Goal: Task Accomplishment & Management: Manage account settings

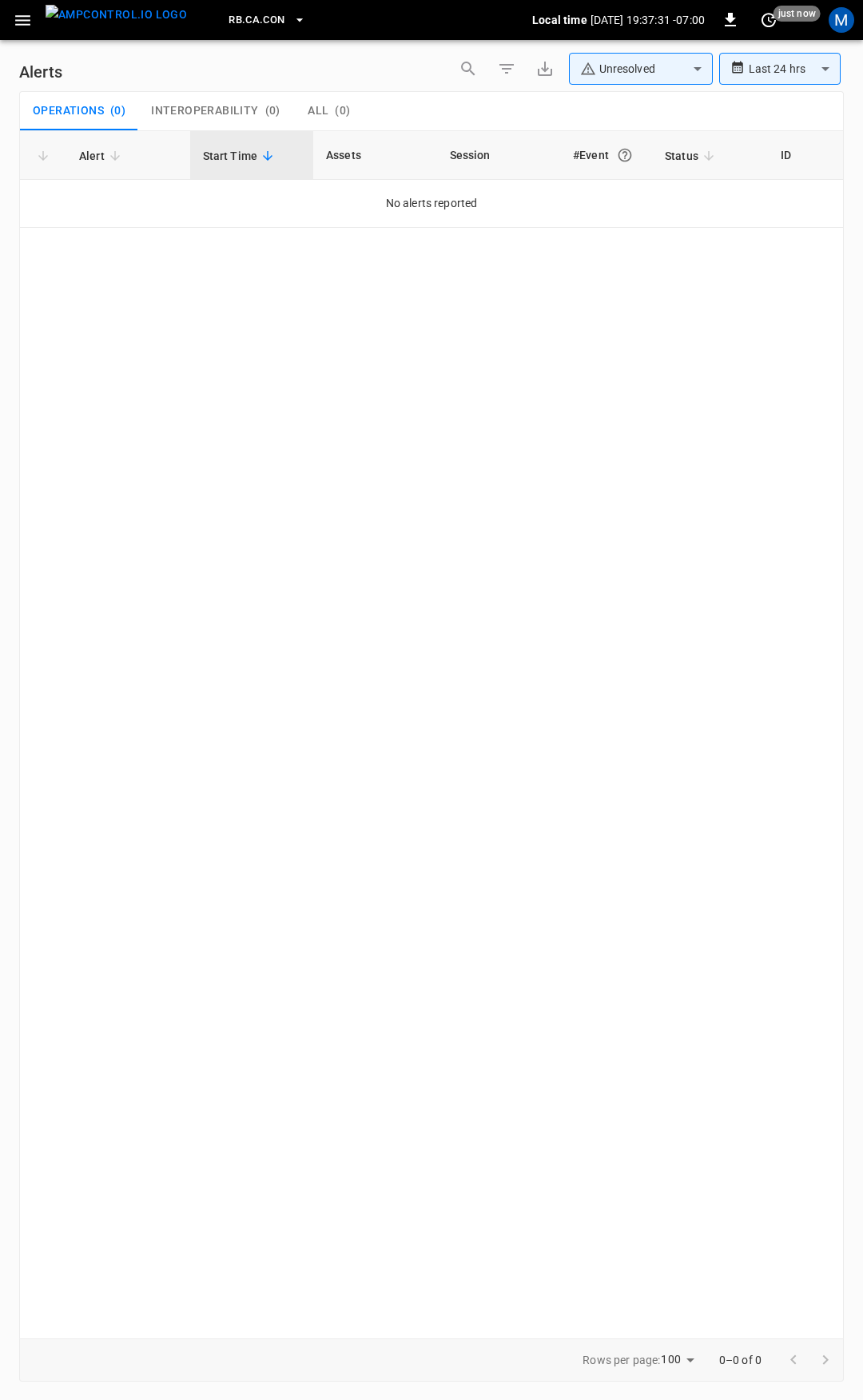
click at [30, 25] on icon "button" at bounding box center [23, 20] width 20 height 20
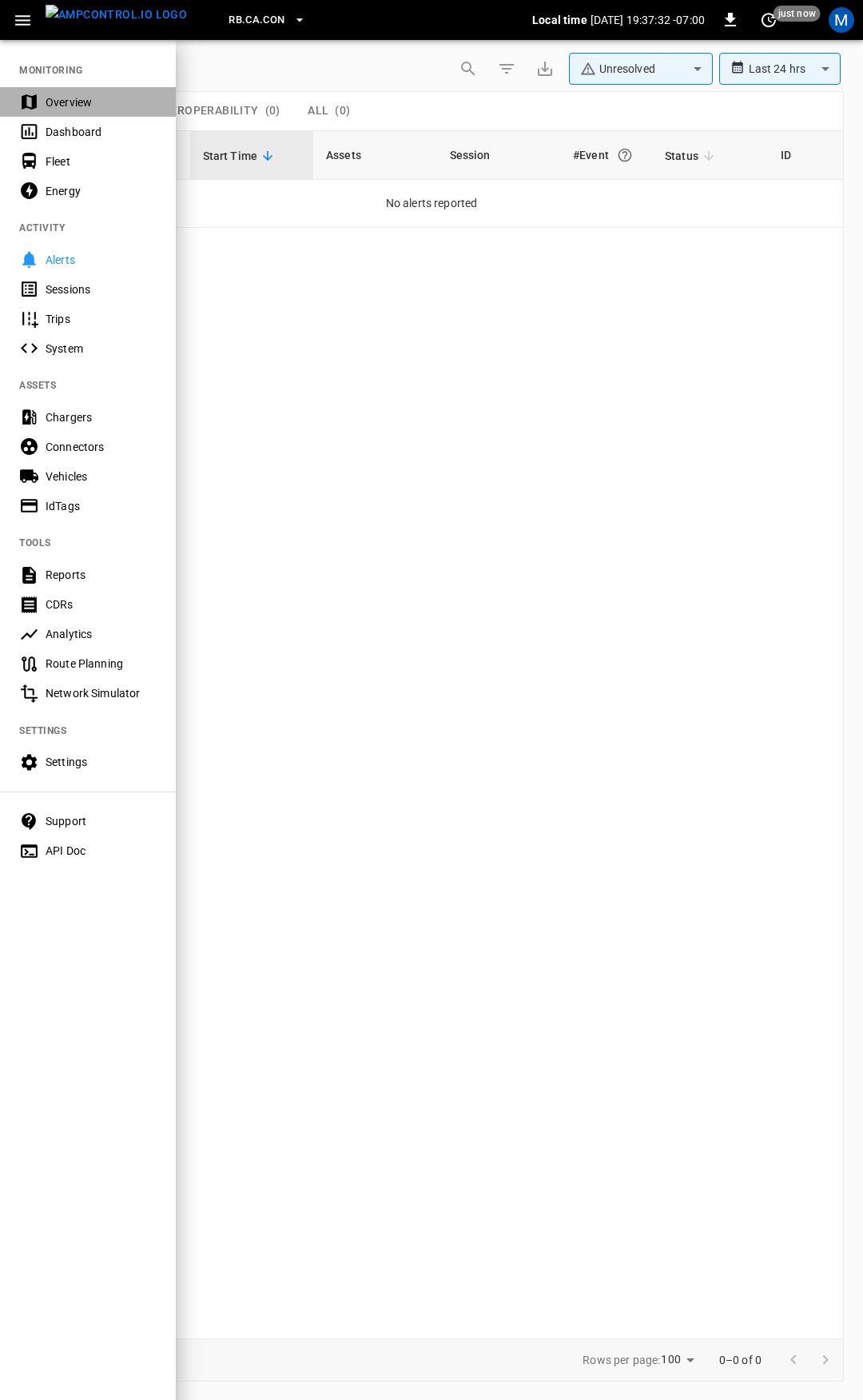
click at [81, 95] on div "Overview" at bounding box center [101, 103] width 111 height 16
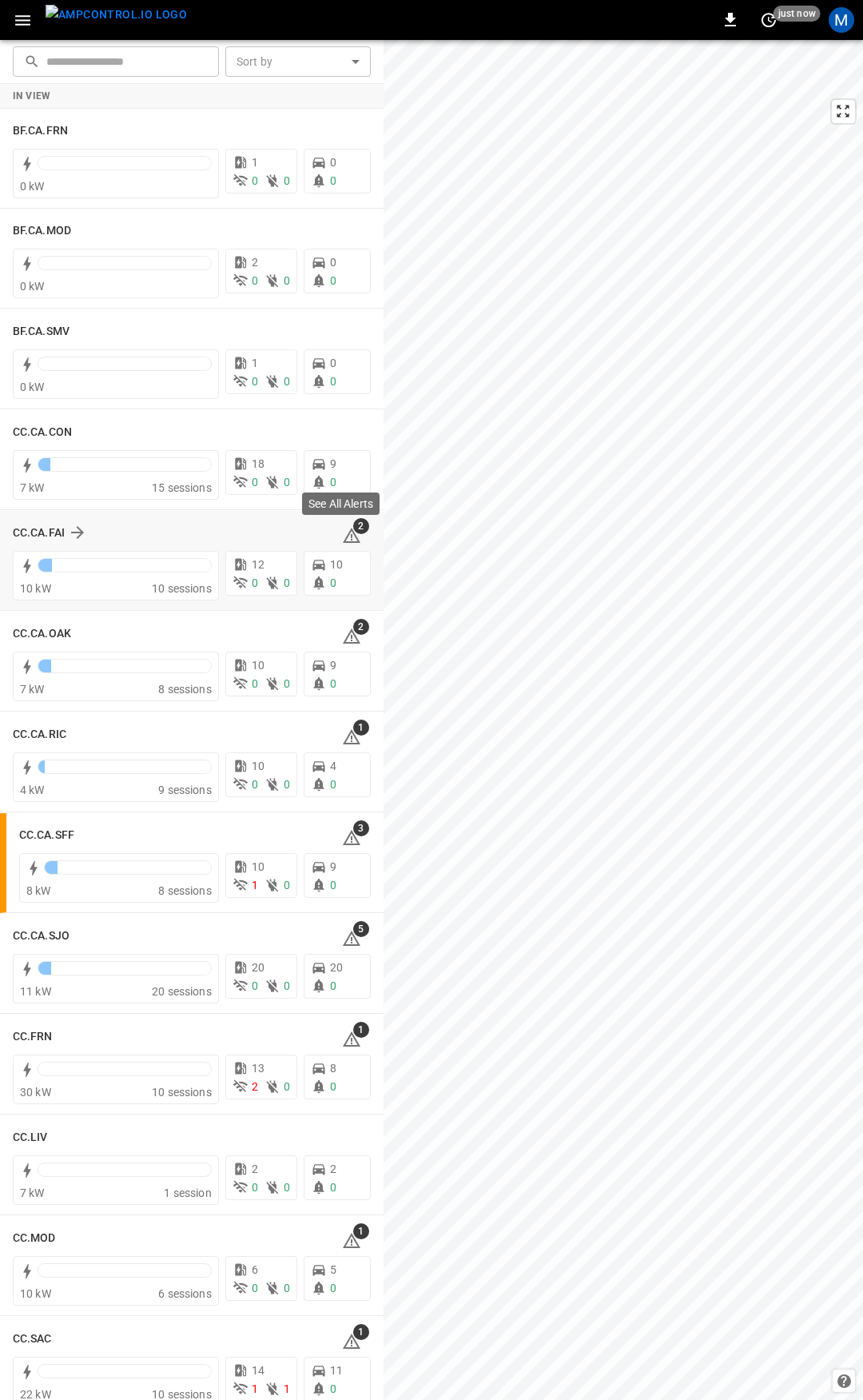
click at [345, 534] on icon at bounding box center [352, 534] width 17 height 15
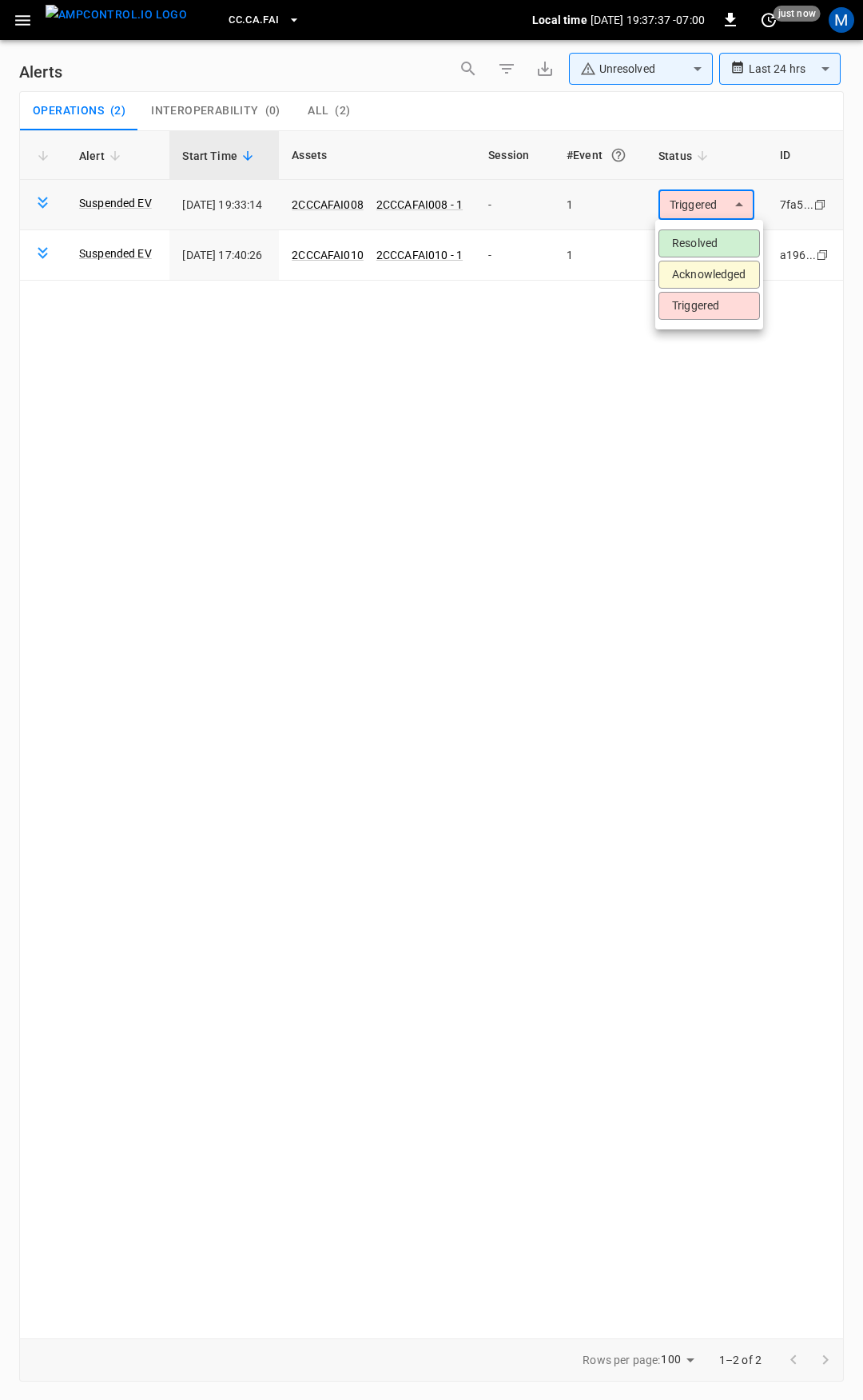
click at [675, 212] on body "**********" at bounding box center [431, 697] width 863 height 1394
click at [715, 247] on li "Resolved" at bounding box center [709, 243] width 102 height 28
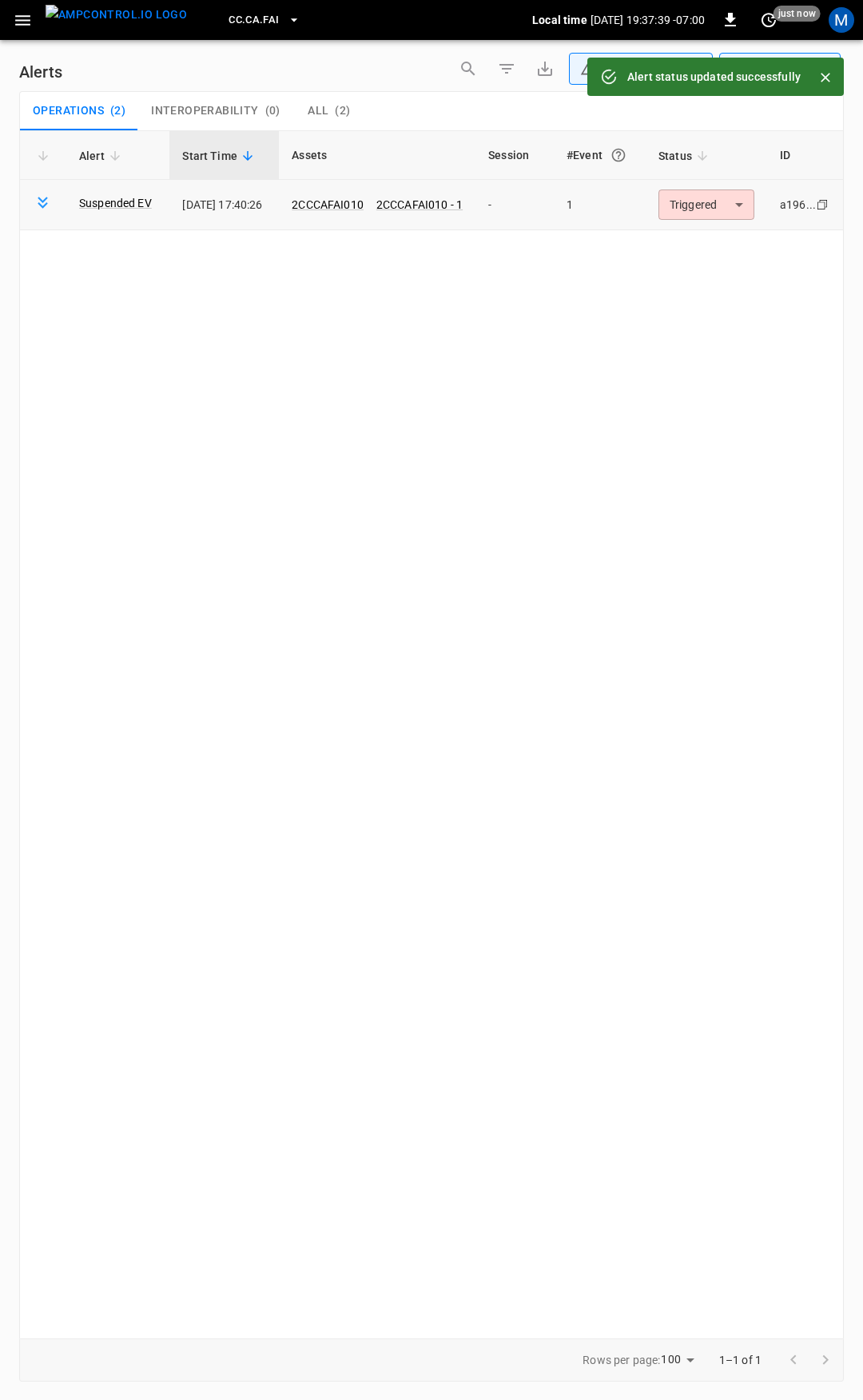
click at [720, 205] on body "**********" at bounding box center [431, 697] width 863 height 1394
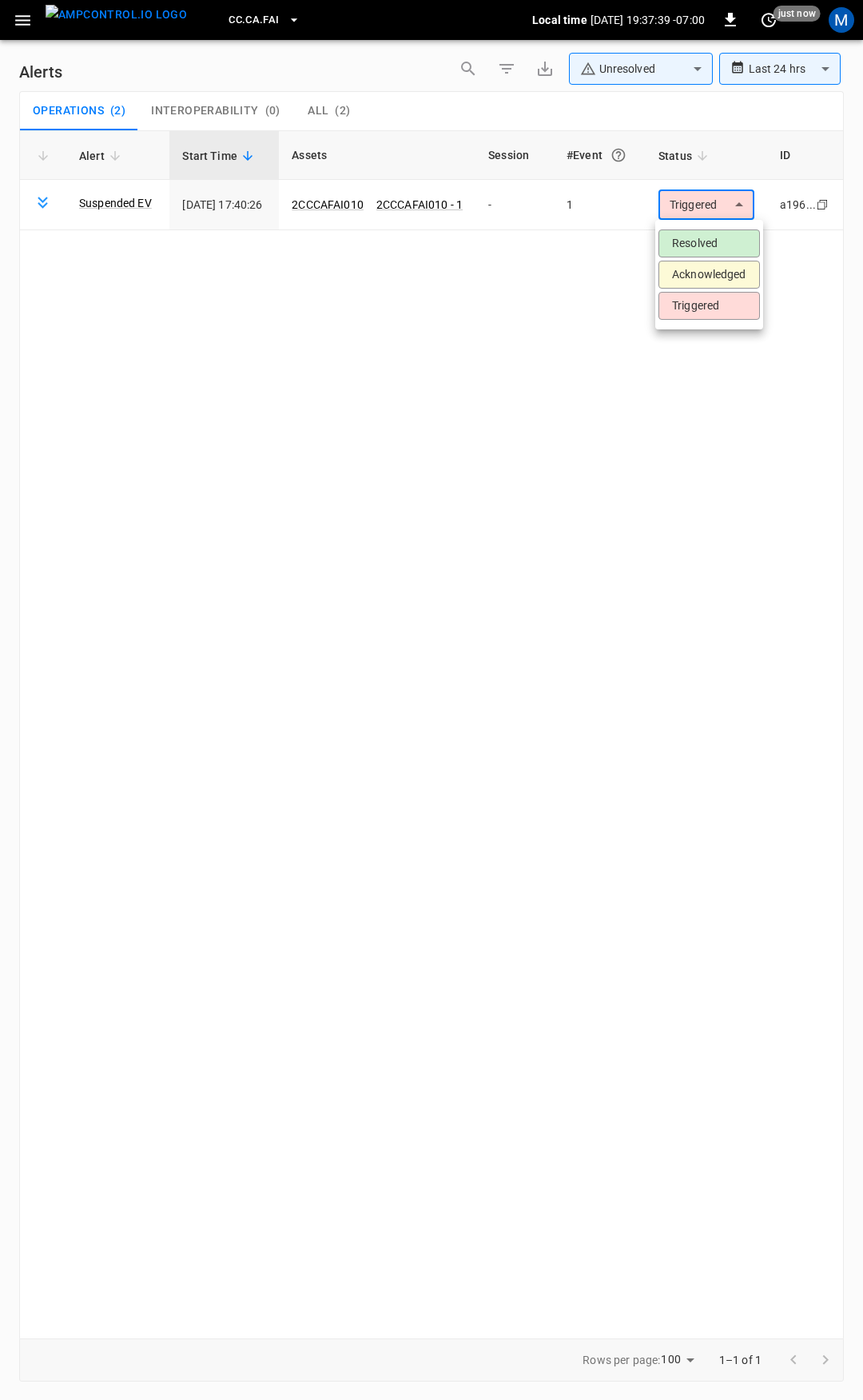
click at [707, 234] on li "Resolved" at bounding box center [709, 243] width 102 height 28
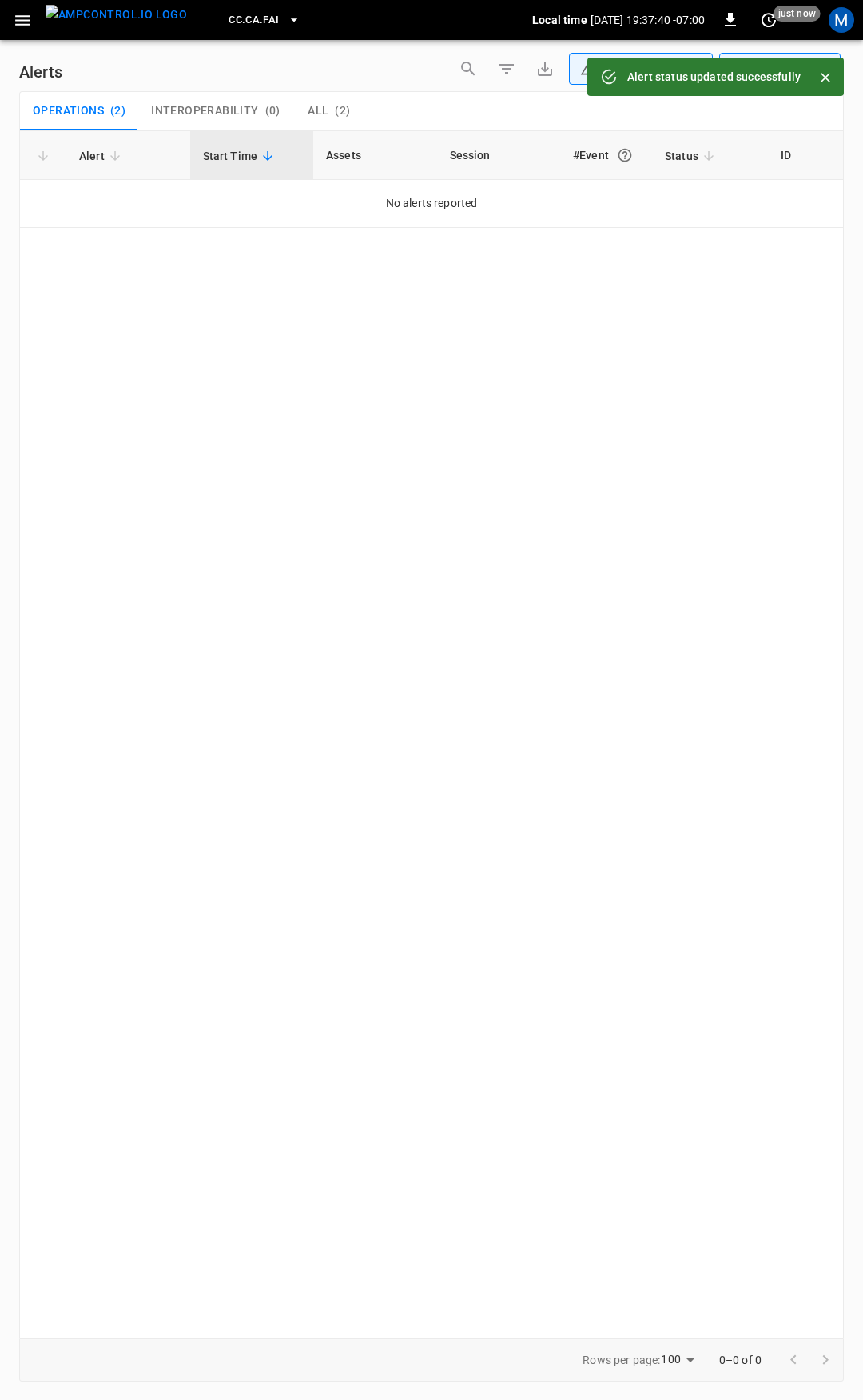
click at [28, 17] on icon "button" at bounding box center [23, 20] width 20 height 20
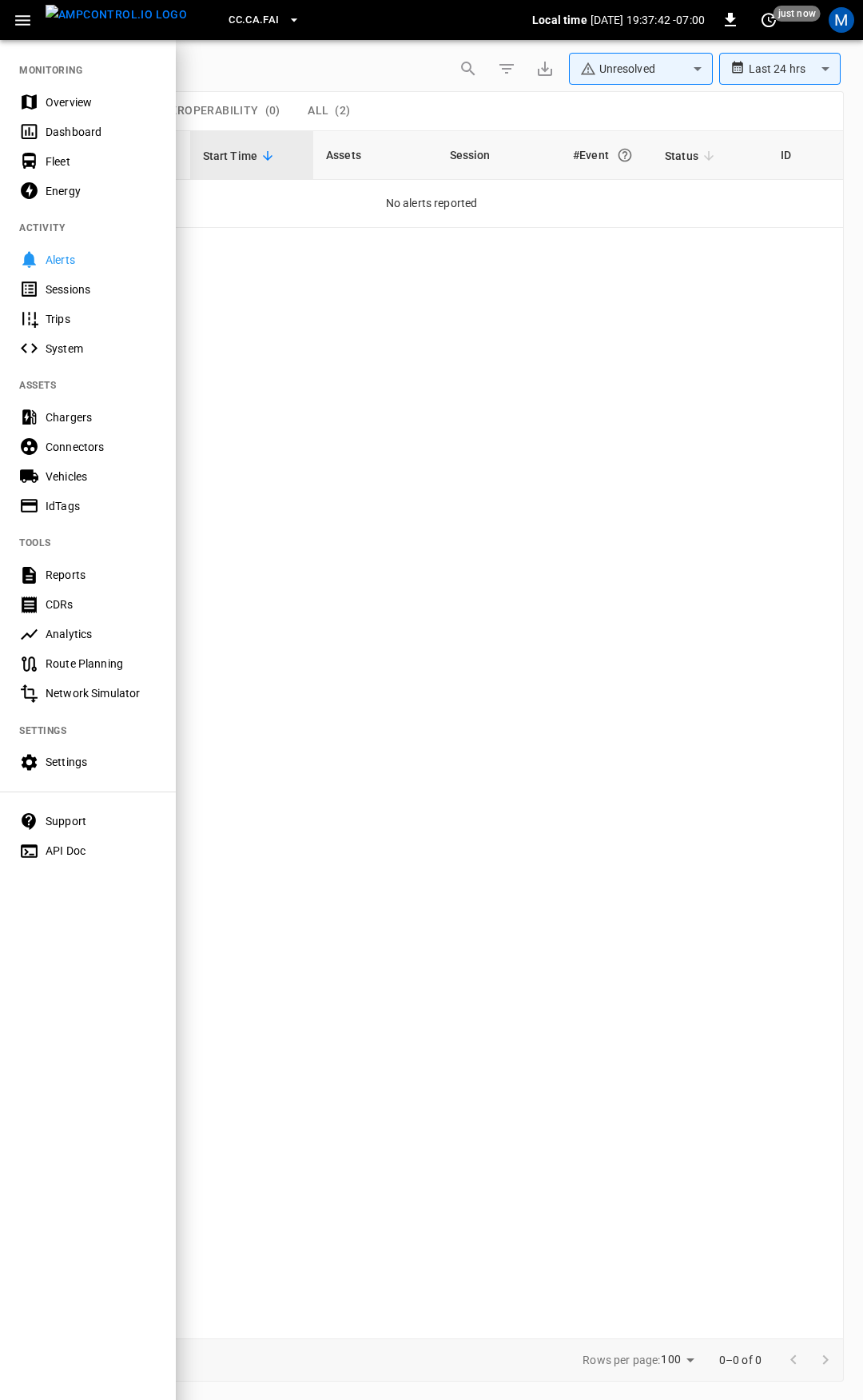
click at [75, 103] on div "Overview" at bounding box center [101, 103] width 111 height 16
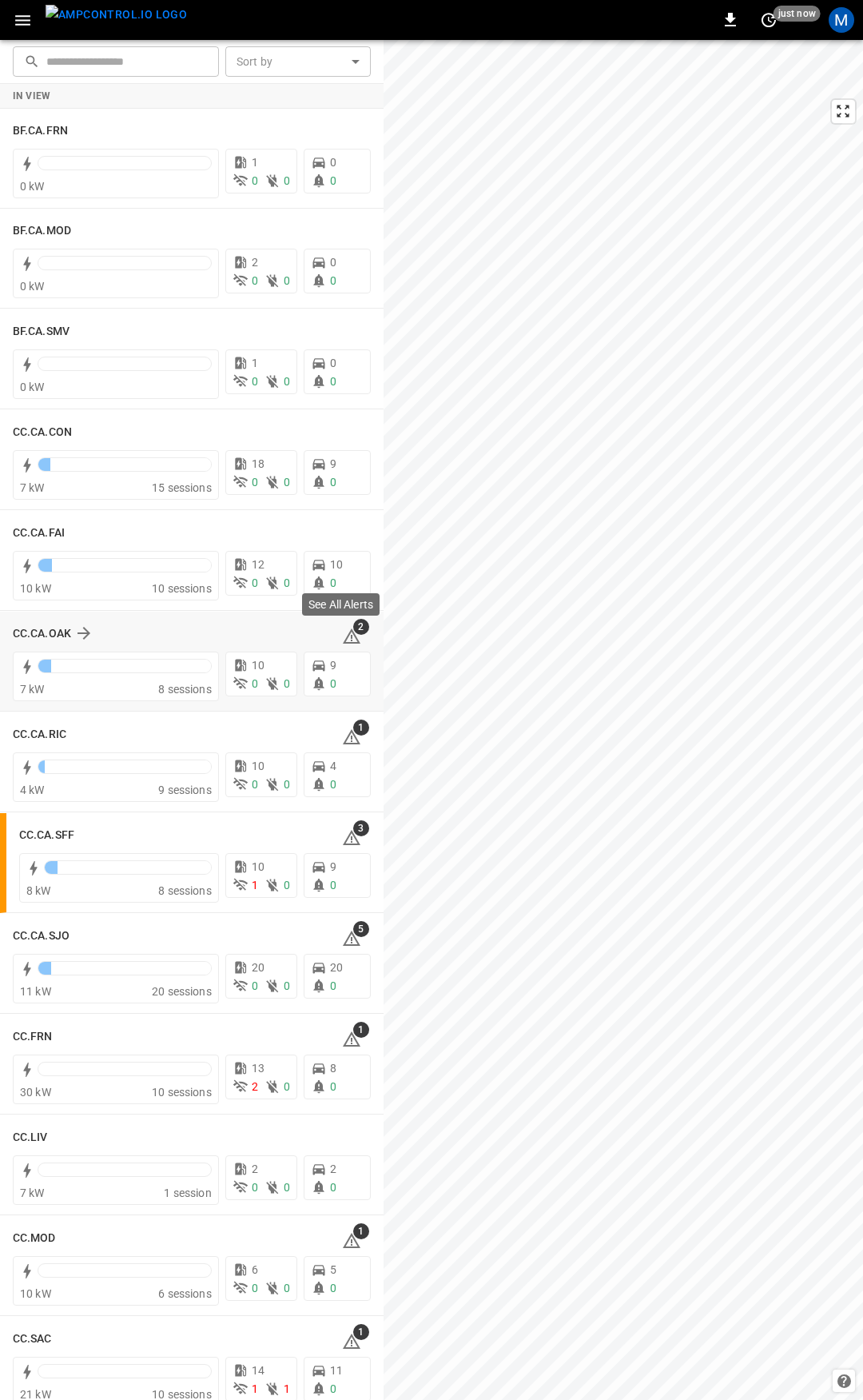
click at [343, 636] on icon at bounding box center [352, 635] width 17 height 15
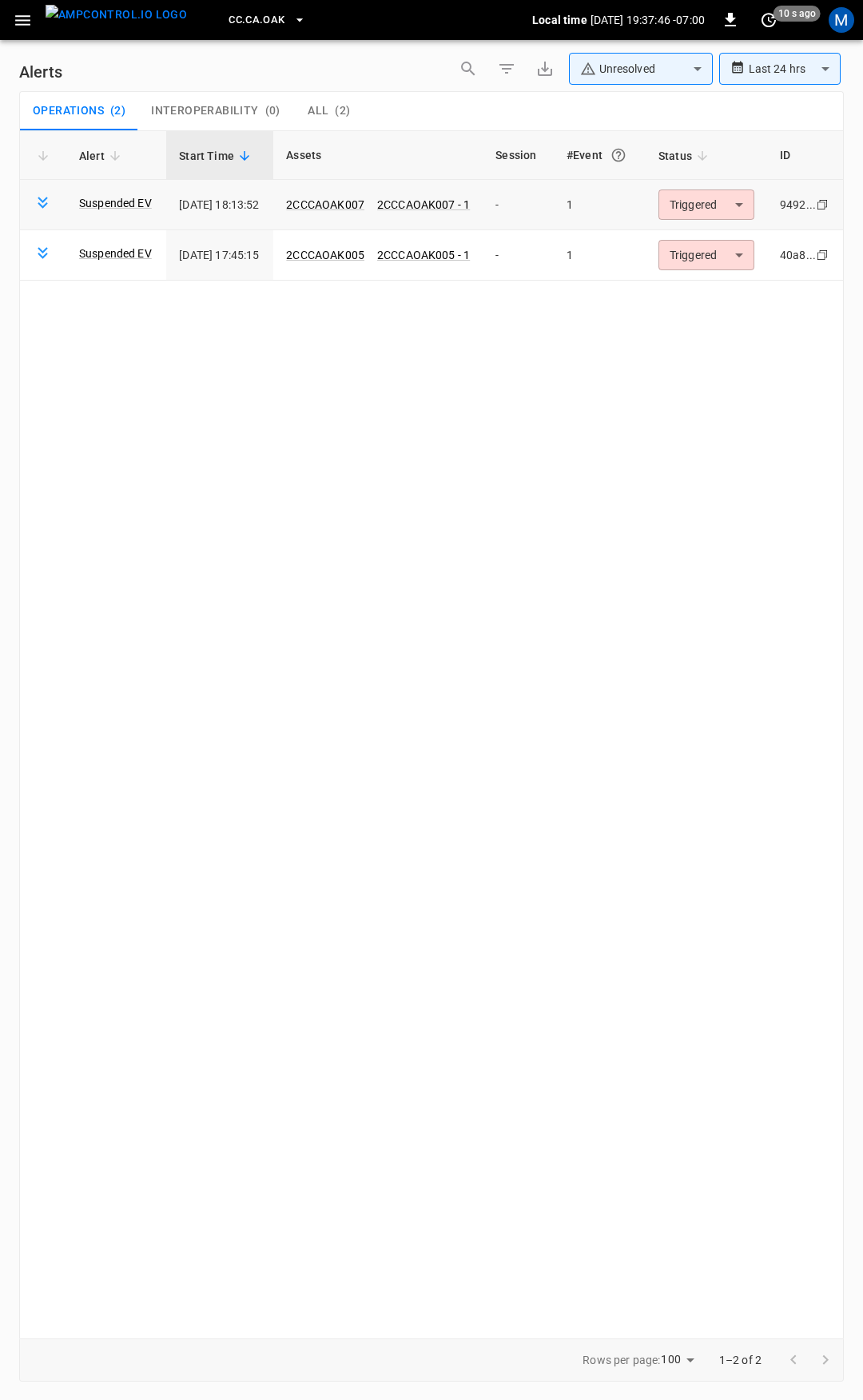
click at [720, 213] on body "**********" at bounding box center [431, 697] width 863 height 1394
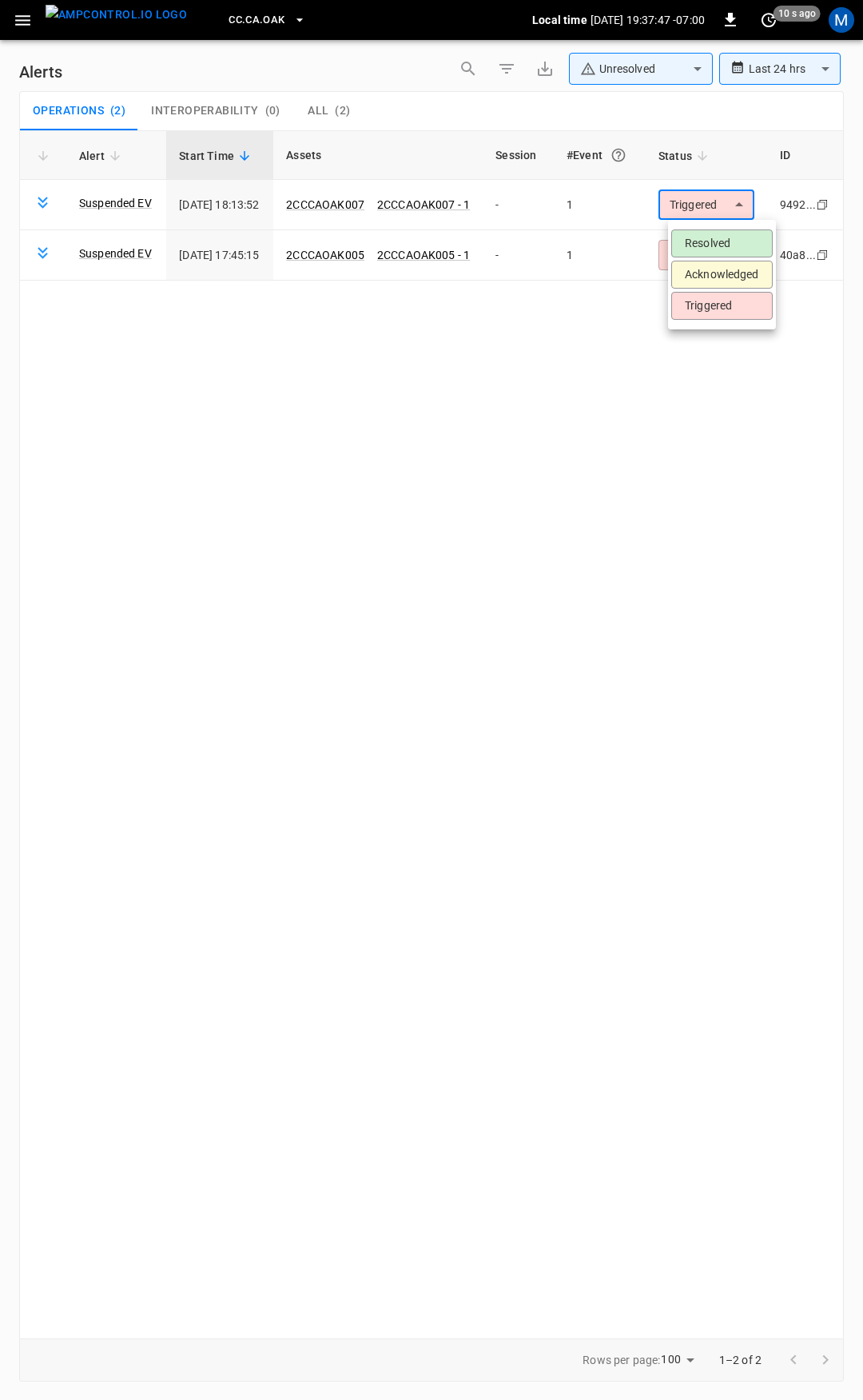
click at [737, 262] on li "Acknowledged" at bounding box center [722, 275] width 102 height 28
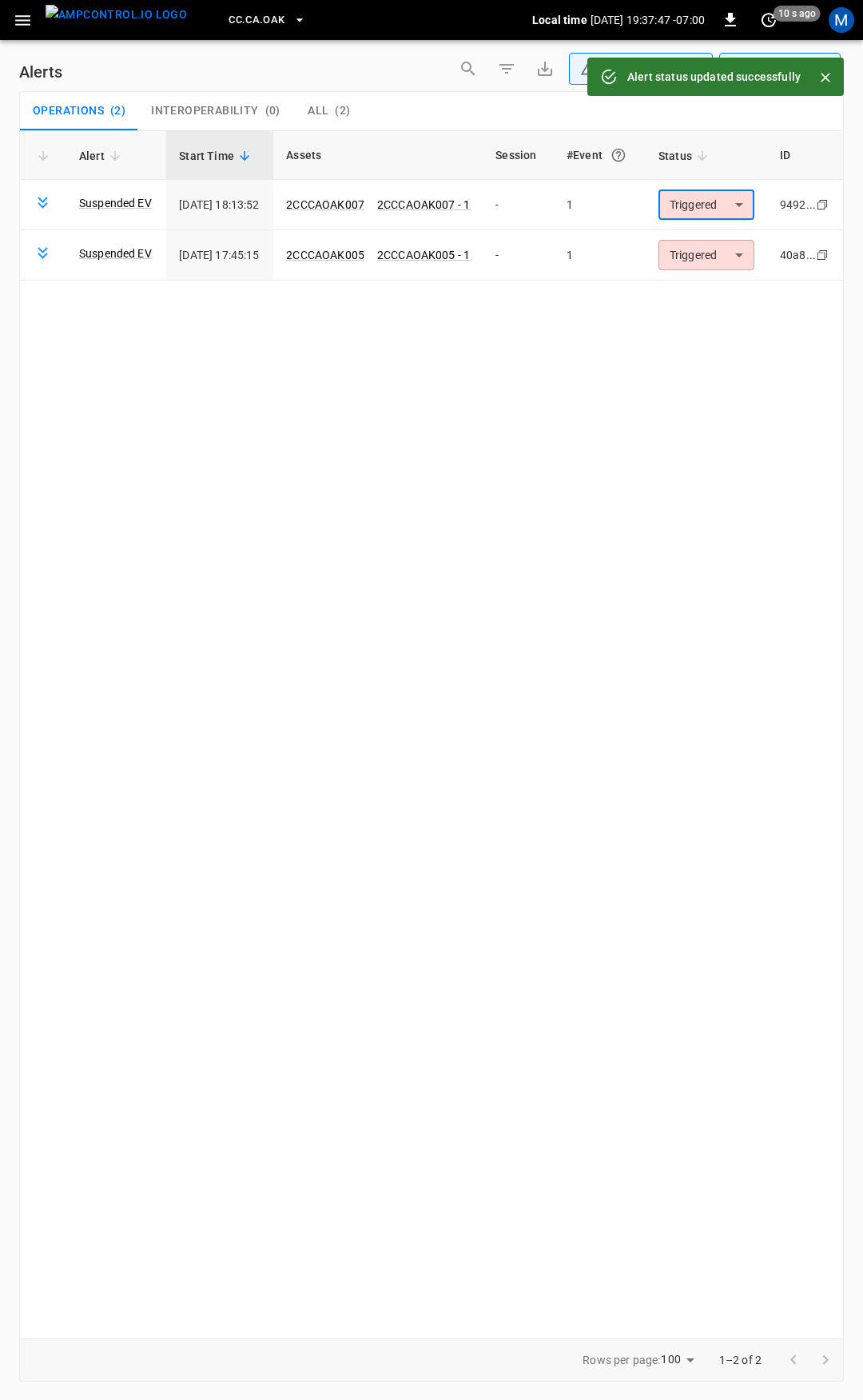
type input "**********"
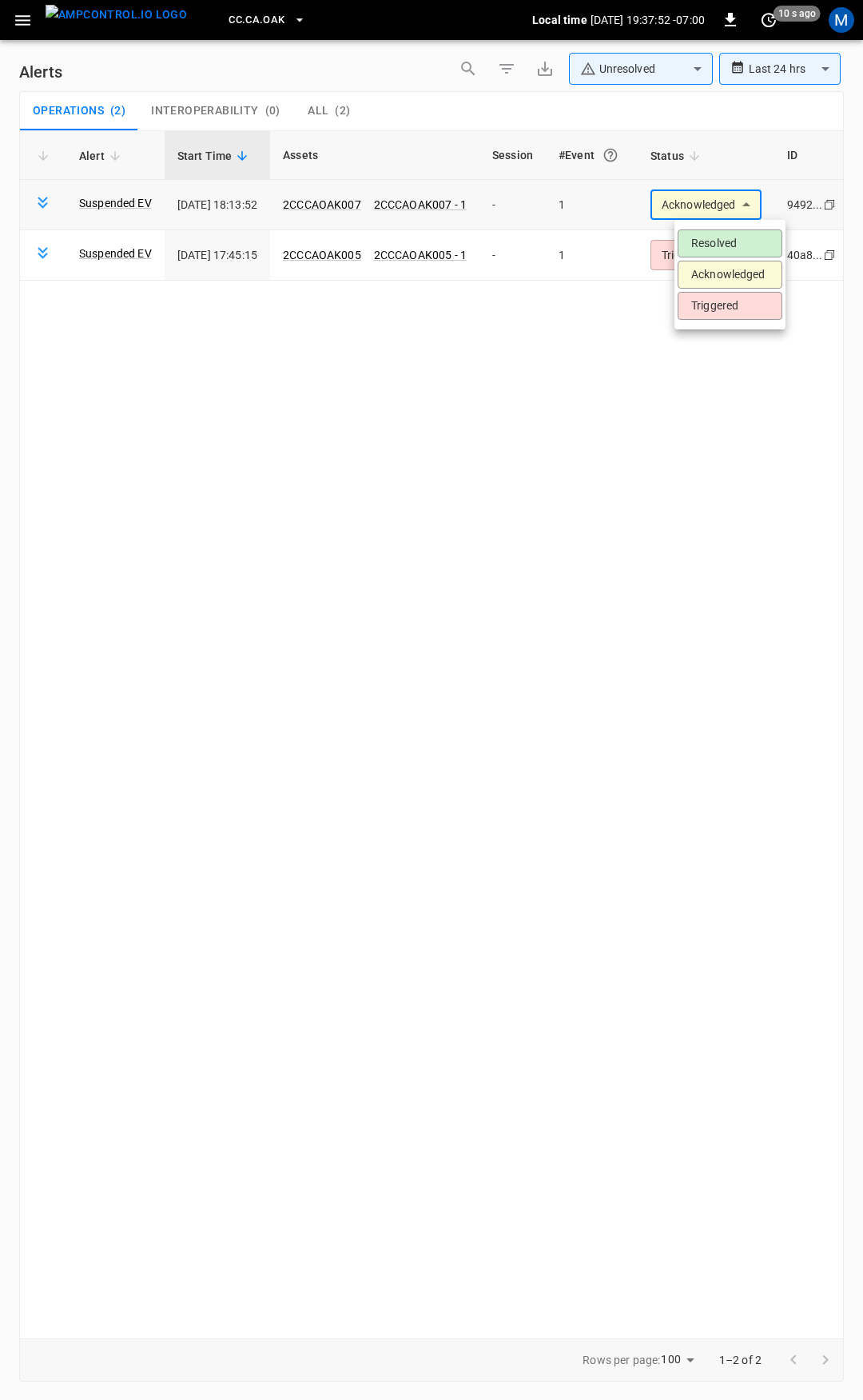
click at [743, 203] on body "**********" at bounding box center [431, 697] width 863 height 1394
click at [734, 233] on li "Resolved" at bounding box center [730, 243] width 104 height 28
click at [757, 204] on body "**********" at bounding box center [431, 697] width 863 height 1394
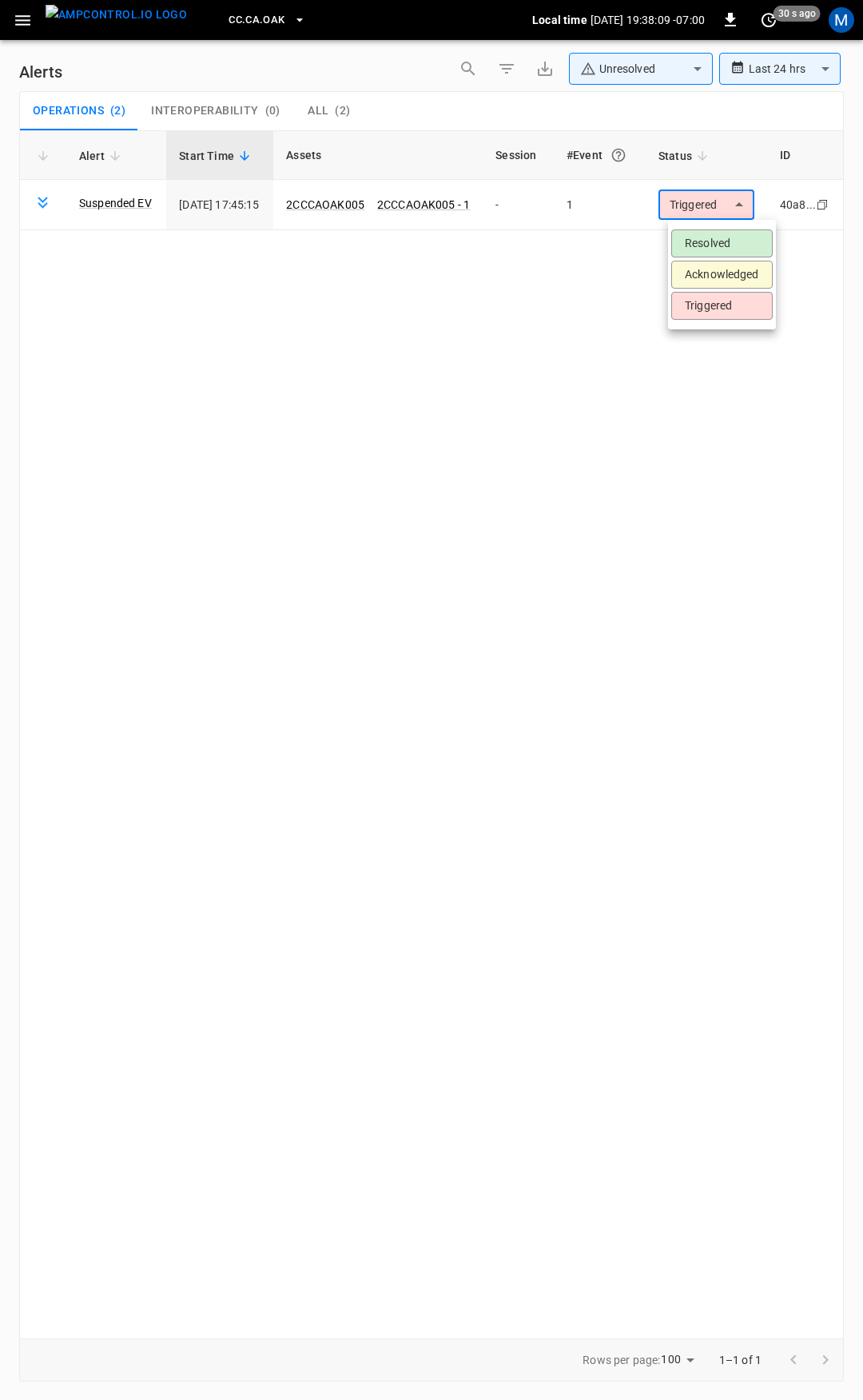
click at [723, 238] on li "Resolved" at bounding box center [722, 243] width 102 height 28
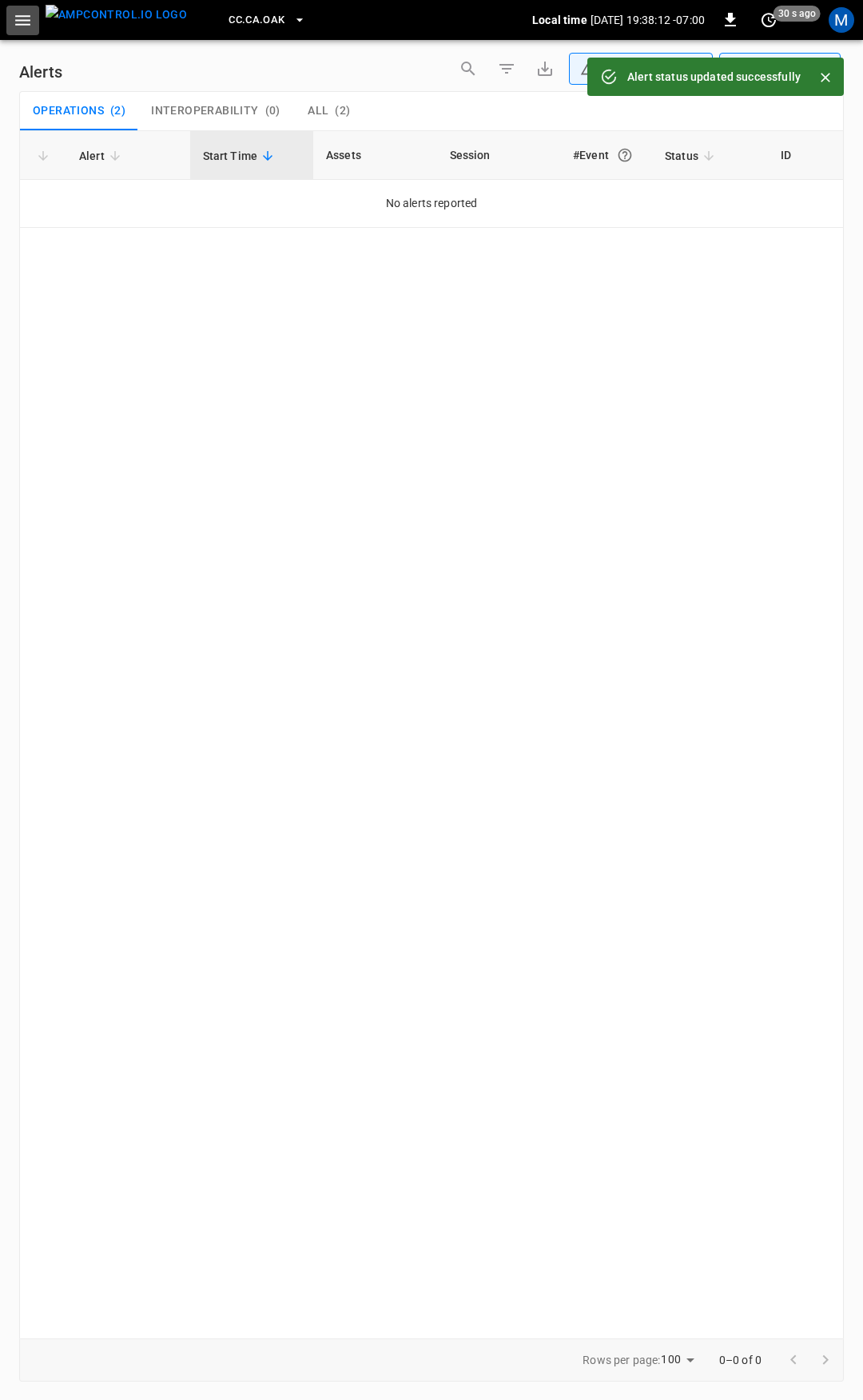
click at [30, 27] on icon "button" at bounding box center [23, 20] width 20 height 20
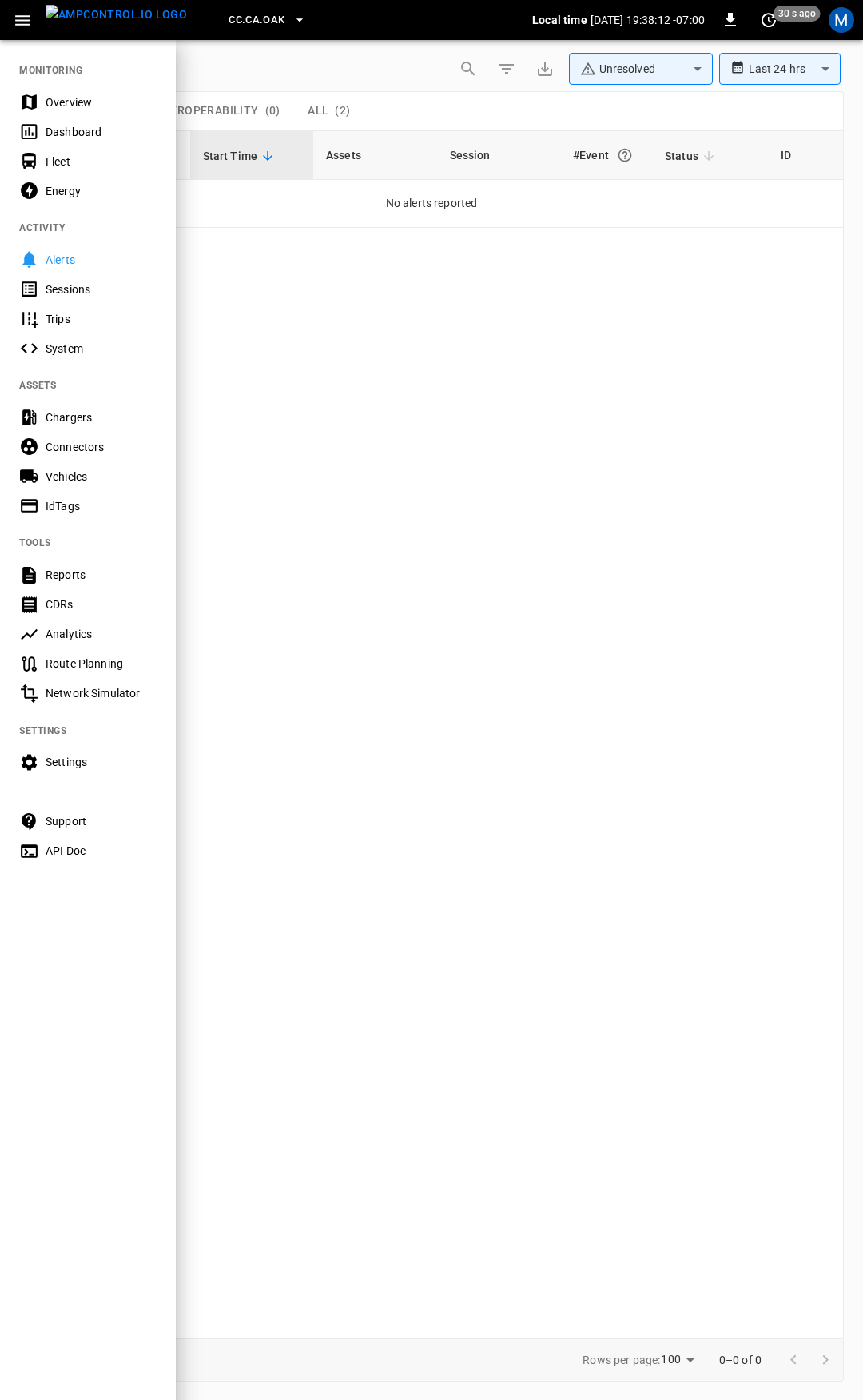
click at [88, 109] on div "Overview" at bounding box center [101, 103] width 111 height 16
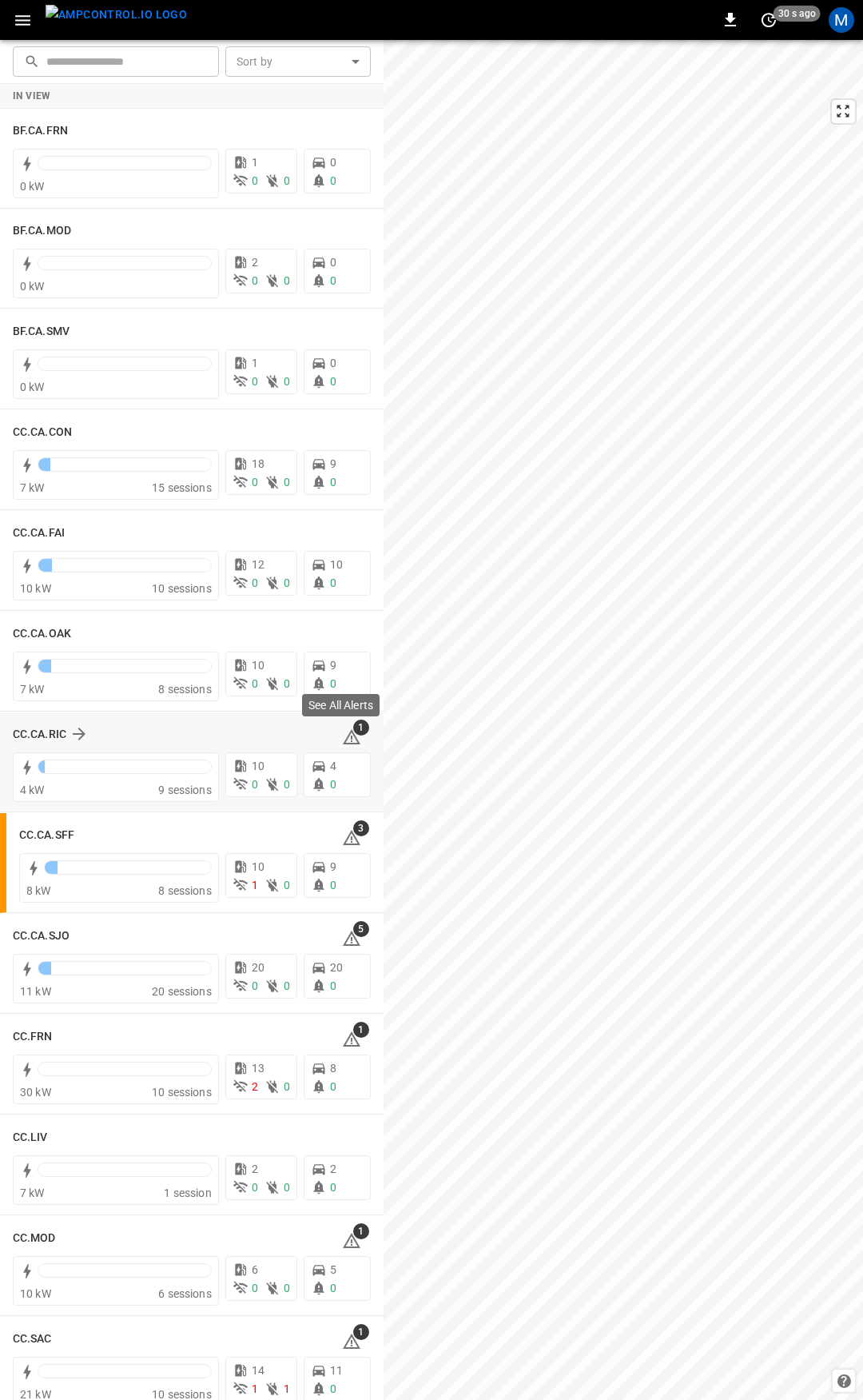
click at [344, 735] on icon at bounding box center [352, 736] width 17 height 15
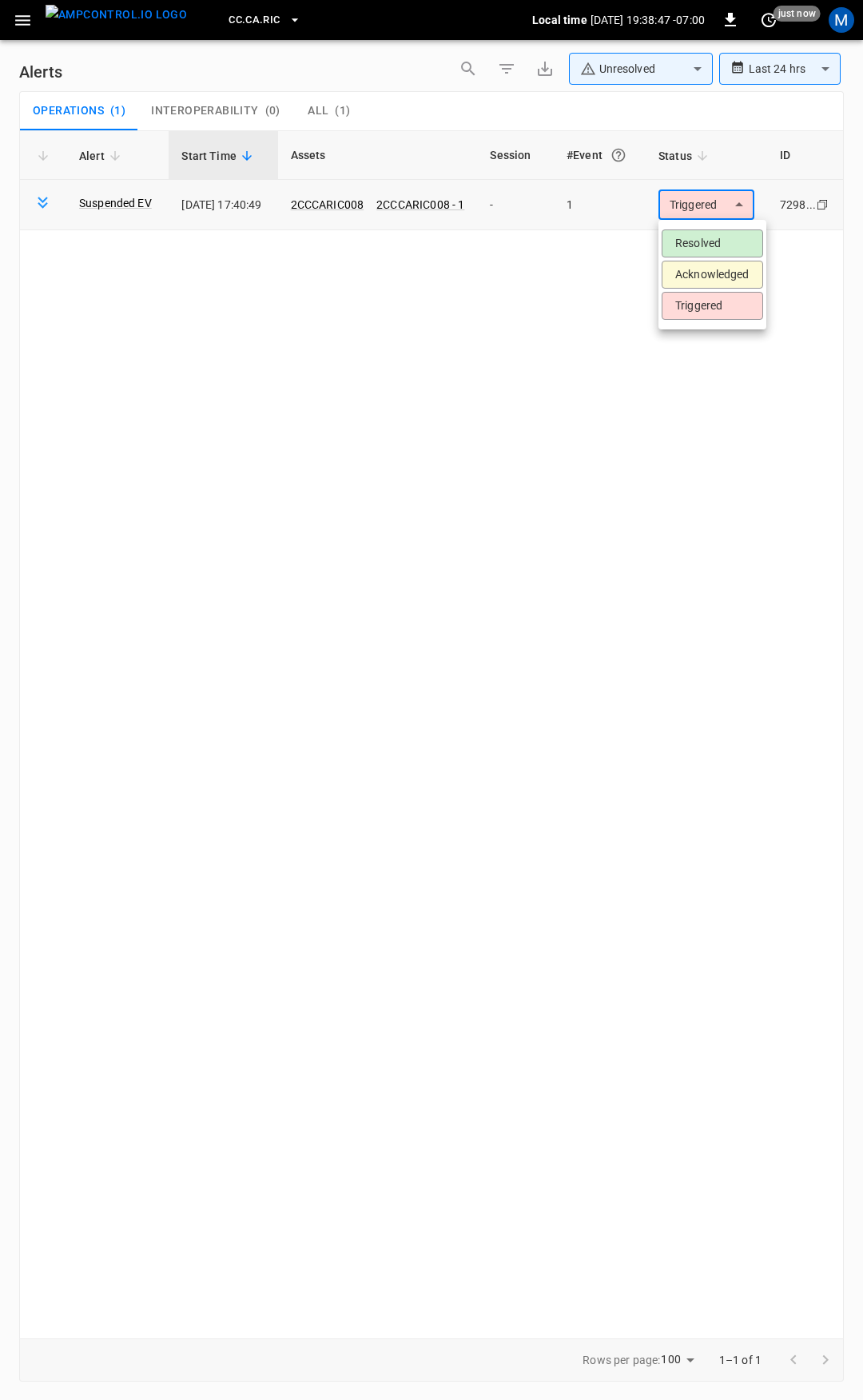
click at [674, 215] on body "**********" at bounding box center [431, 697] width 863 height 1394
click at [721, 242] on li "Resolved" at bounding box center [713, 243] width 102 height 28
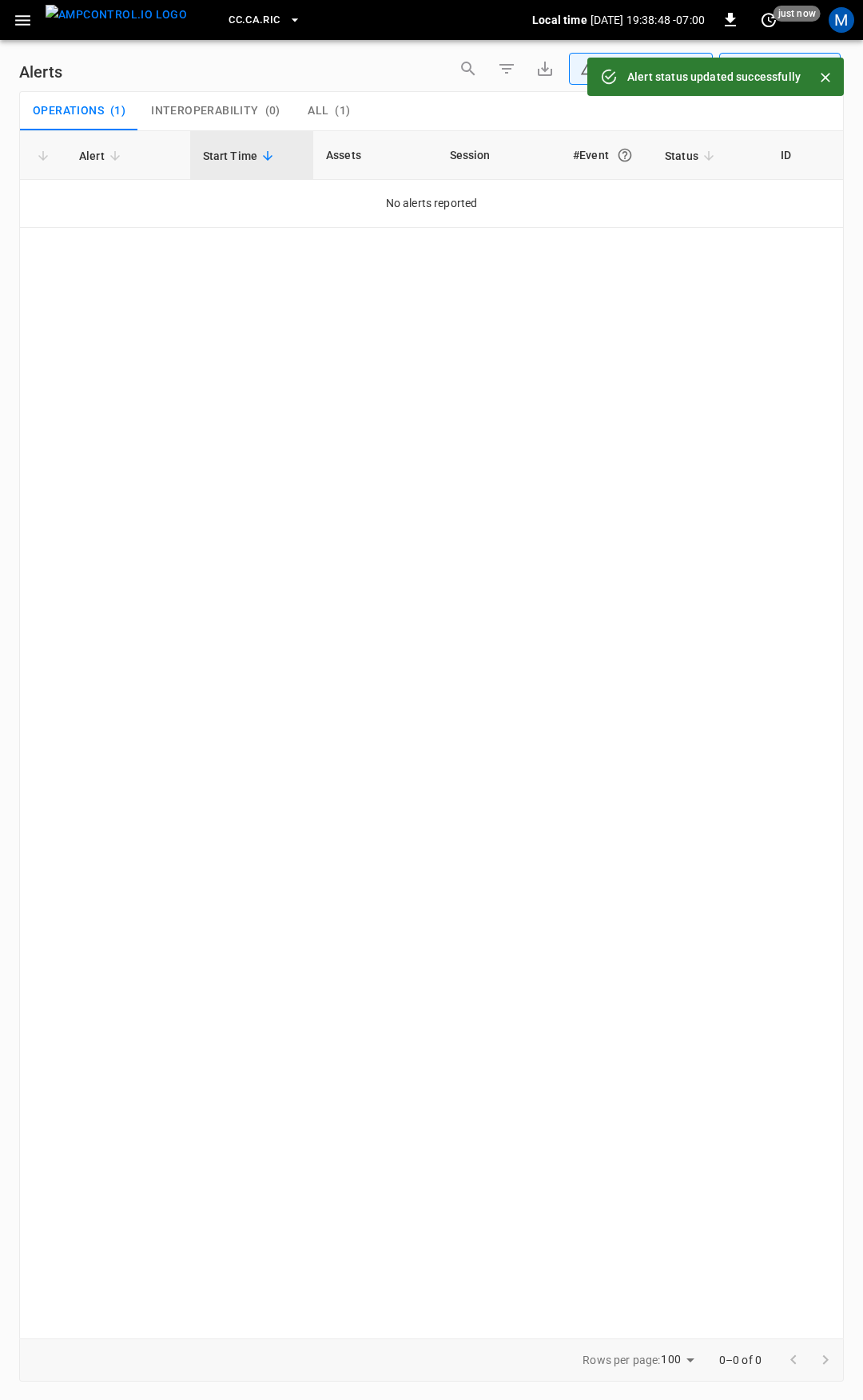
click at [17, 28] on icon "button" at bounding box center [23, 20] width 20 height 20
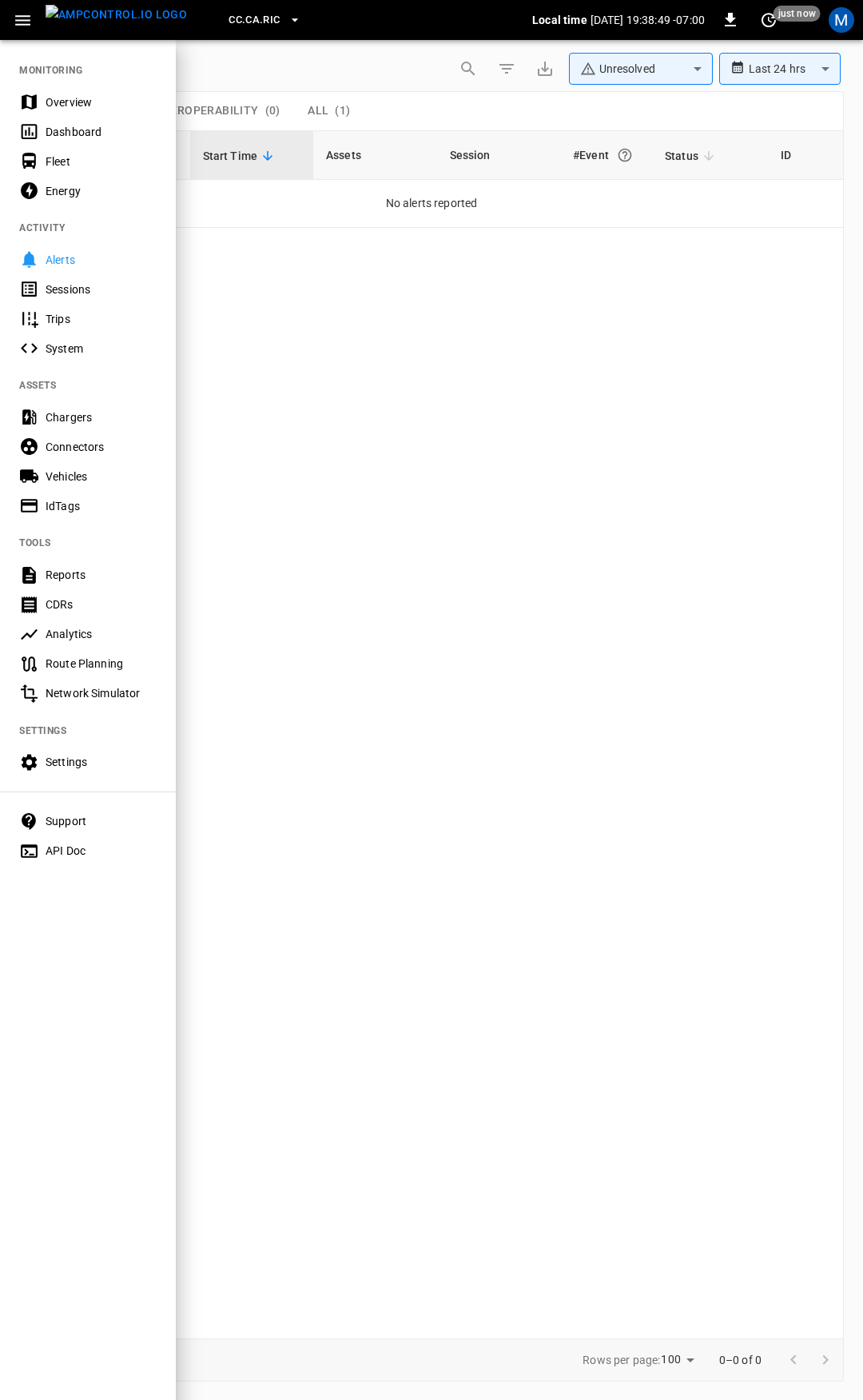
click at [81, 95] on div "Overview" at bounding box center [101, 103] width 111 height 16
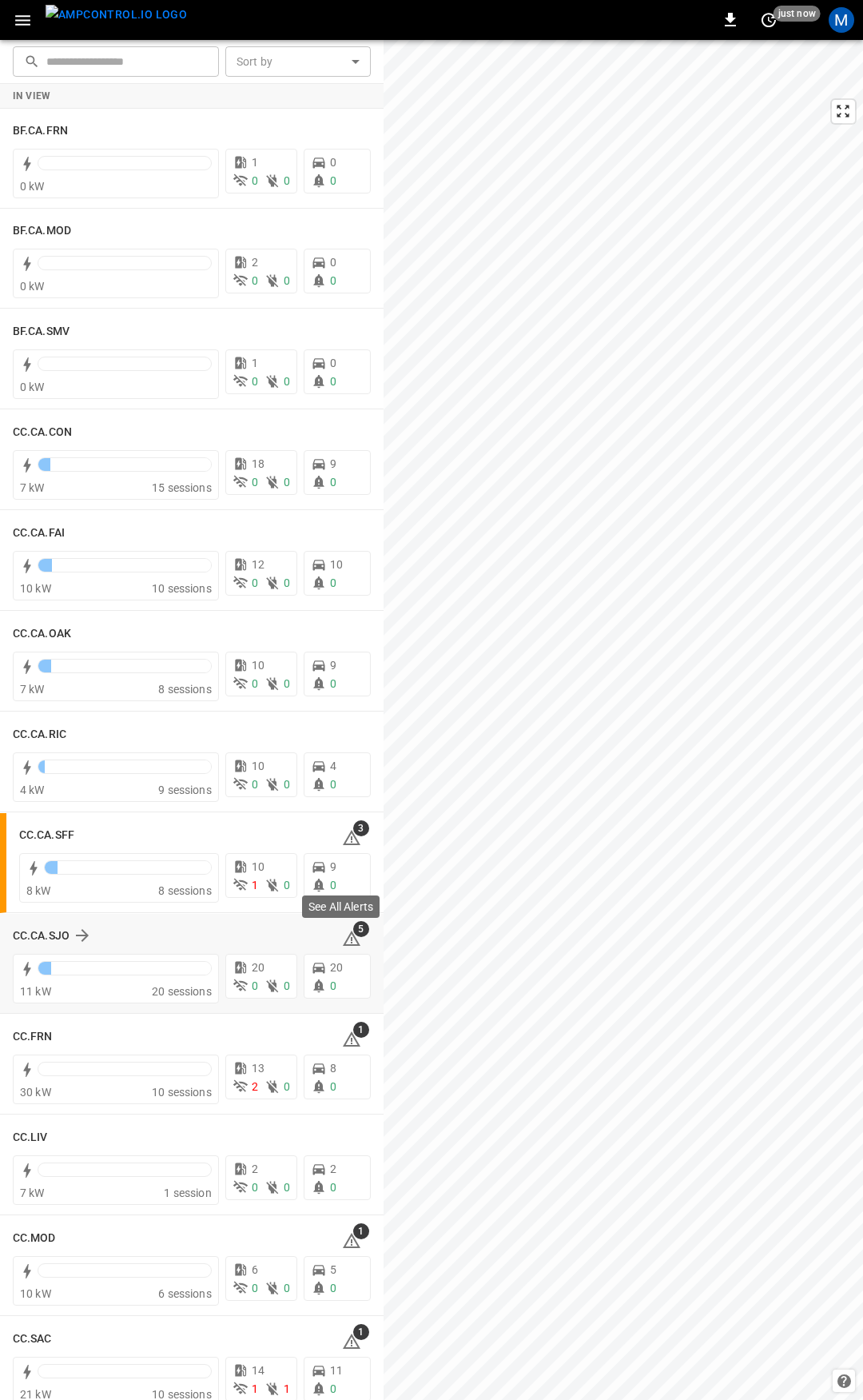
click at [351, 940] on icon at bounding box center [352, 939] width 2 height 6
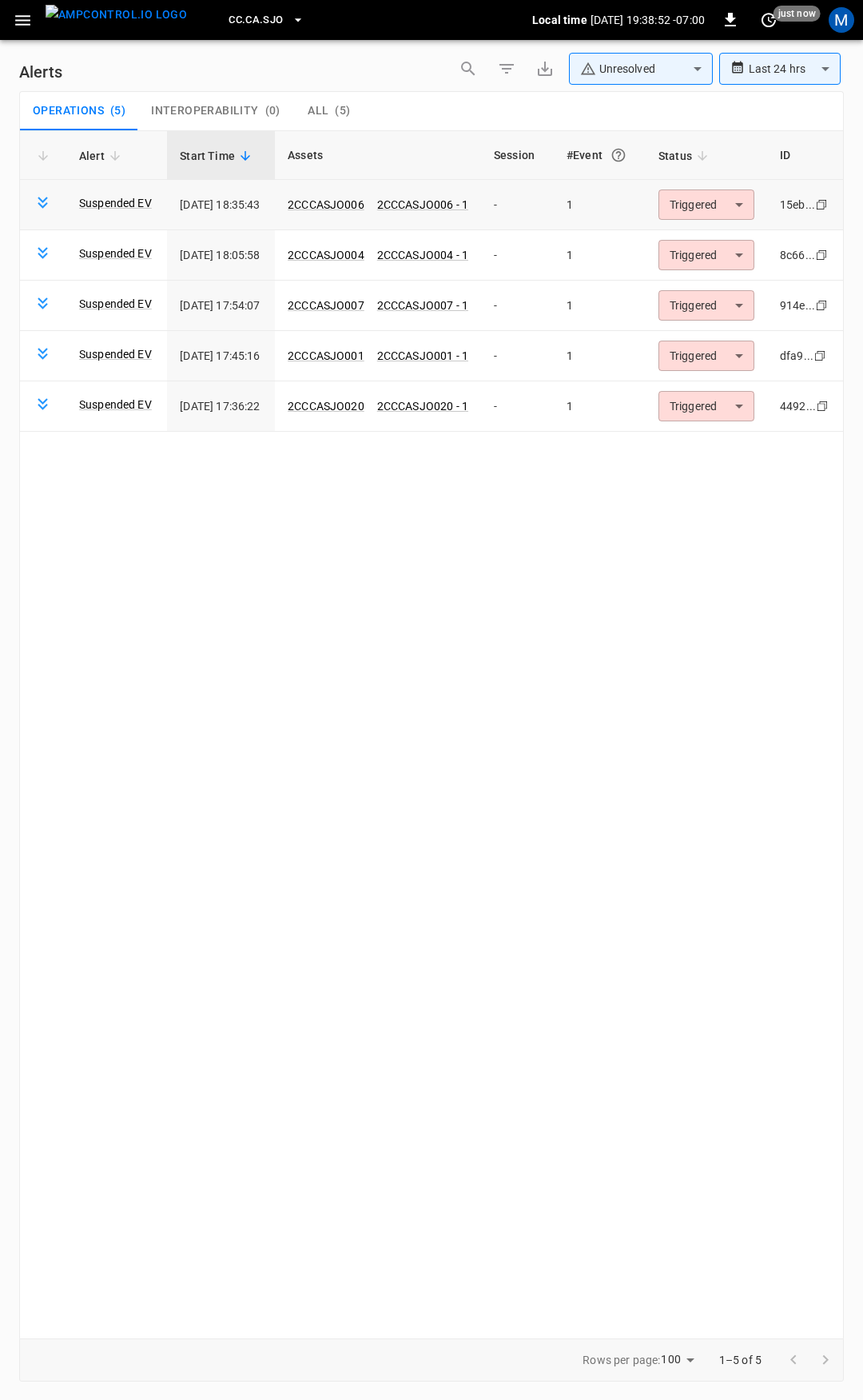
click at [741, 202] on body "**********" at bounding box center [431, 697] width 863 height 1394
click at [741, 238] on li "Resolved" at bounding box center [720, 243] width 102 height 28
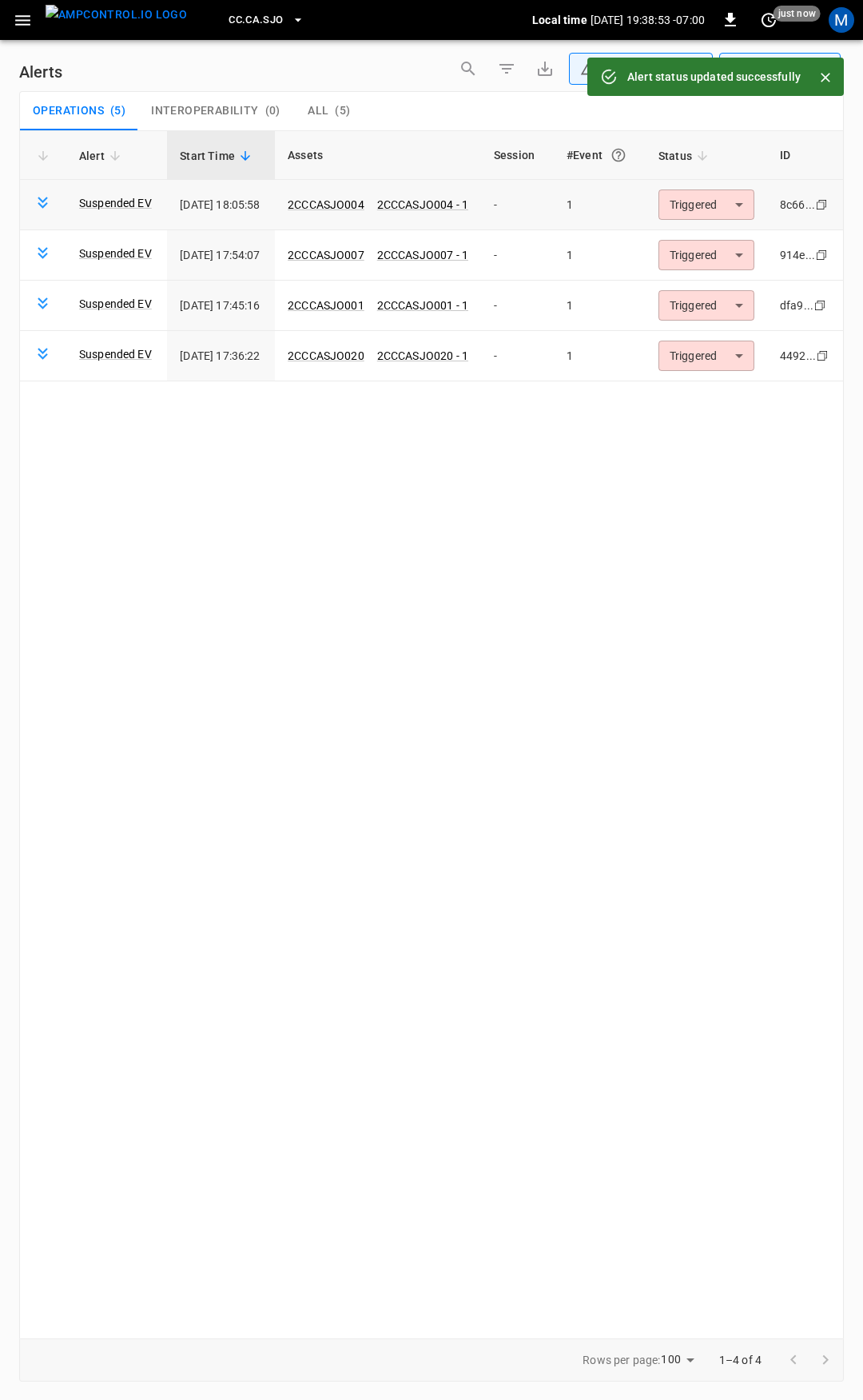
click at [726, 210] on body "**********" at bounding box center [431, 697] width 863 height 1394
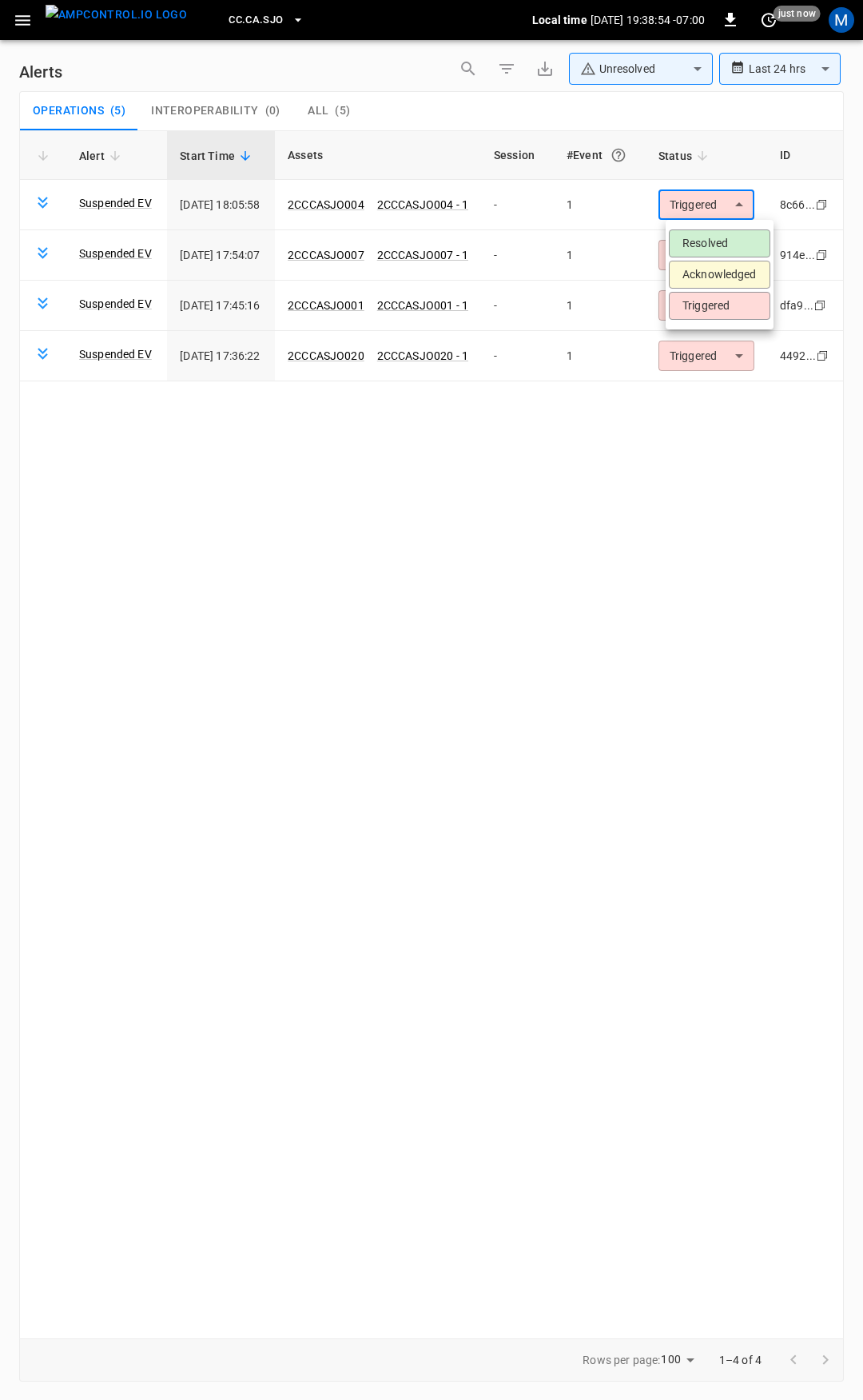
click at [726, 238] on li "Resolved" at bounding box center [720, 243] width 102 height 28
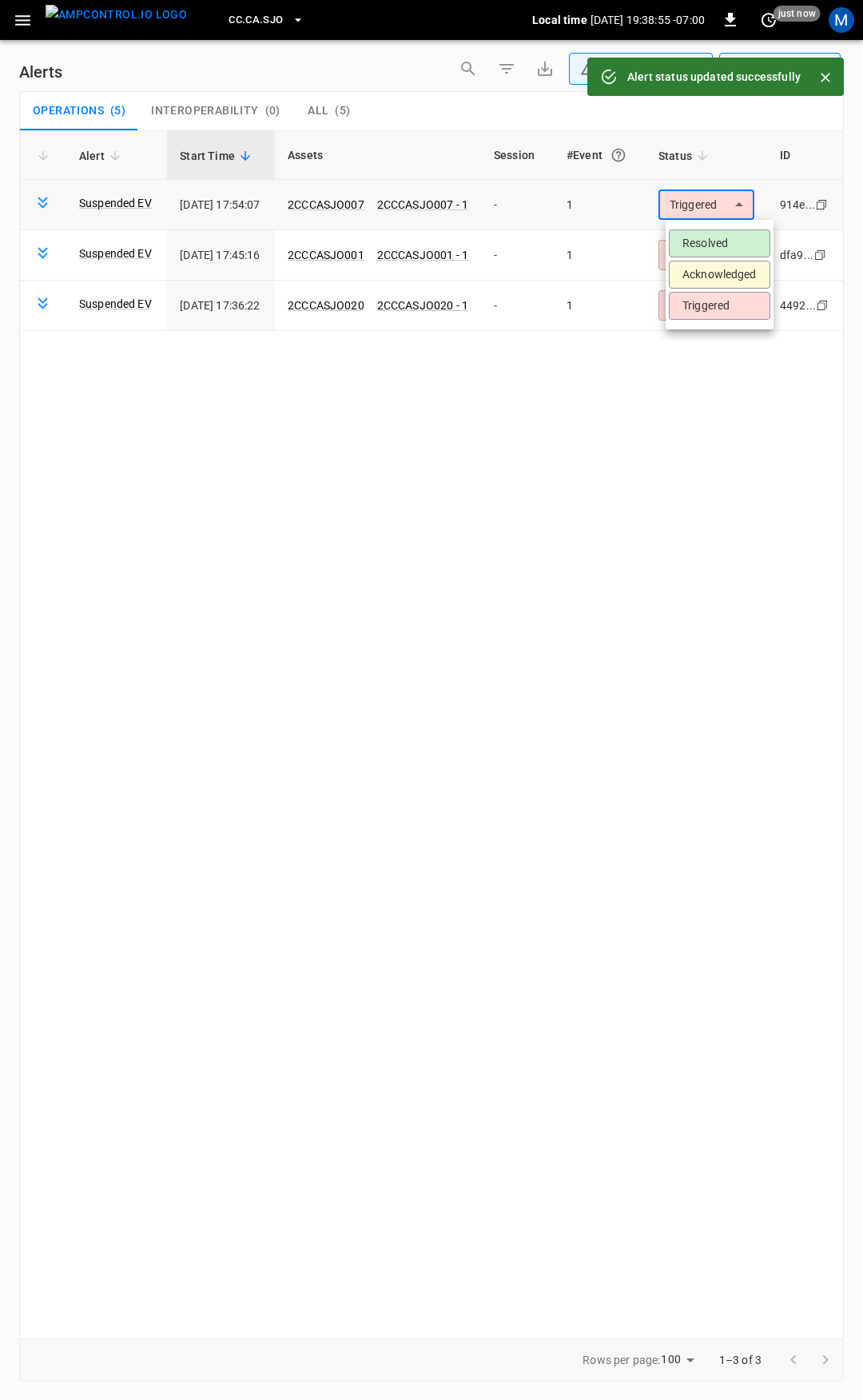
drag, startPoint x: 730, startPoint y: 211, endPoint x: 728, endPoint y: 251, distance: 40.0
click at [730, 212] on body "**********" at bounding box center [431, 697] width 863 height 1394
click at [728, 251] on li "Resolved" at bounding box center [720, 243] width 102 height 28
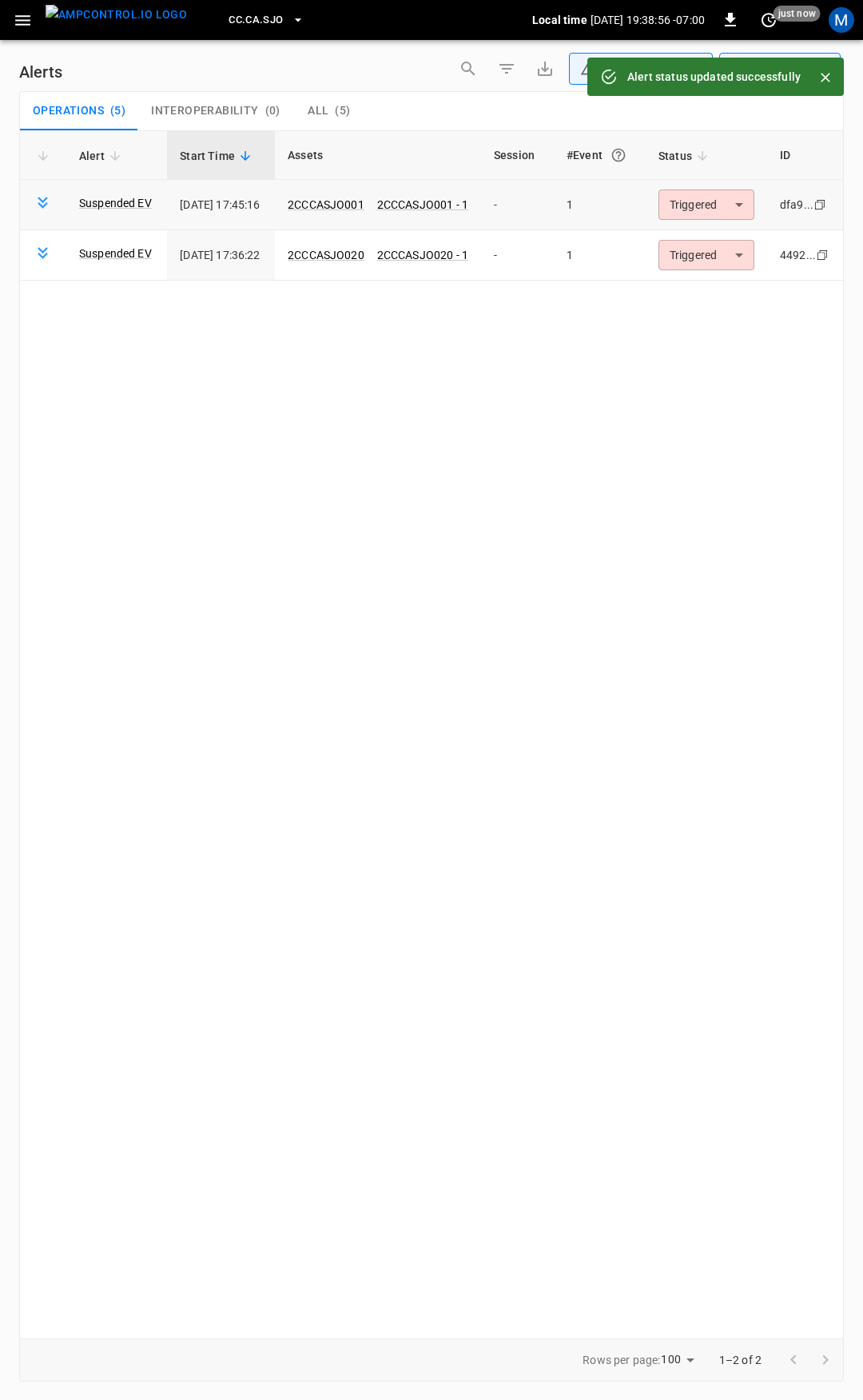
click at [720, 208] on body "**********" at bounding box center [431, 697] width 863 height 1394
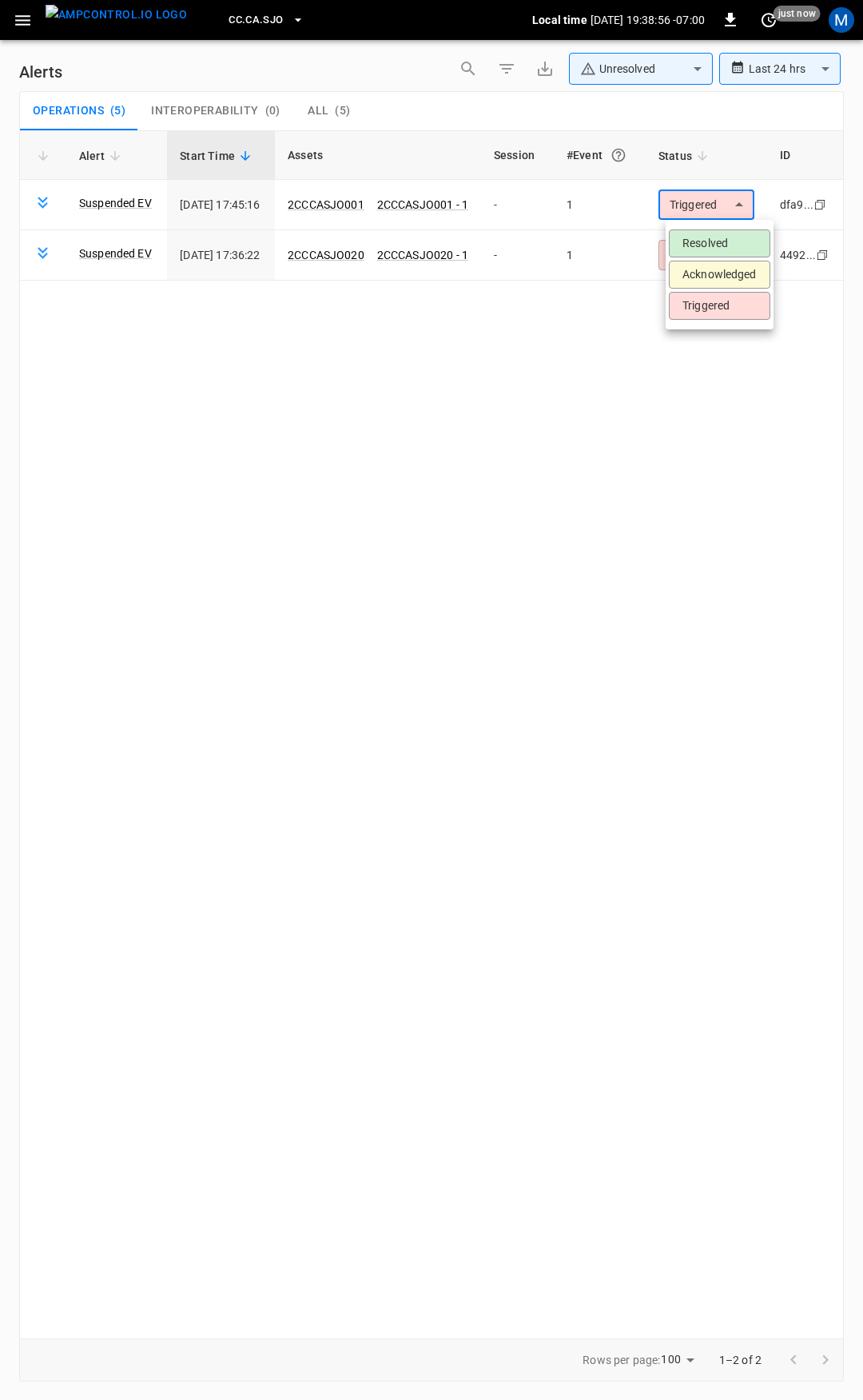
click at [714, 241] on li "Resolved" at bounding box center [720, 243] width 102 height 28
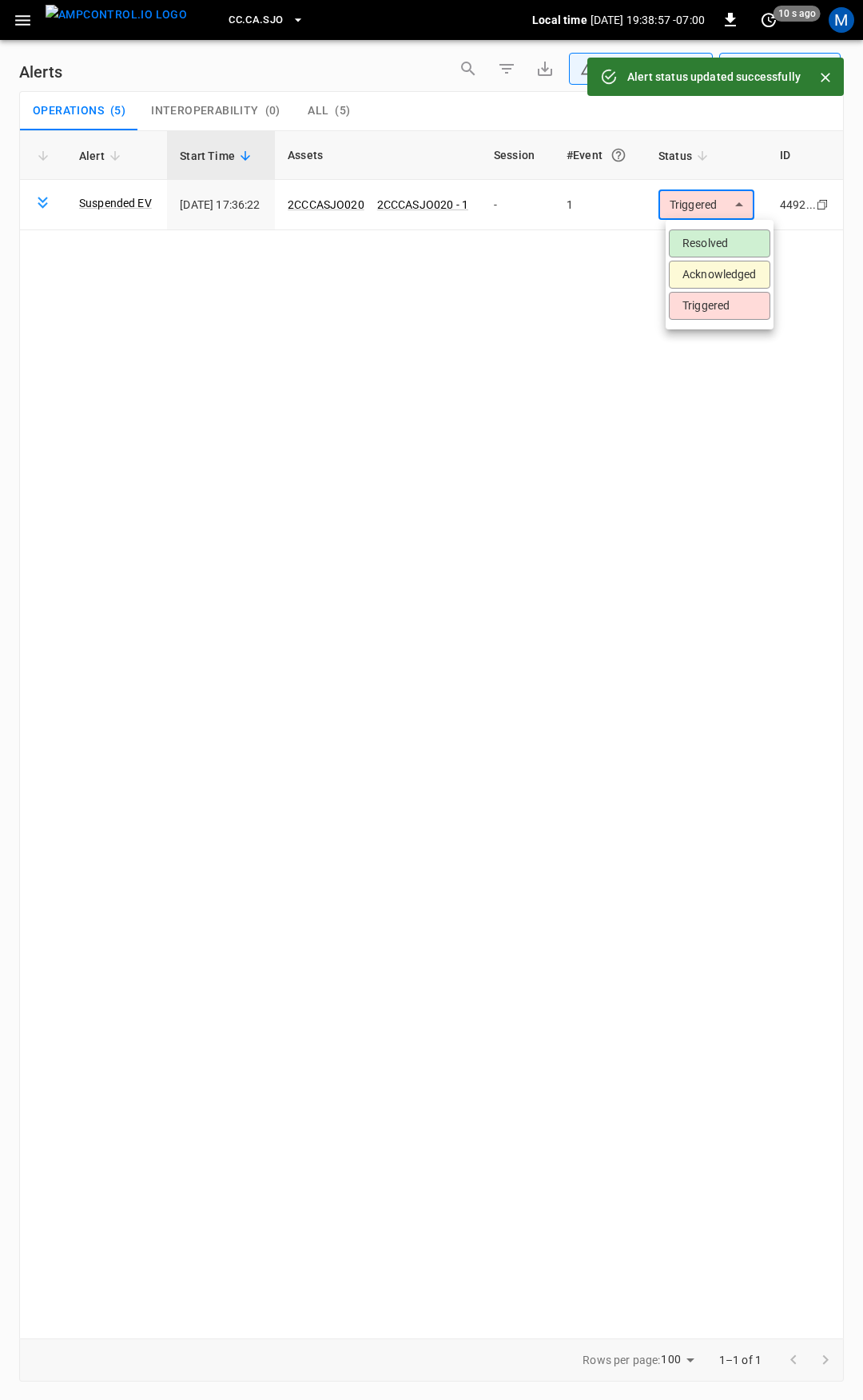
click at [716, 213] on body "**********" at bounding box center [431, 697] width 863 height 1394
click at [716, 240] on li "Resolved" at bounding box center [720, 243] width 102 height 28
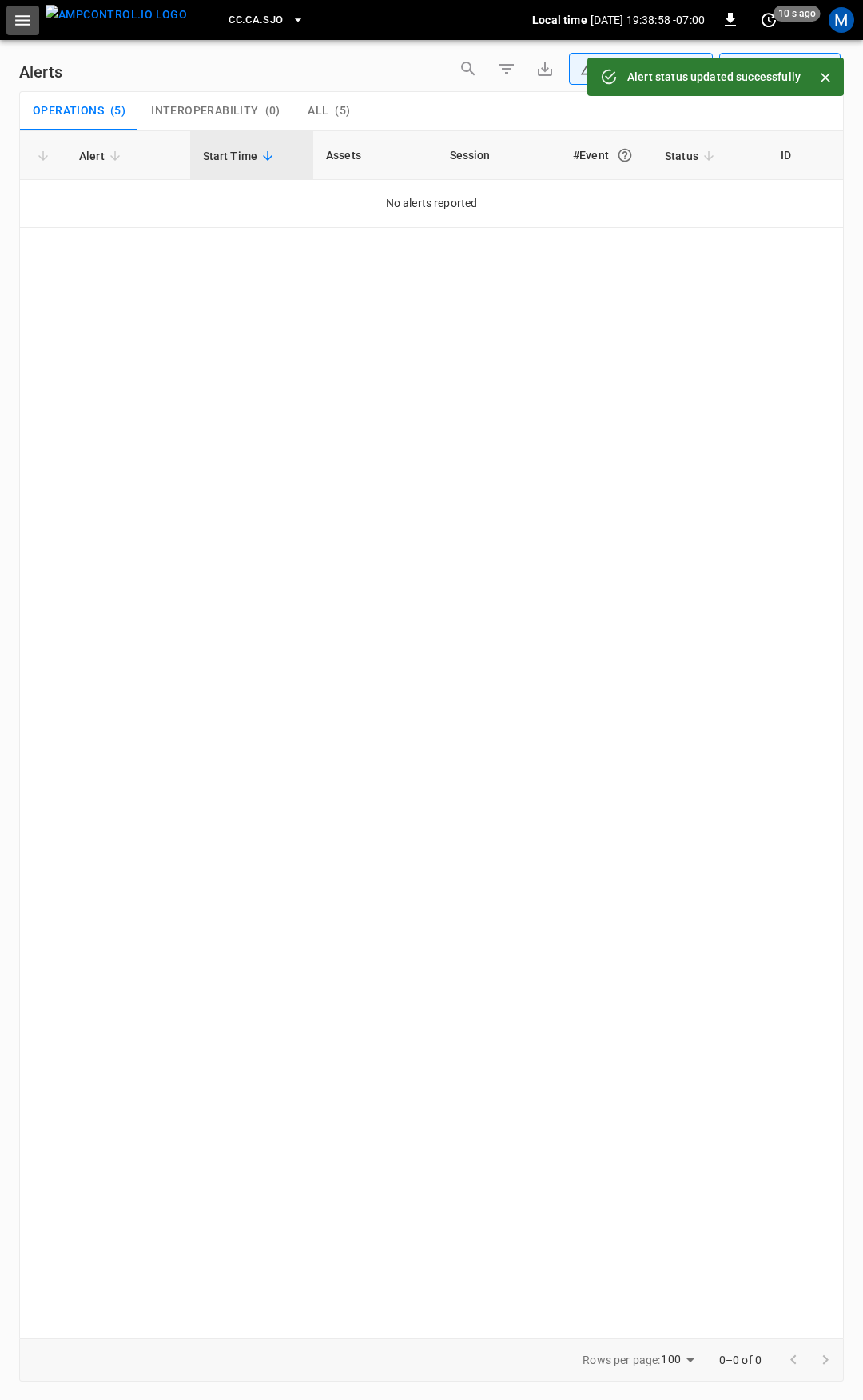
click at [25, 21] on icon "button" at bounding box center [22, 20] width 15 height 10
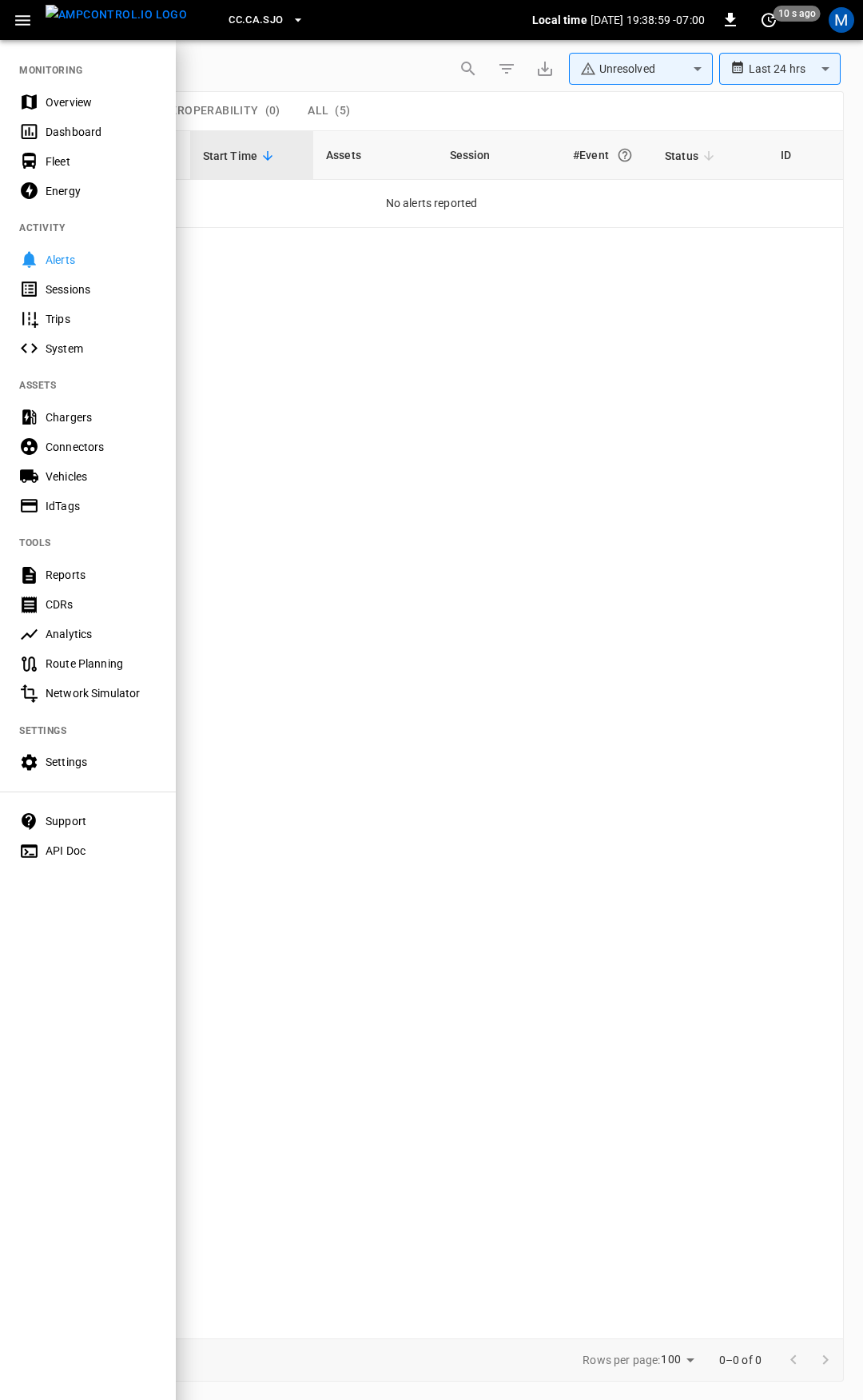
click at [77, 104] on div "Overview" at bounding box center [101, 103] width 111 height 16
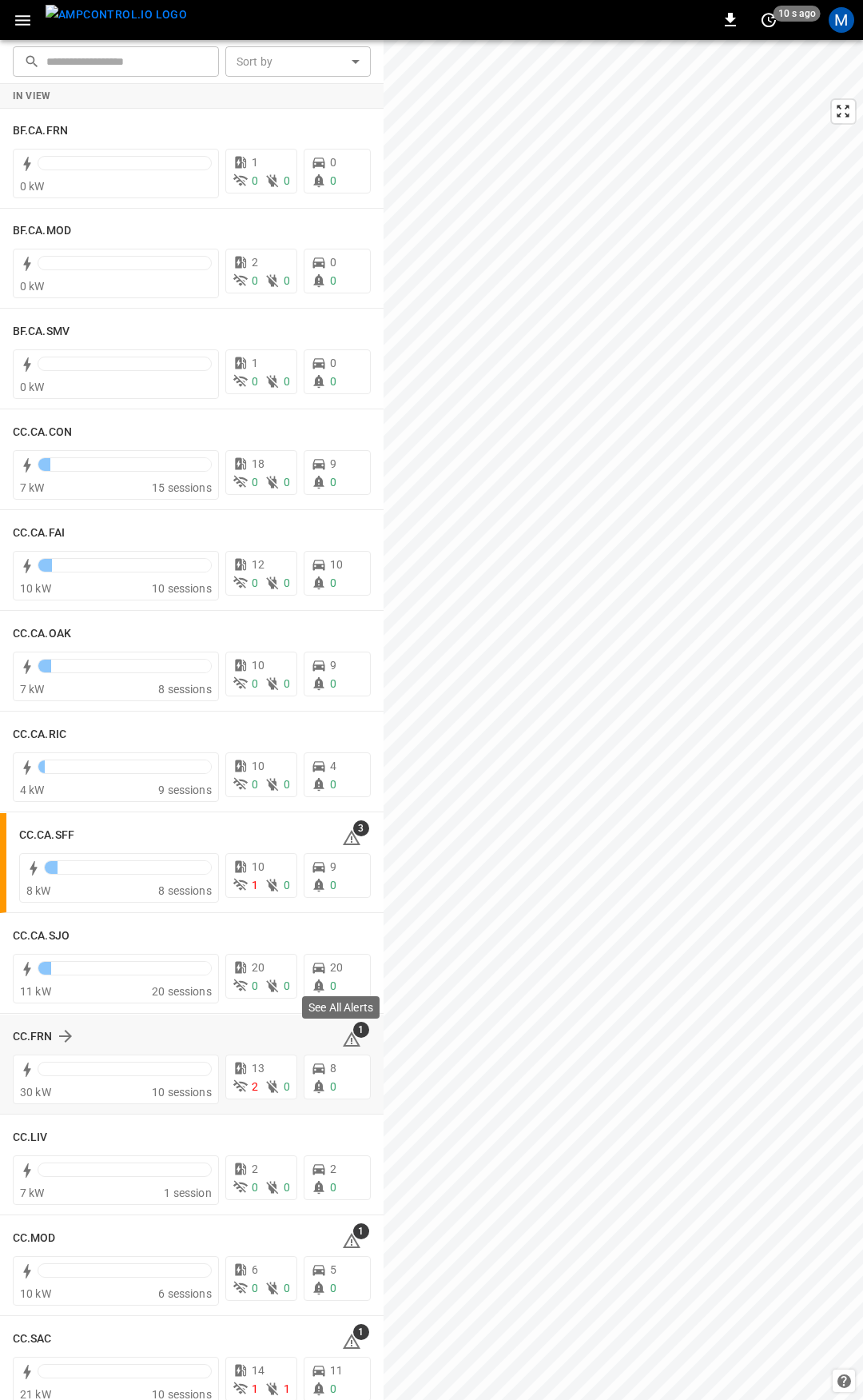
click at [351, 1042] on icon at bounding box center [352, 1040] width 2 height 6
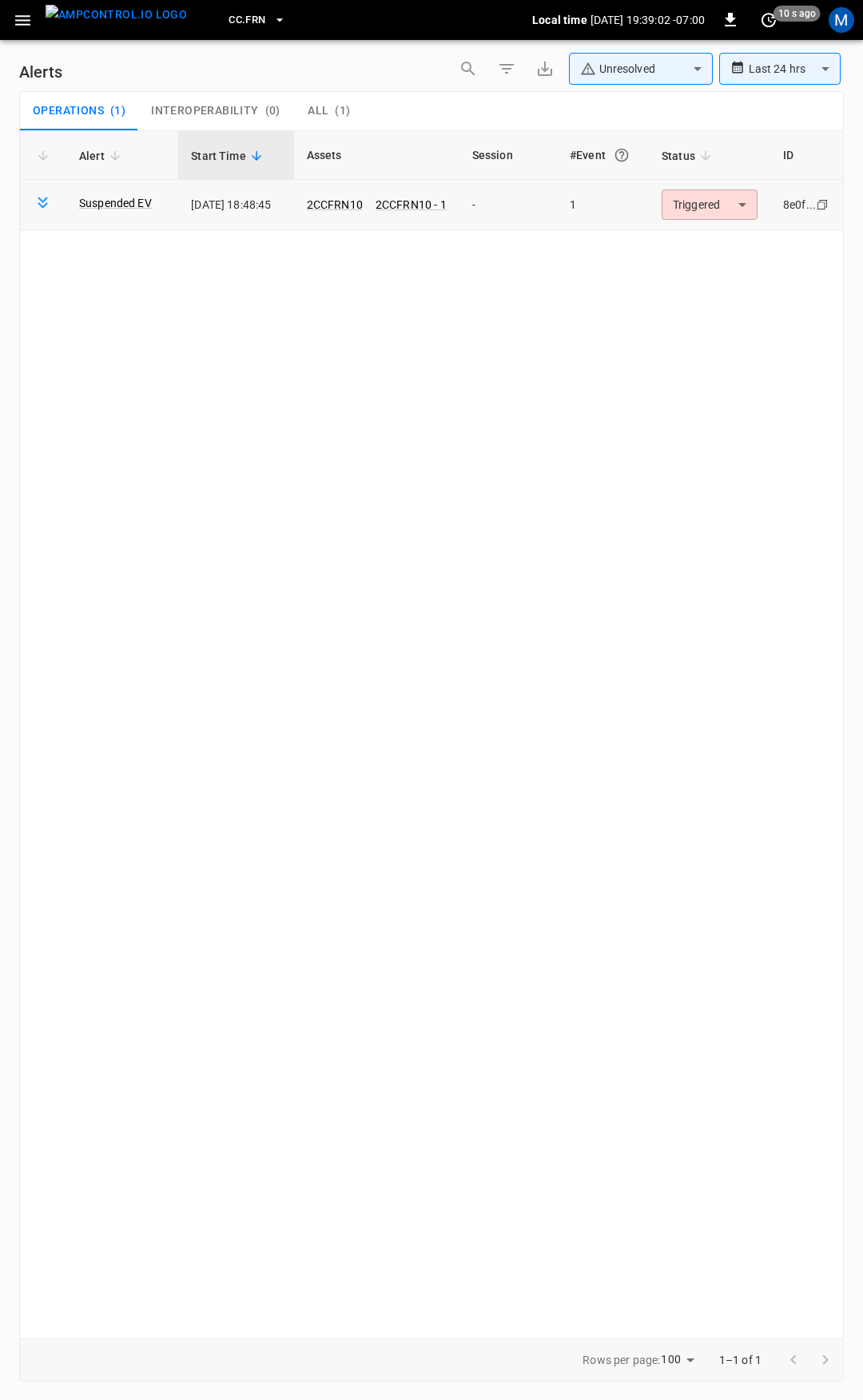
click at [711, 216] on body "**********" at bounding box center [431, 697] width 863 height 1394
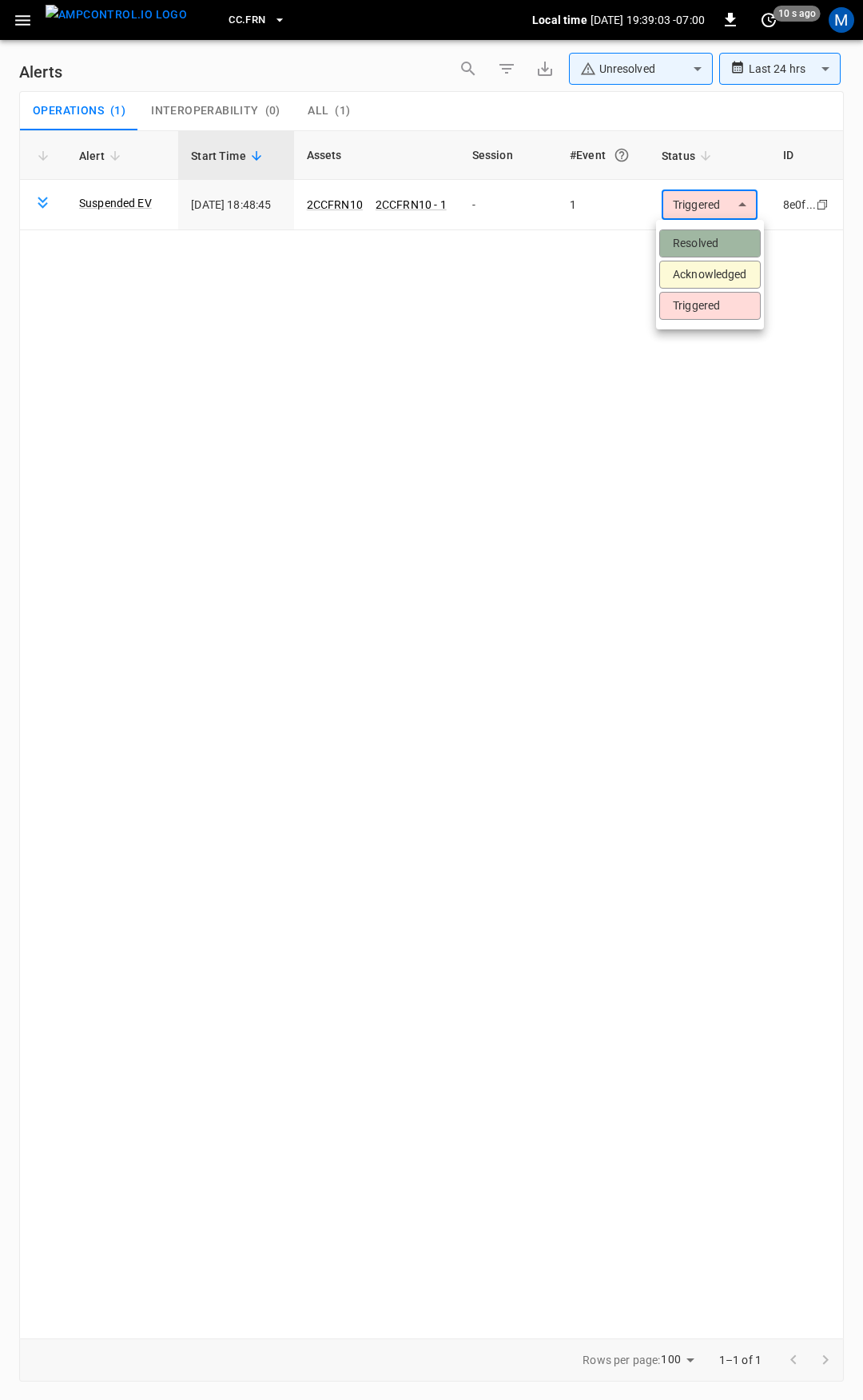
click at [711, 235] on li "Resolved" at bounding box center [710, 243] width 102 height 28
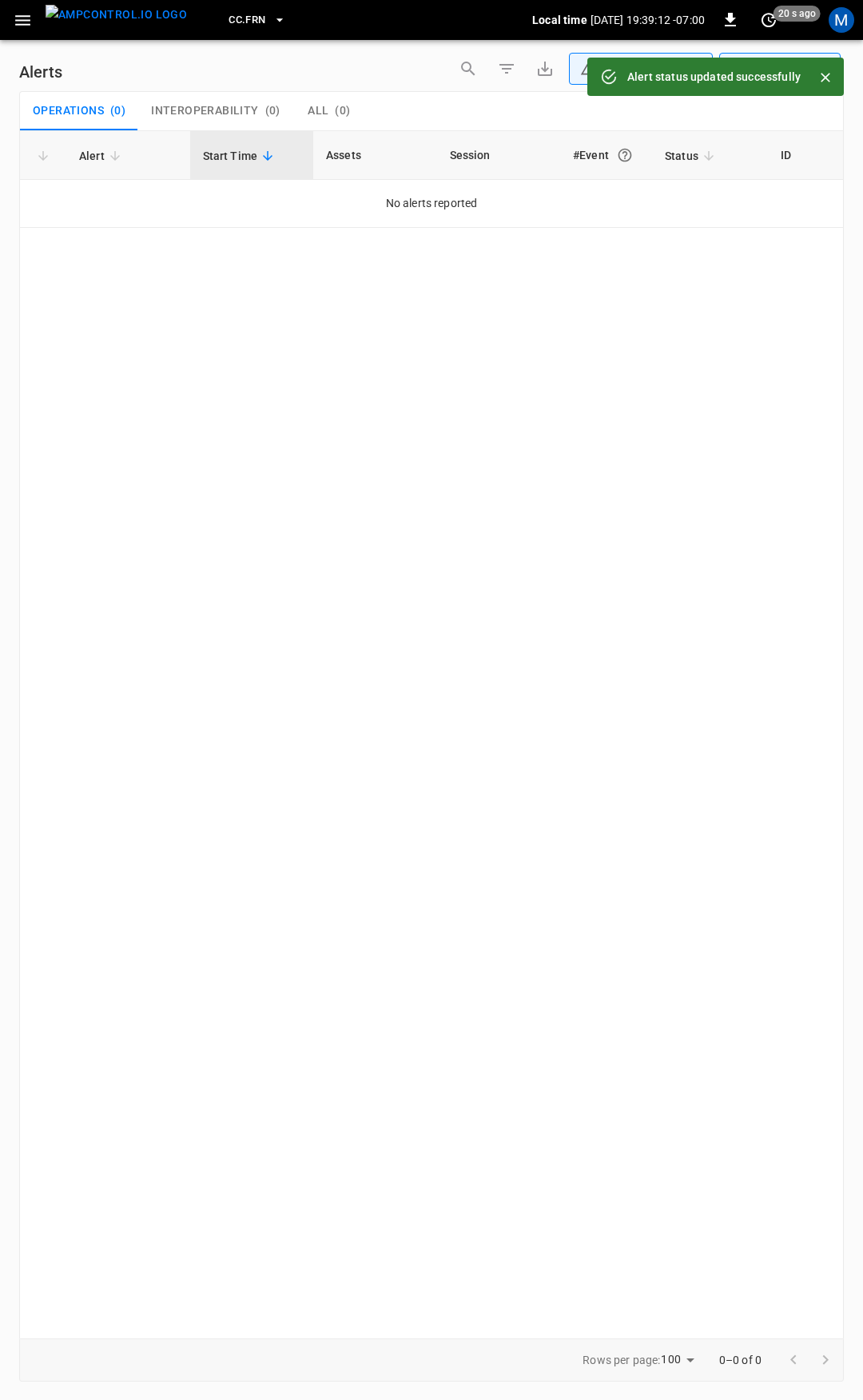
click at [25, 27] on icon "button" at bounding box center [23, 20] width 20 height 20
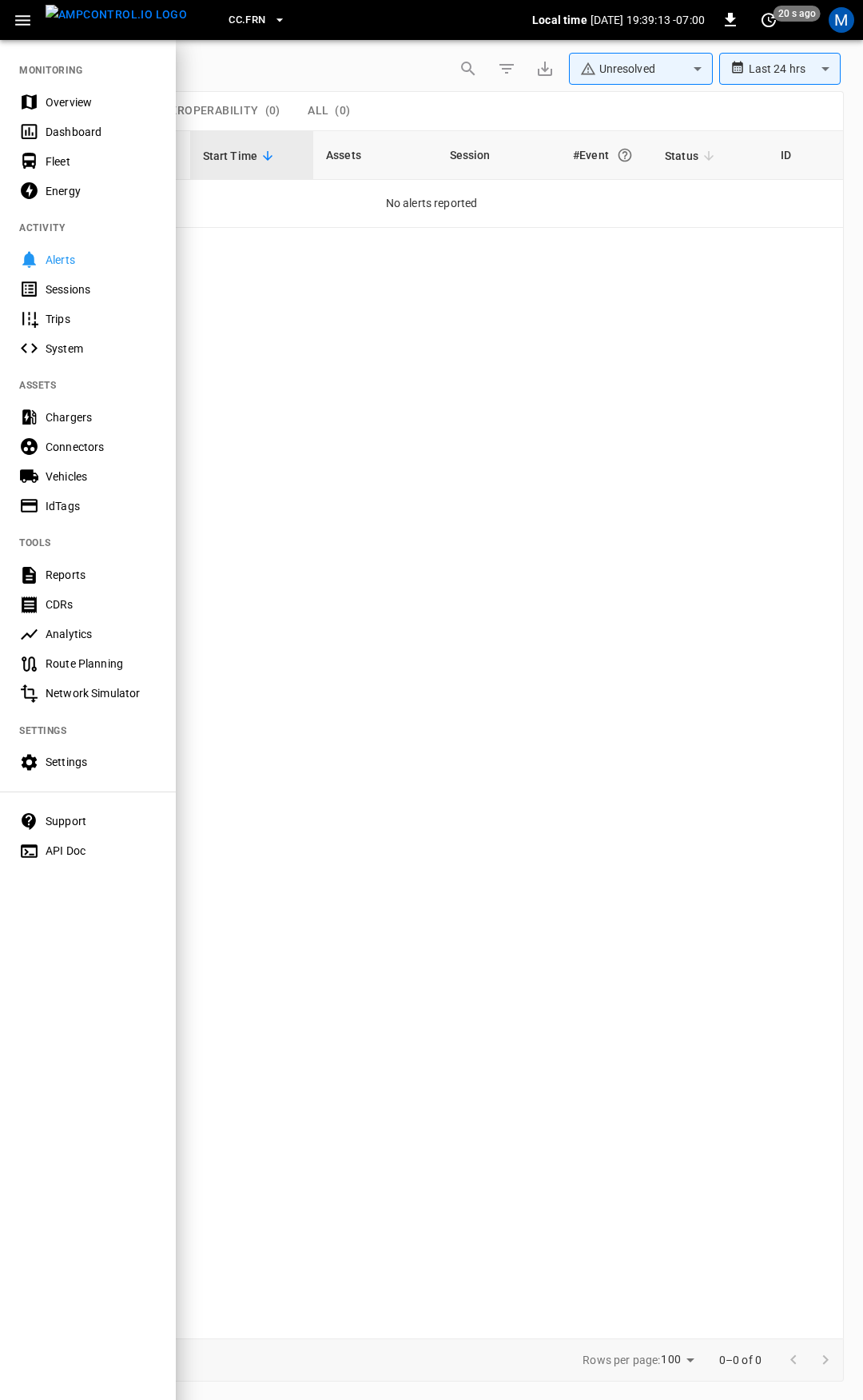
click at [91, 108] on div "Overview" at bounding box center [101, 103] width 111 height 16
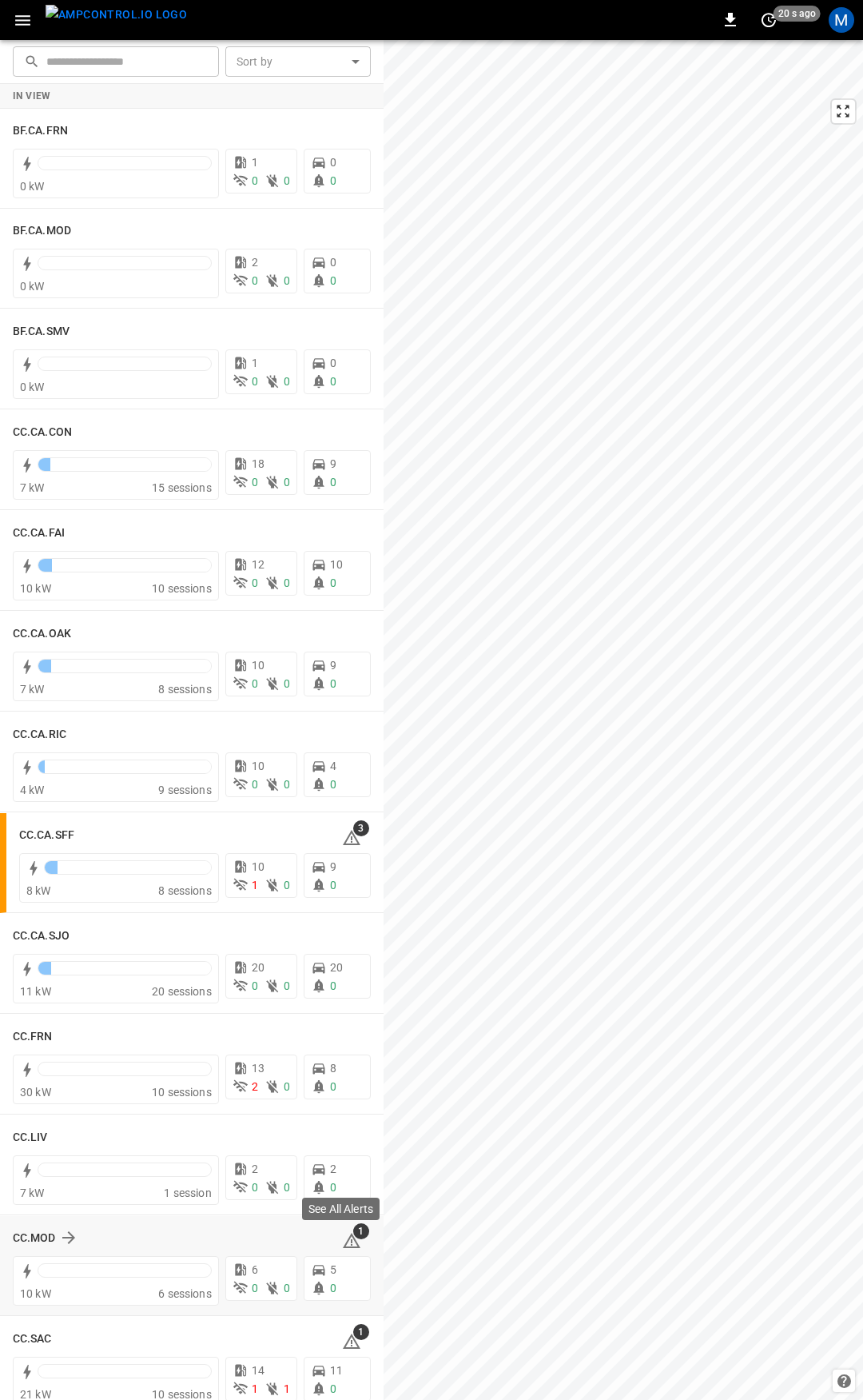
click at [342, 1240] on icon at bounding box center [352, 1241] width 19 height 19
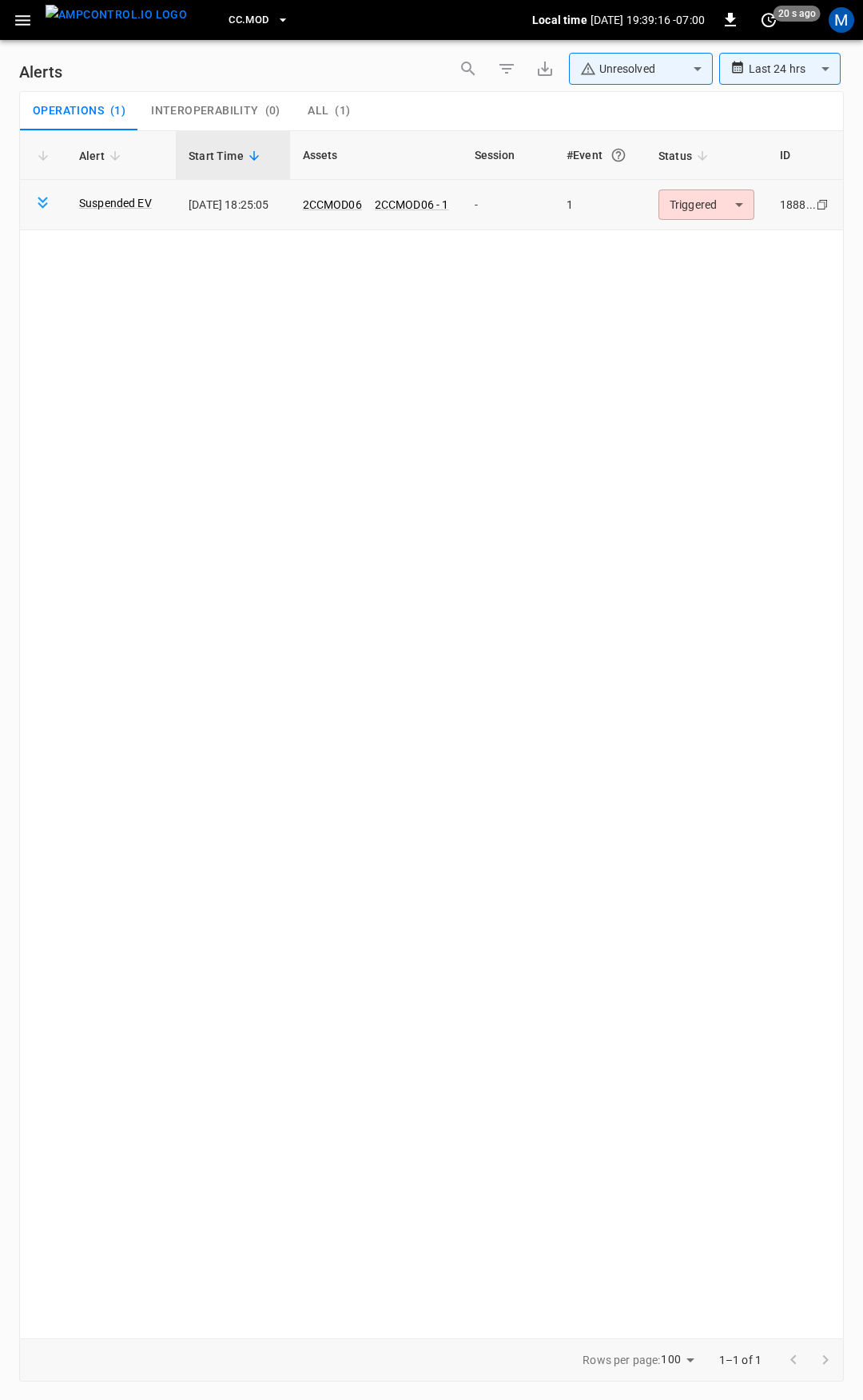
click at [720, 214] on body "**********" at bounding box center [431, 697] width 863 height 1394
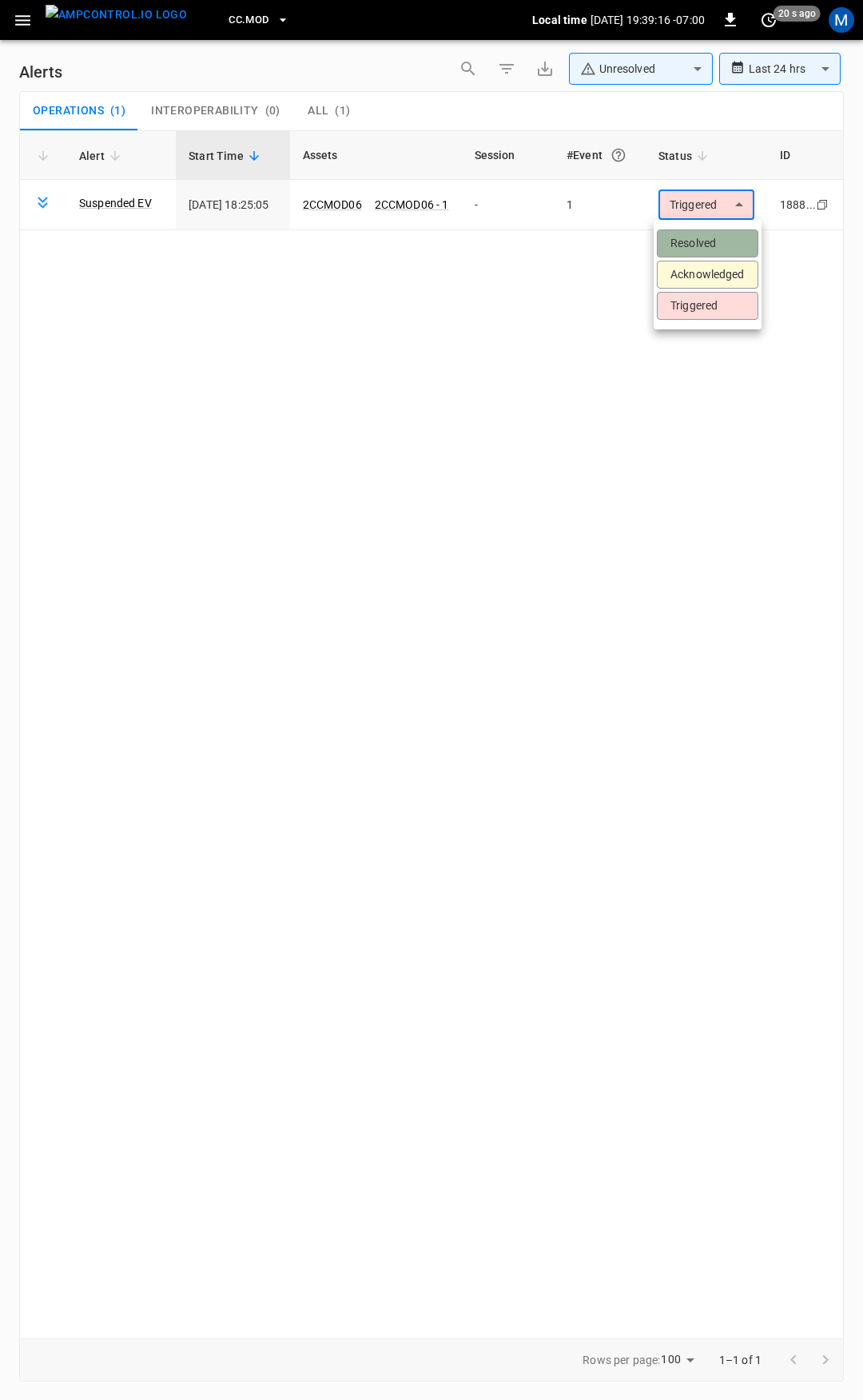
click at [707, 249] on li "Resolved" at bounding box center [707, 243] width 102 height 28
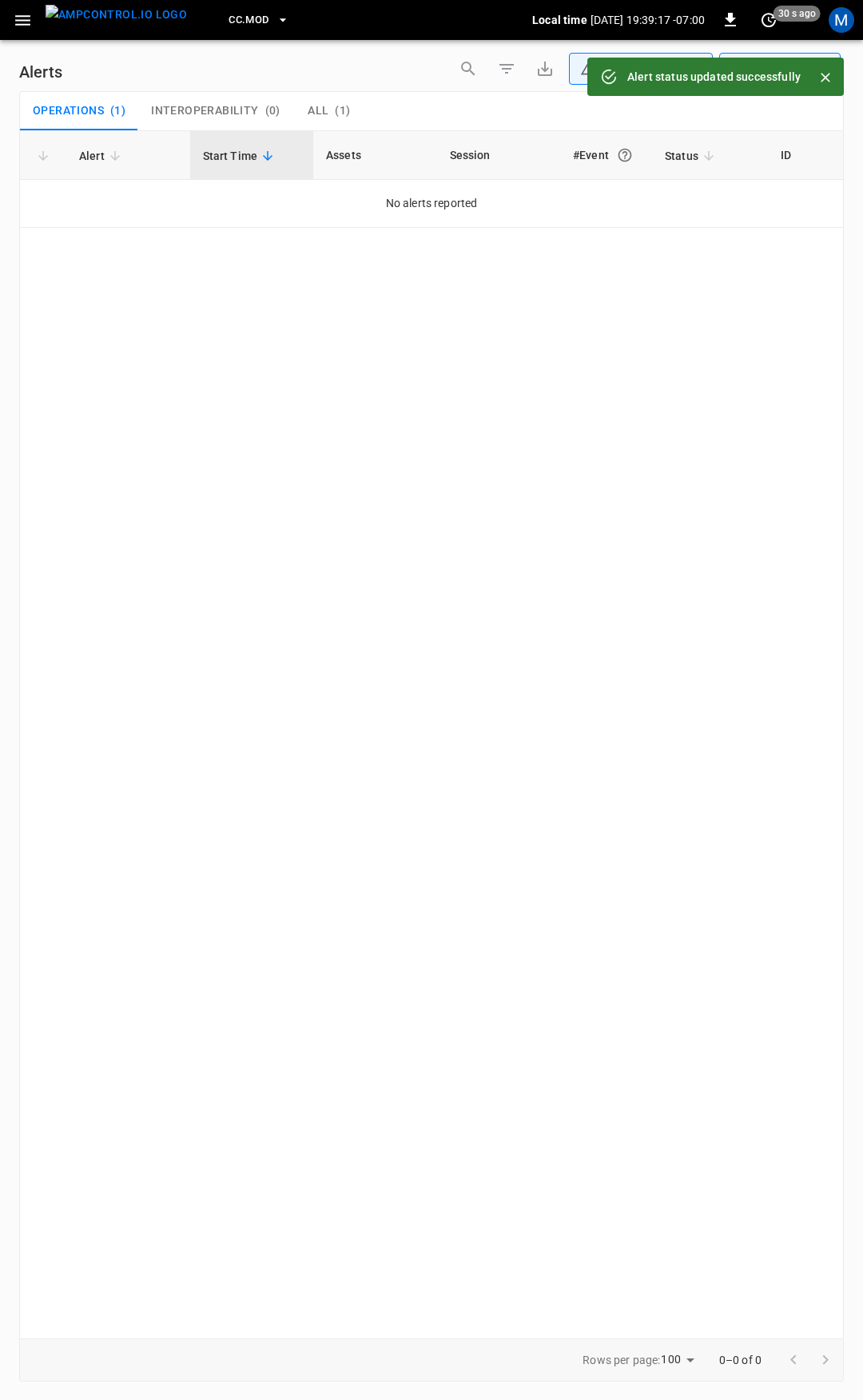
drag, startPoint x: 29, startPoint y: 23, endPoint x: 29, endPoint y: 36, distance: 13.0
click at [29, 22] on icon "button" at bounding box center [23, 20] width 20 height 20
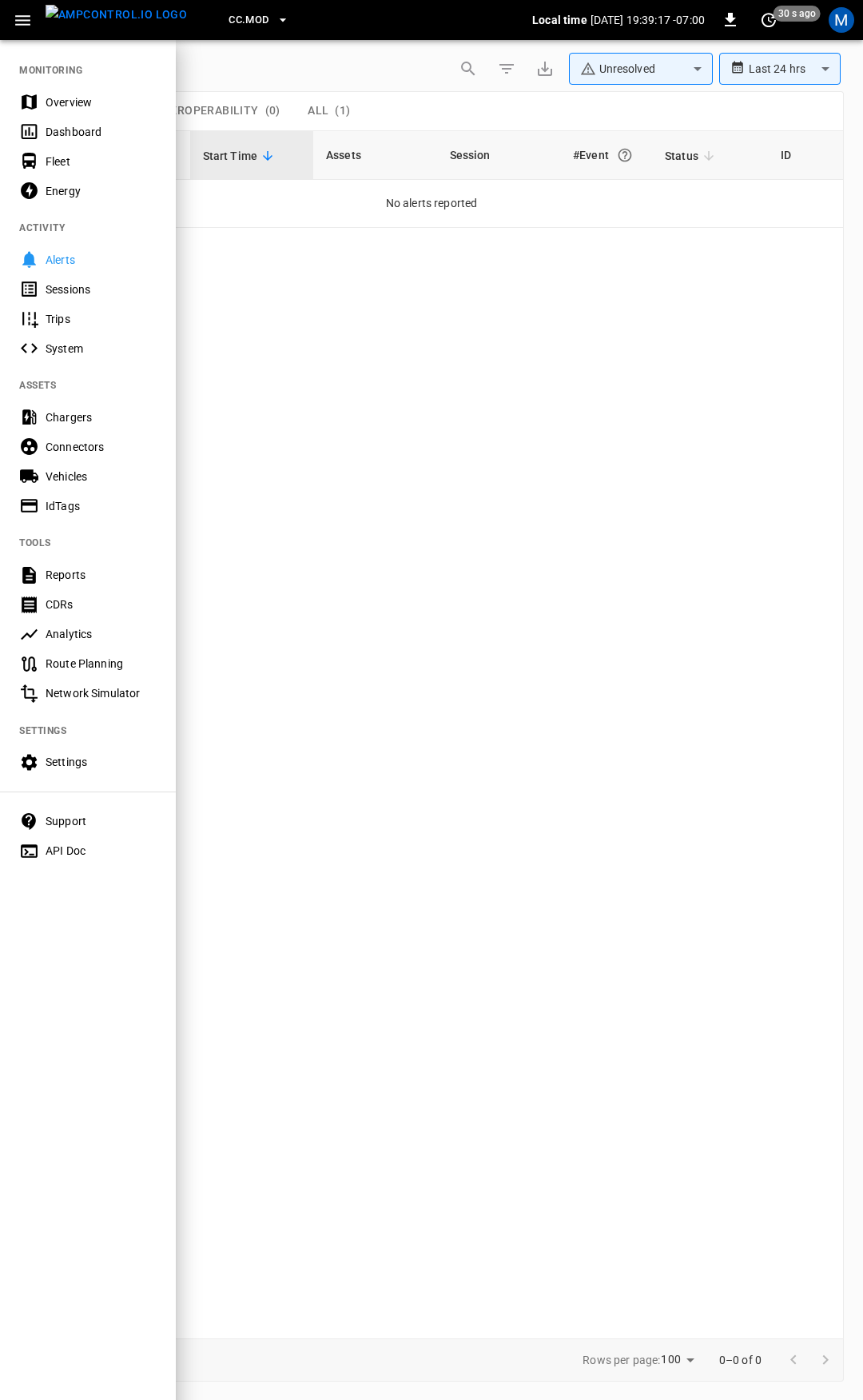
click at [54, 100] on div "Overview" at bounding box center [101, 103] width 111 height 16
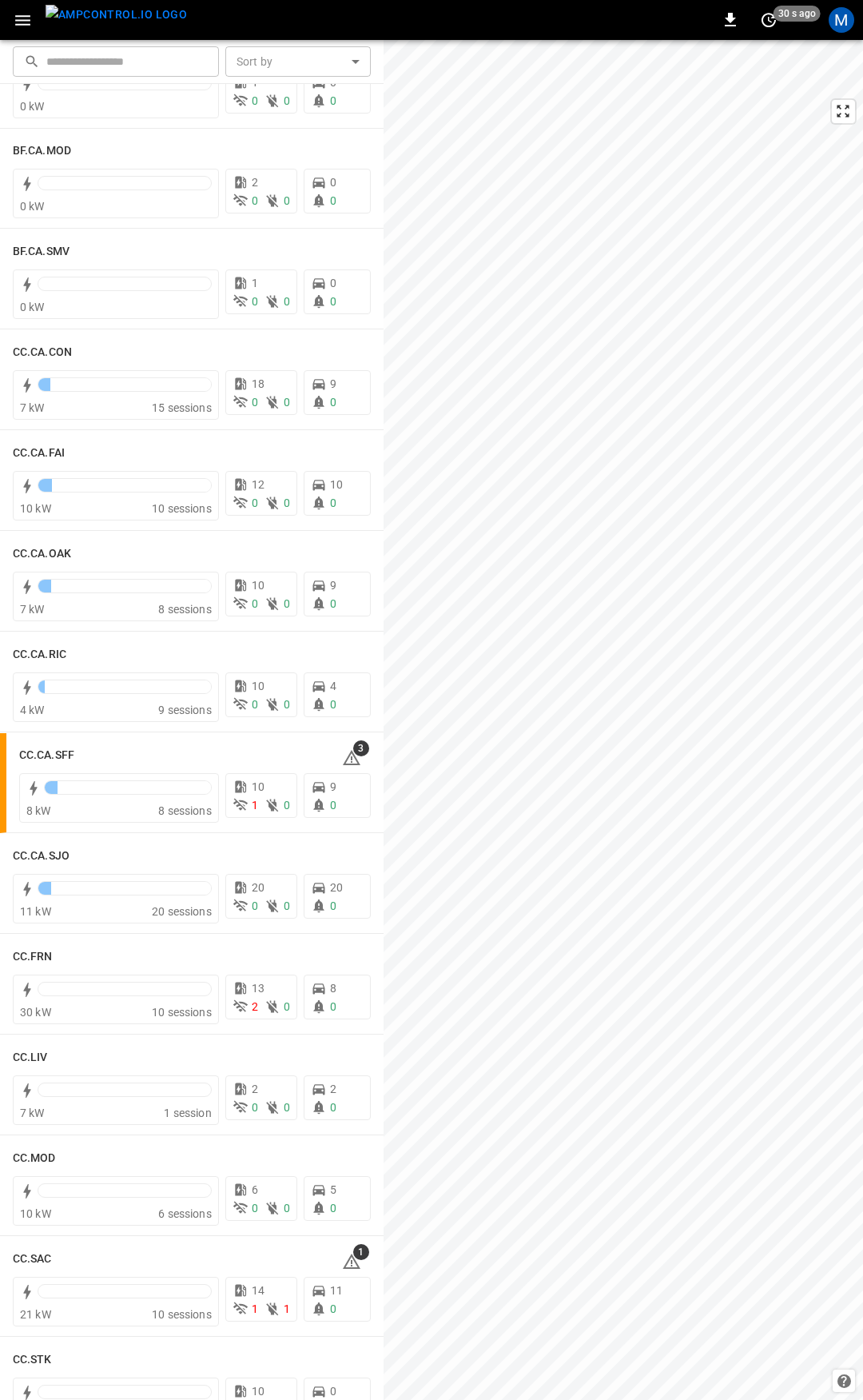
scroll to position [160, 0]
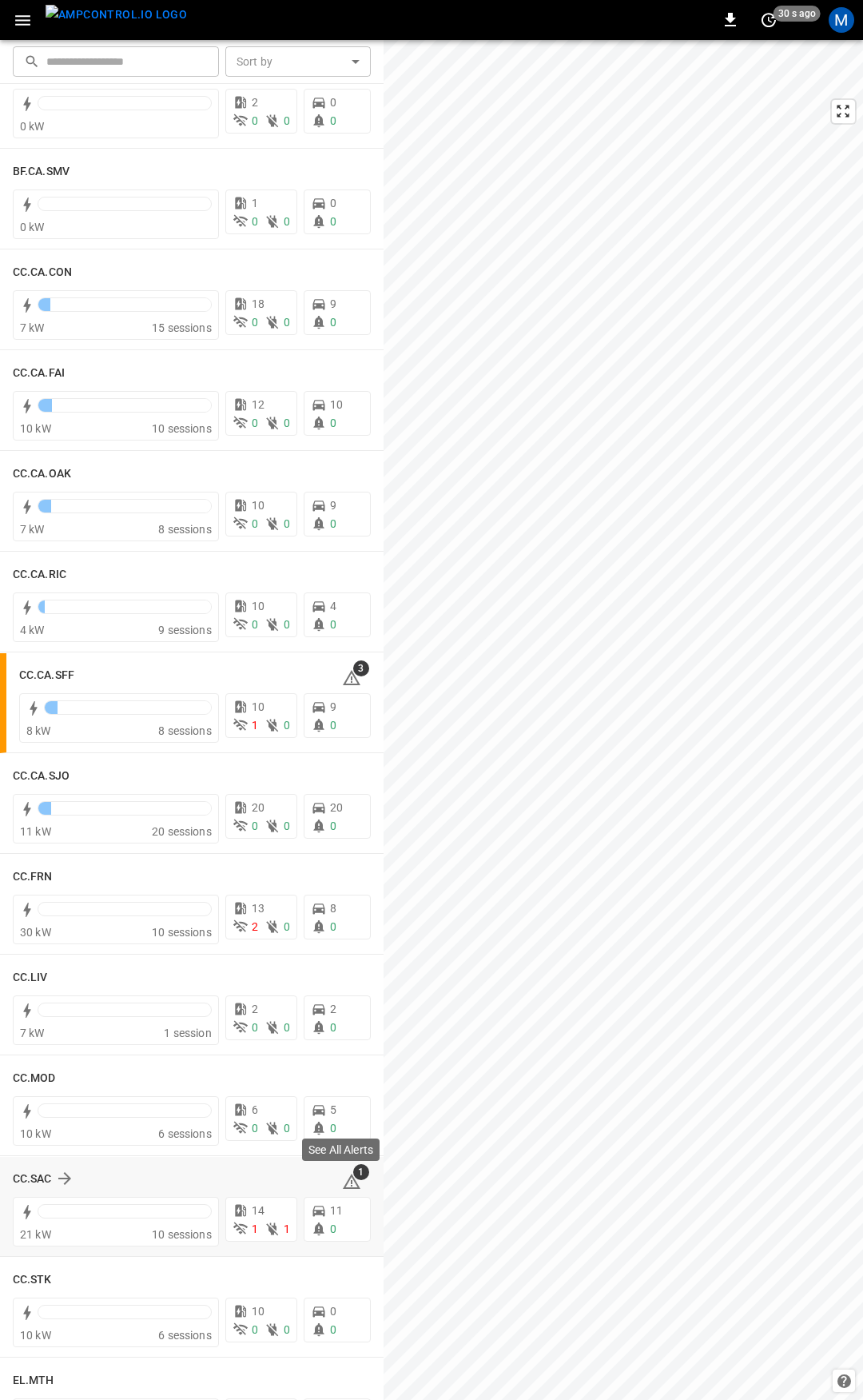
click at [344, 1179] on icon at bounding box center [352, 1181] width 19 height 19
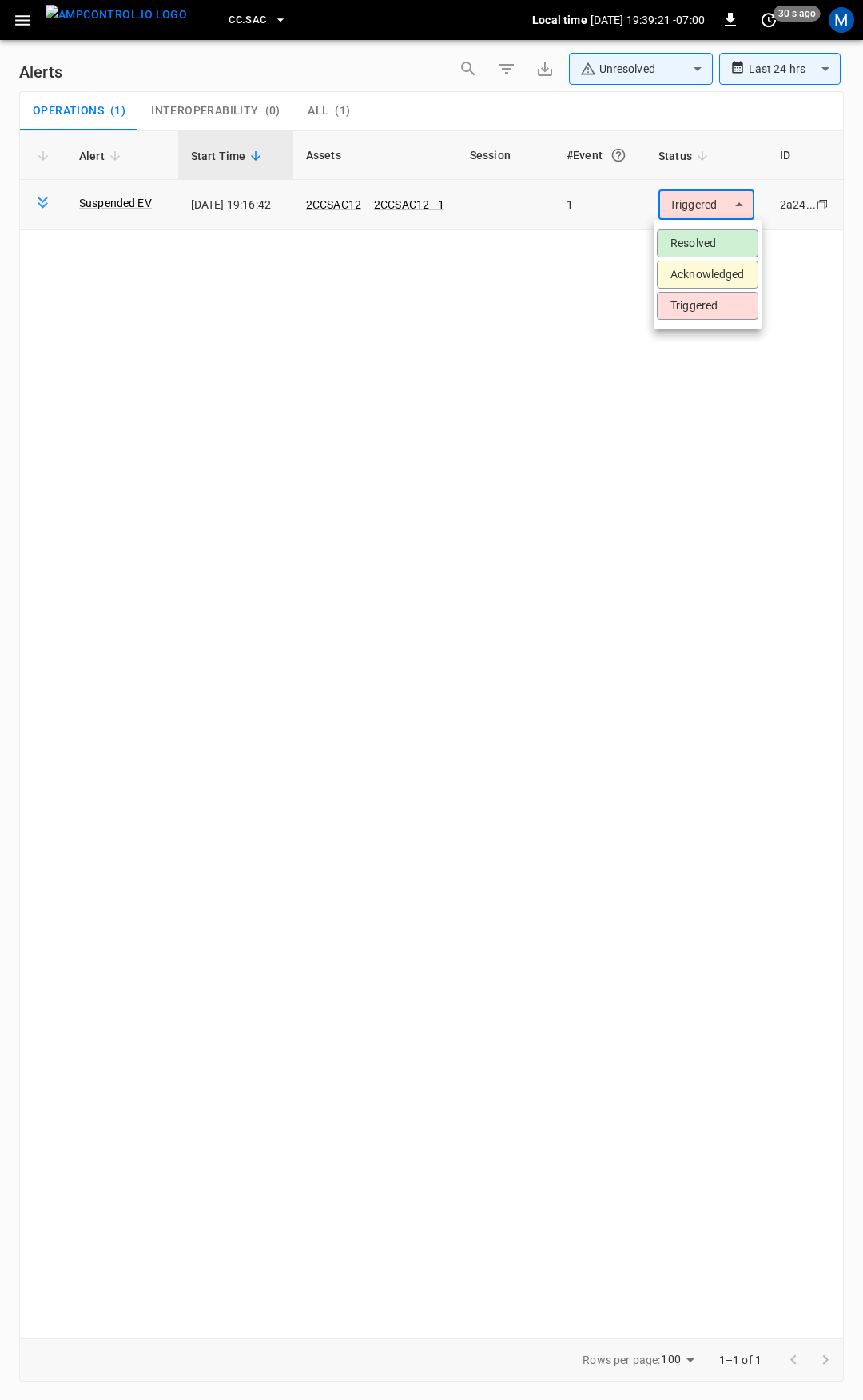
click at [688, 209] on body "**********" at bounding box center [431, 697] width 863 height 1394
click at [689, 240] on li "Resolved" at bounding box center [707, 243] width 102 height 28
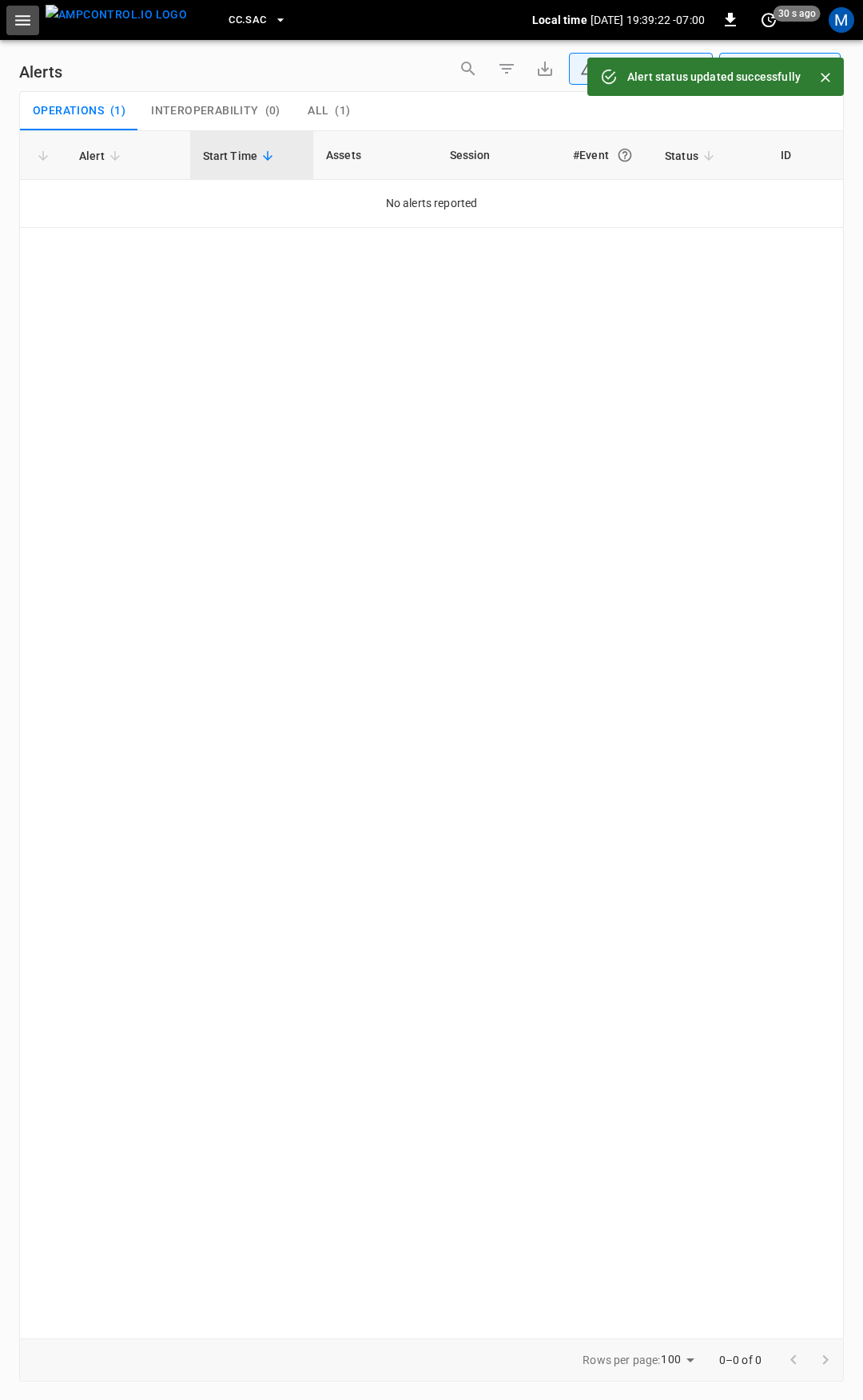
click at [20, 23] on icon "button" at bounding box center [23, 20] width 20 height 20
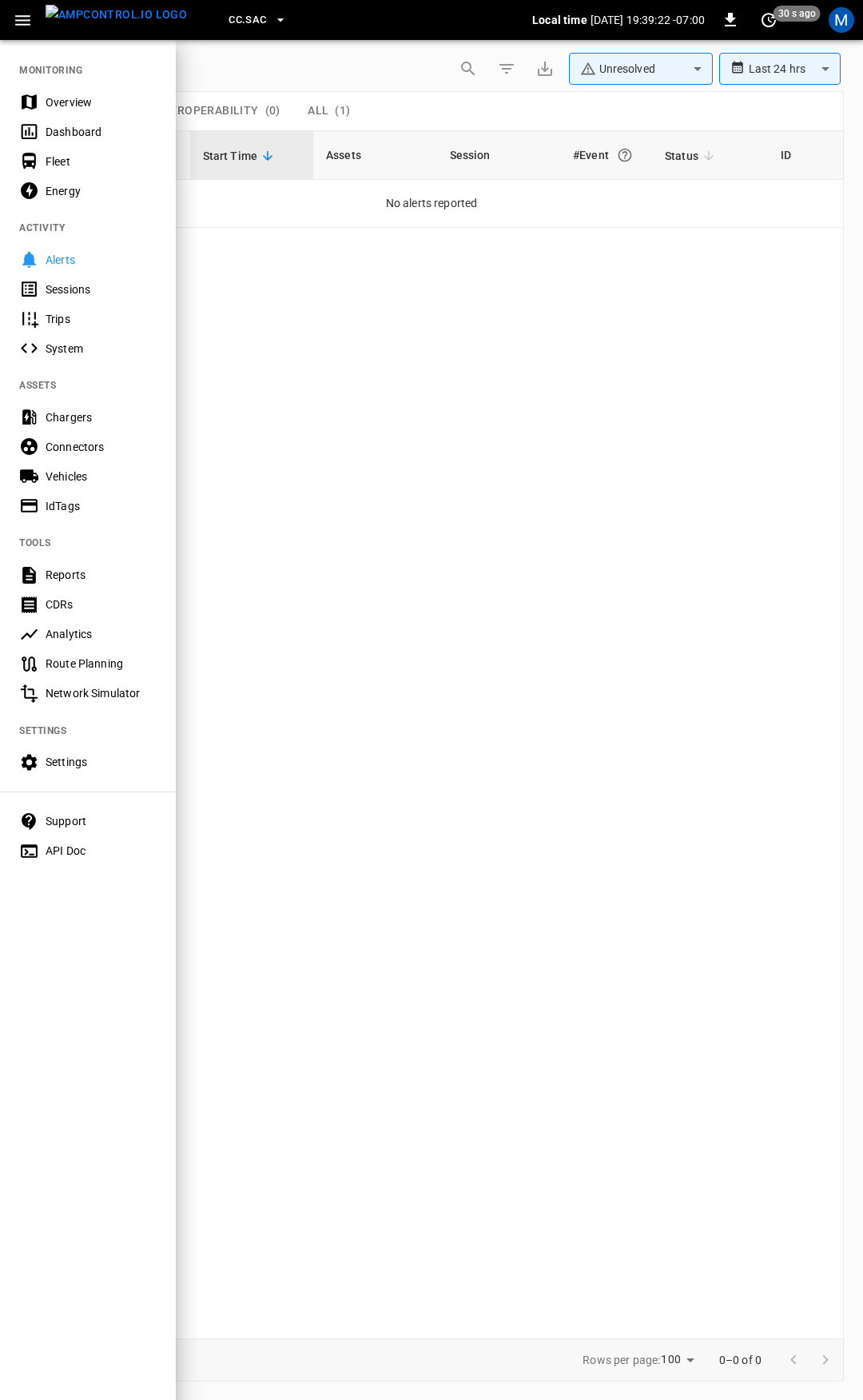
click at [75, 103] on div "Overview" at bounding box center [101, 103] width 111 height 16
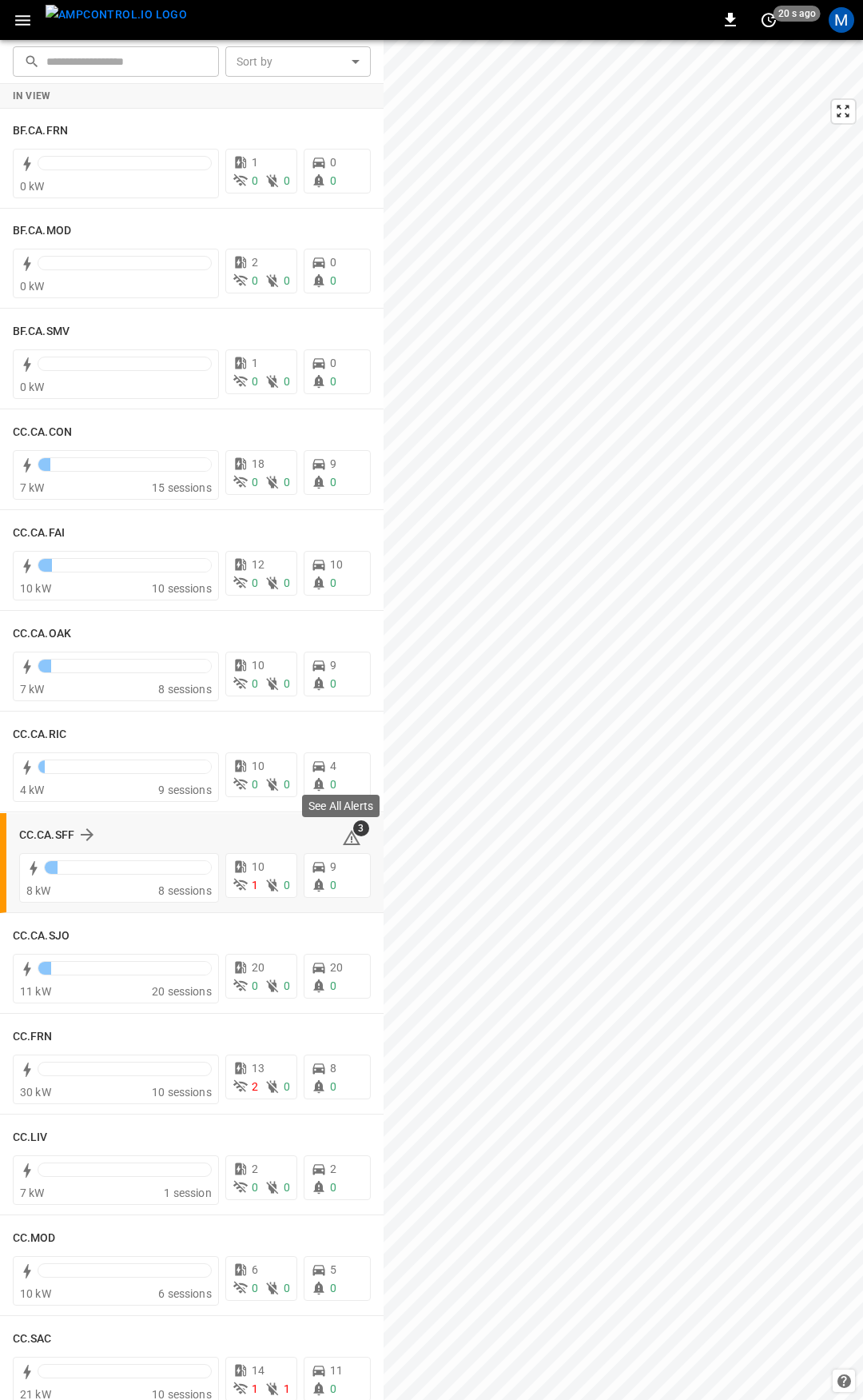
click at [342, 833] on icon at bounding box center [352, 838] width 19 height 19
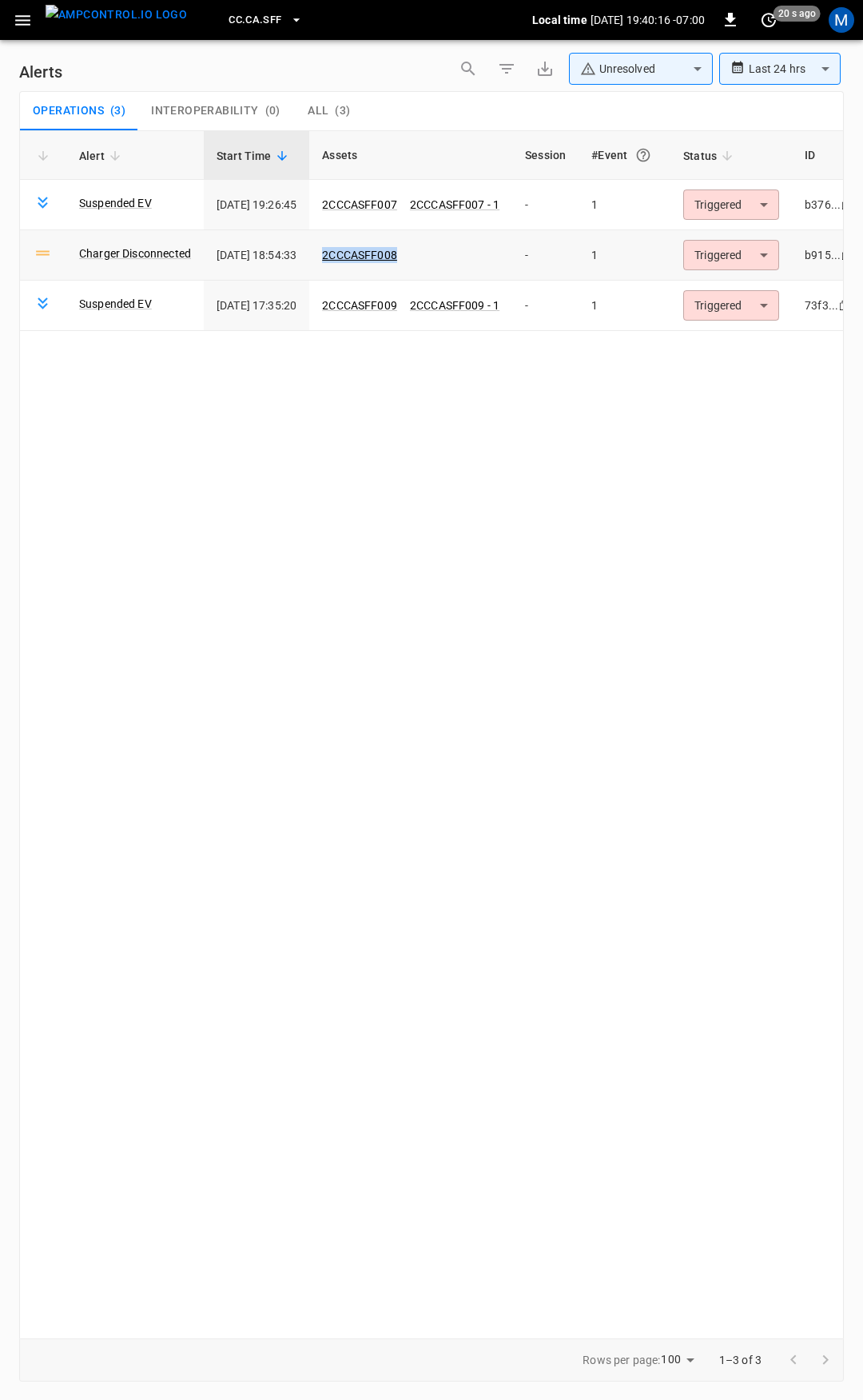
drag, startPoint x: 429, startPoint y: 260, endPoint x: 343, endPoint y: 261, distance: 86.0
click at [343, 261] on td "2CCCASFF008" at bounding box center [411, 255] width 203 height 50
copy link "2CCCASFF008"
click at [13, 21] on icon "button" at bounding box center [23, 20] width 20 height 20
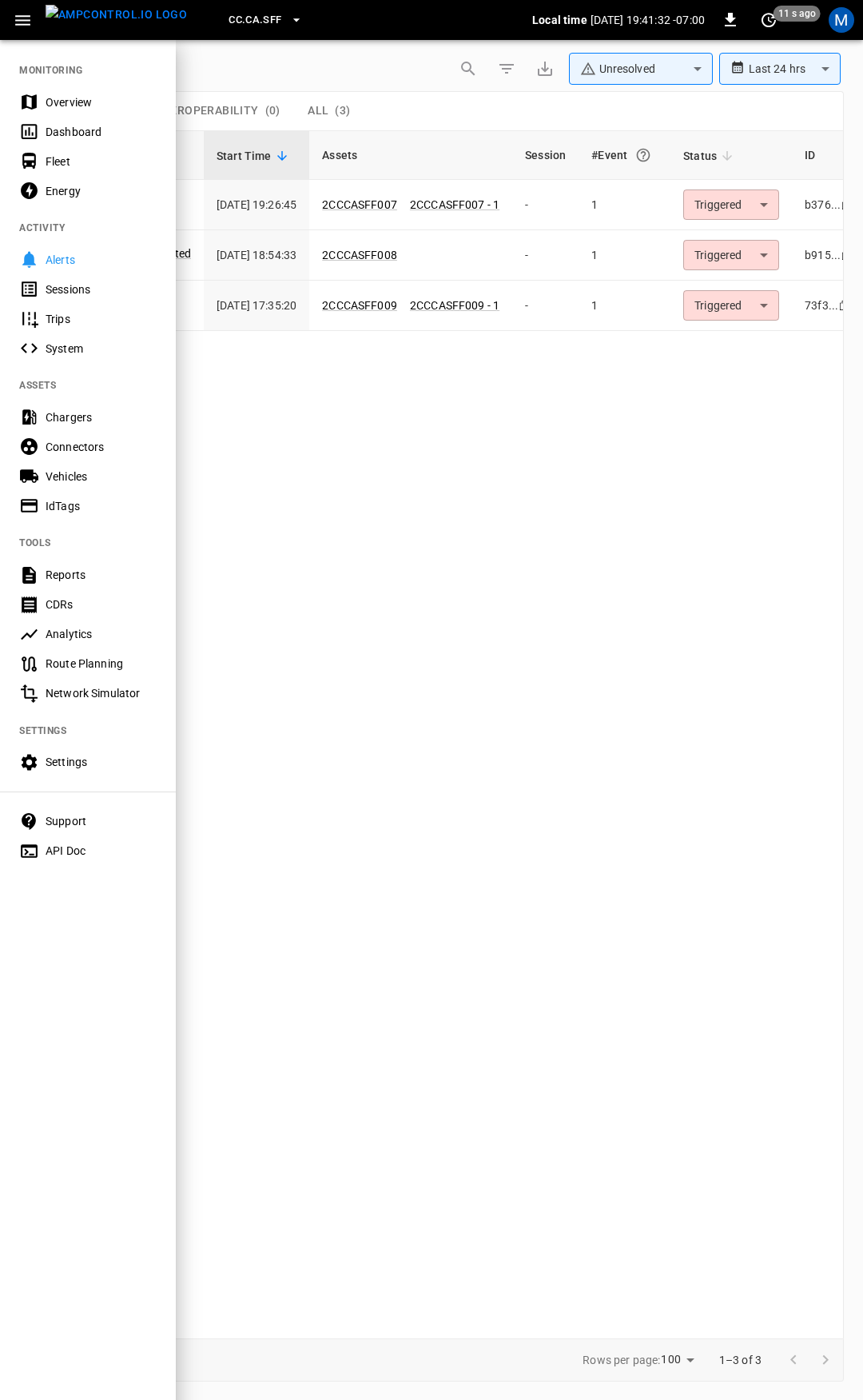
click at [767, 200] on div at bounding box center [431, 700] width 863 height 1400
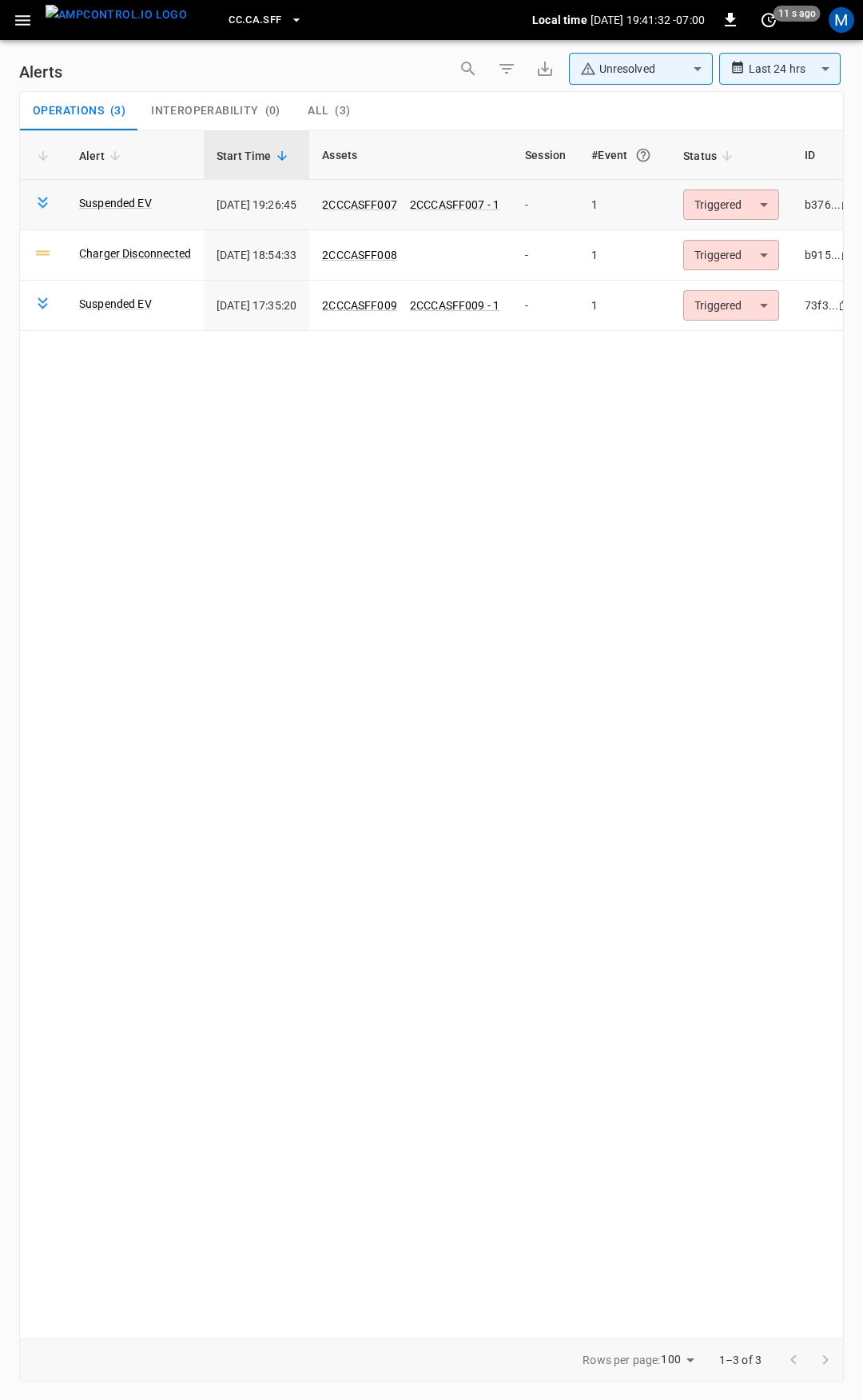
click at [771, 199] on body "**********" at bounding box center [431, 697] width 863 height 1394
click at [763, 244] on li "Resolved" at bounding box center [755, 243] width 102 height 28
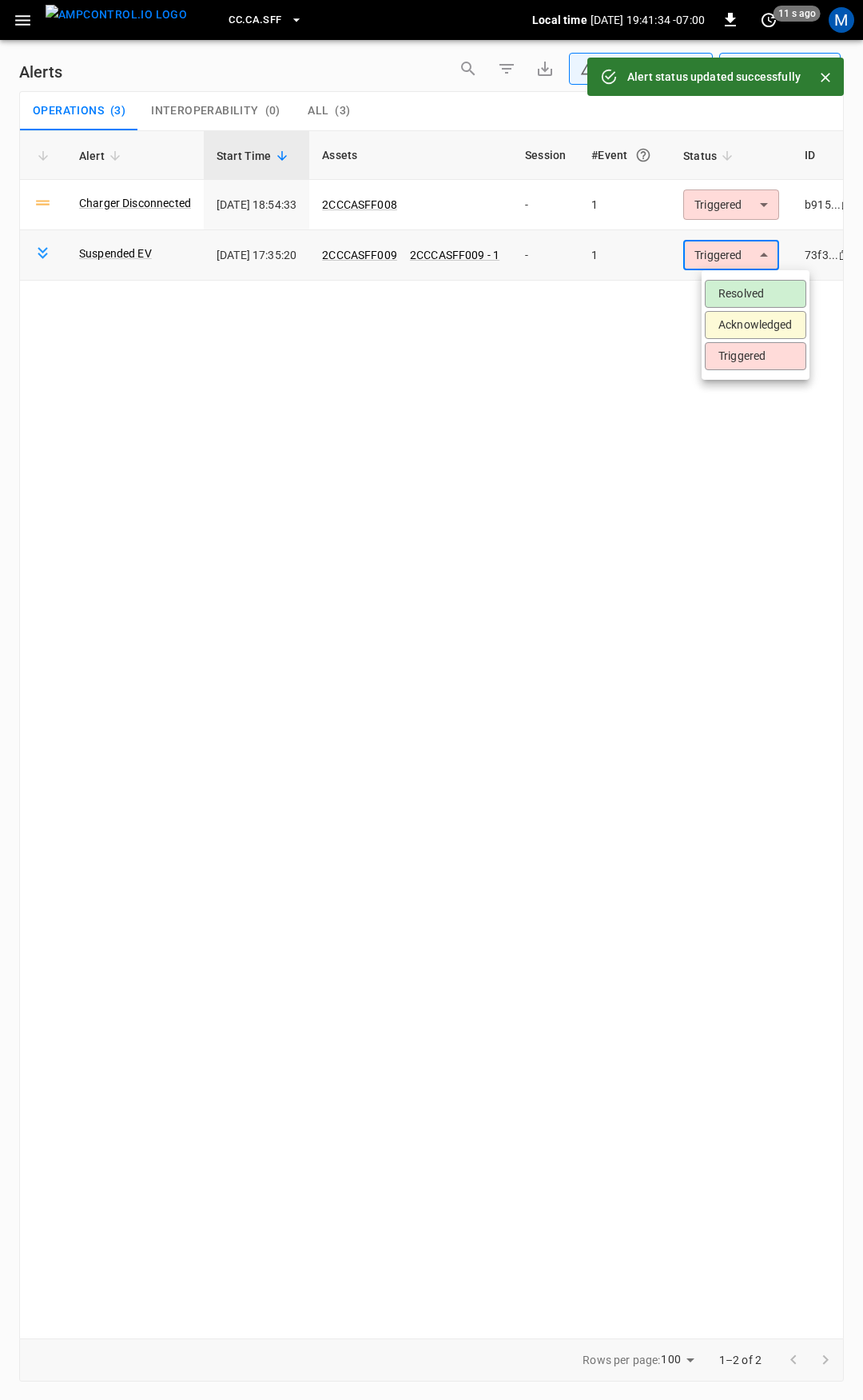
click at [760, 255] on body "**********" at bounding box center [431, 697] width 863 height 1394
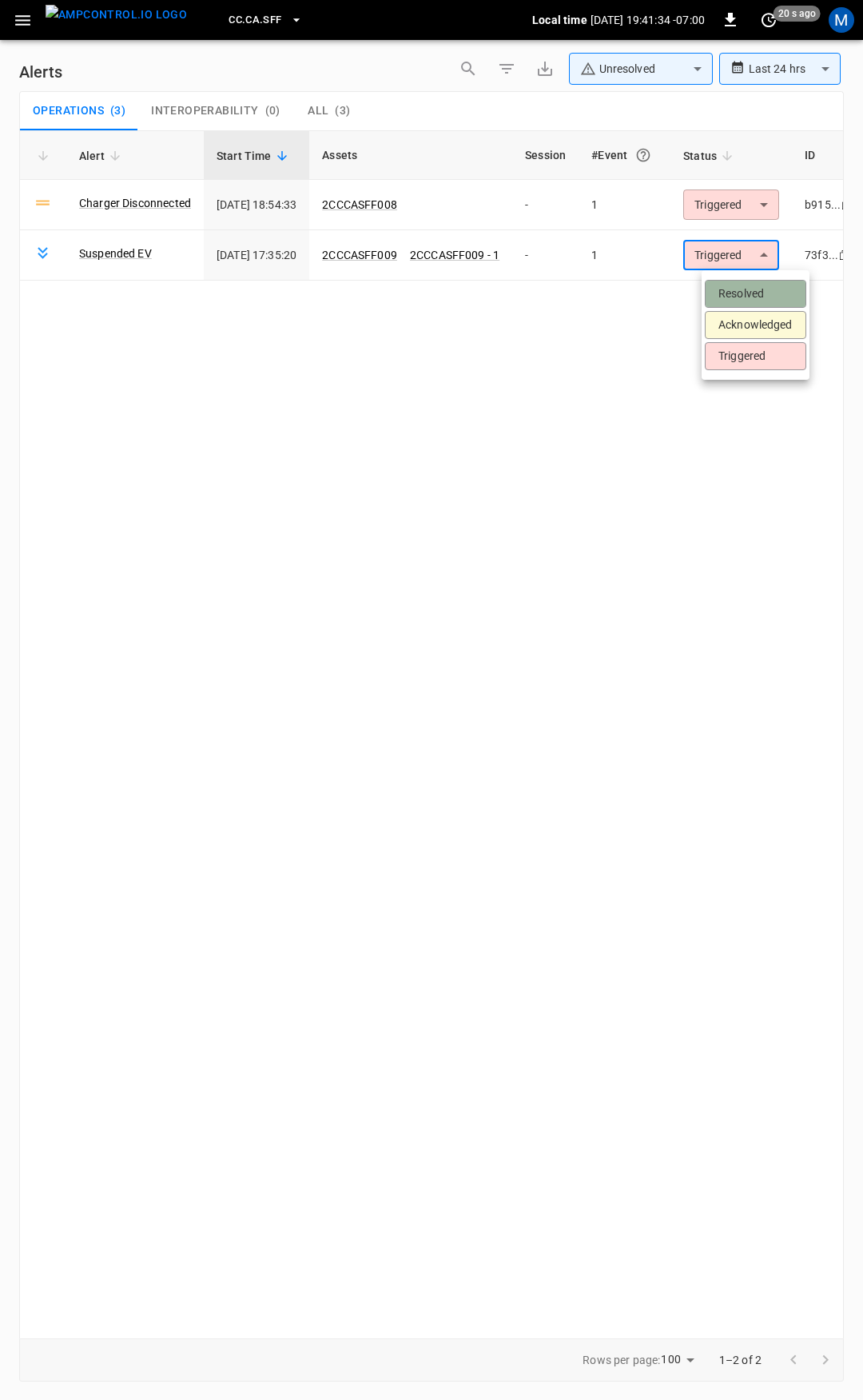
drag, startPoint x: 757, startPoint y: 291, endPoint x: 345, endPoint y: 43, distance: 480.9
click at [756, 290] on li "Resolved" at bounding box center [755, 294] width 102 height 28
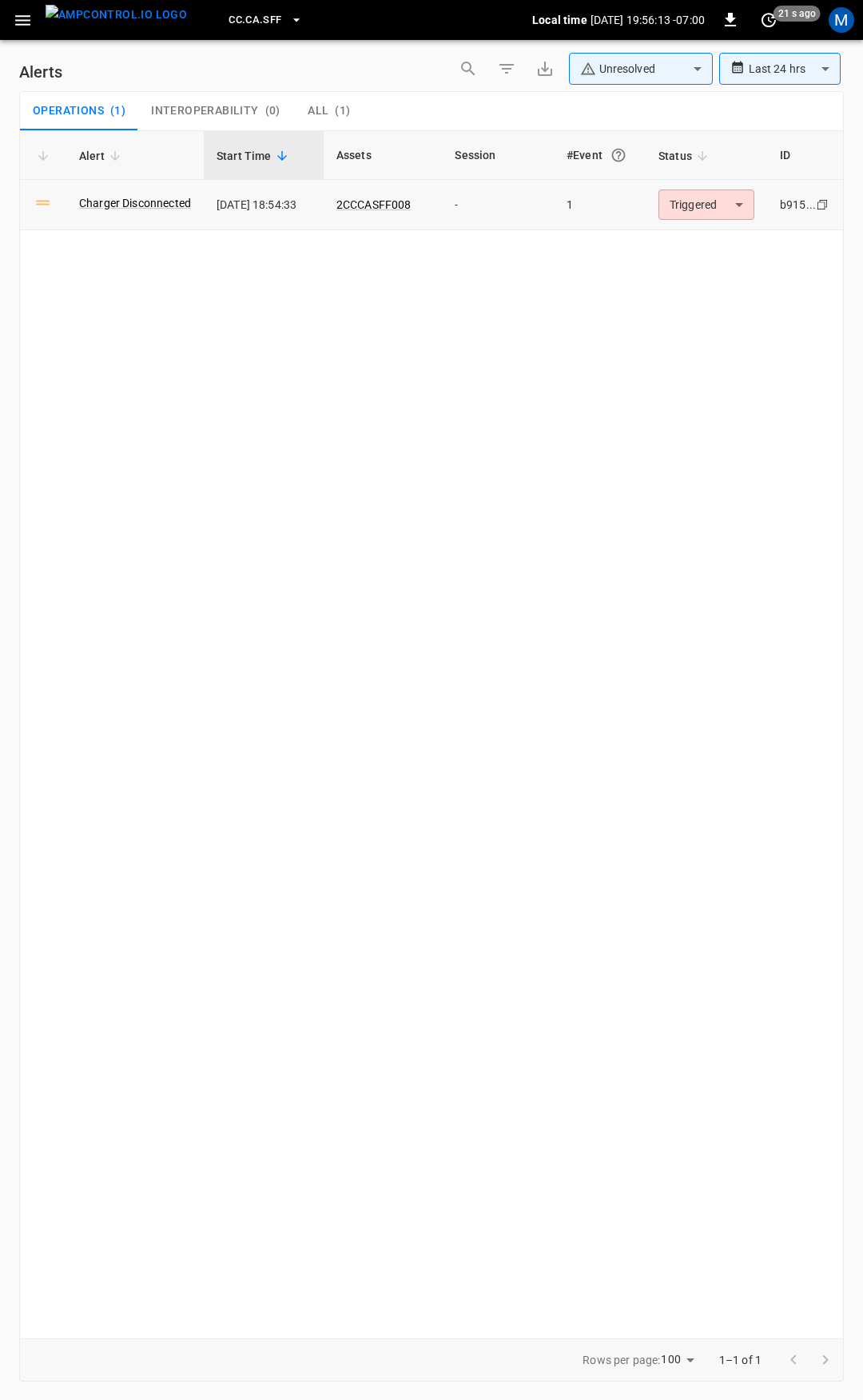
click at [396, 194] on td "2CCCASFF008" at bounding box center [383, 205] width 119 height 50
click at [393, 212] on link "2CCCASFF008" at bounding box center [375, 204] width 82 height 19
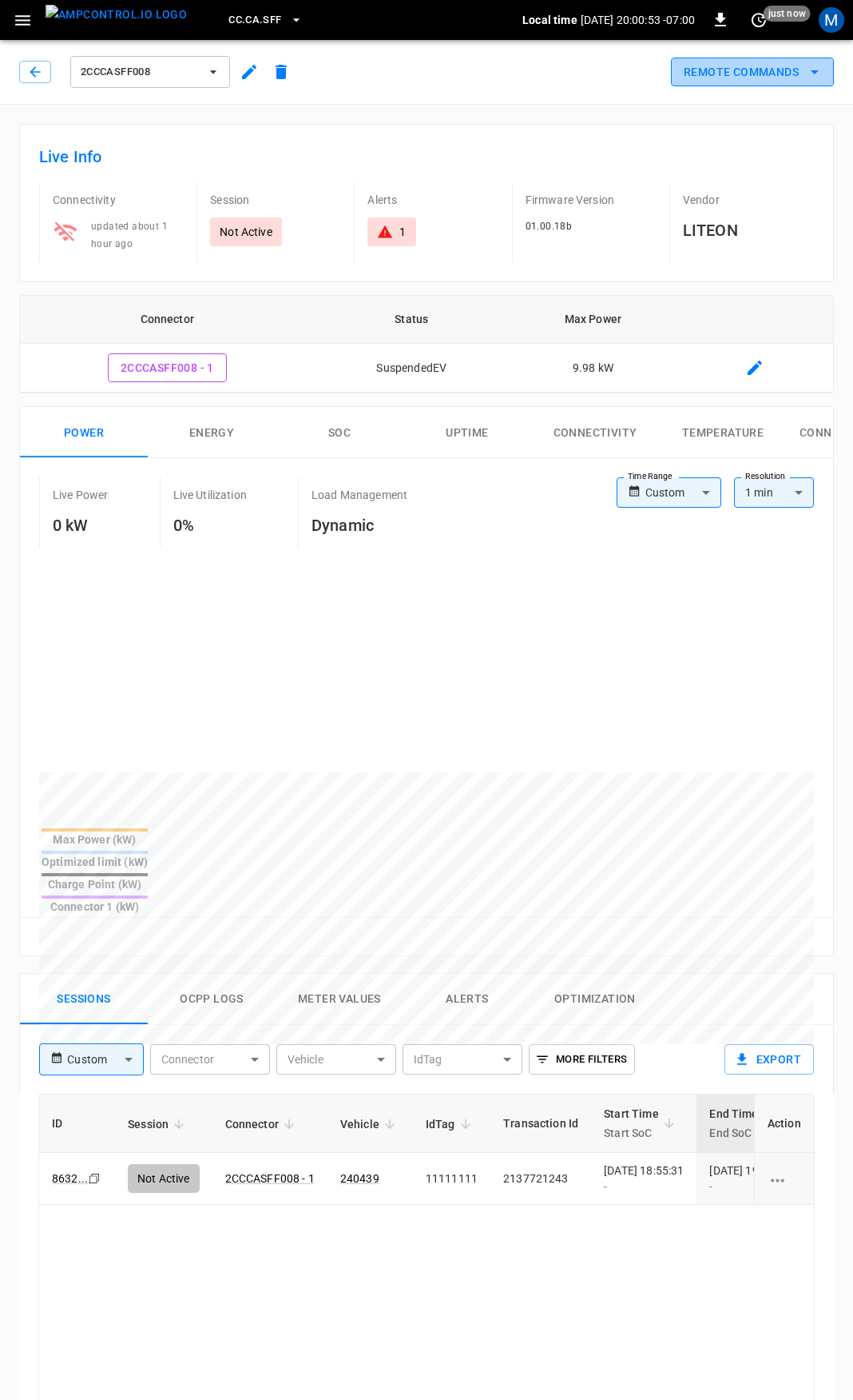
click at [790, 76] on button "Remote Commands" at bounding box center [753, 72] width 163 height 30
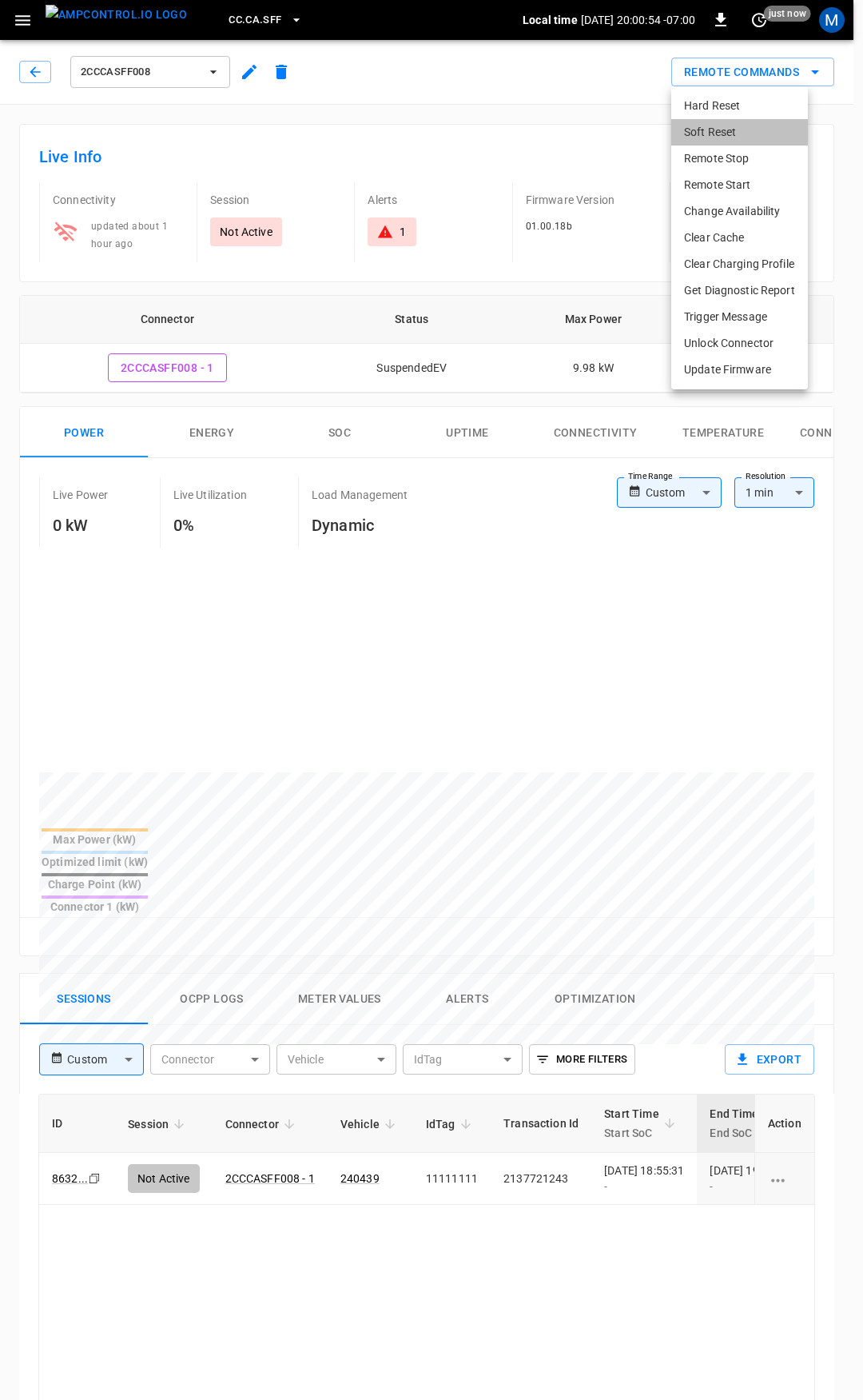
click at [740, 124] on li "Soft Reset" at bounding box center [740, 132] width 136 height 26
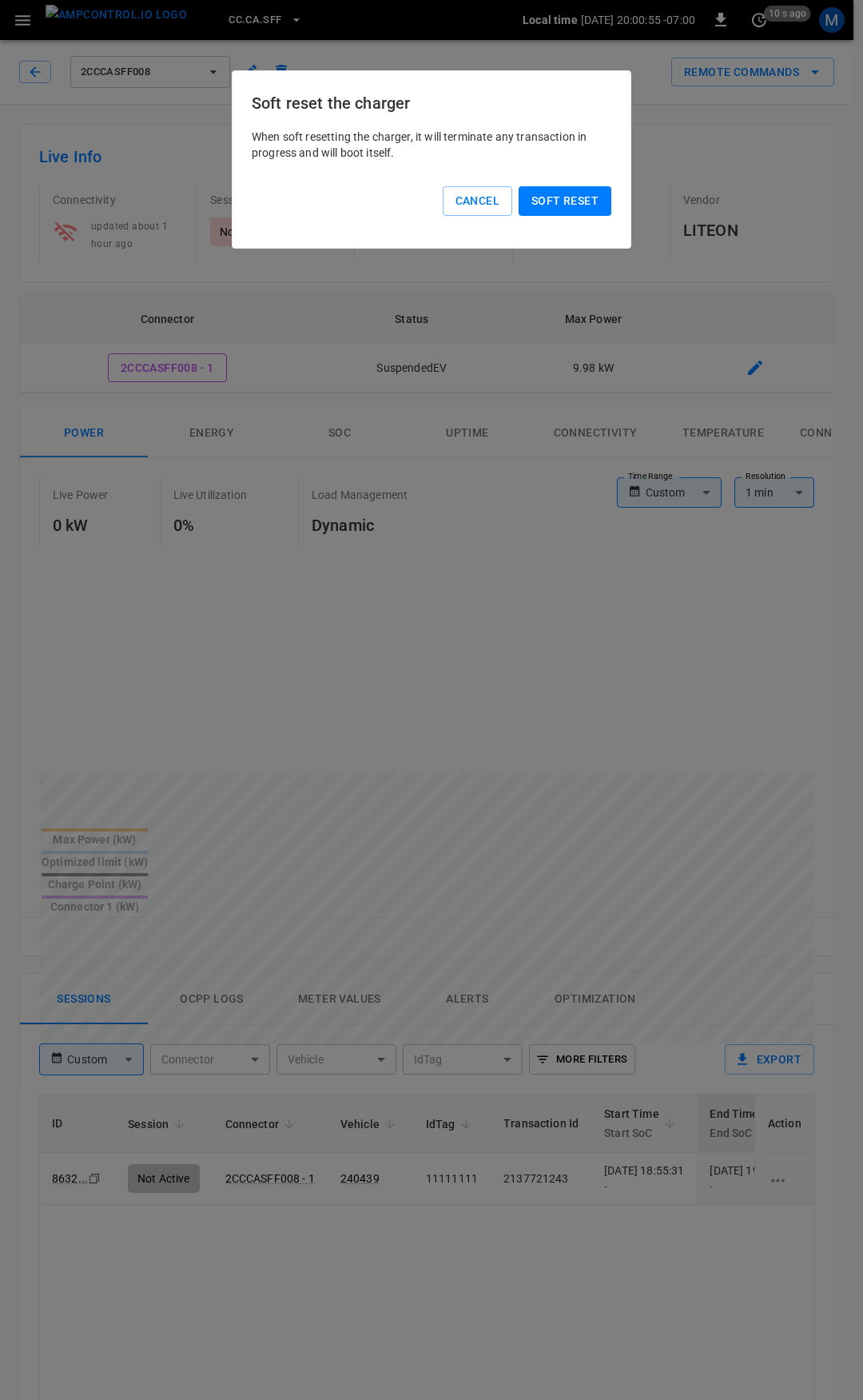
click at [592, 204] on button "Soft reset" at bounding box center [565, 201] width 93 height 30
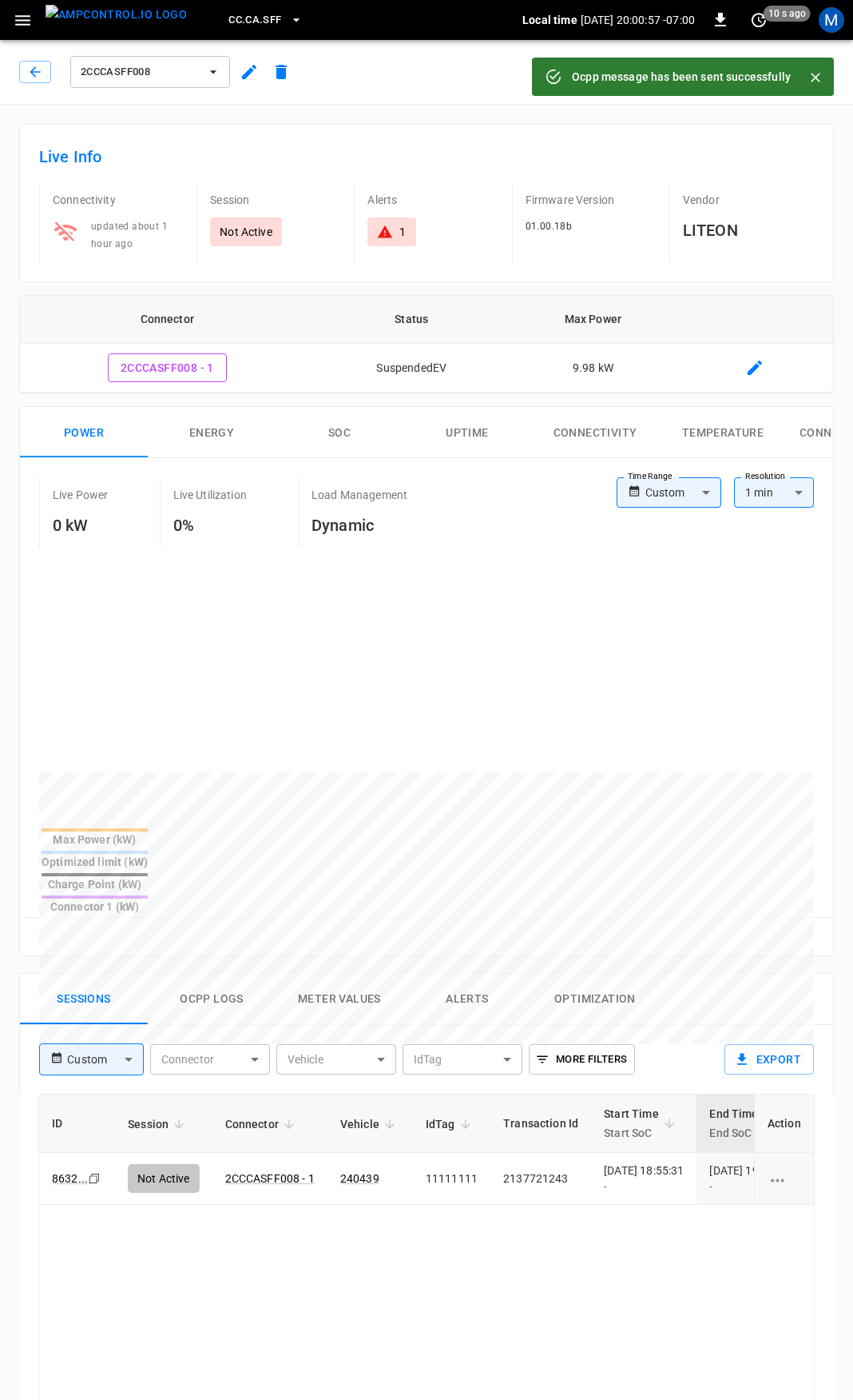
click at [30, 35] on button "button" at bounding box center [23, 20] width 33 height 30
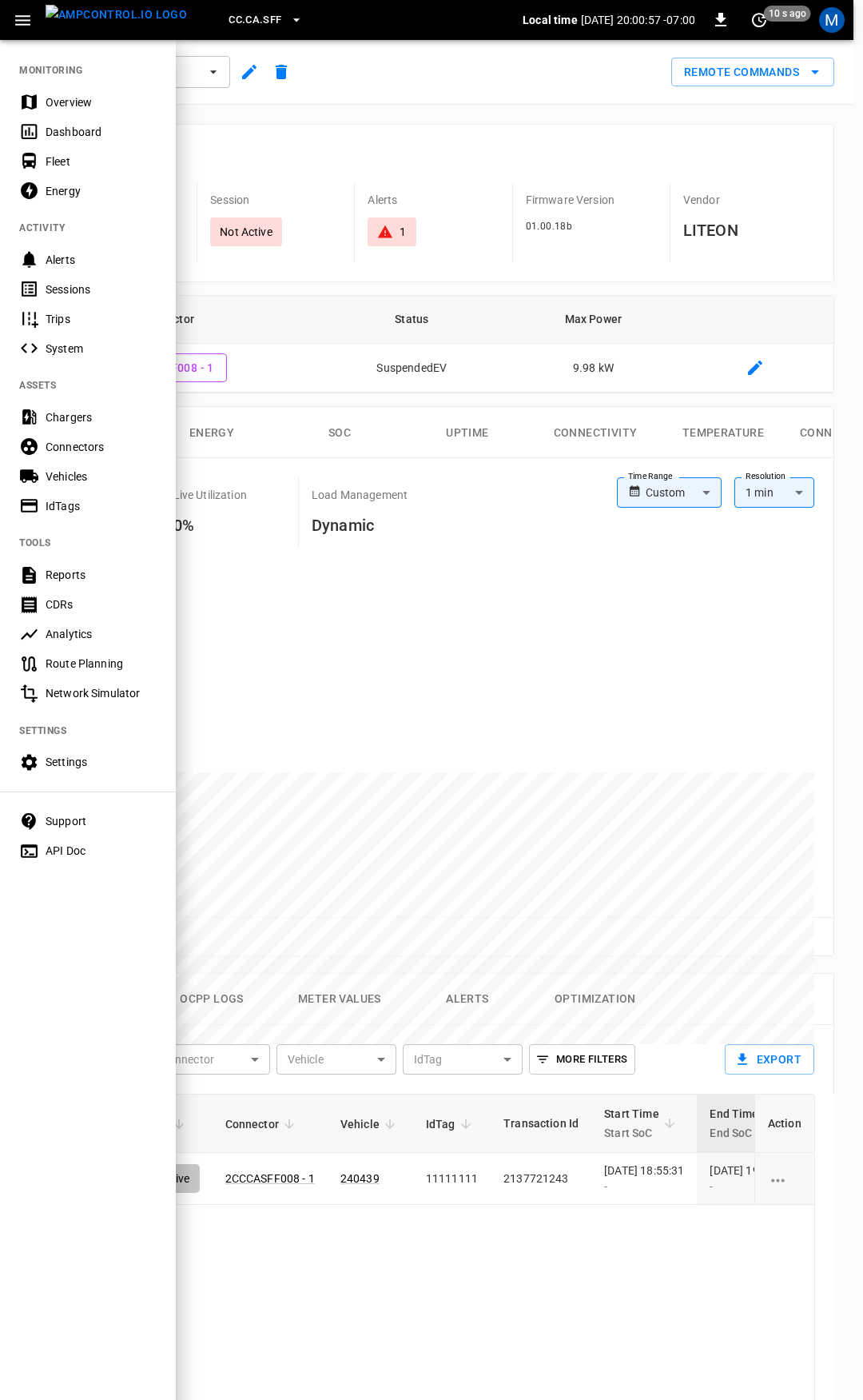
click at [60, 96] on div "Overview" at bounding box center [101, 103] width 111 height 16
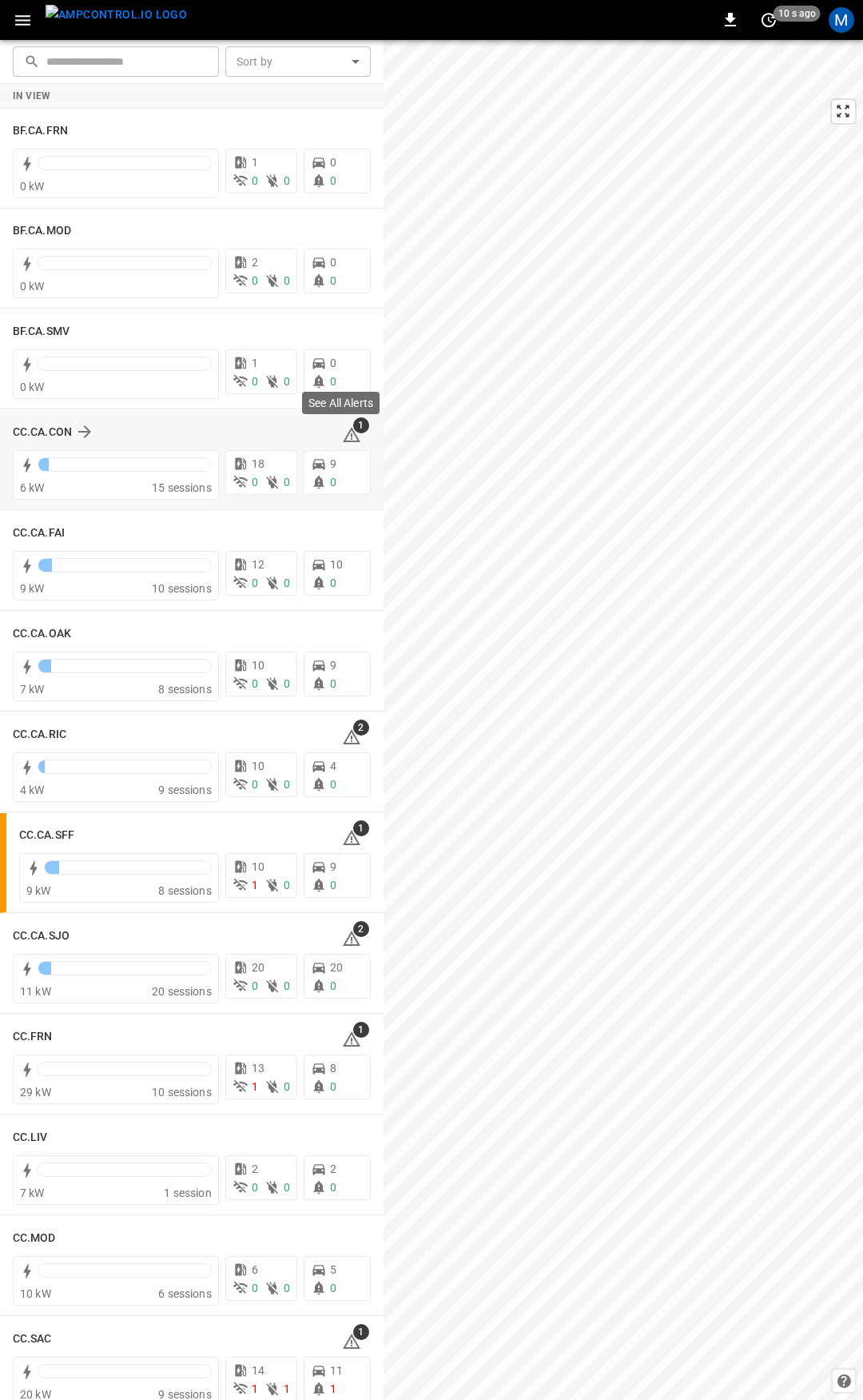
click at [351, 436] on icon at bounding box center [352, 436] width 2 height 6
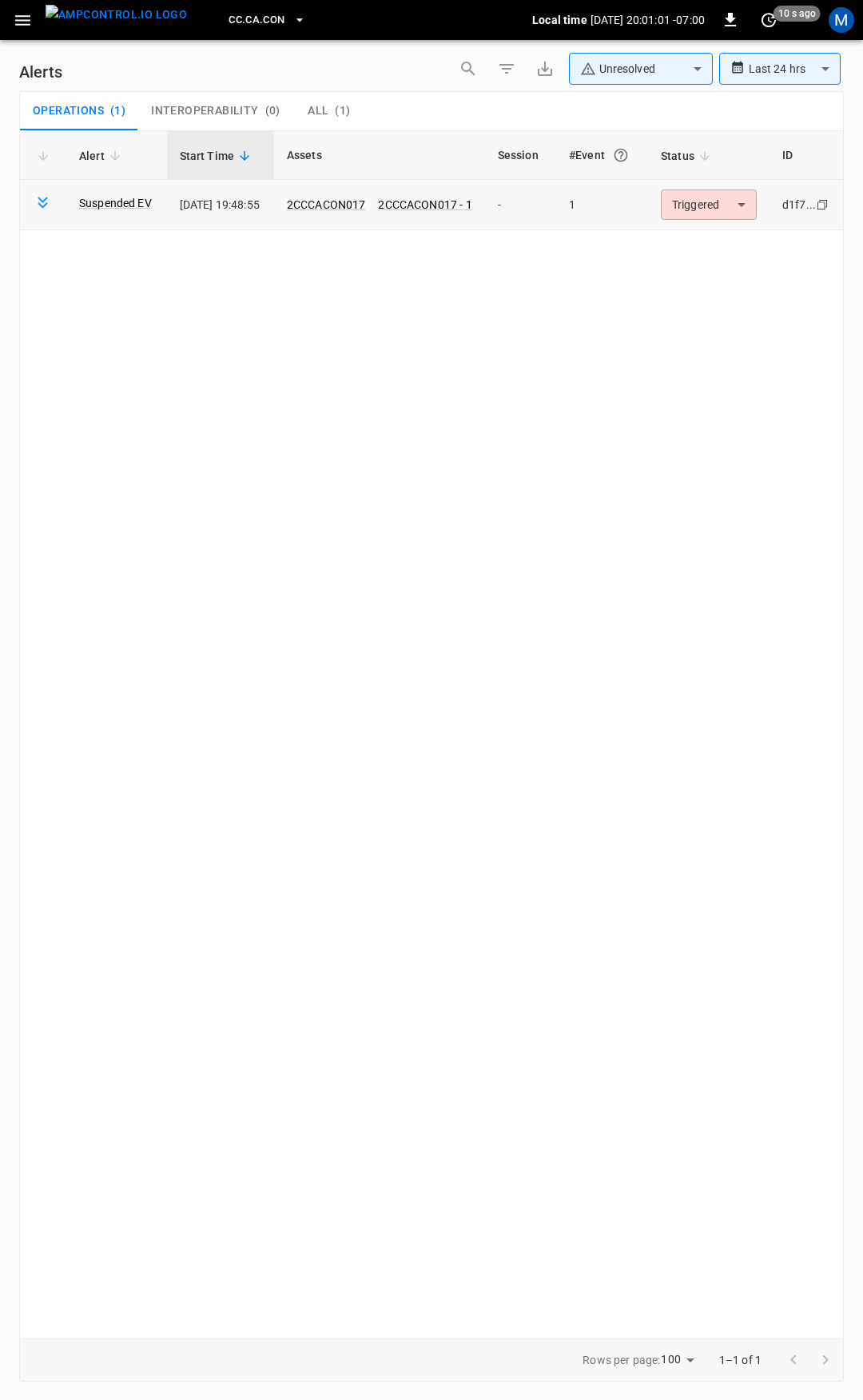
click at [733, 211] on body "**********" at bounding box center [431, 697] width 863 height 1394
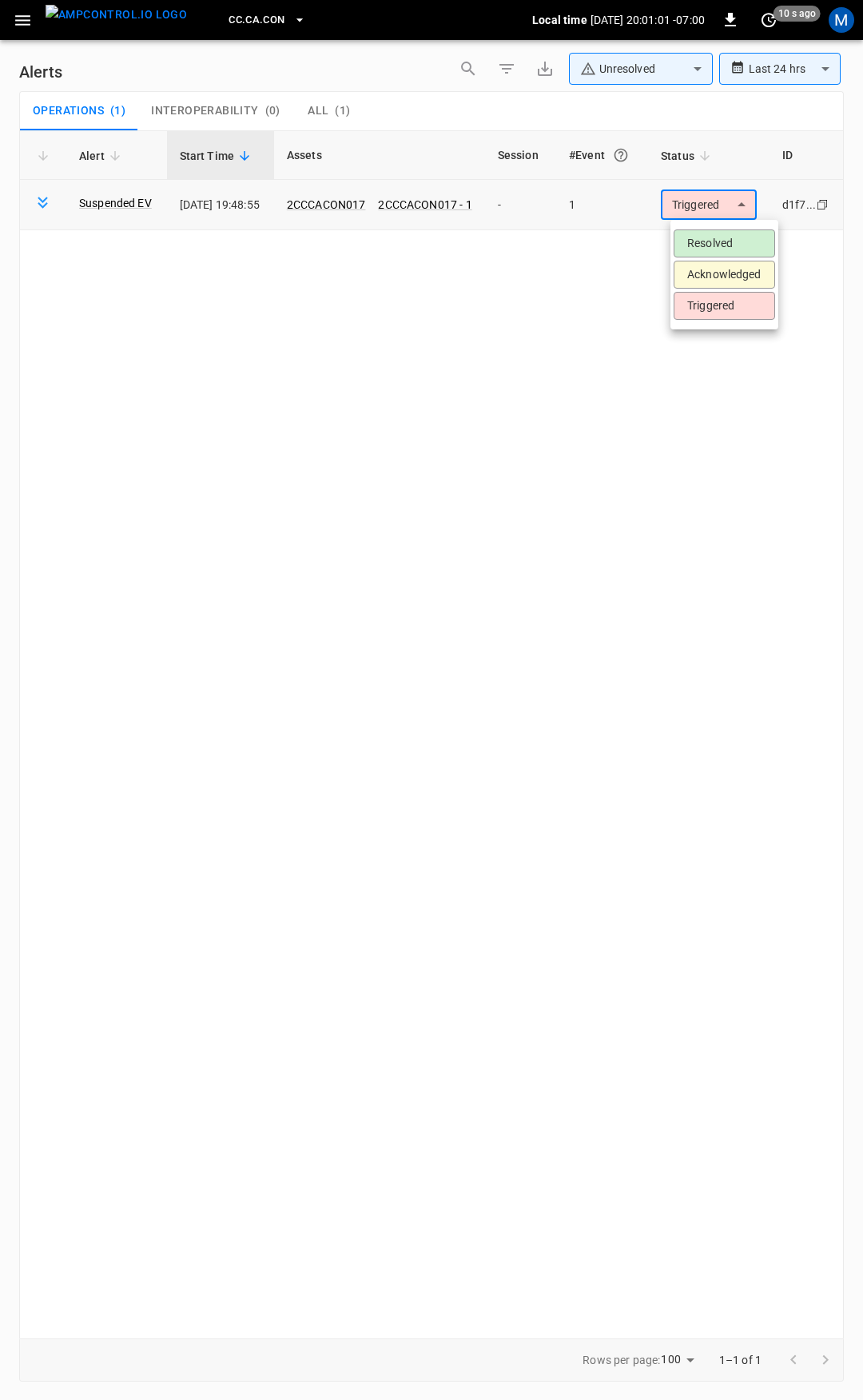
click at [719, 244] on li "Resolved" at bounding box center [724, 243] width 102 height 28
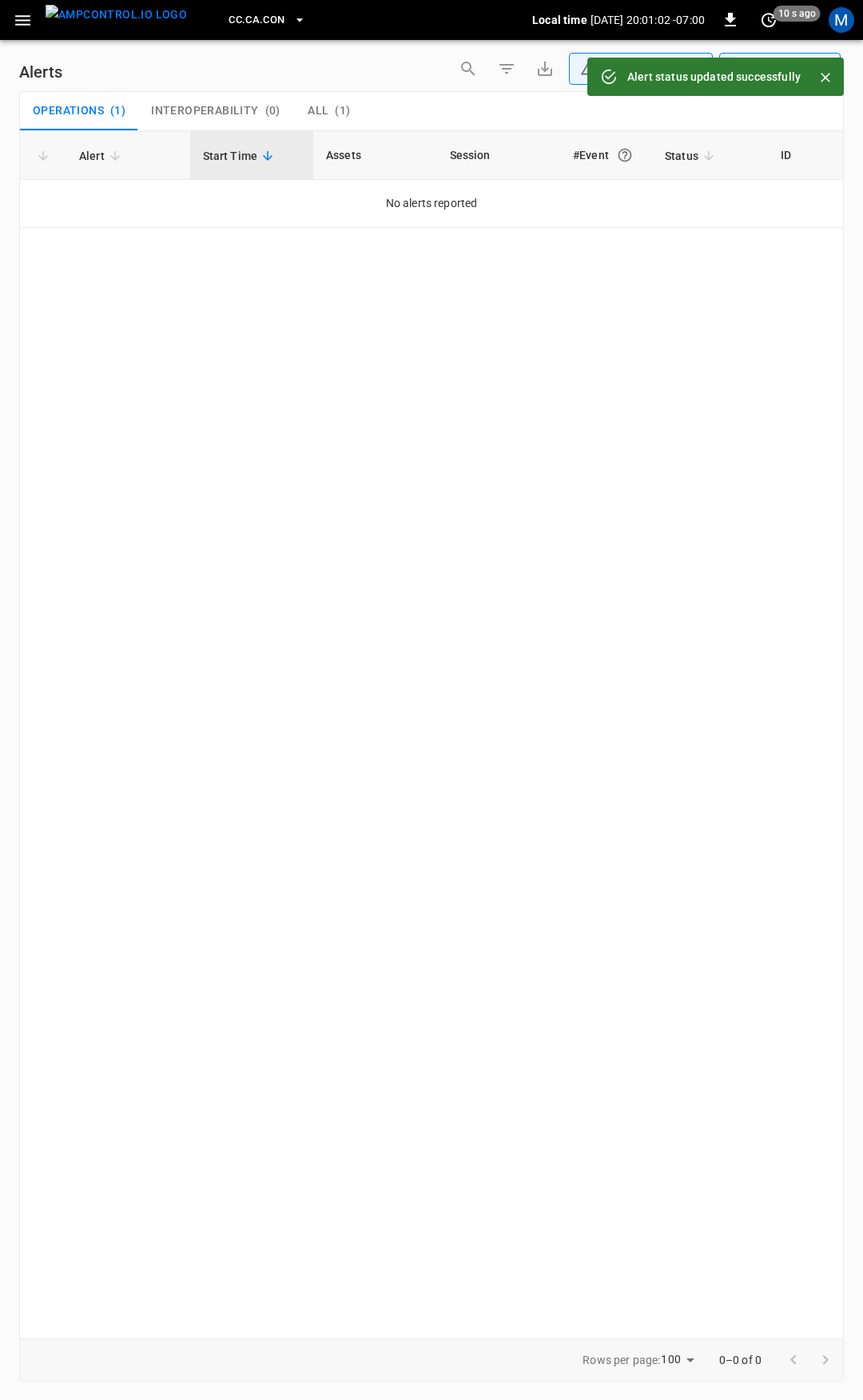
click at [24, 25] on icon "button" at bounding box center [22, 20] width 15 height 10
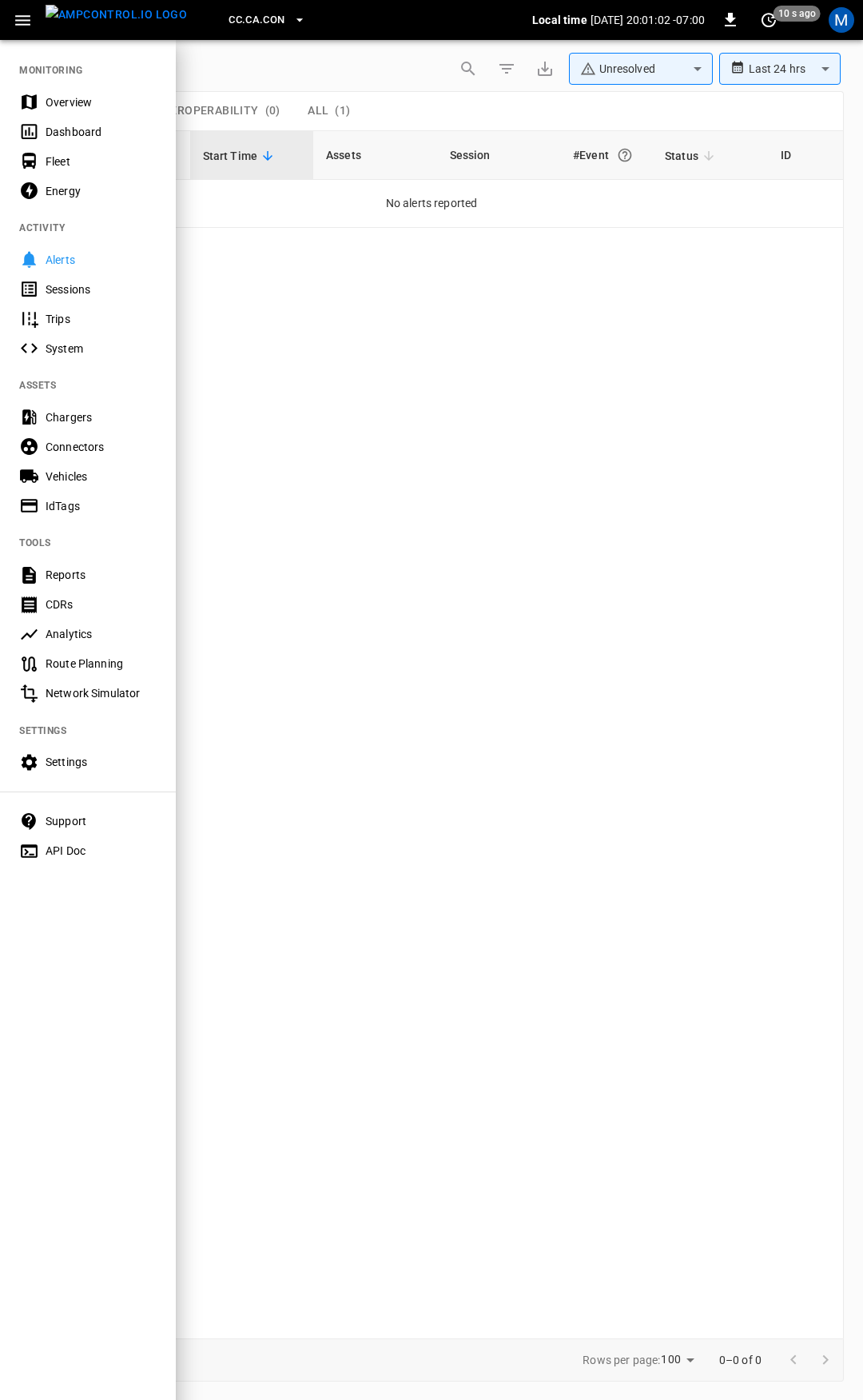
click at [56, 106] on div "Overview" at bounding box center [101, 103] width 111 height 16
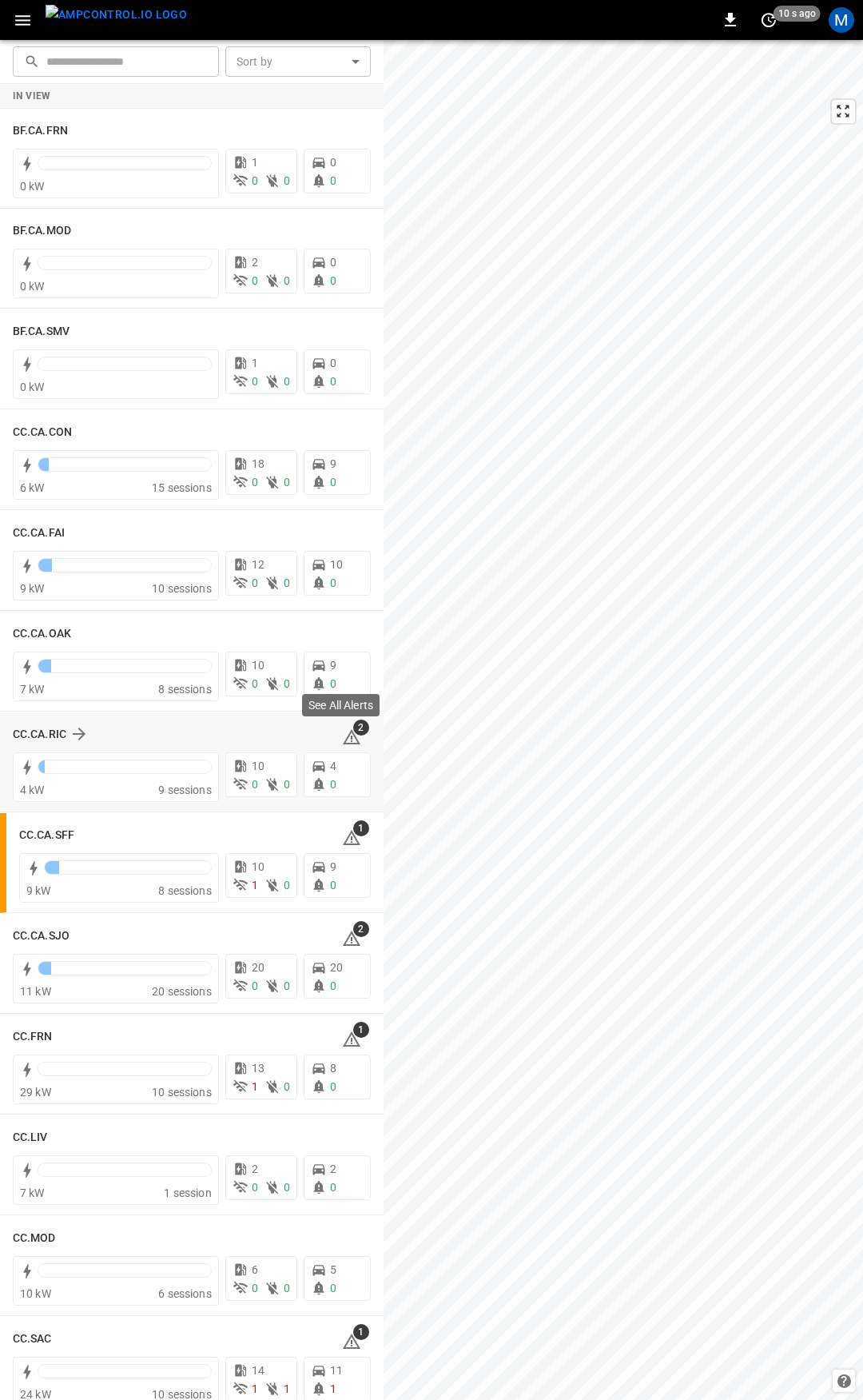
click at [348, 739] on icon at bounding box center [352, 737] width 19 height 19
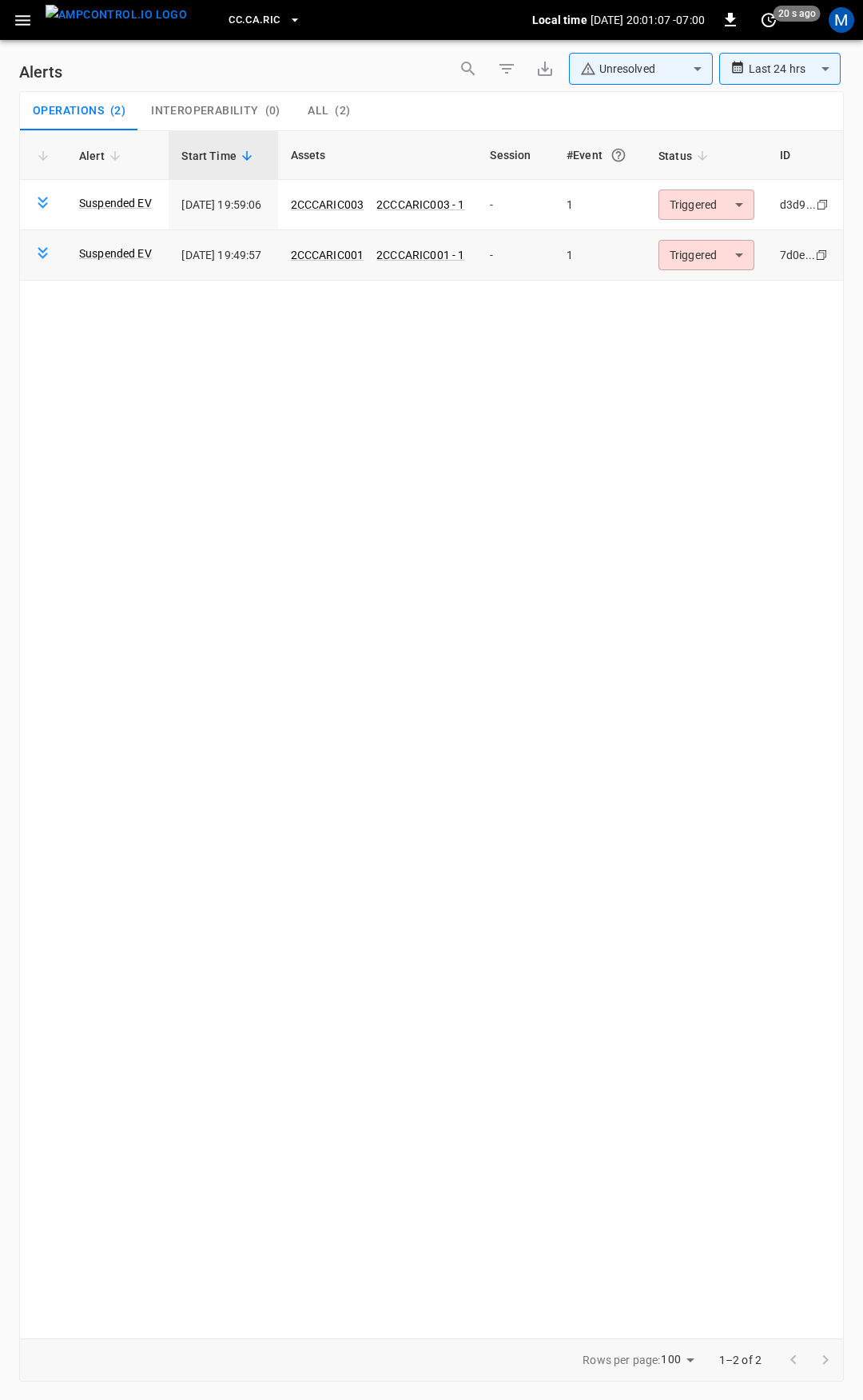
click at [356, 245] on td "2CCCARIC001 2CCCARIC001 - 1" at bounding box center [378, 255] width 200 height 50
click at [356, 259] on link "2CCCARIC001" at bounding box center [328, 255] width 80 height 19
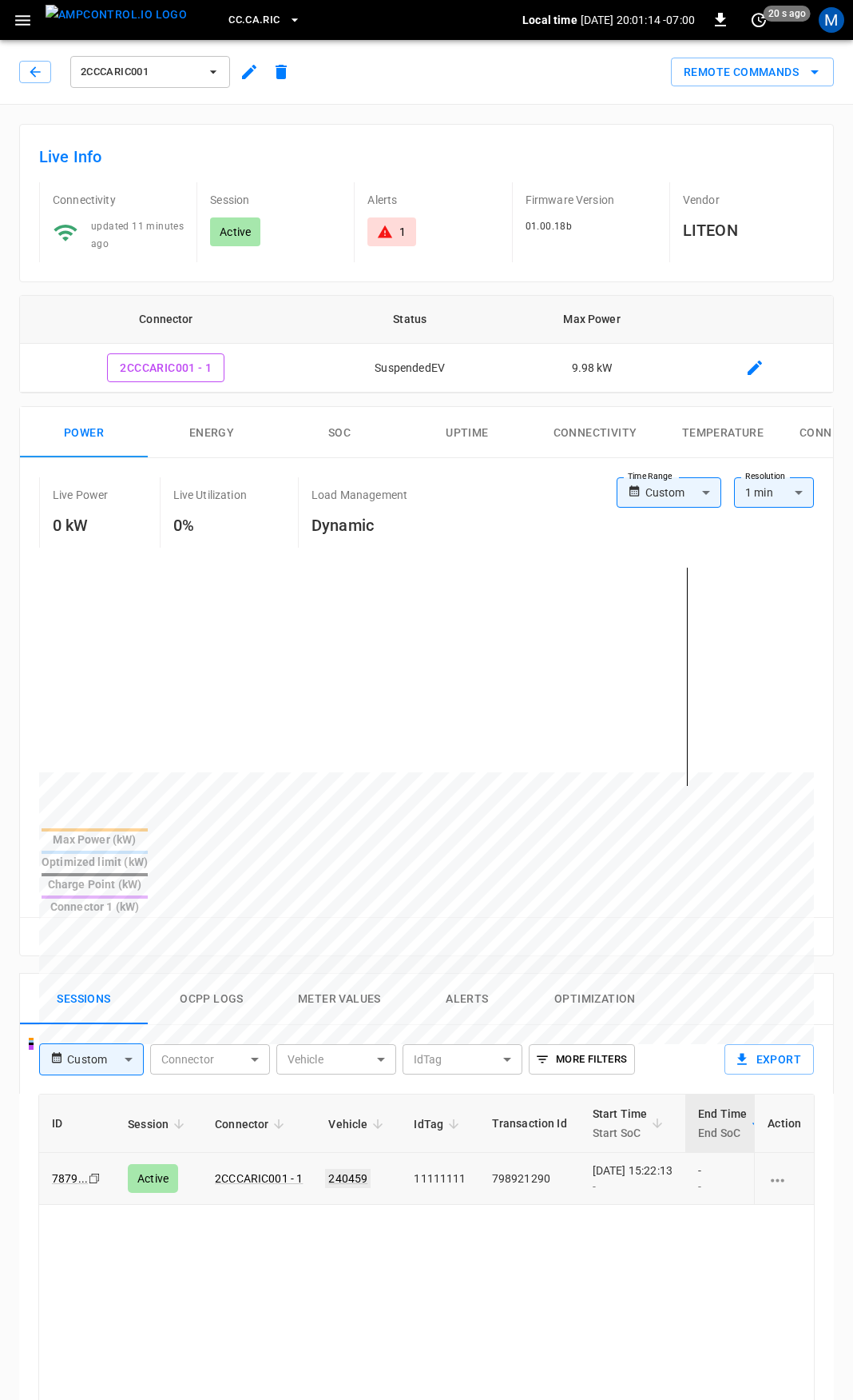
click at [346, 1169] on link "240459" at bounding box center [347, 1178] width 45 height 19
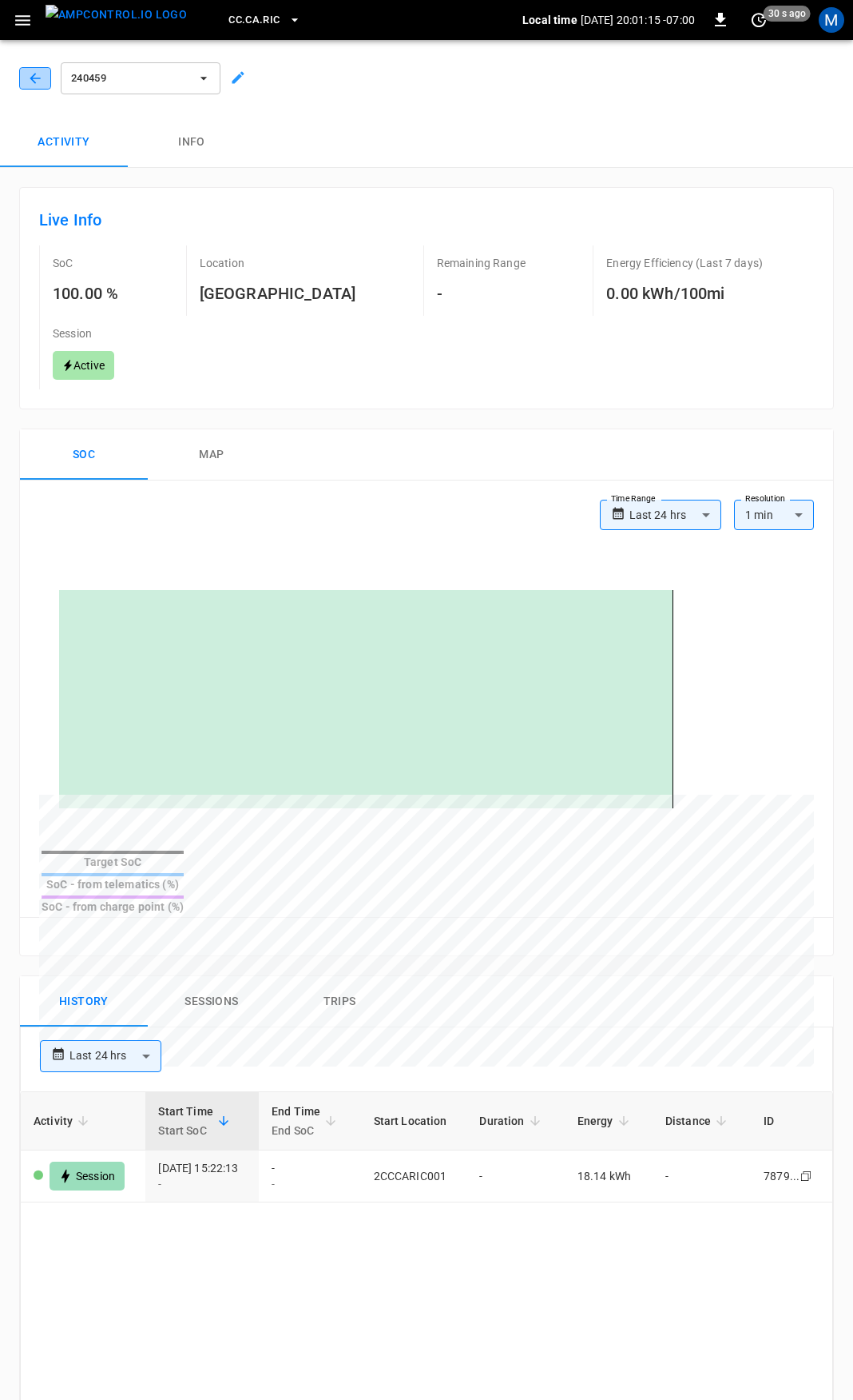
click at [27, 77] on icon "button" at bounding box center [35, 78] width 16 height 16
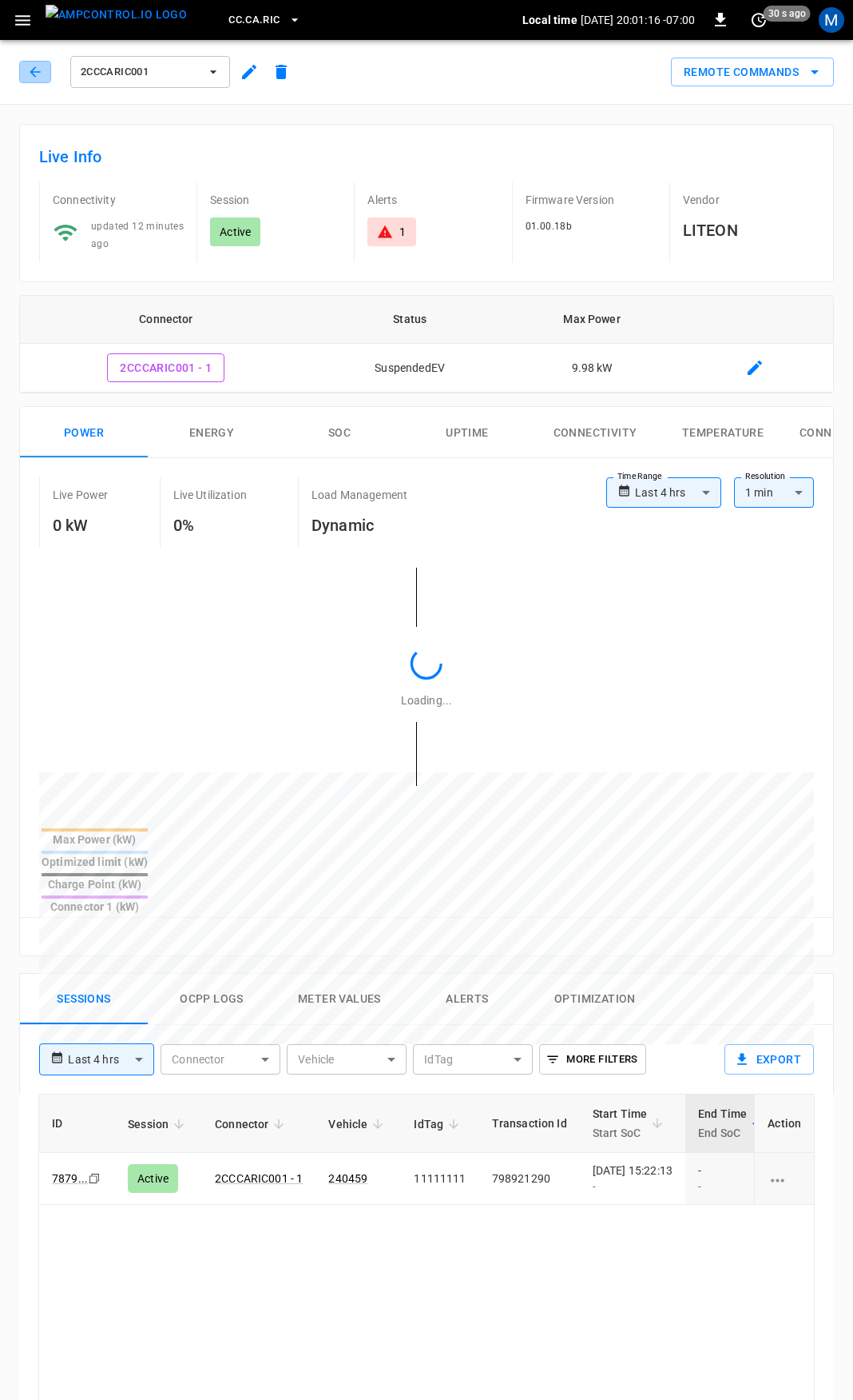
click at [27, 77] on icon "button" at bounding box center [35, 72] width 16 height 16
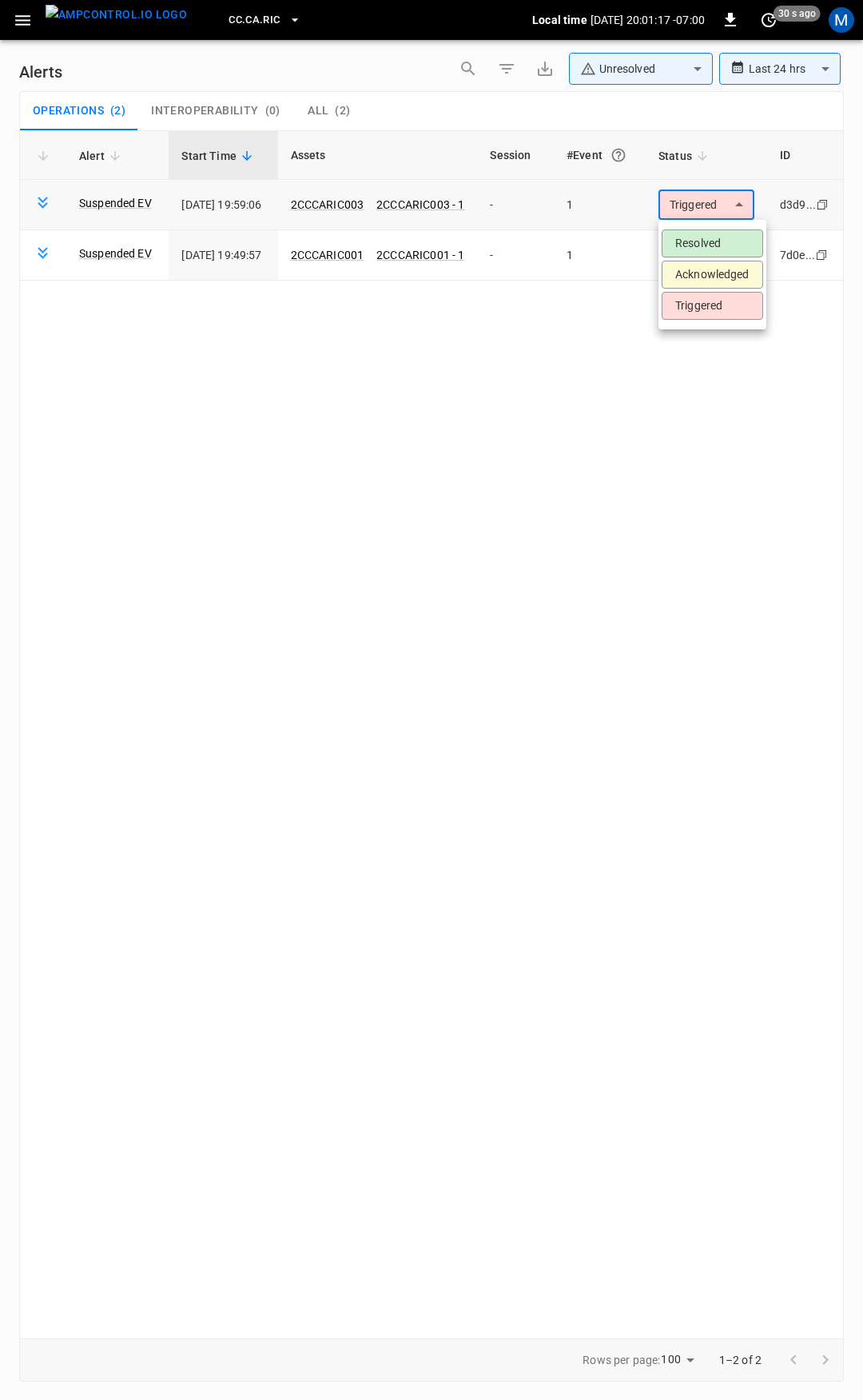
click at [703, 201] on body "**********" at bounding box center [431, 697] width 863 height 1394
click at [708, 244] on li "Resolved" at bounding box center [713, 243] width 102 height 28
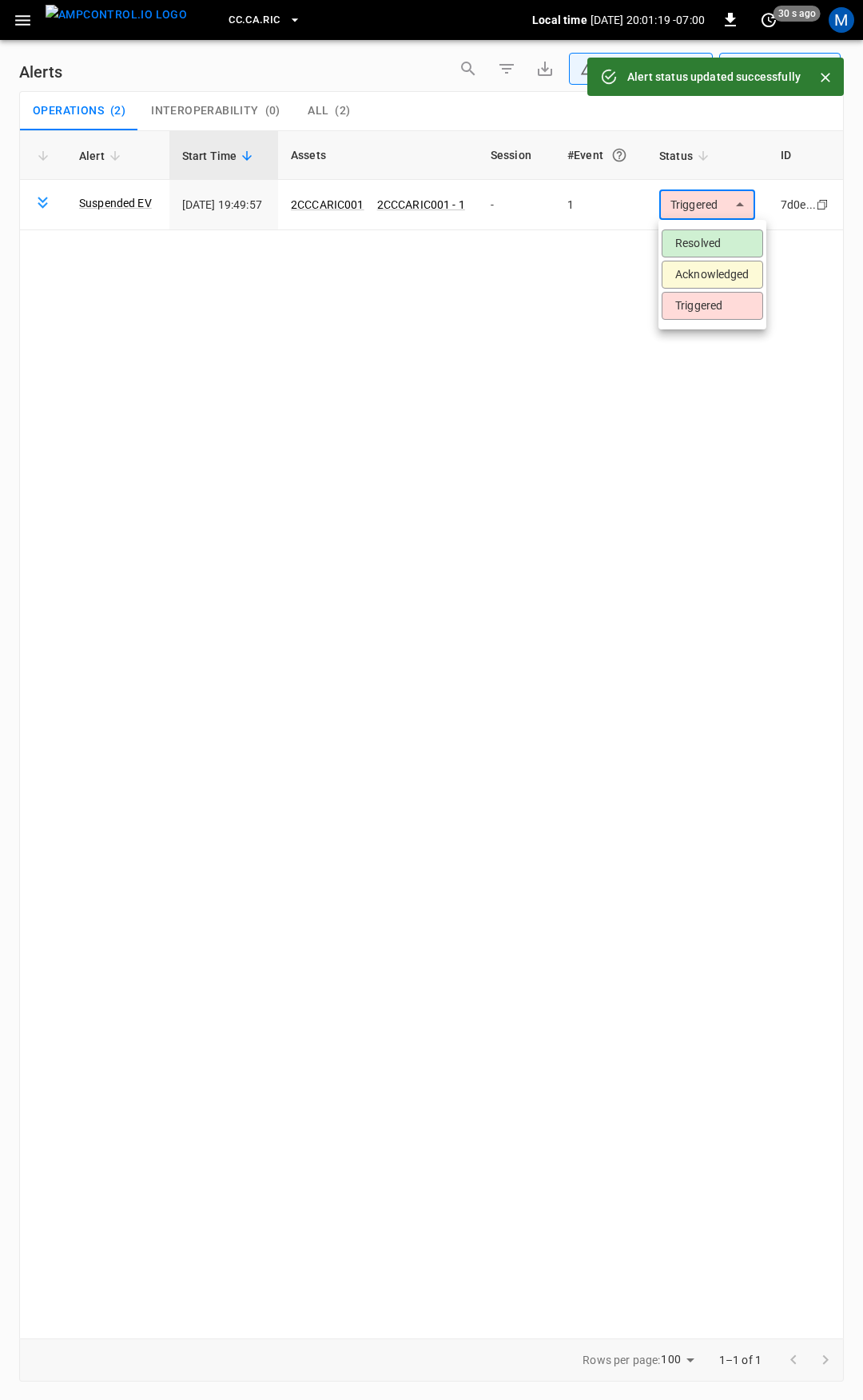
click at [712, 200] on body "**********" at bounding box center [431, 697] width 863 height 1394
click at [720, 251] on li "Resolved" at bounding box center [713, 243] width 102 height 28
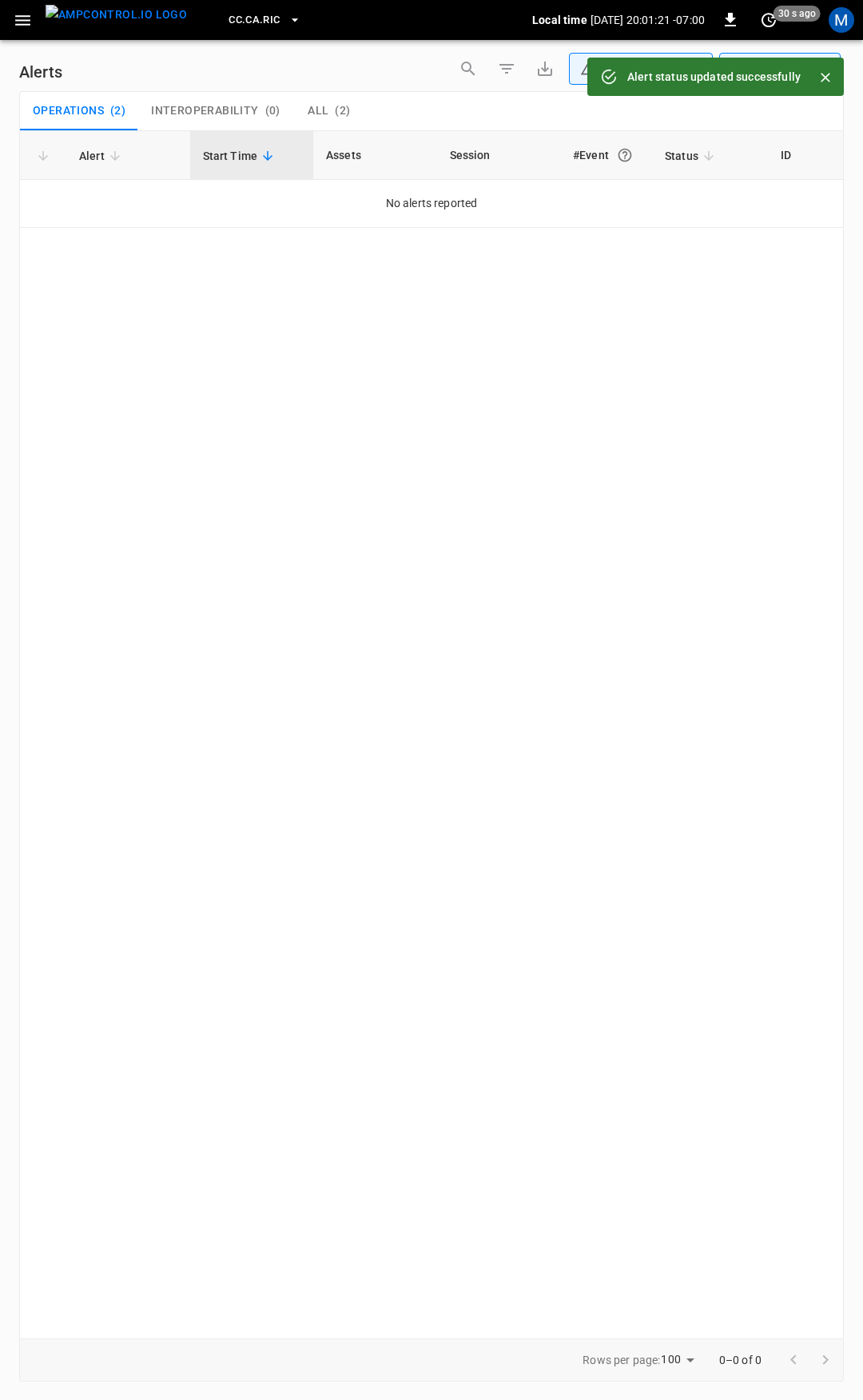
click at [23, 31] on button "button" at bounding box center [23, 20] width 33 height 30
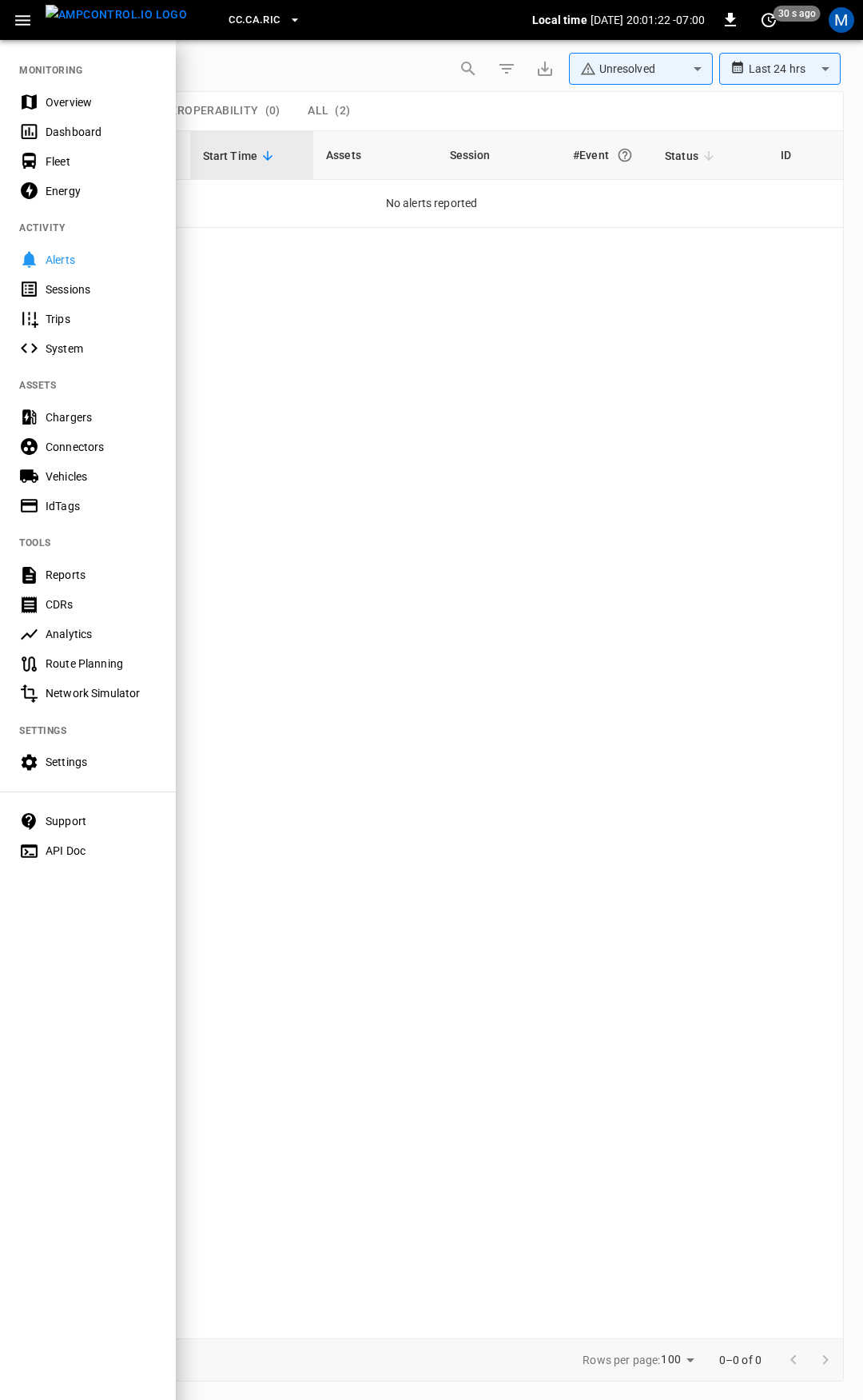
click at [82, 97] on div "Overview" at bounding box center [101, 103] width 111 height 16
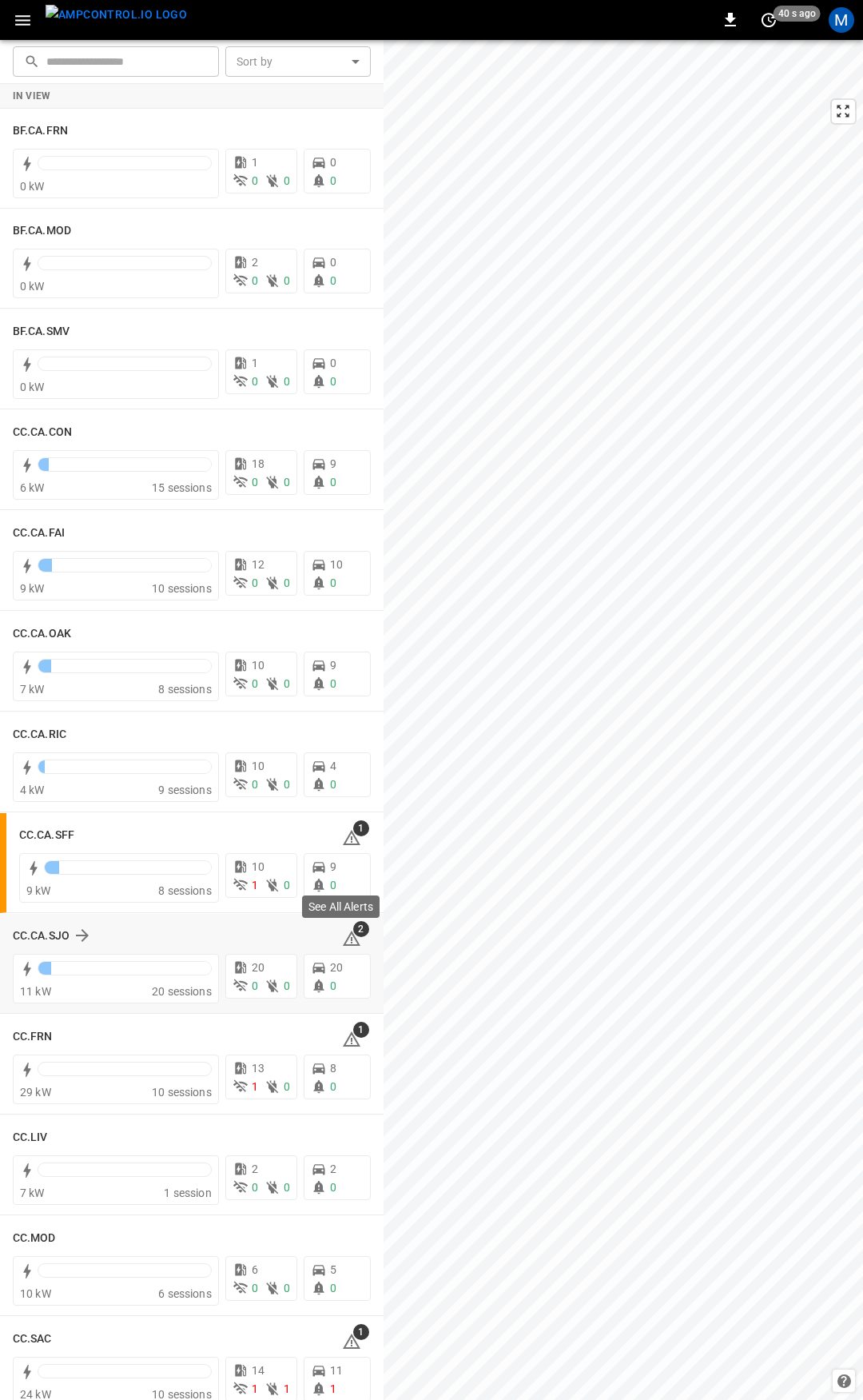
click at [343, 937] on icon at bounding box center [352, 938] width 17 height 15
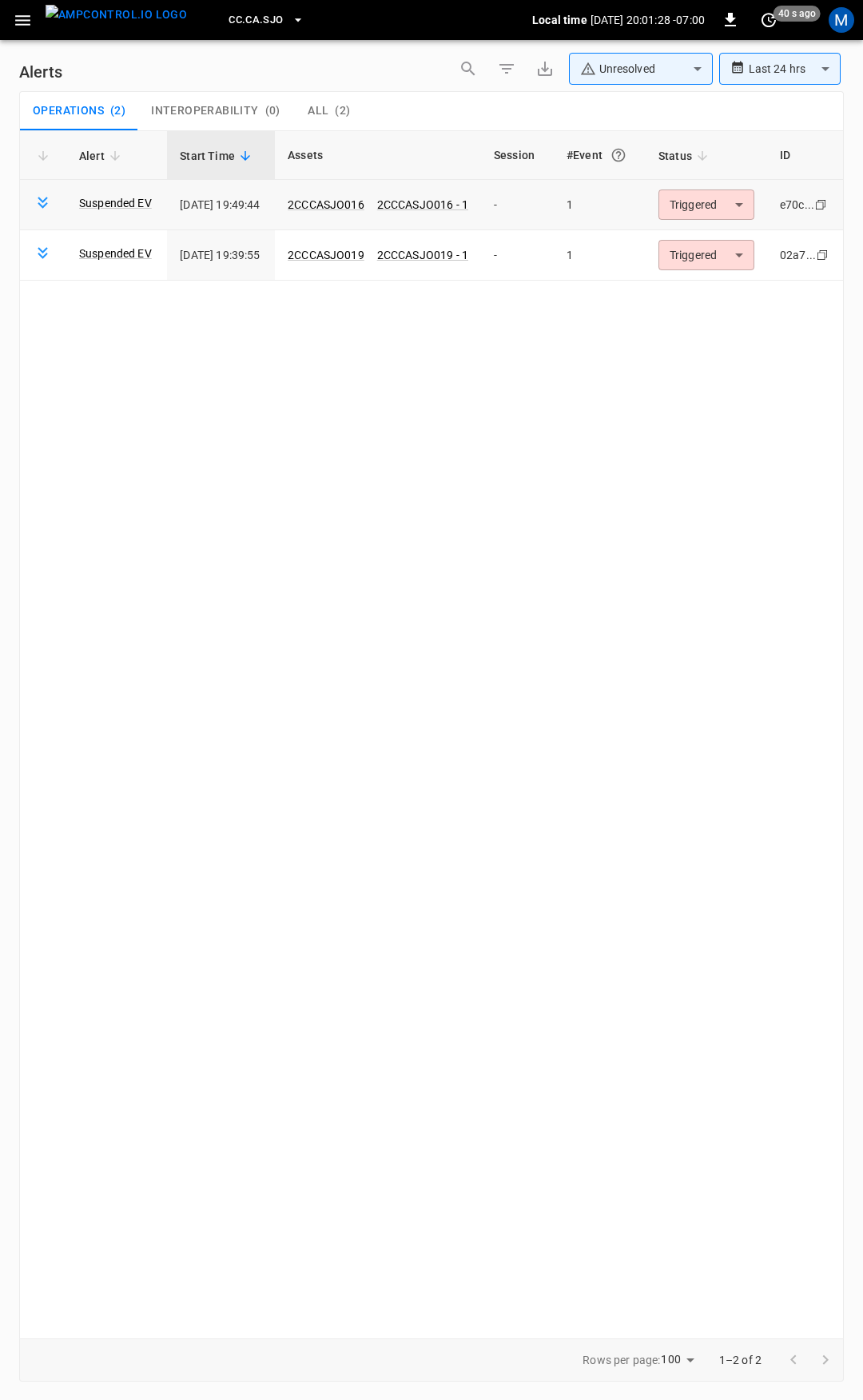
click at [700, 209] on body "**********" at bounding box center [431, 697] width 863 height 1394
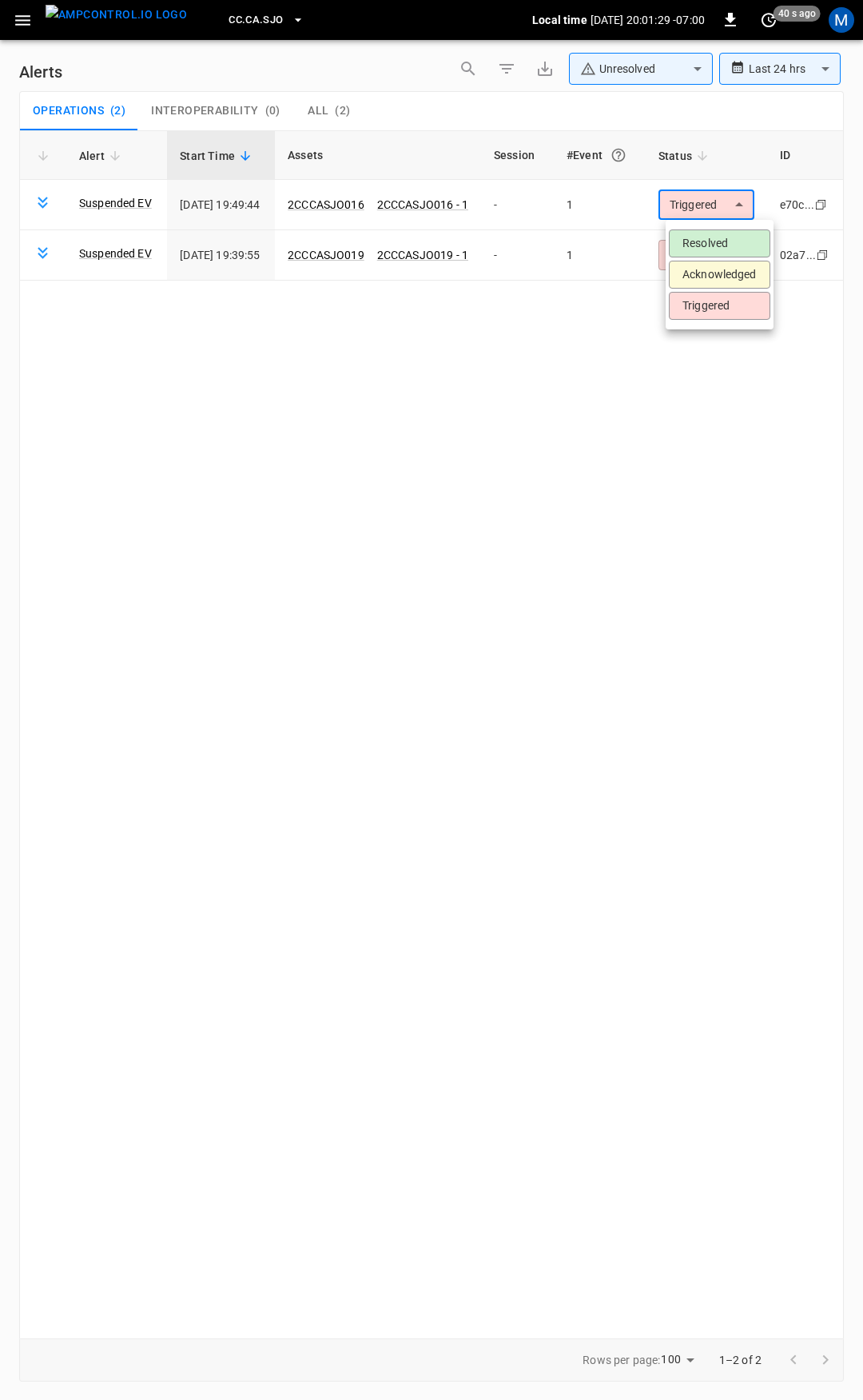
click at [706, 229] on ul "Resolved Acknowledged Triggered" at bounding box center [720, 275] width 108 height 109
click at [709, 239] on li "Resolved" at bounding box center [720, 243] width 102 height 28
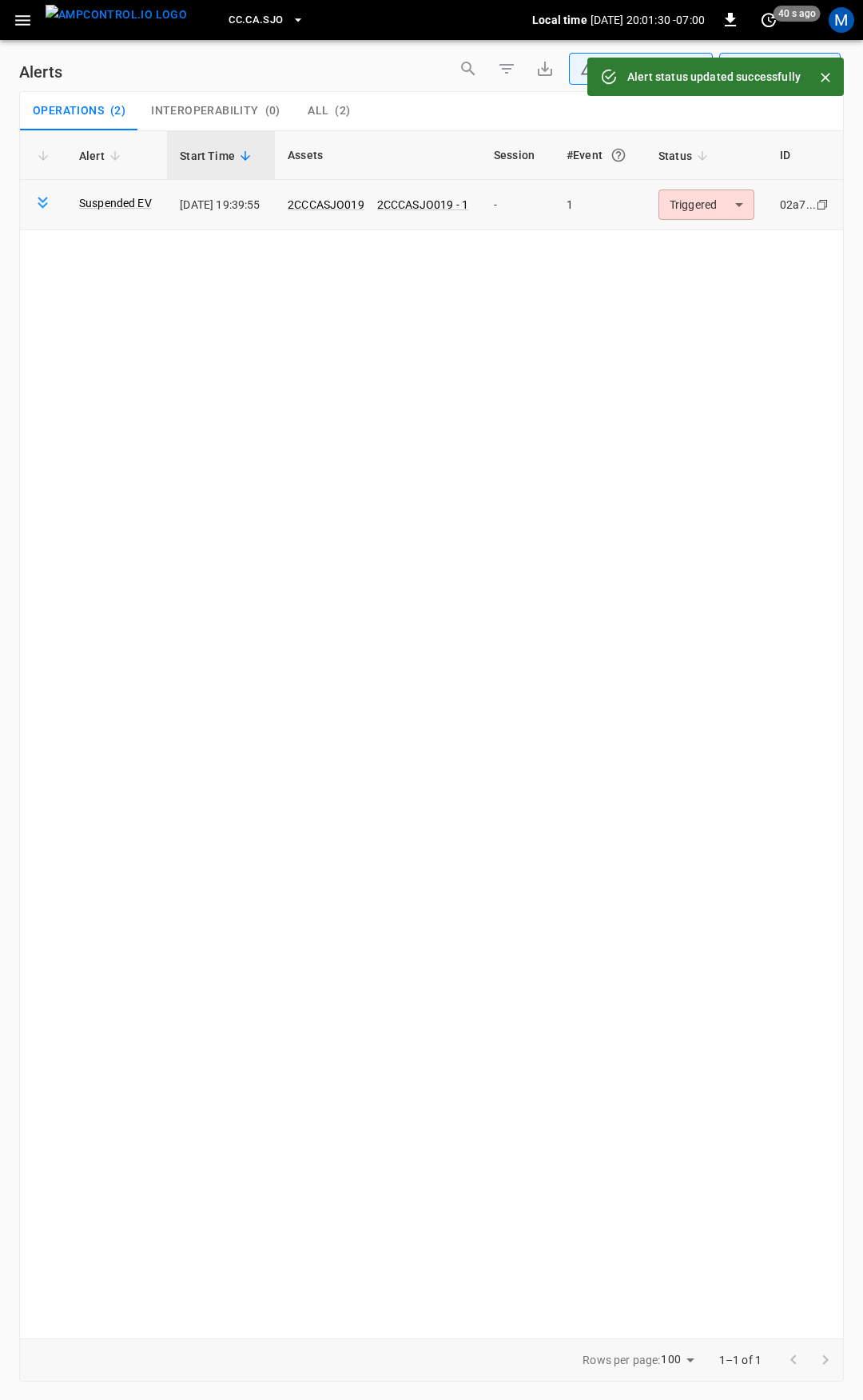
click at [714, 204] on body "**********" at bounding box center [431, 697] width 863 height 1394
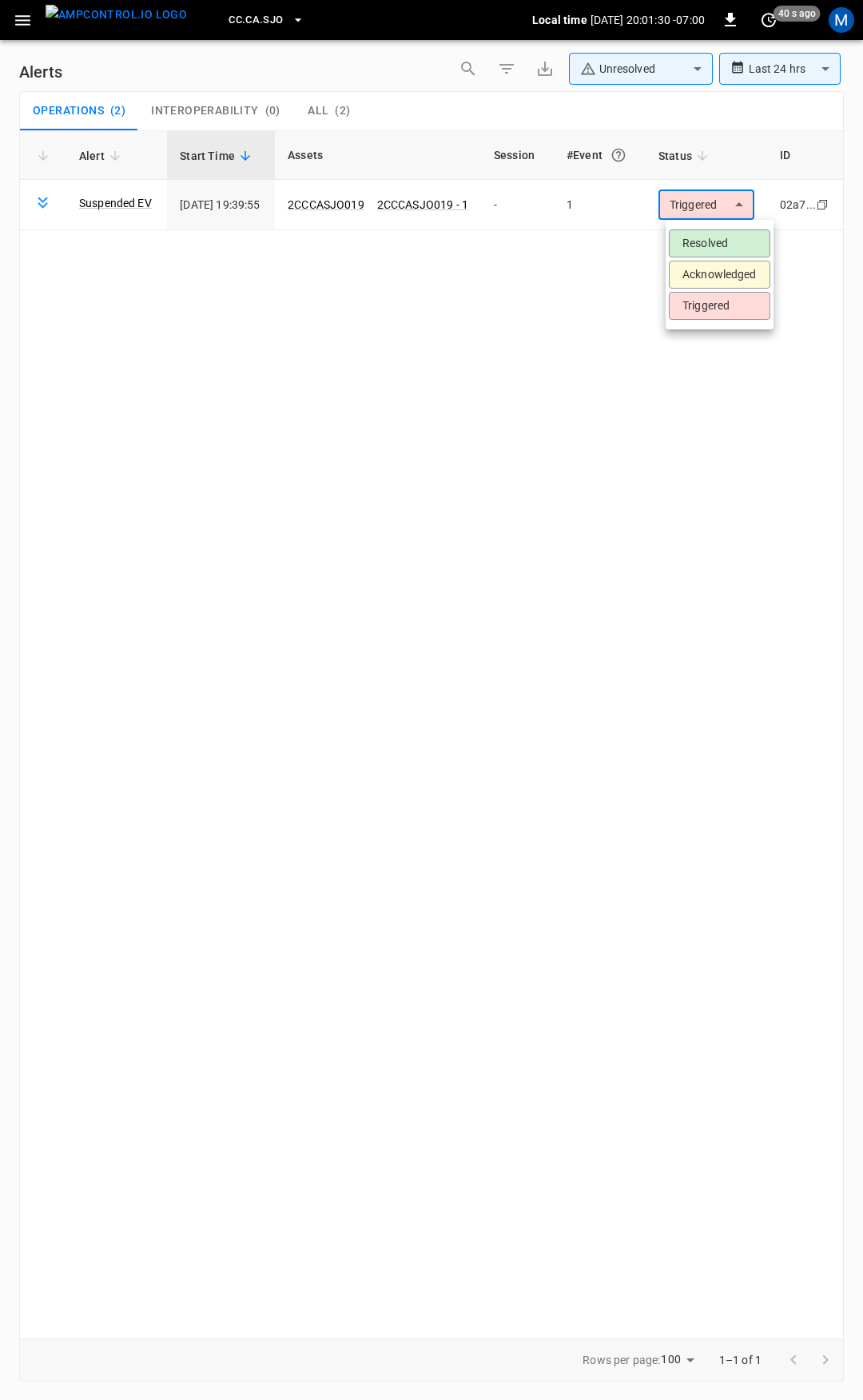
click at [729, 237] on li "Resolved" at bounding box center [720, 243] width 102 height 28
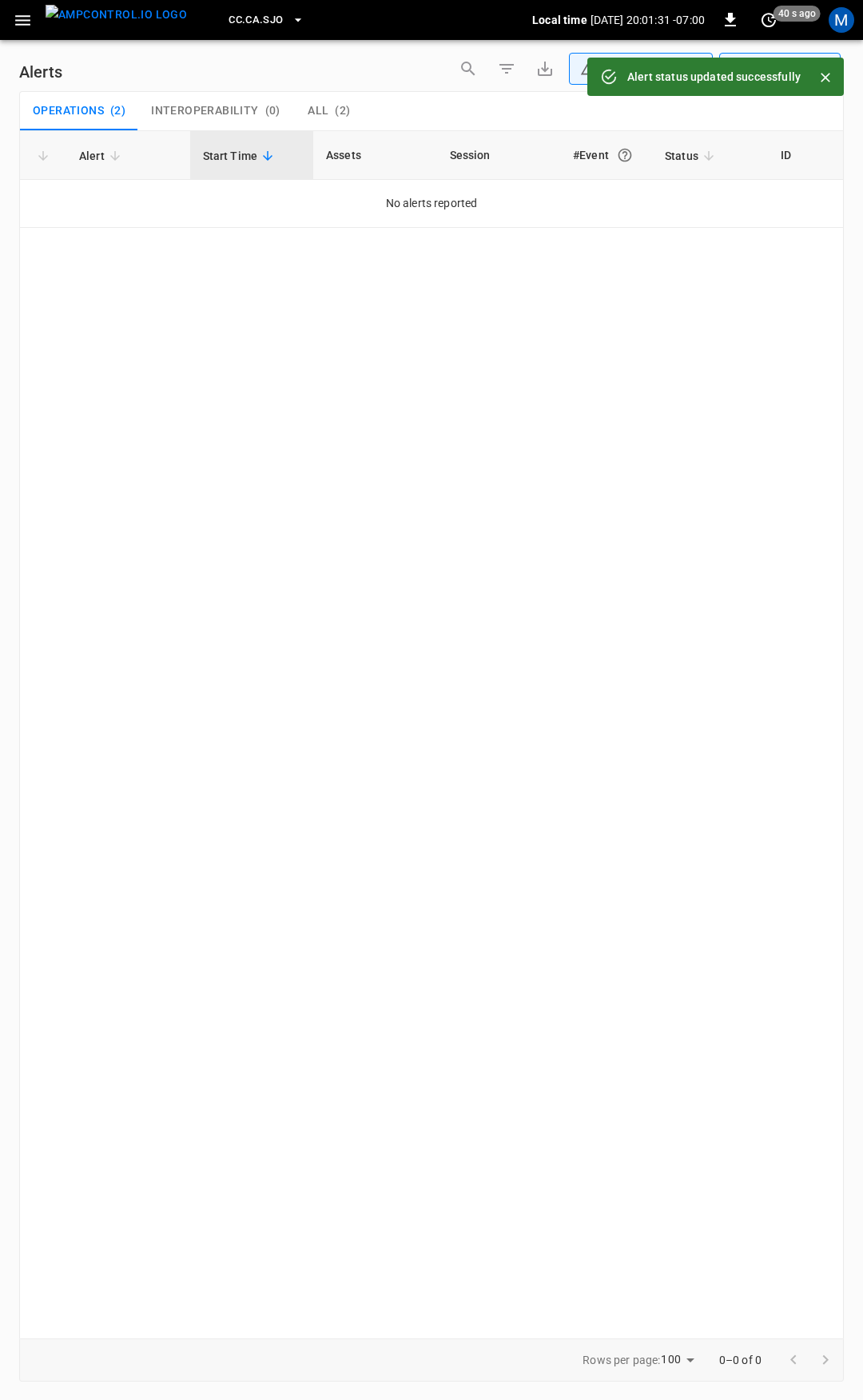
click at [29, 26] on icon "button" at bounding box center [23, 20] width 20 height 20
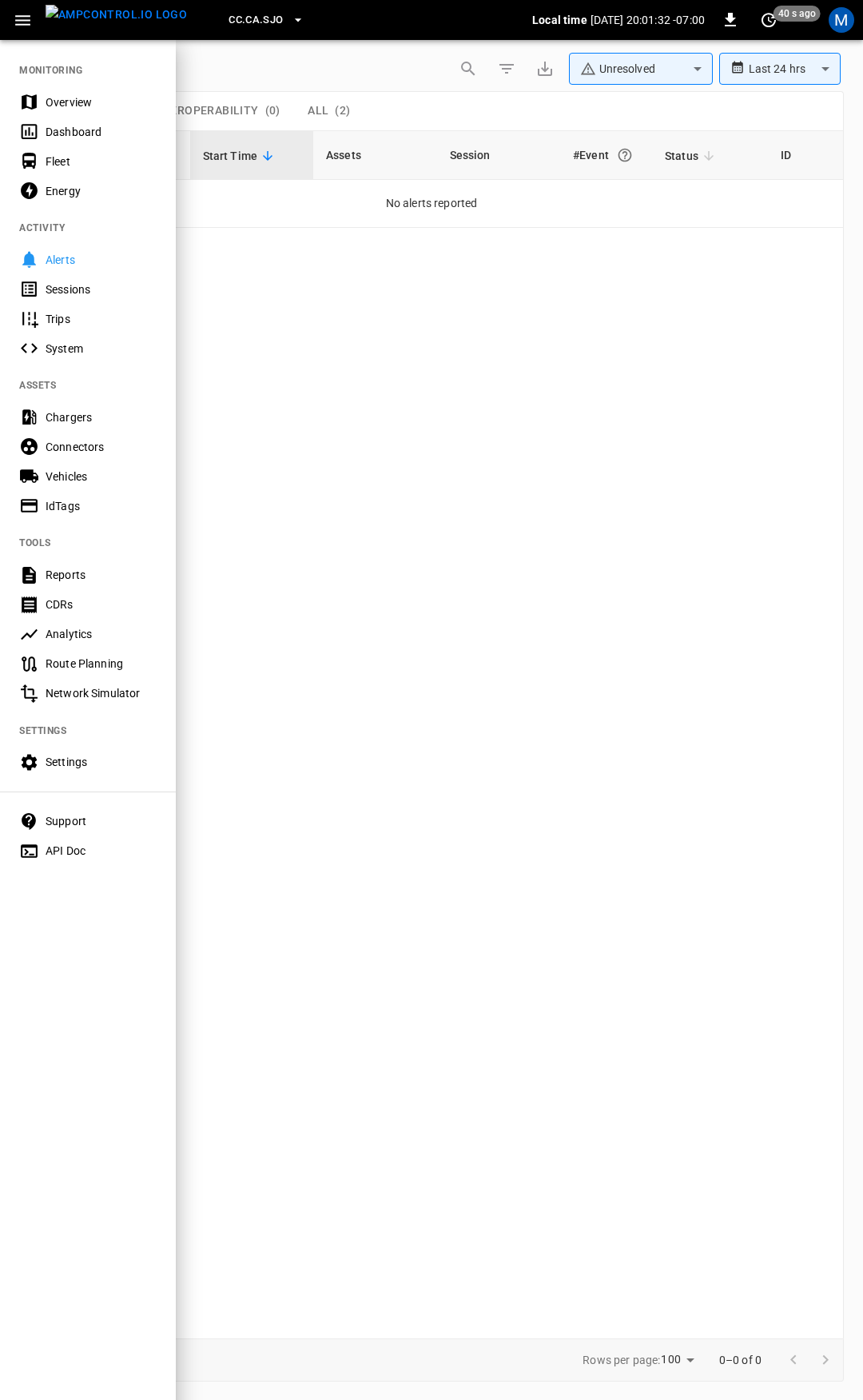
drag, startPoint x: 51, startPoint y: 79, endPoint x: 63, endPoint y: 94, distance: 19.2
click at [54, 83] on nav "MONITORING Overview Dashboard Fleet Energy ACTIVITY Alerts Sessions Trips Syste…" at bounding box center [88, 455] width 176 height 833
click at [64, 95] on div "Overview" at bounding box center [101, 103] width 111 height 16
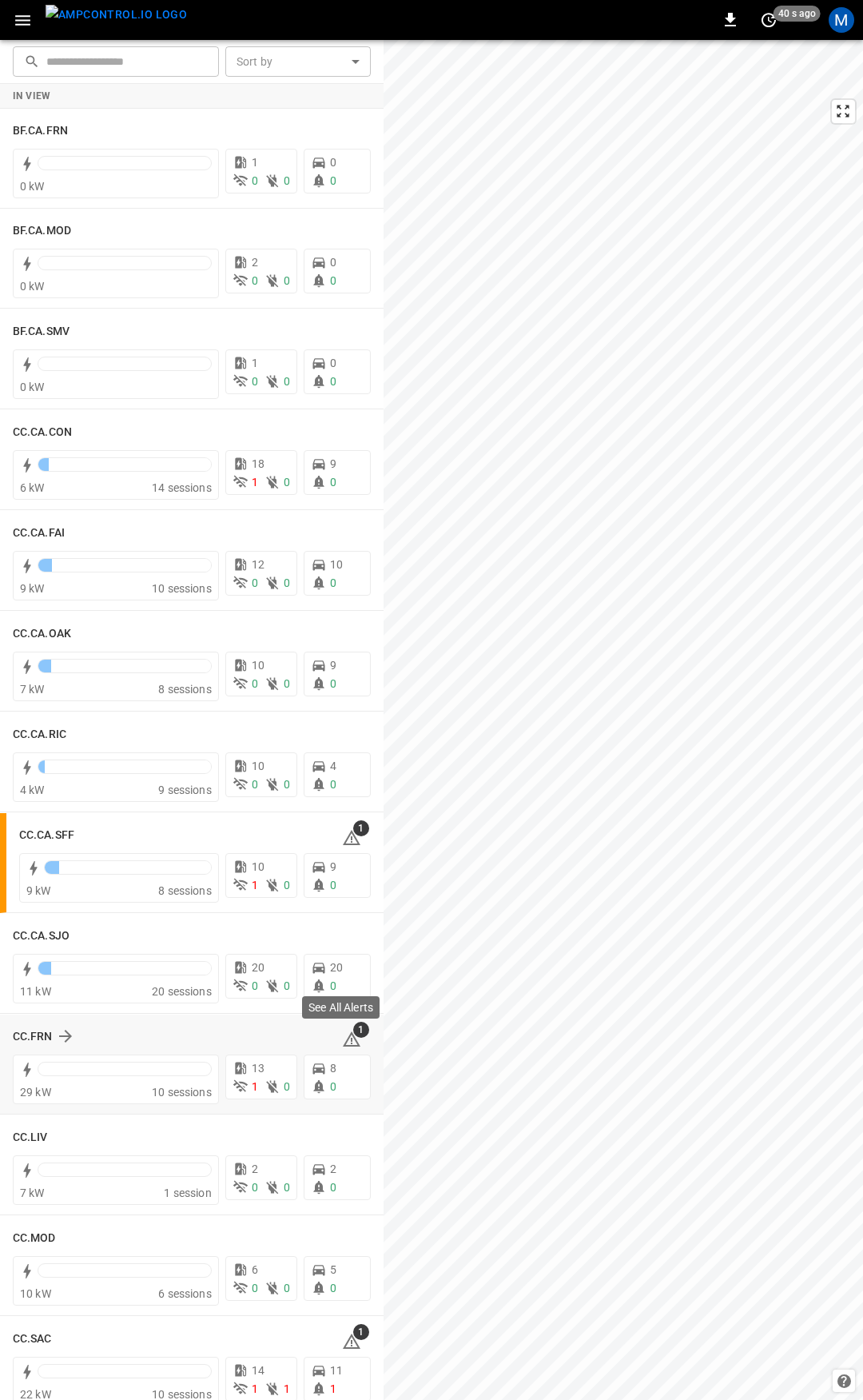
click at [348, 1044] on icon at bounding box center [352, 1038] width 17 height 15
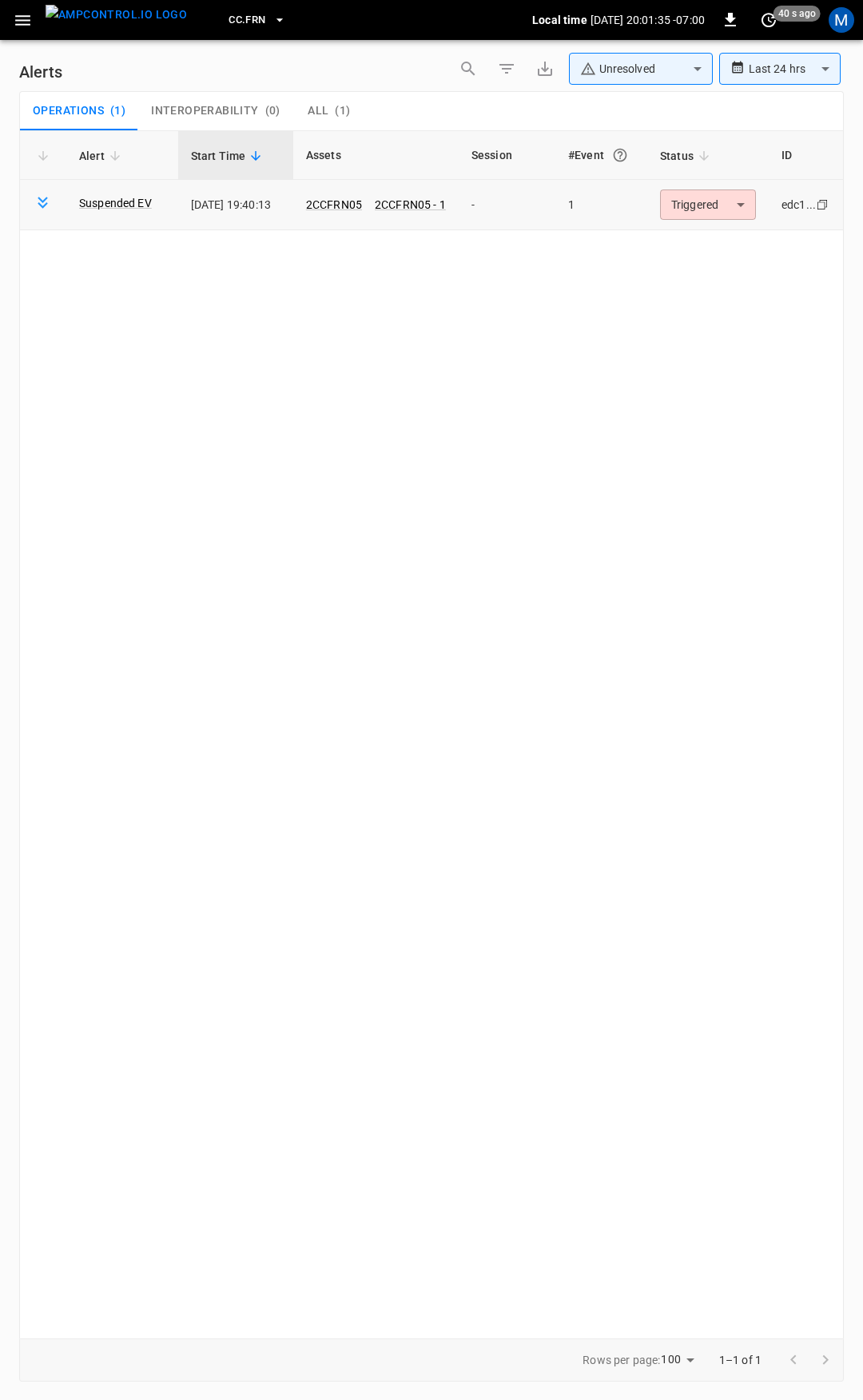
click at [707, 207] on body "**********" at bounding box center [431, 697] width 863 height 1394
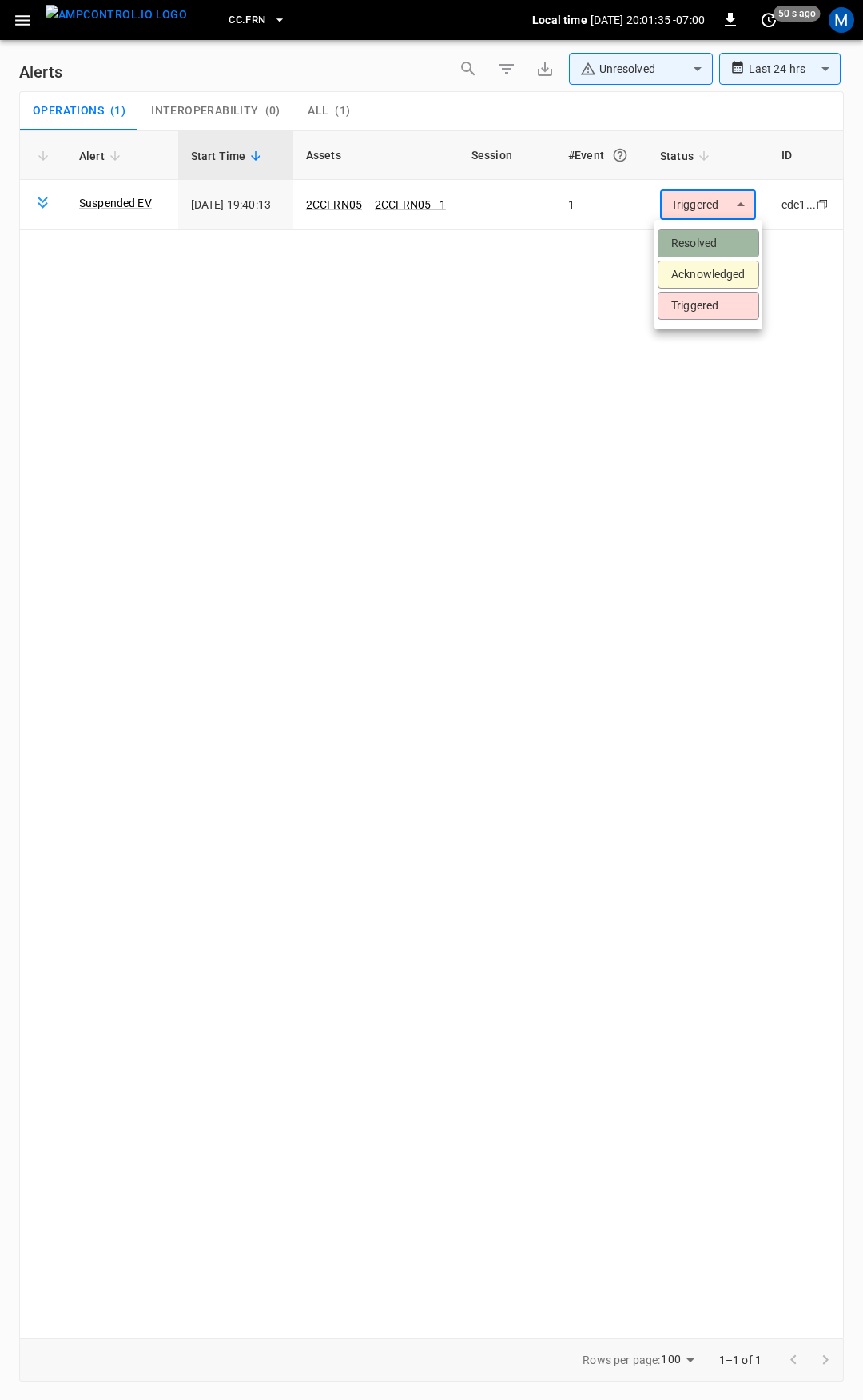
click at [709, 242] on li "Resolved" at bounding box center [708, 243] width 102 height 28
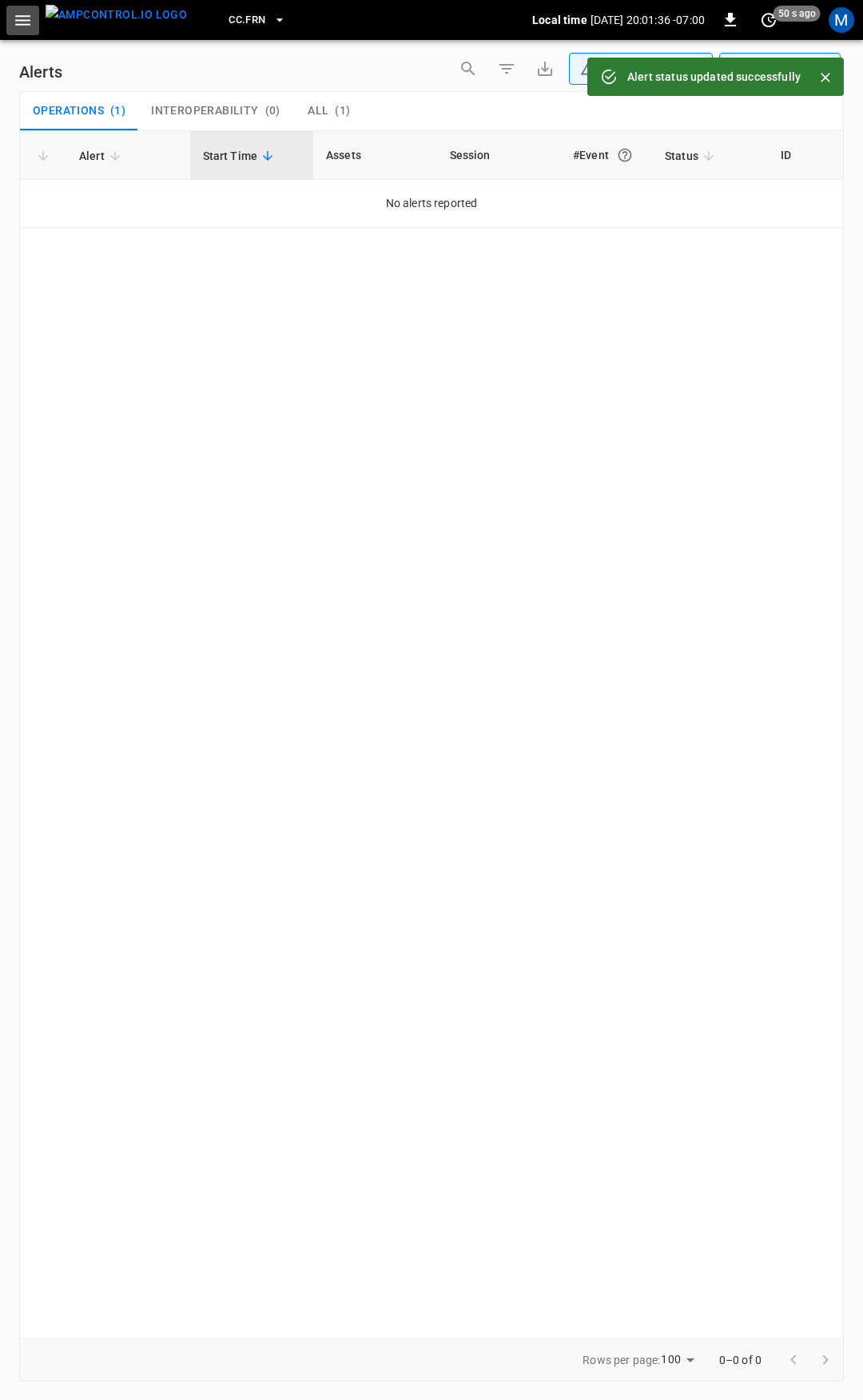
click at [25, 26] on icon "button" at bounding box center [23, 20] width 20 height 20
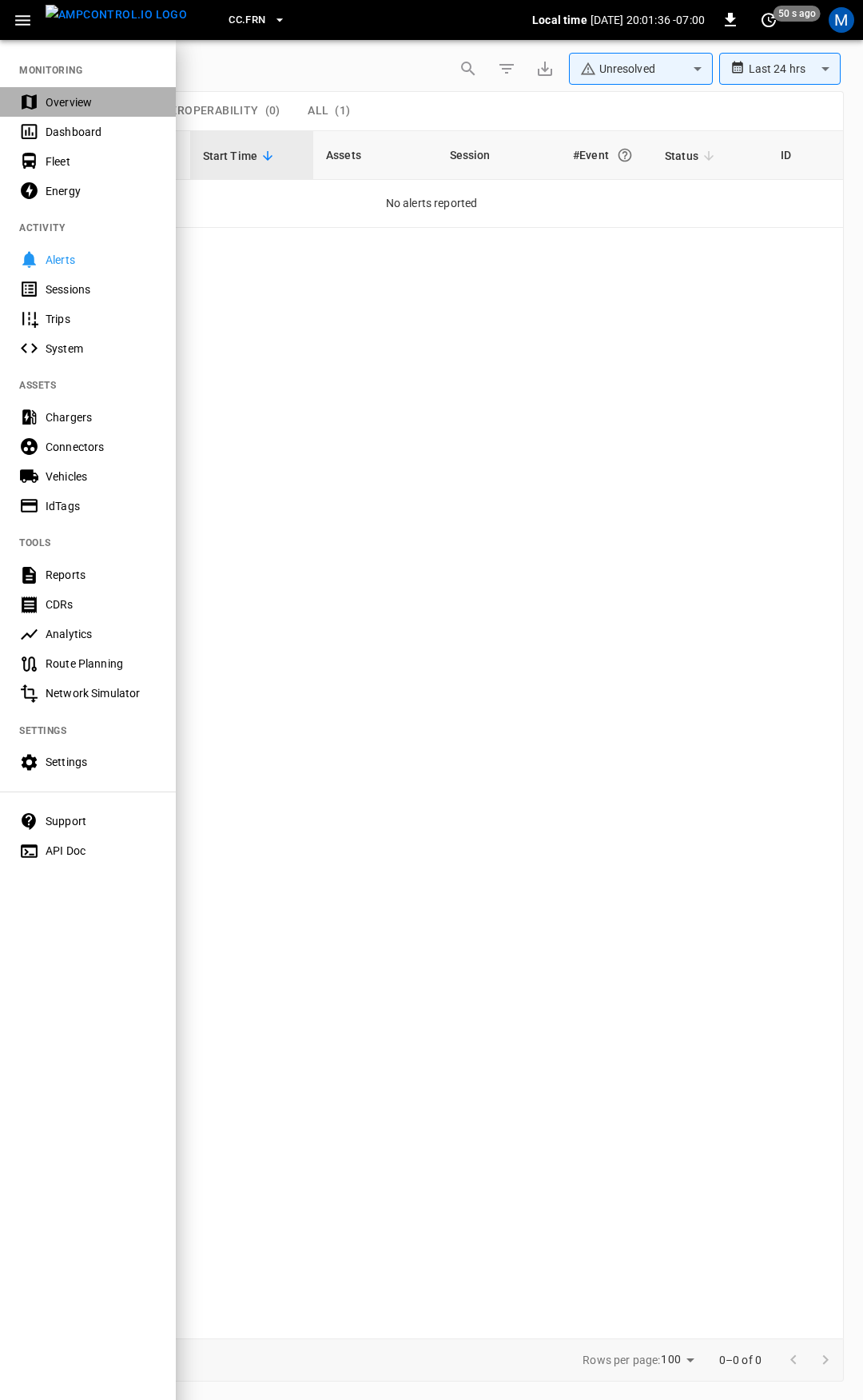
click at [45, 101] on div "Overview" at bounding box center [101, 103] width 111 height 16
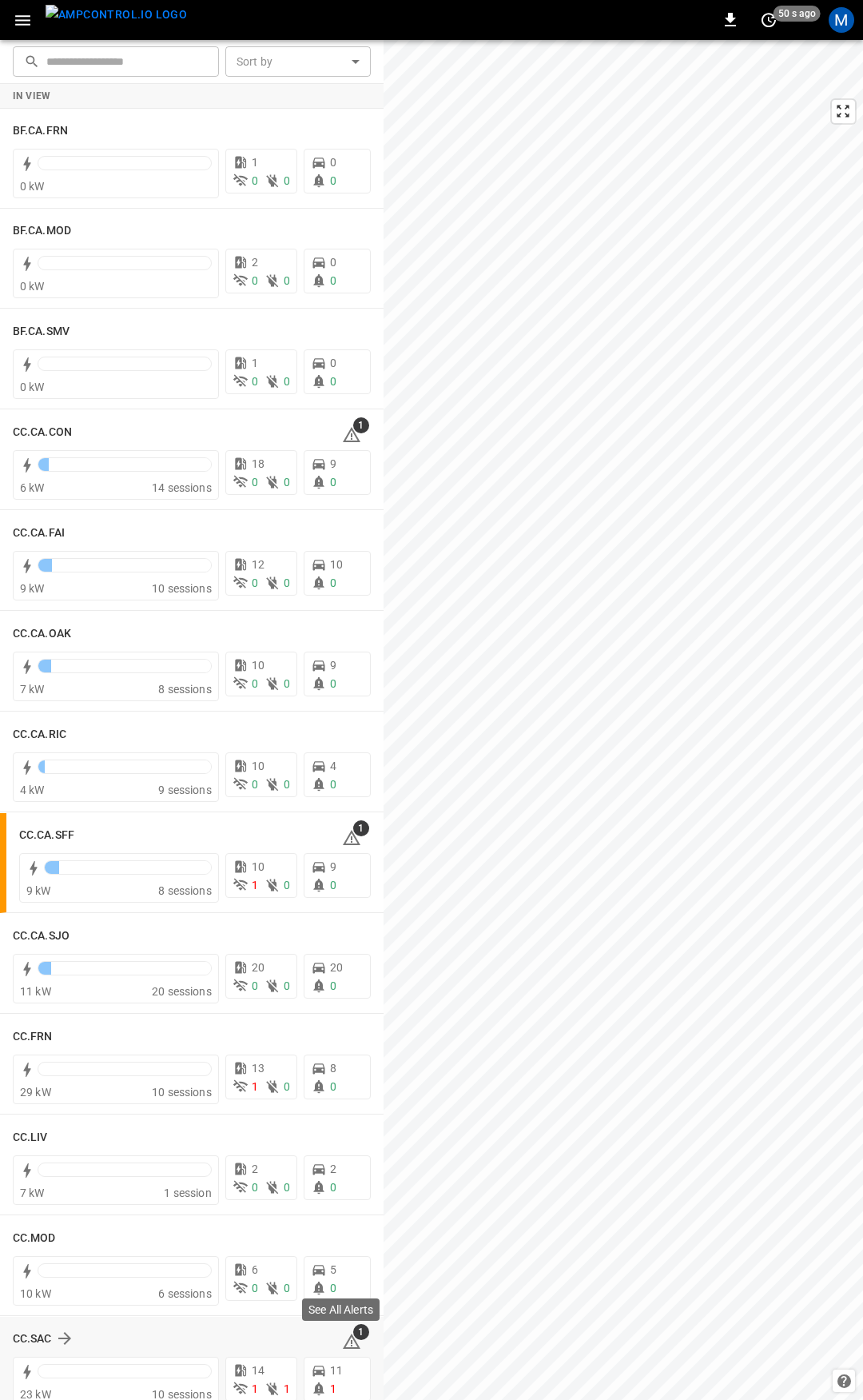
click at [343, 1347] on icon at bounding box center [352, 1340] width 17 height 15
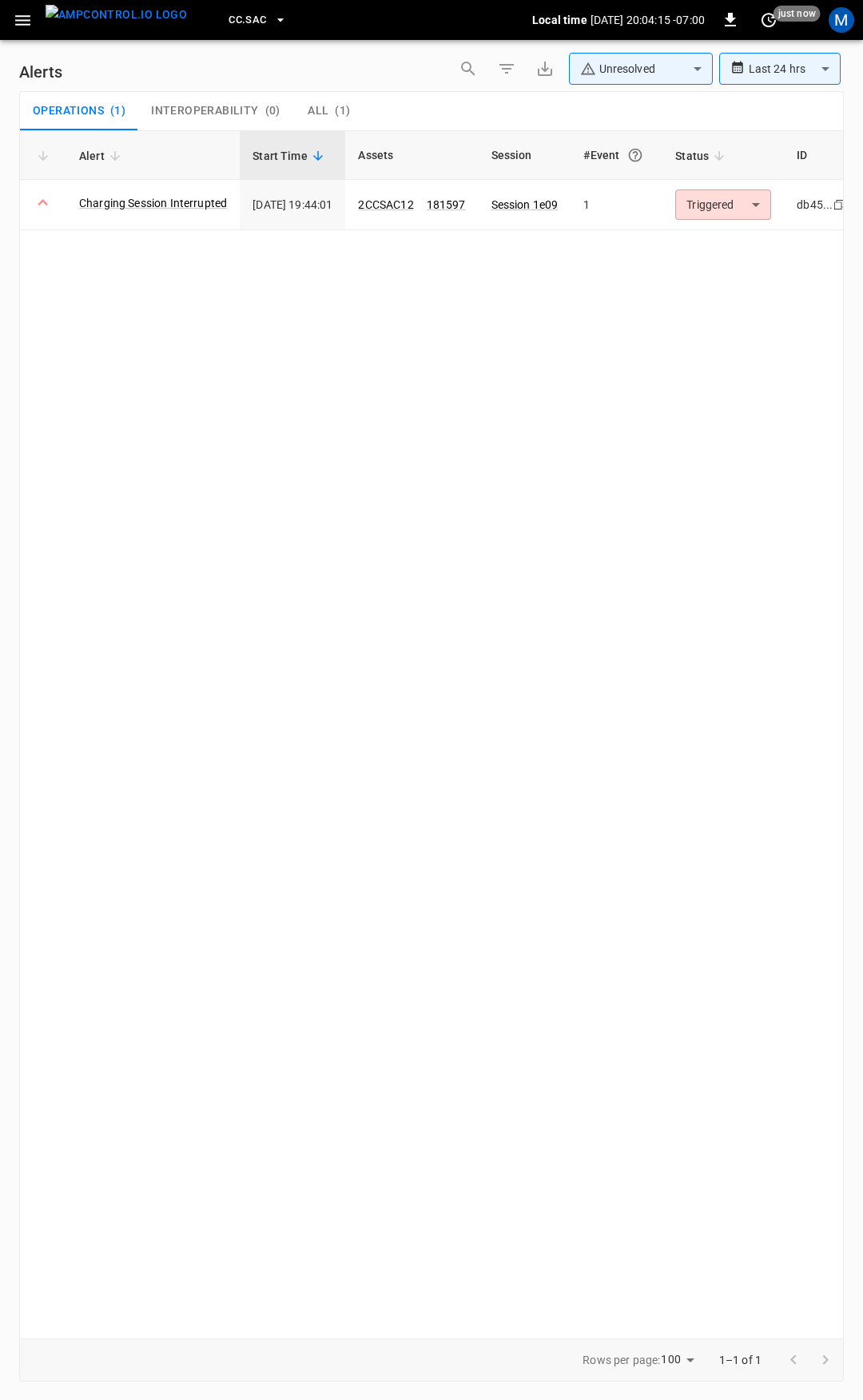
click at [23, 22] on icon "button" at bounding box center [23, 20] width 20 height 20
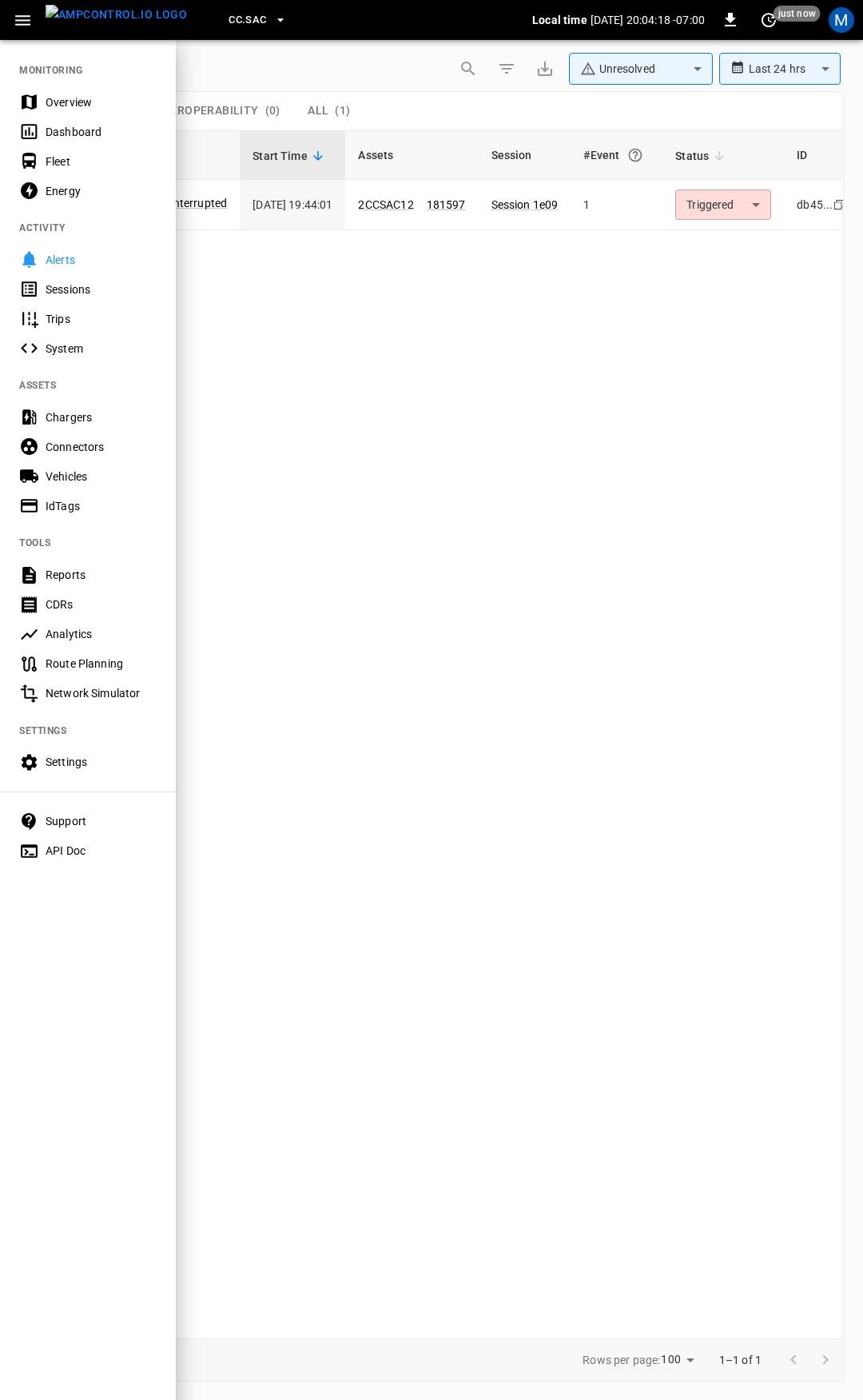
click at [432, 202] on div at bounding box center [431, 700] width 863 height 1400
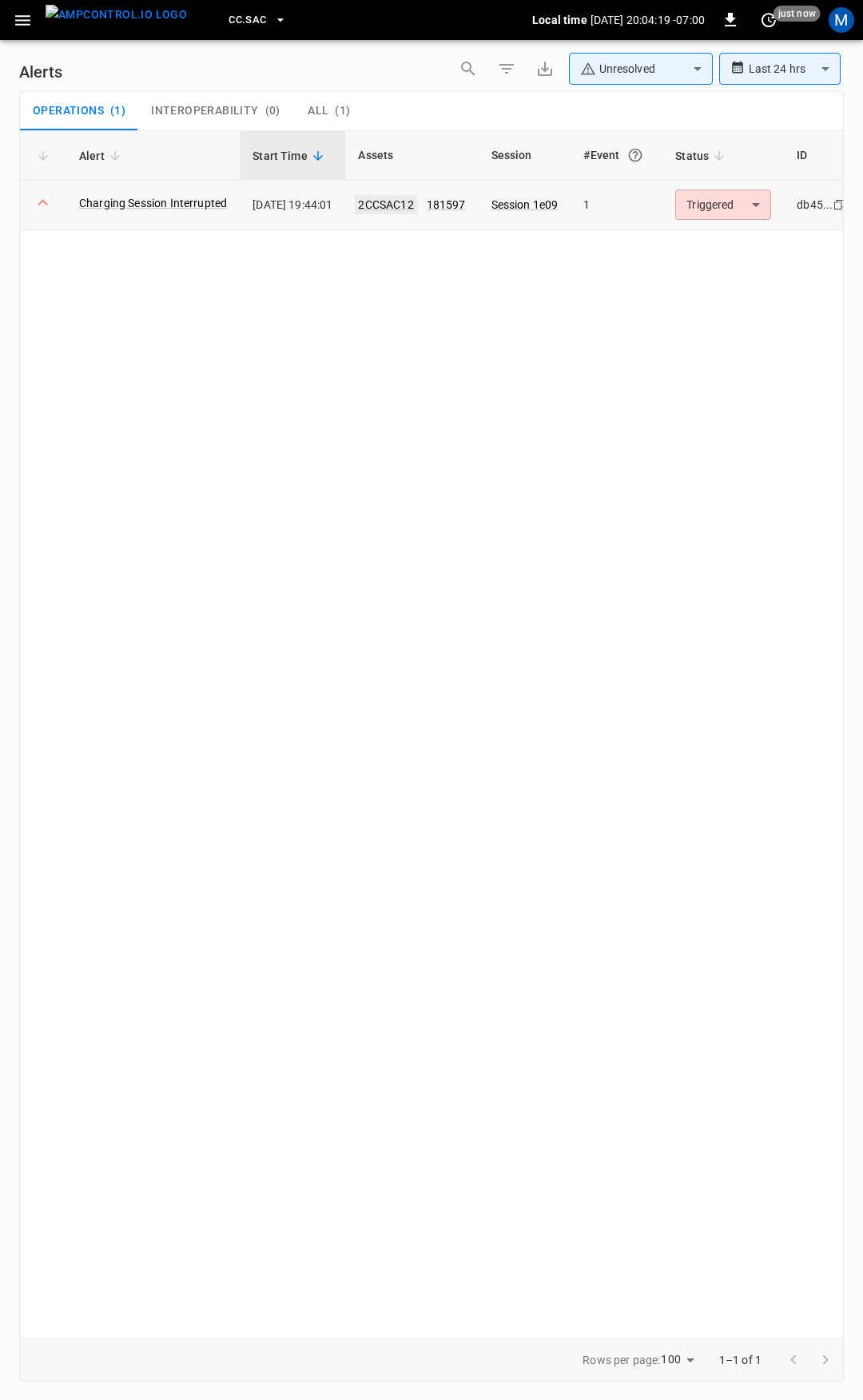
click at [416, 202] on link "2CCSAC12" at bounding box center [385, 204] width 62 height 19
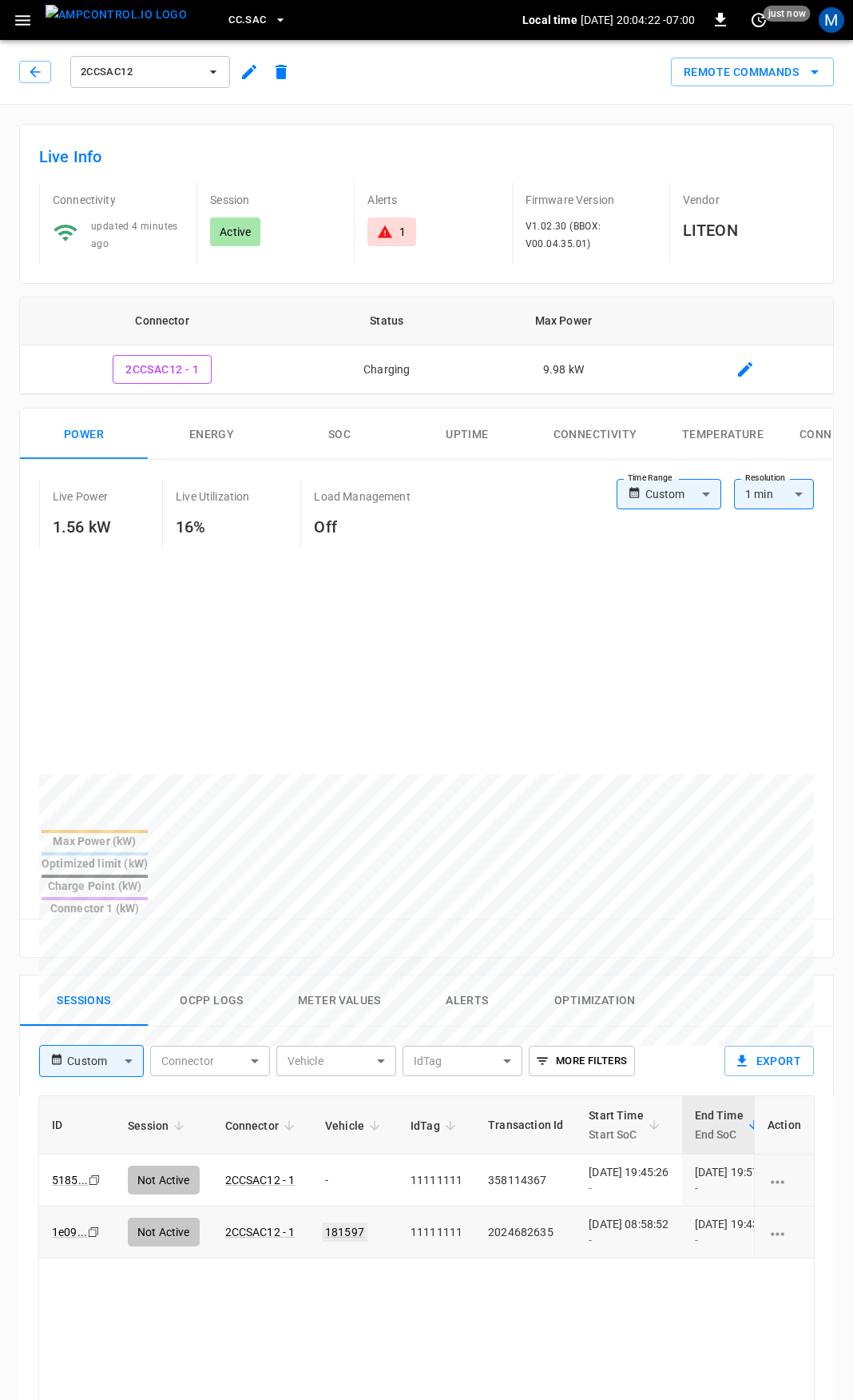
click at [354, 1222] on link "181597" at bounding box center [345, 1231] width 45 height 19
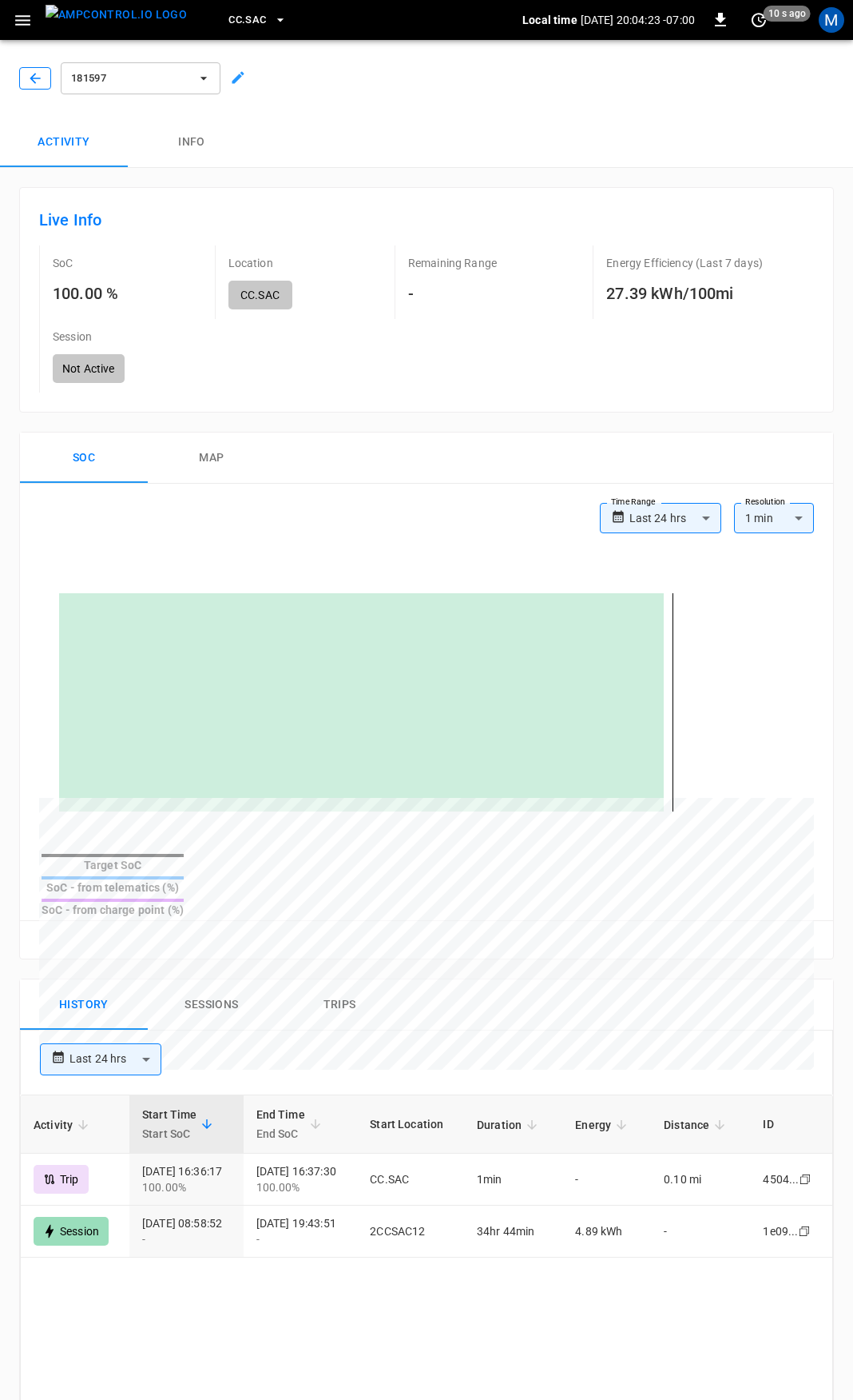
click at [39, 78] on icon "button" at bounding box center [35, 78] width 10 height 10
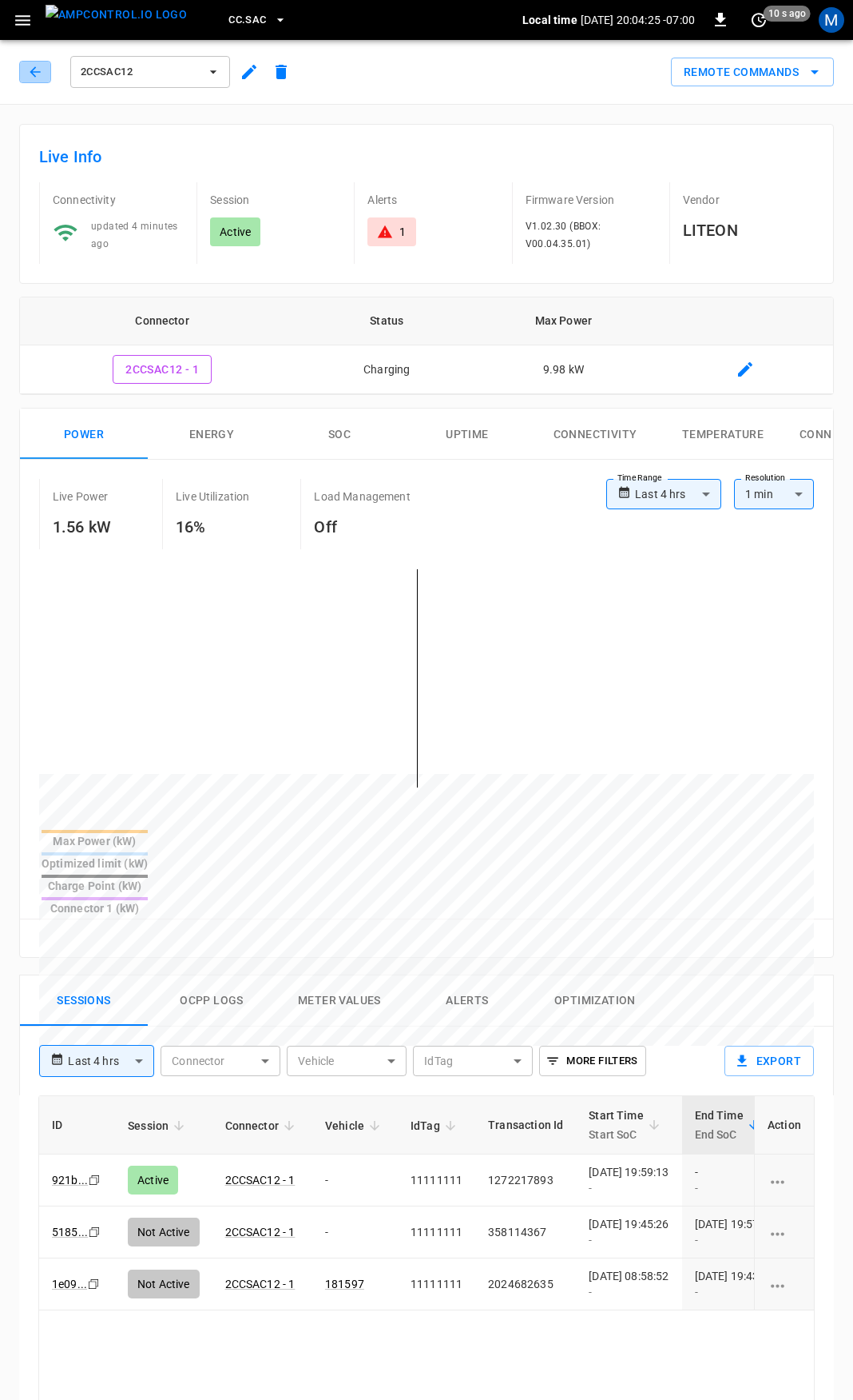
click at [39, 78] on icon "button" at bounding box center [35, 72] width 16 height 16
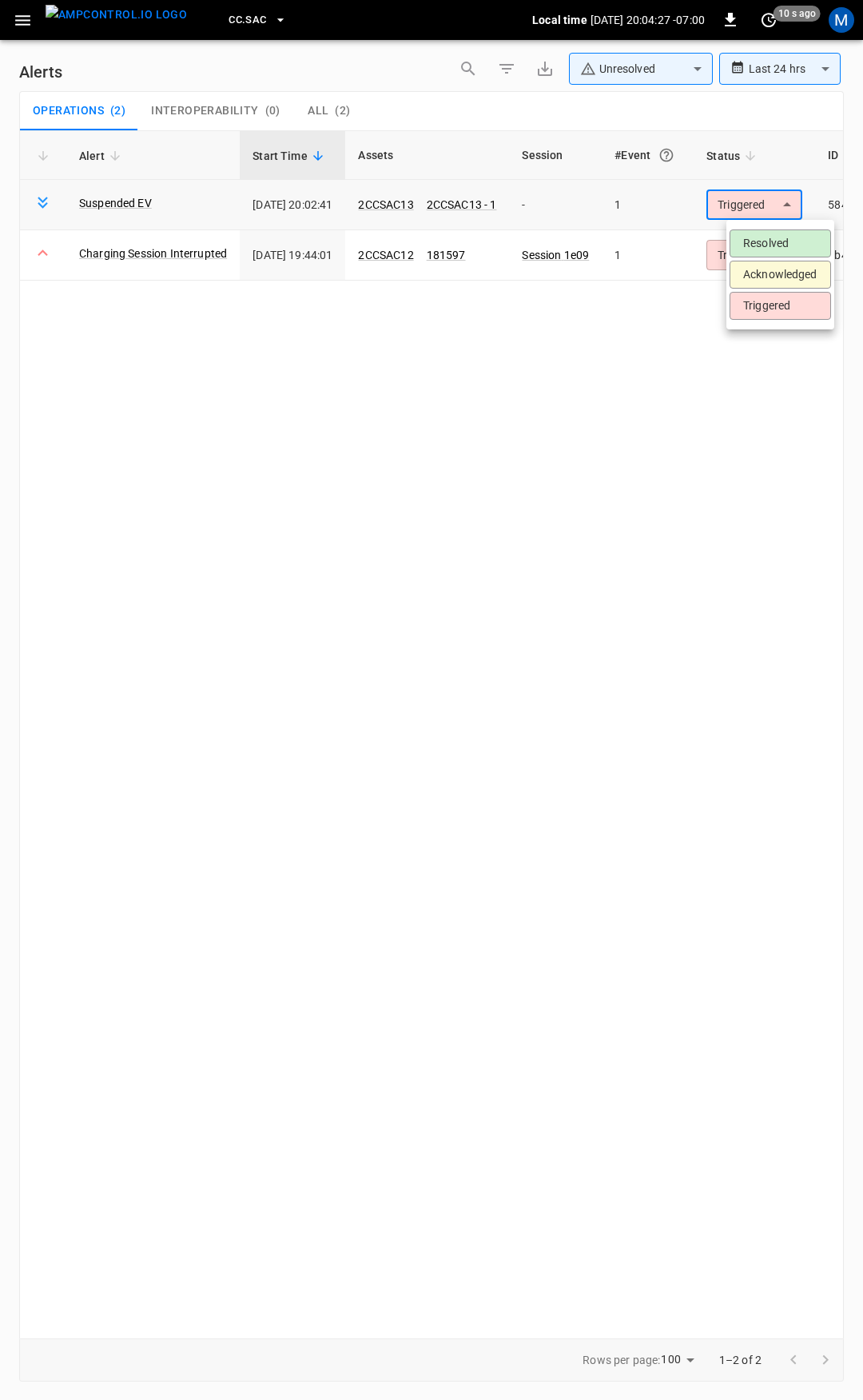
click at [763, 202] on body "**********" at bounding box center [431, 697] width 863 height 1394
click at [760, 243] on li "Resolved" at bounding box center [780, 243] width 102 height 28
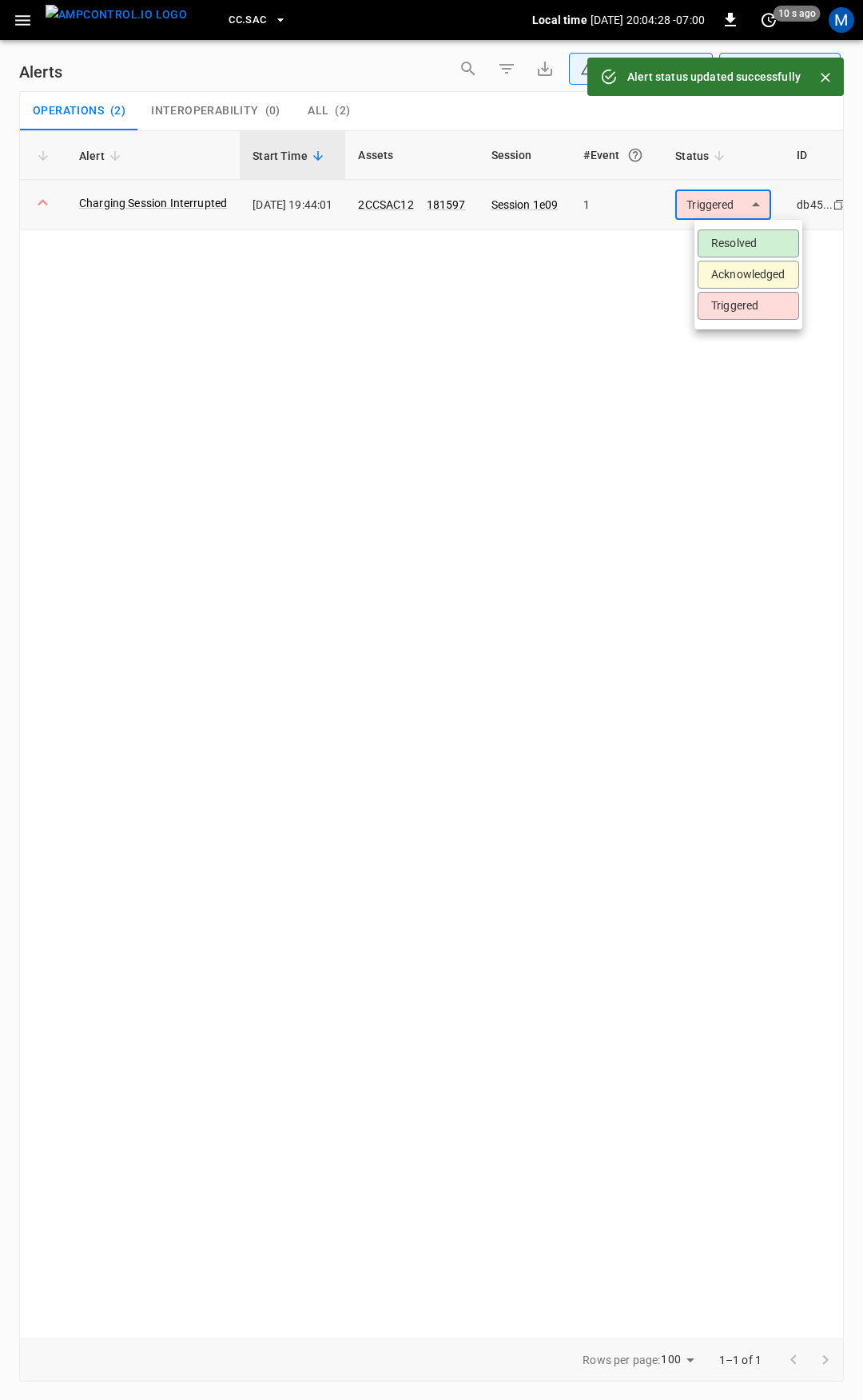
click at [767, 210] on body "**********" at bounding box center [431, 697] width 863 height 1394
click at [754, 232] on li "Resolved" at bounding box center [748, 243] width 102 height 28
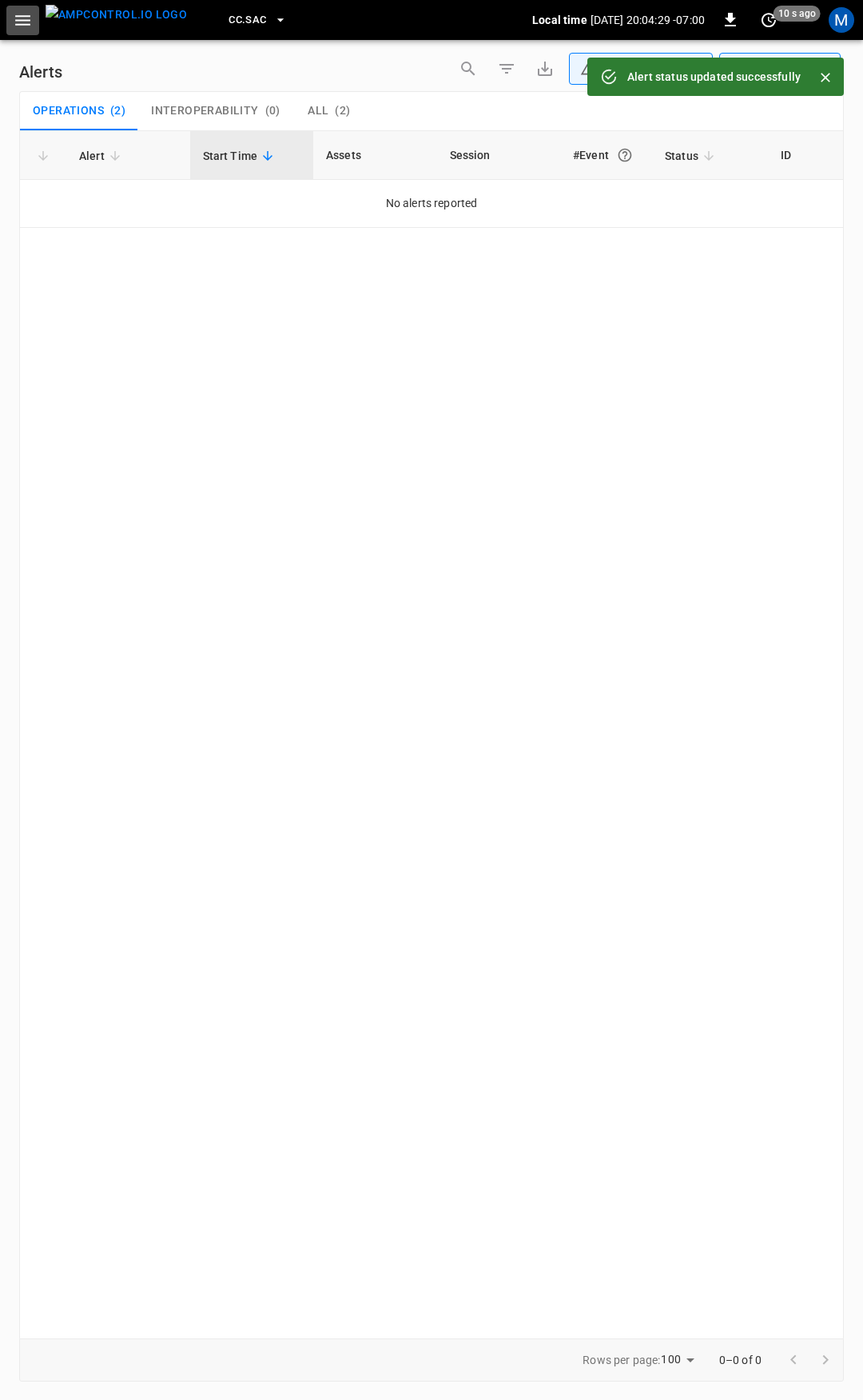
drag, startPoint x: 23, startPoint y: 8, endPoint x: 25, endPoint y: 35, distance: 27.1
click at [23, 10] on button "button" at bounding box center [23, 20] width 33 height 30
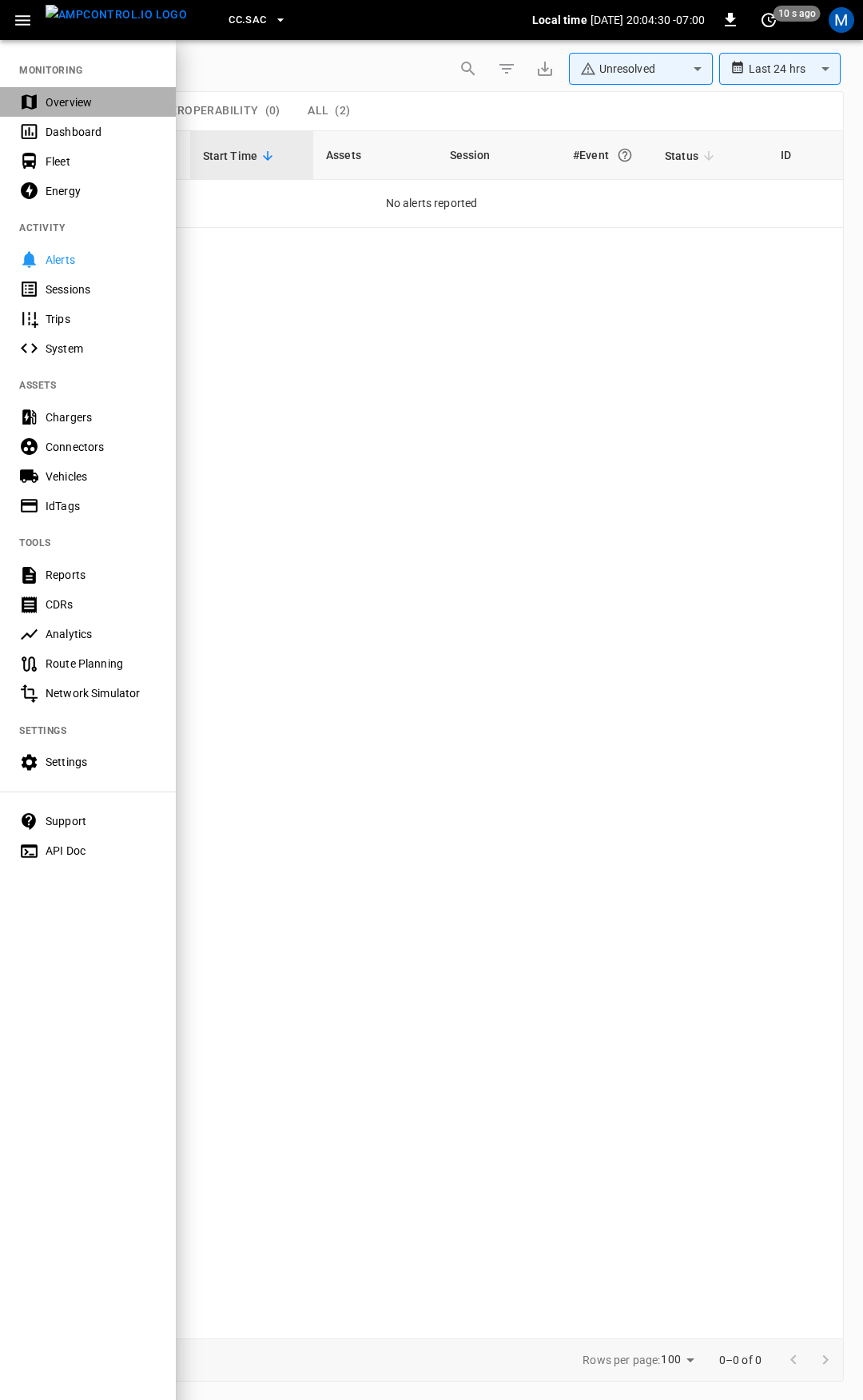
click at [72, 112] on div "Overview" at bounding box center [88, 102] width 176 height 30
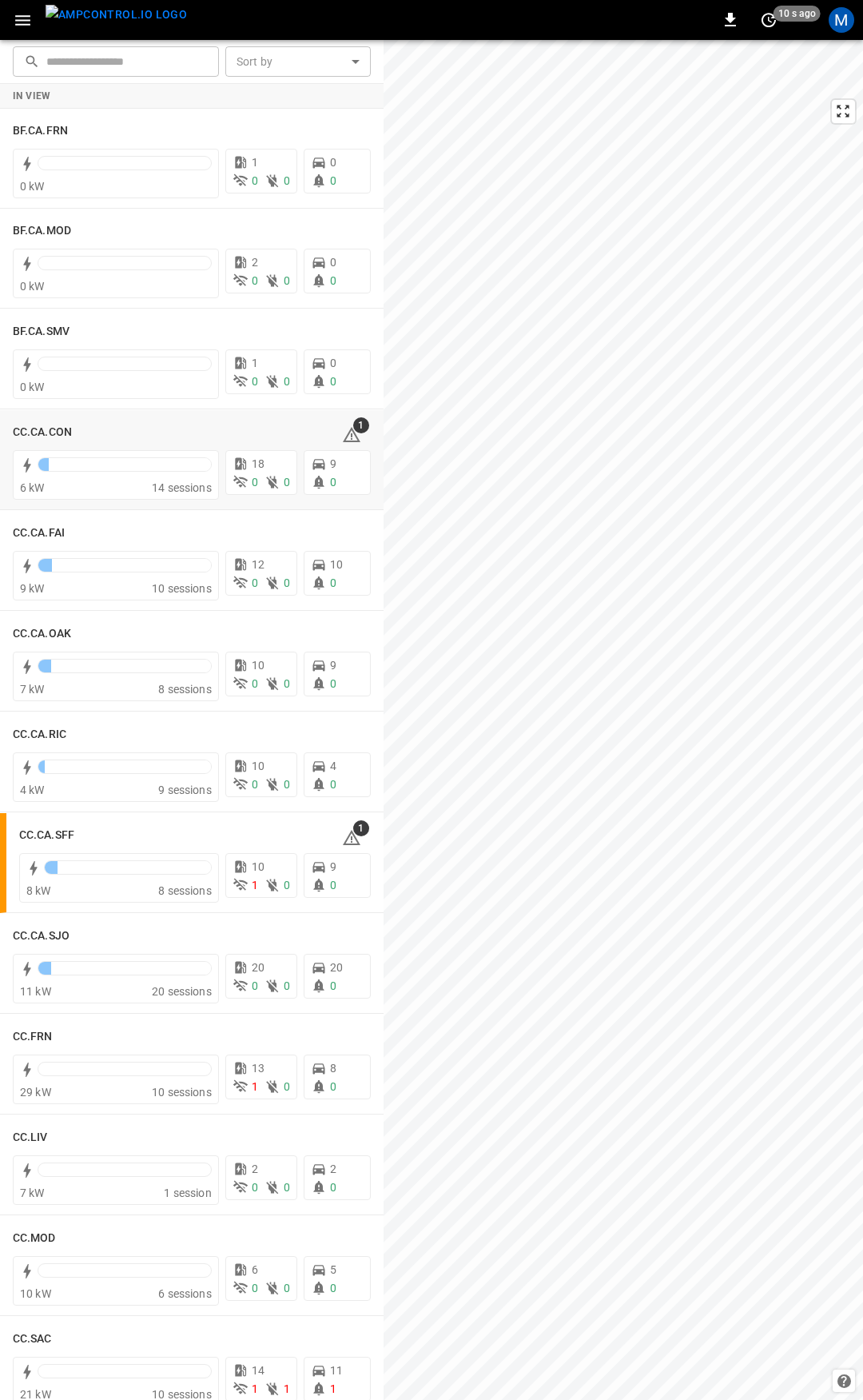
click at [340, 424] on div "See All Alerts" at bounding box center [341, 408] width 81 height 35
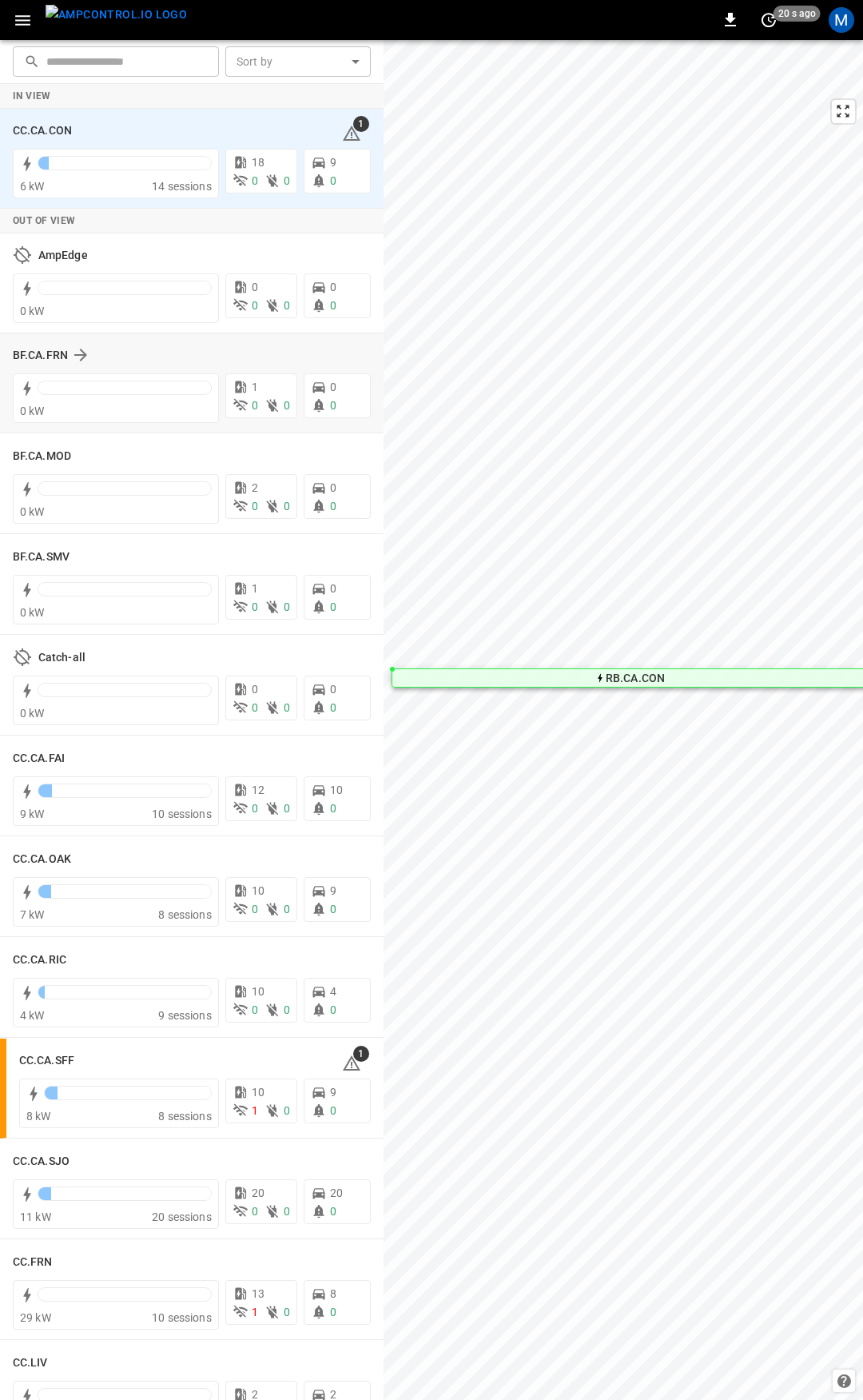
click at [346, 428] on div "BF.CA.FRN 0 kW 1 0 0 0 0" at bounding box center [192, 383] width 384 height 100
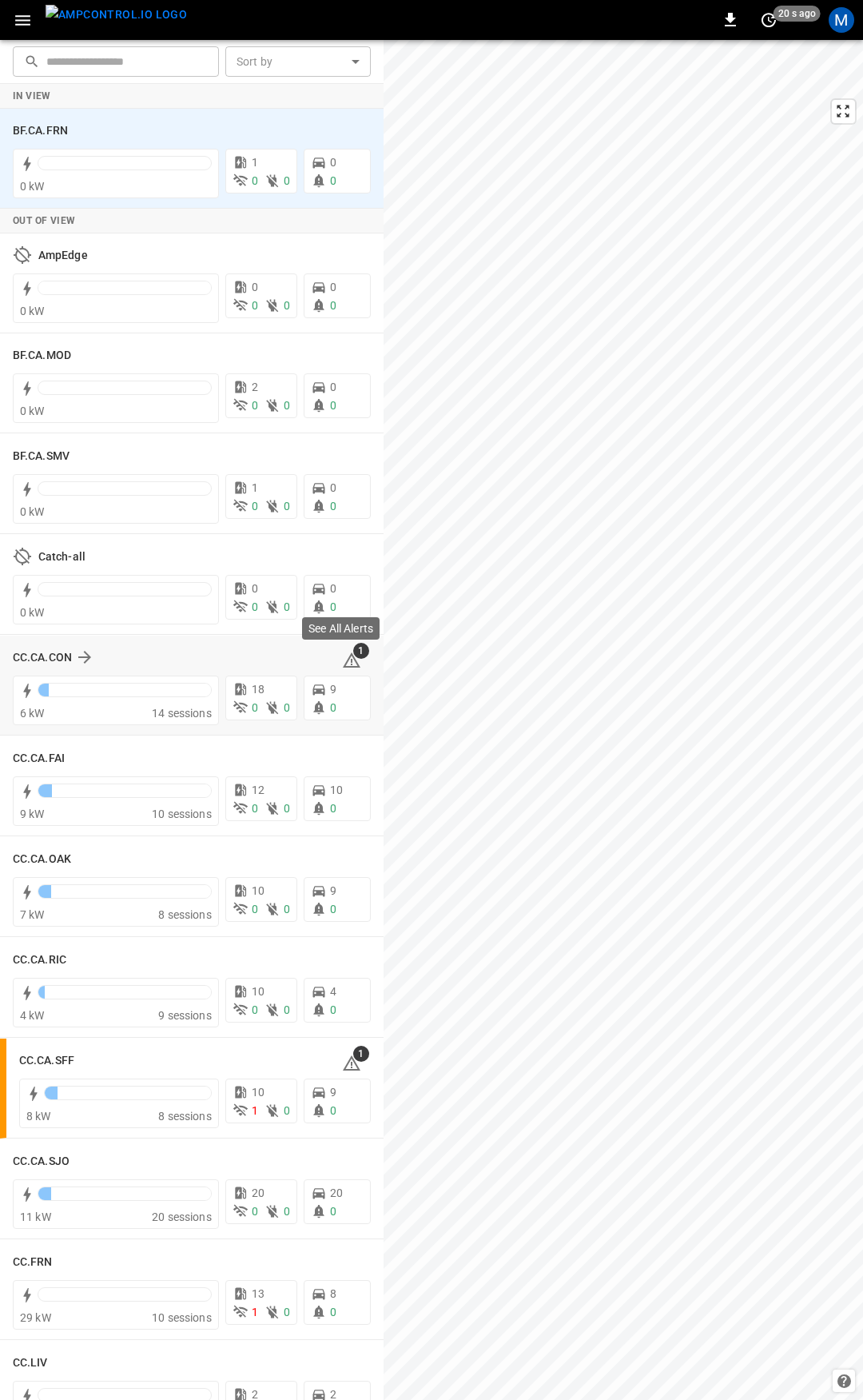
click at [343, 659] on icon at bounding box center [352, 660] width 17 height 15
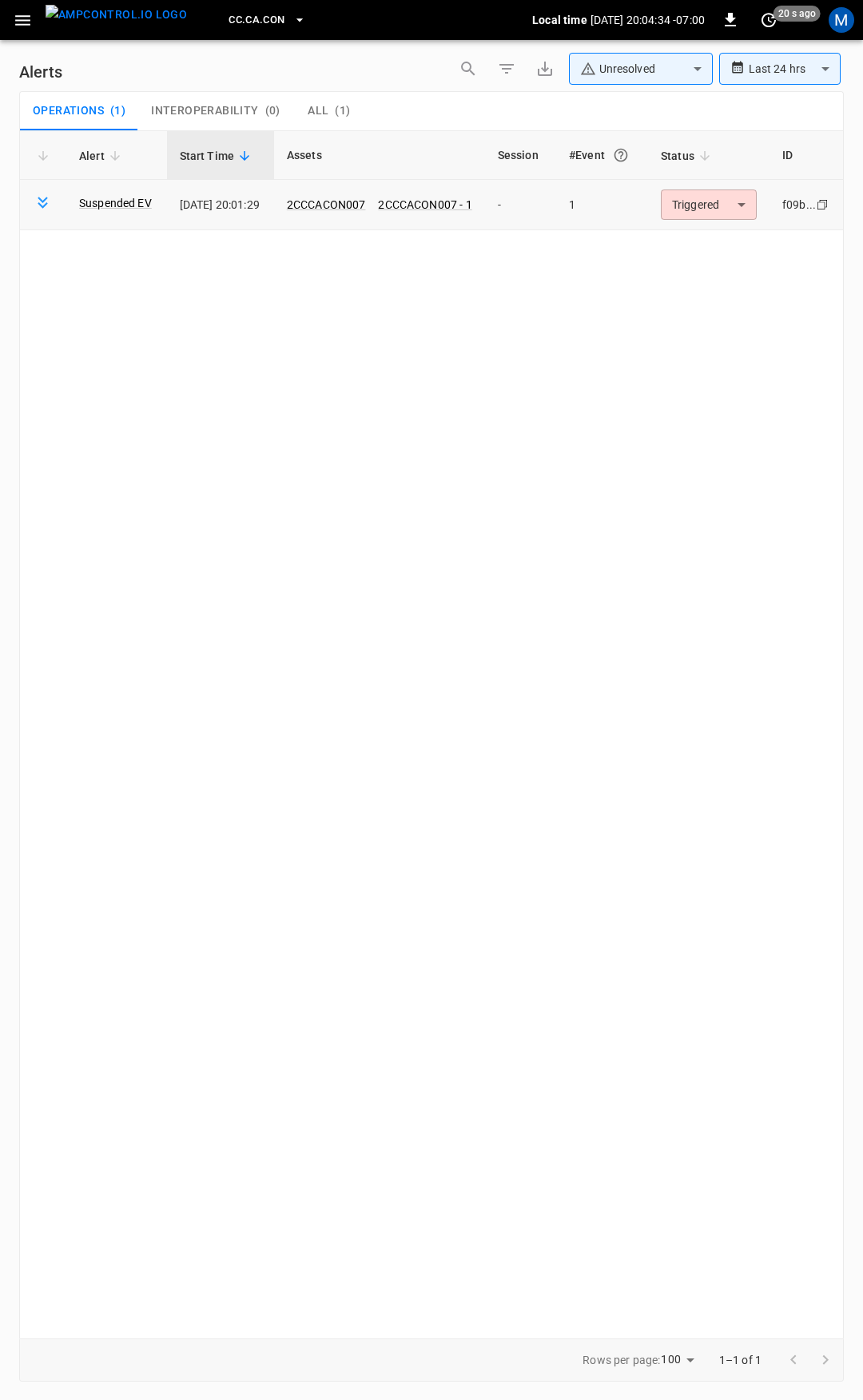
click at [713, 206] on body "**********" at bounding box center [431, 697] width 863 height 1394
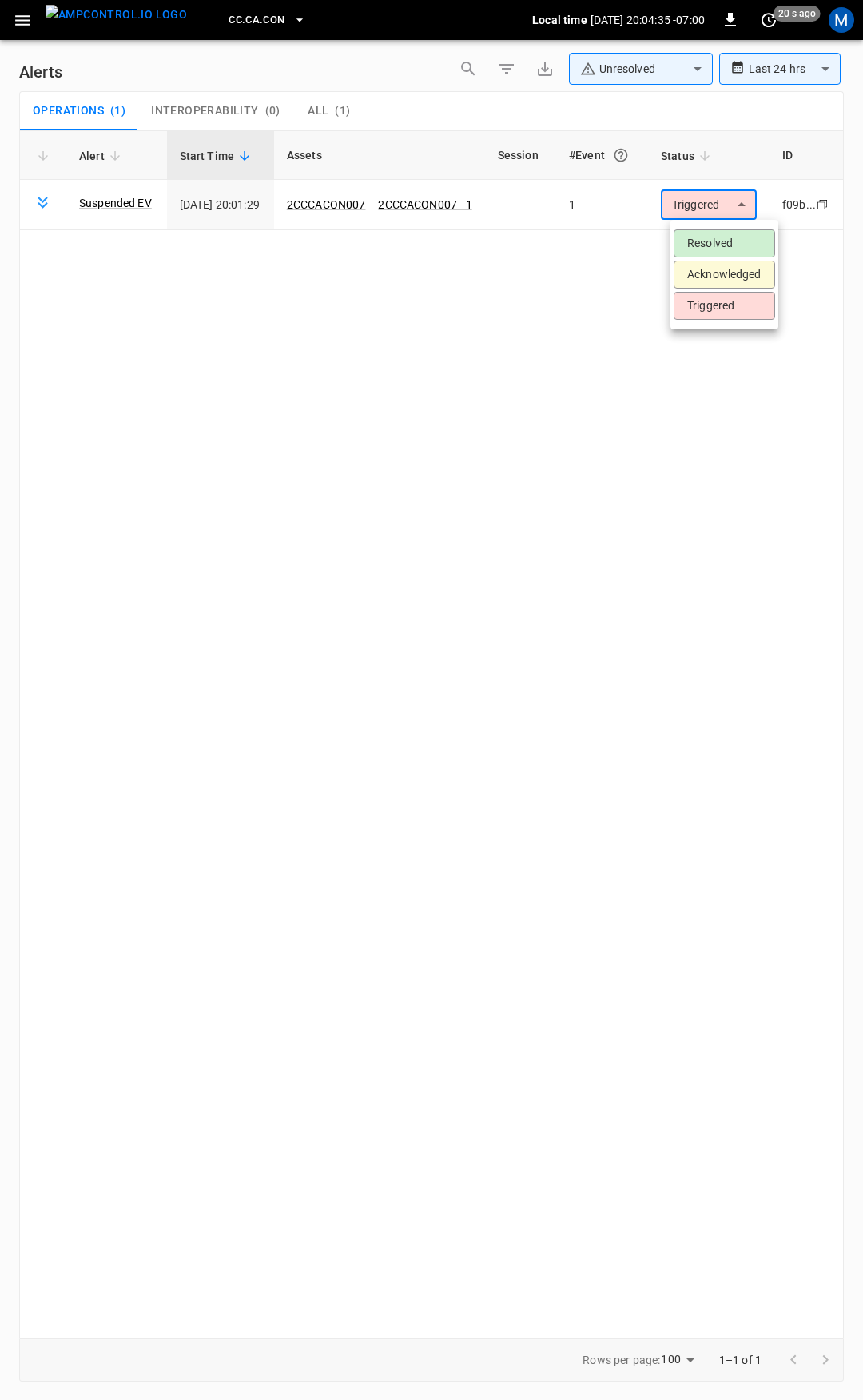
click at [723, 241] on li "Resolved" at bounding box center [724, 243] width 102 height 28
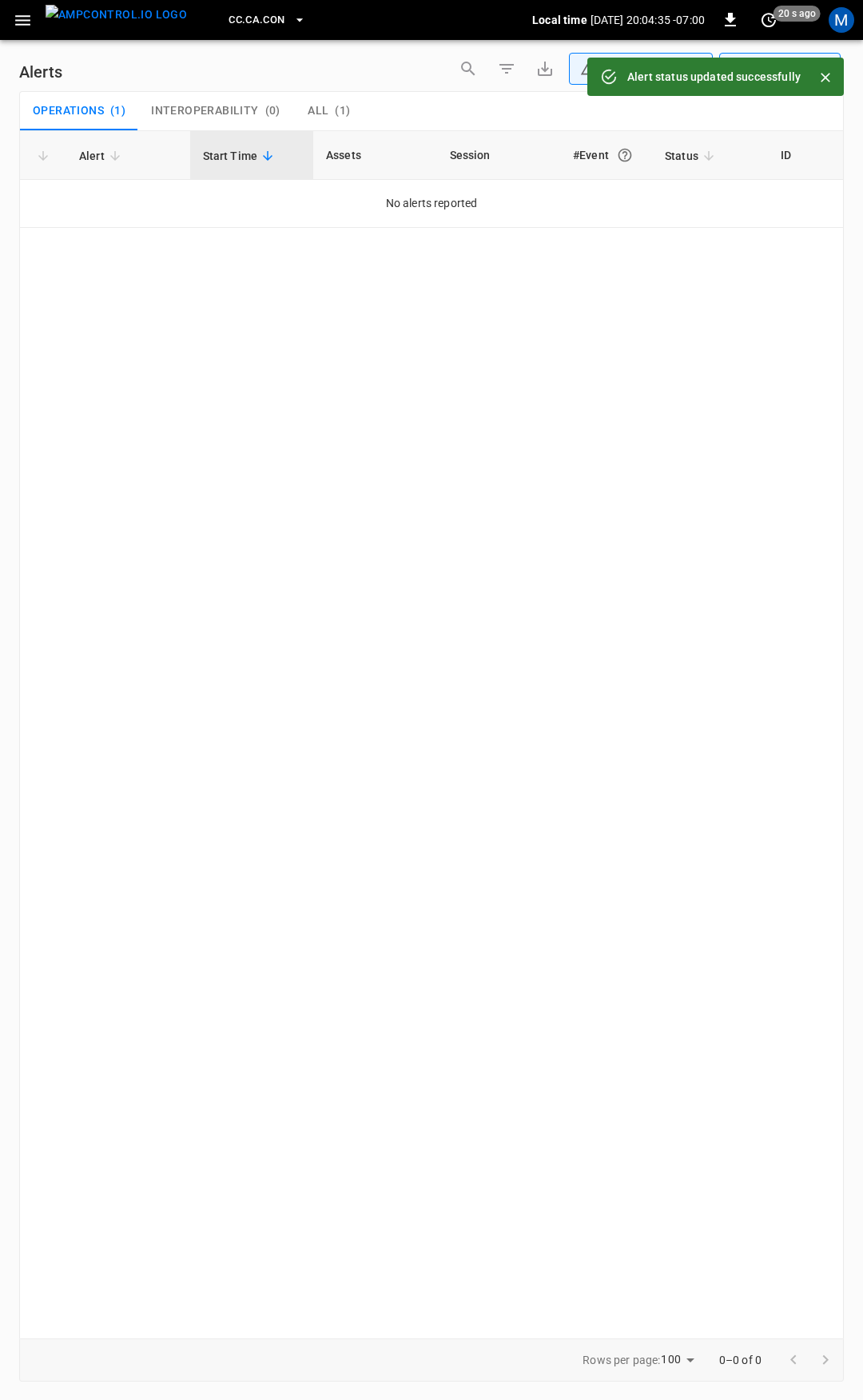
drag, startPoint x: 35, startPoint y: 22, endPoint x: 28, endPoint y: 31, distance: 11.4
click at [30, 23] on button "button" at bounding box center [23, 20] width 33 height 30
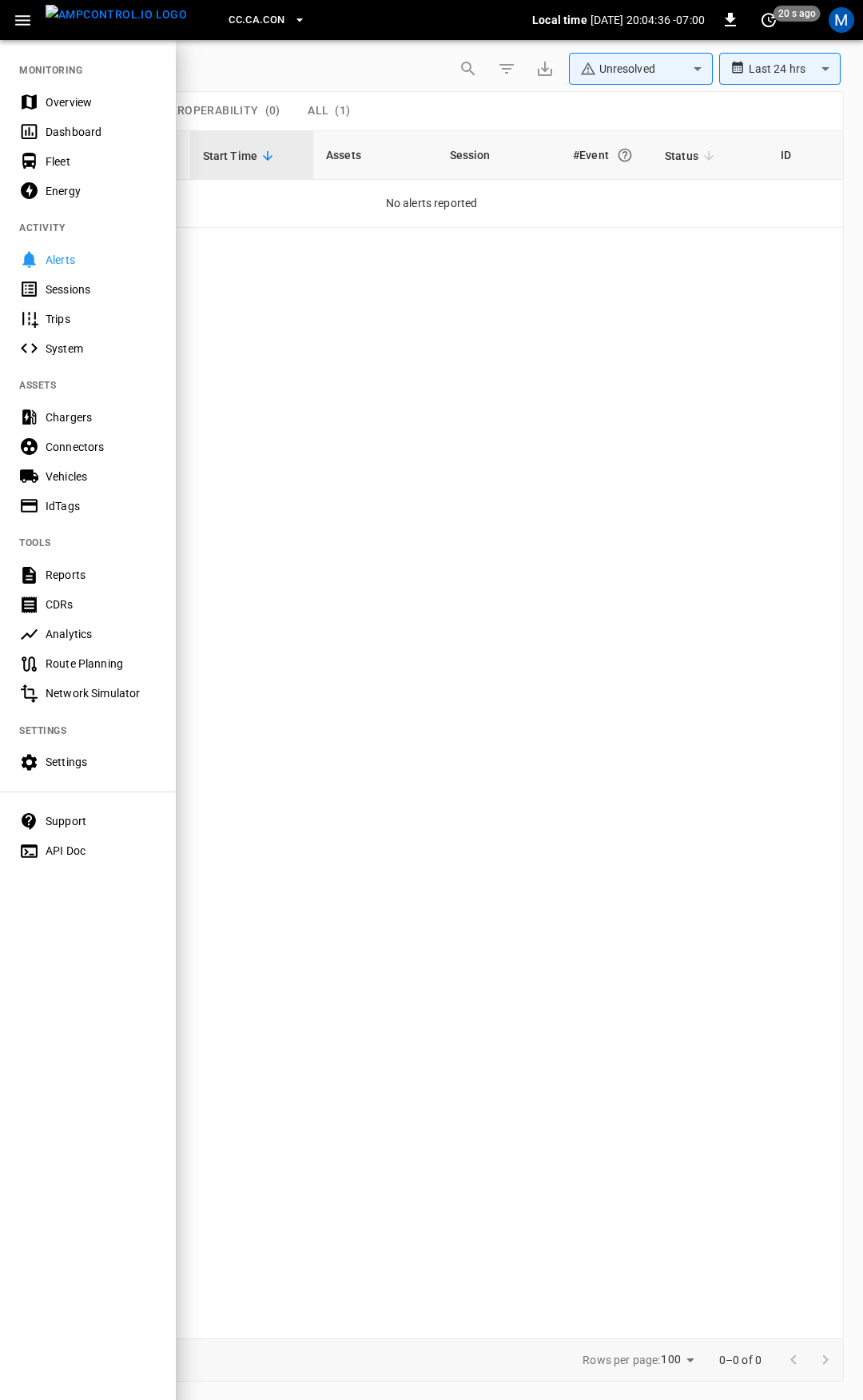
click at [57, 104] on div "Overview" at bounding box center [101, 103] width 111 height 16
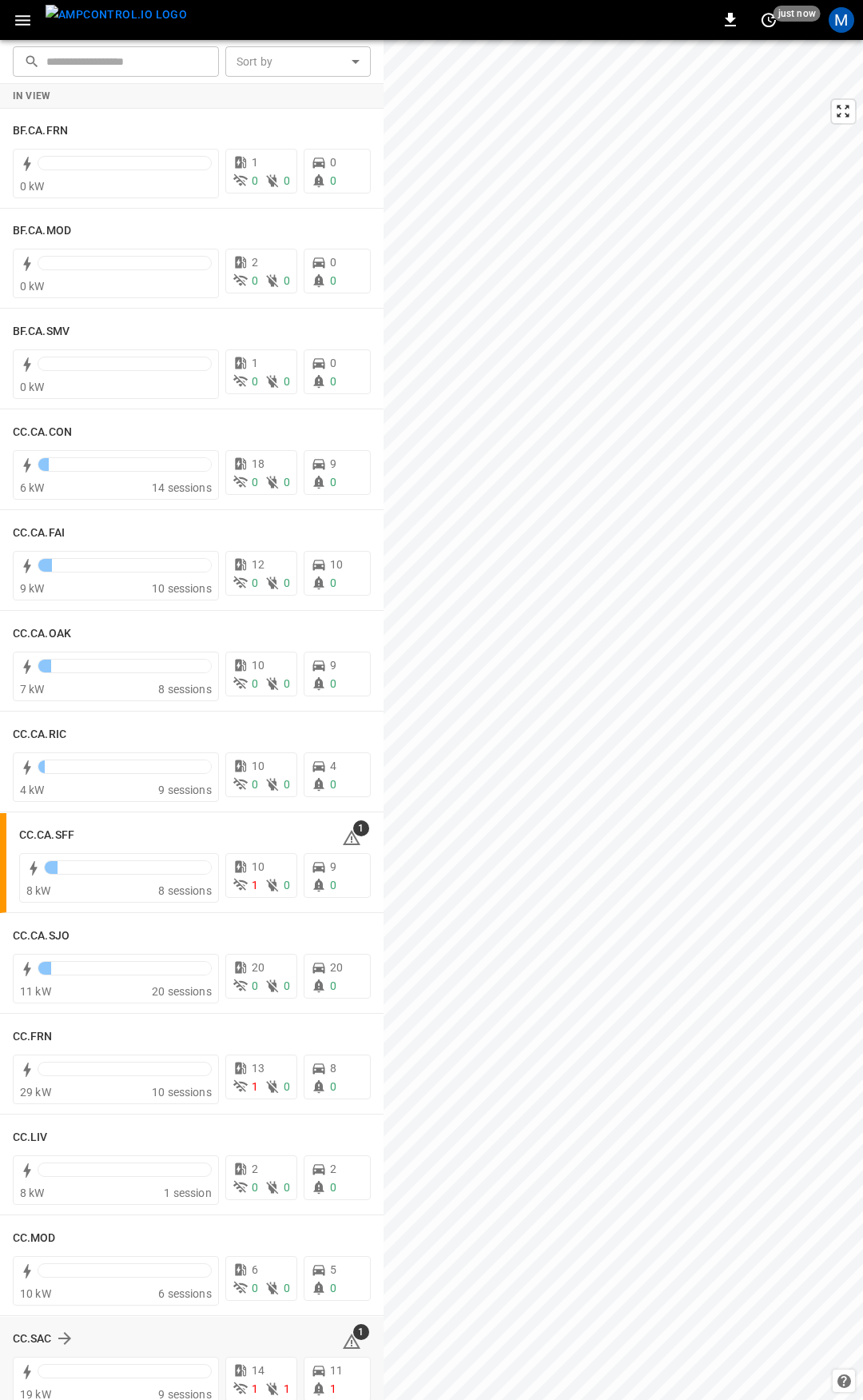
click at [351, 1340] on icon at bounding box center [352, 1343] width 2 height 6
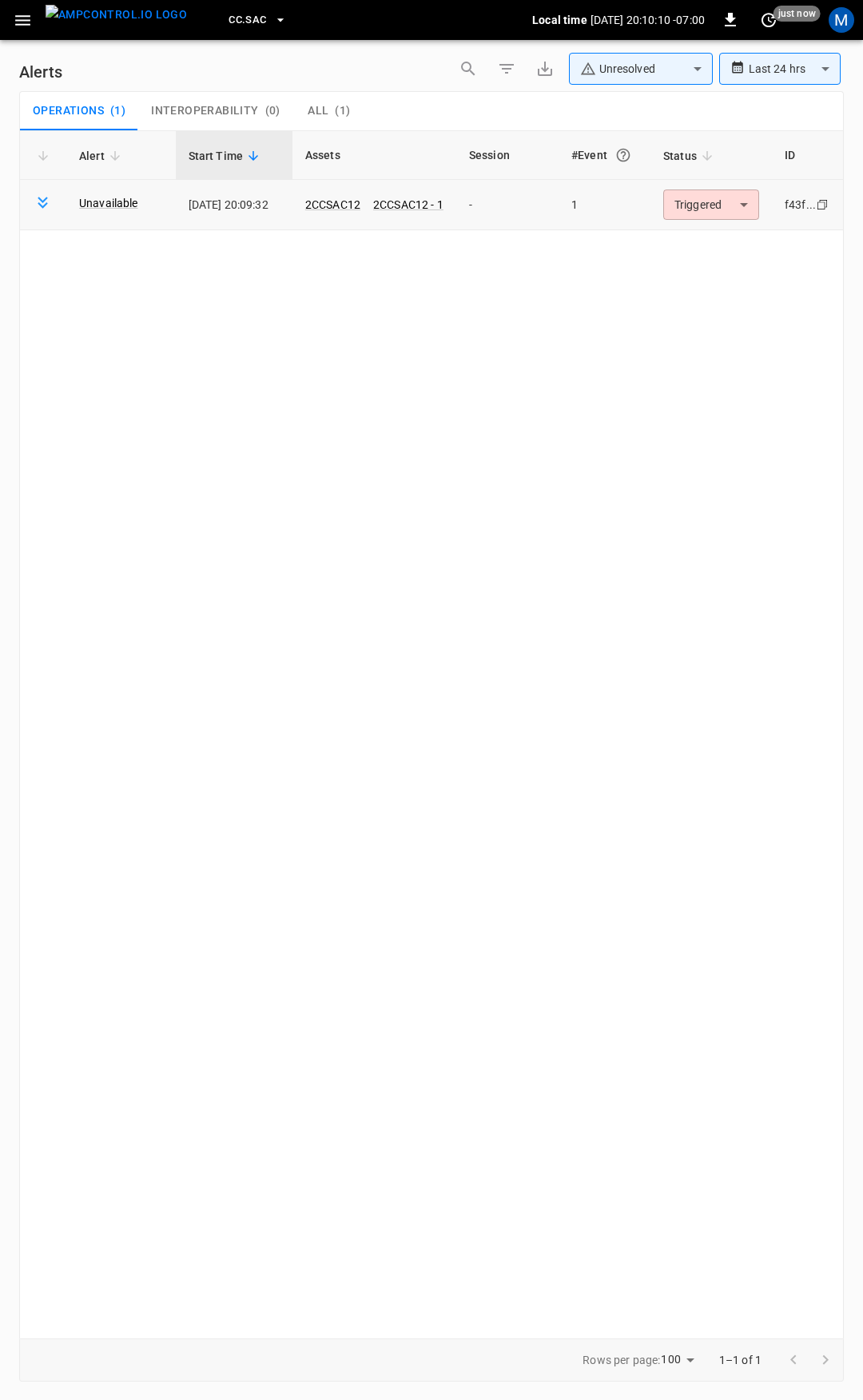
click at [723, 191] on body "**********" at bounding box center [431, 697] width 863 height 1394
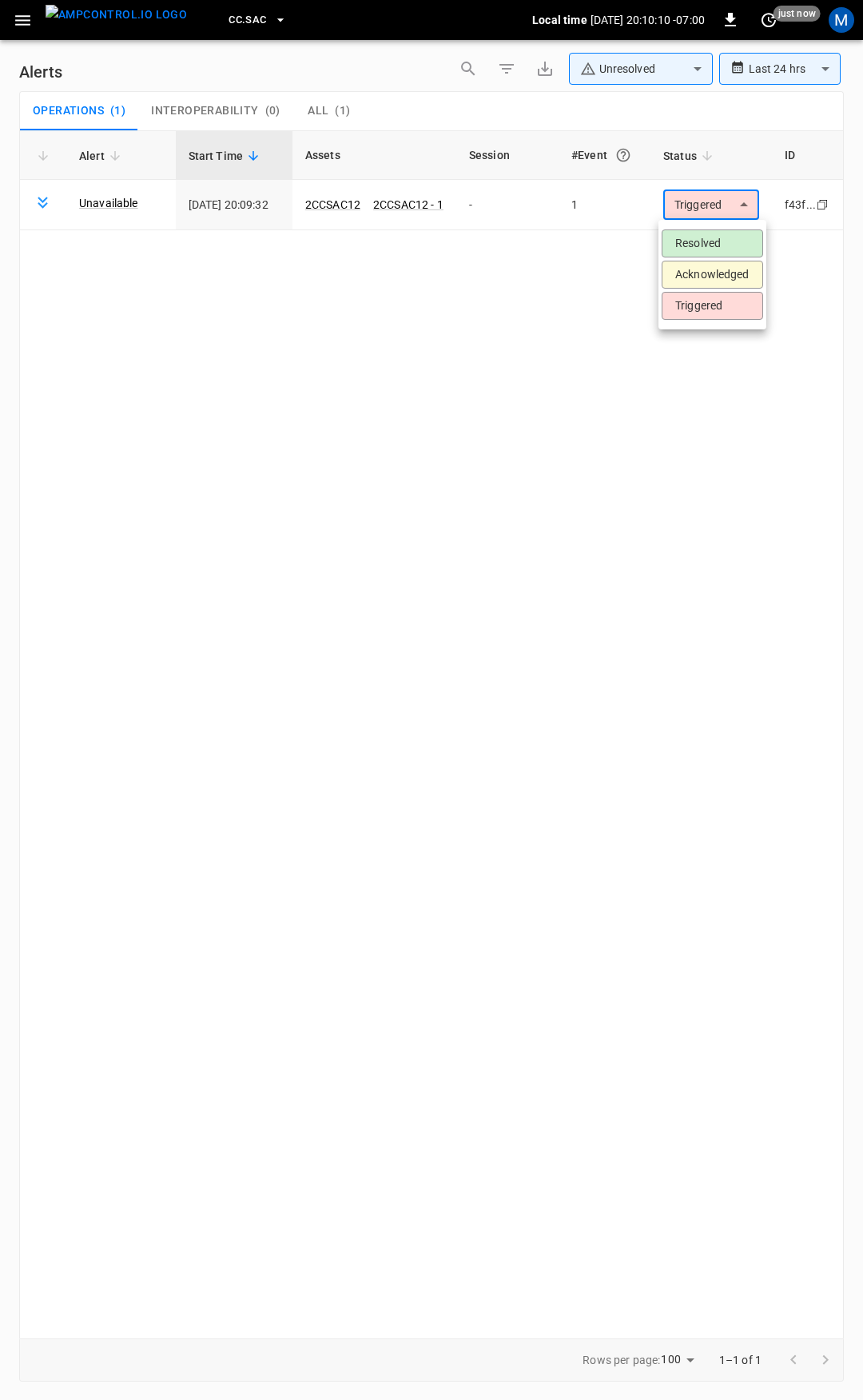
click at [717, 243] on li "Resolved" at bounding box center [713, 243] width 102 height 28
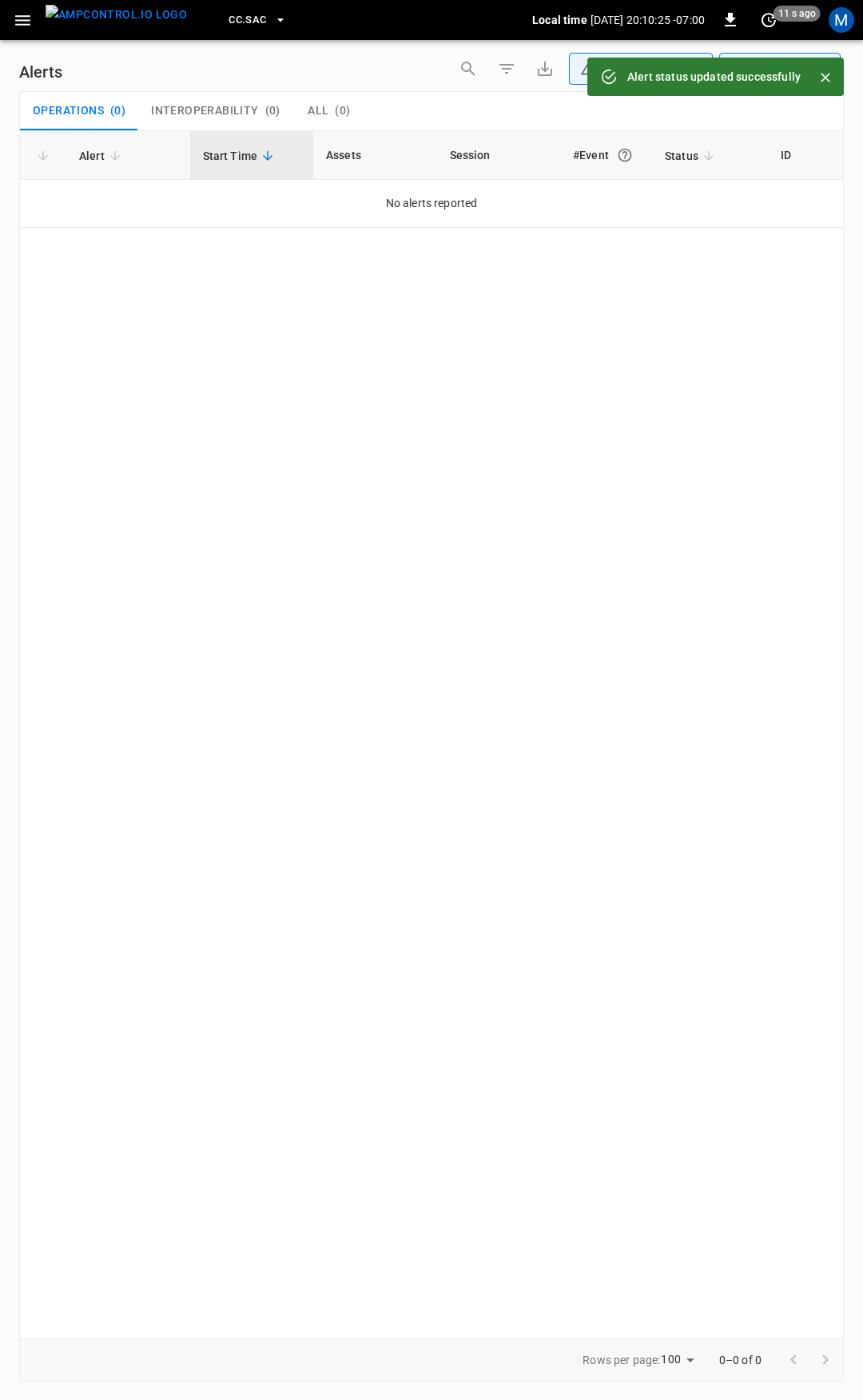
click at [25, 25] on icon "button" at bounding box center [23, 20] width 20 height 20
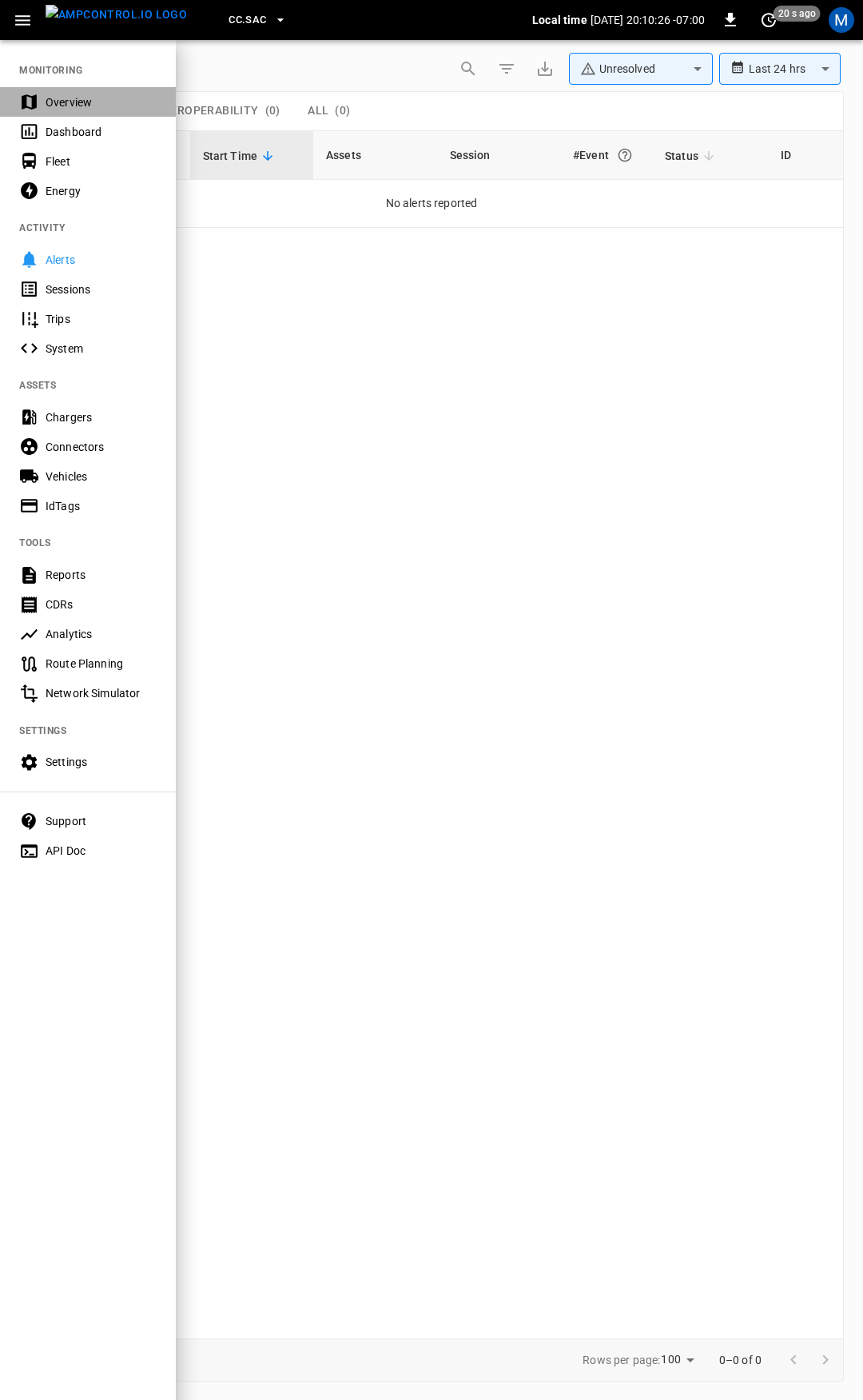
click at [83, 103] on div "Overview" at bounding box center [101, 103] width 111 height 16
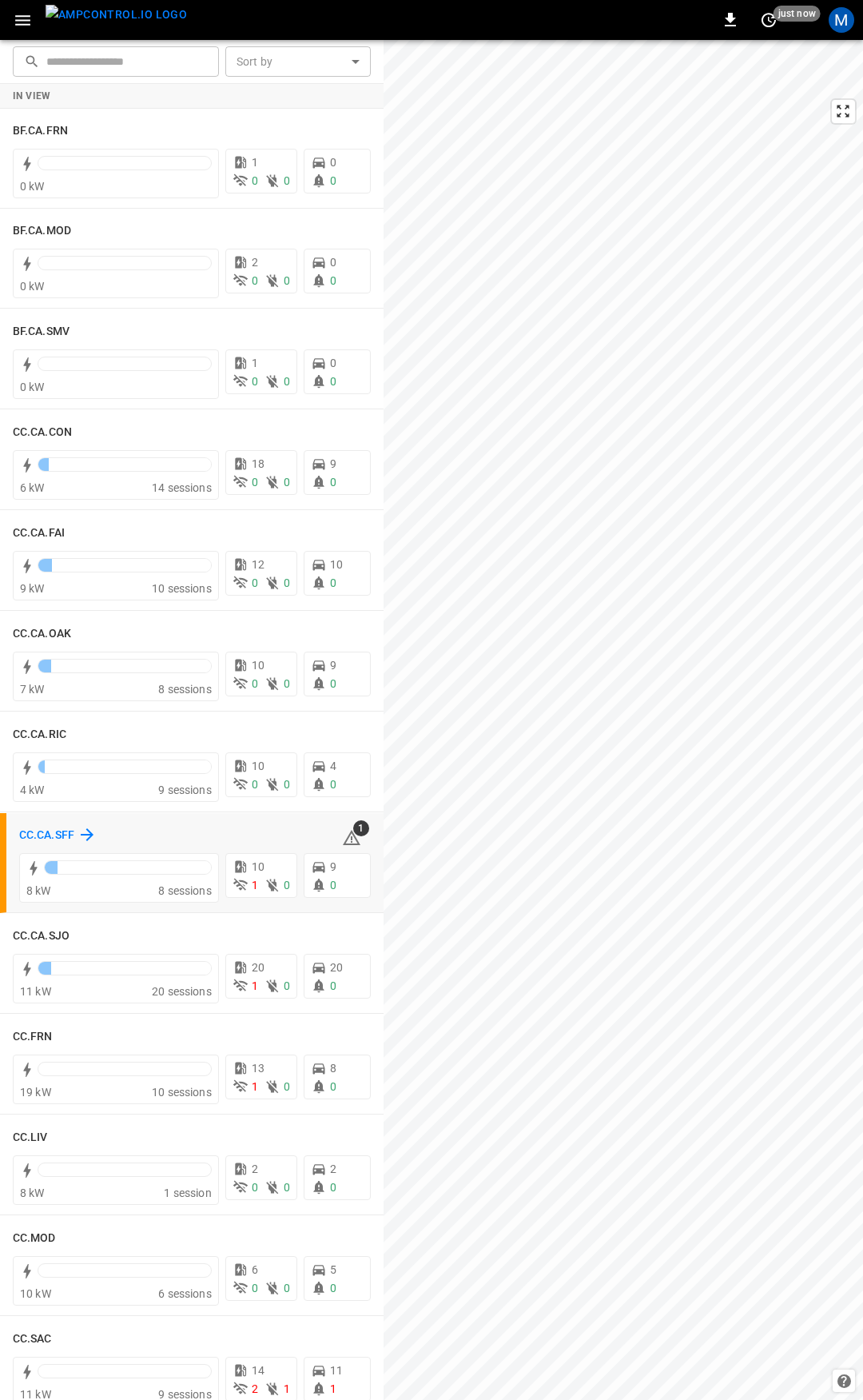
click at [49, 841] on h6 "CC.CA.SFF" at bounding box center [46, 835] width 55 height 17
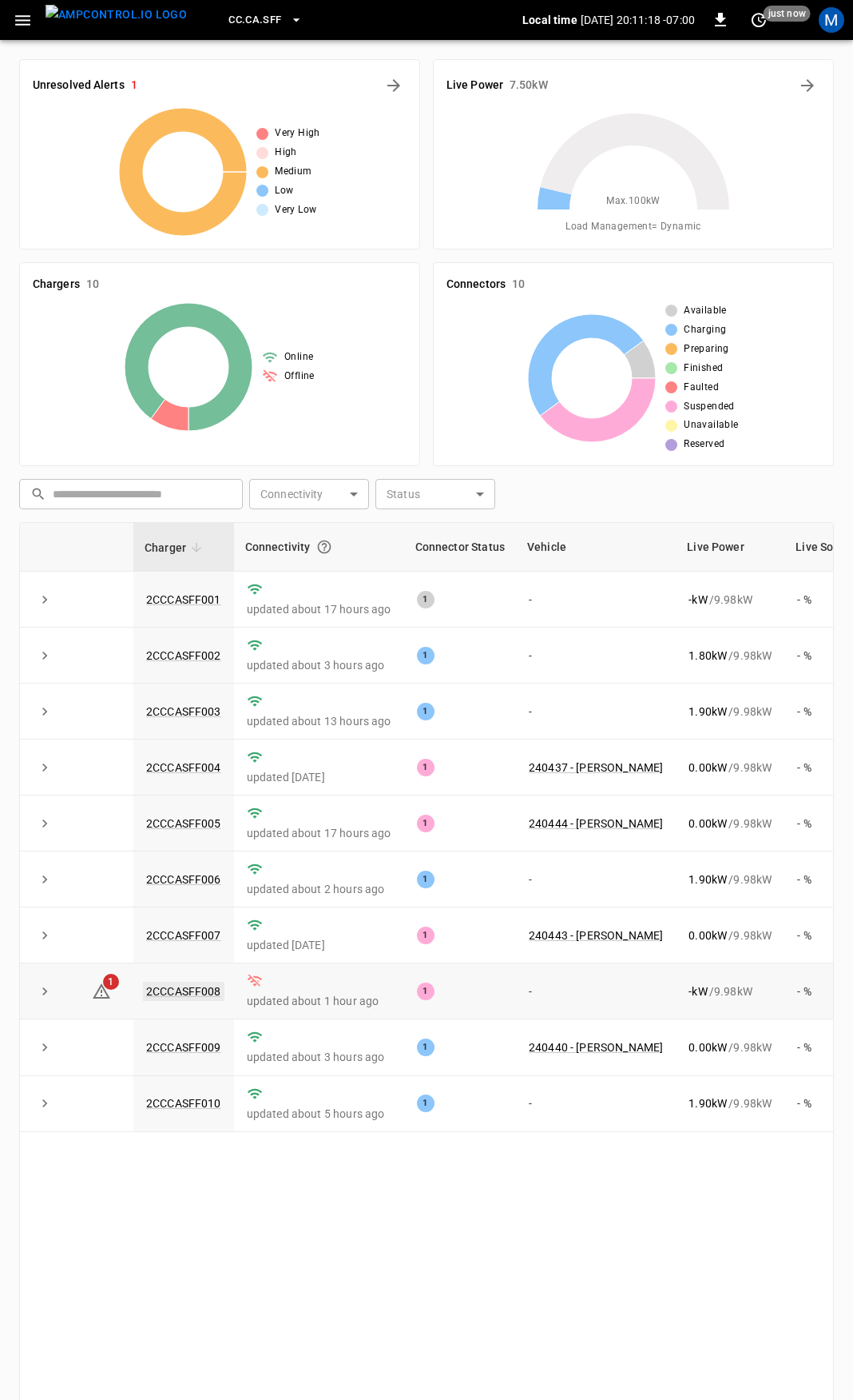
click at [182, 999] on link "2CCCASFF008" at bounding box center [184, 992] width 82 height 19
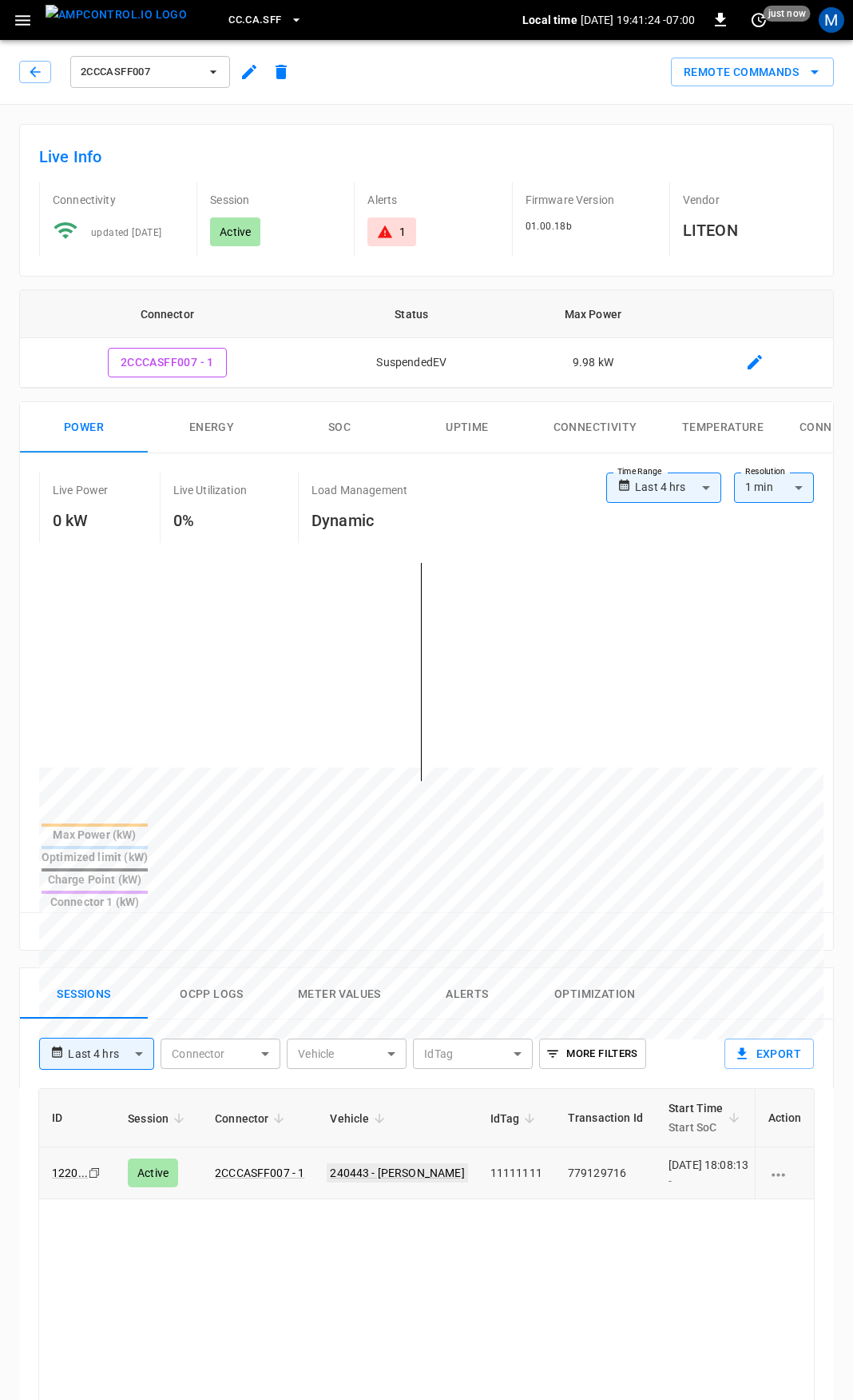
click at [352, 1163] on link "240443 - BOSCO C LAI" at bounding box center [397, 1172] width 141 height 19
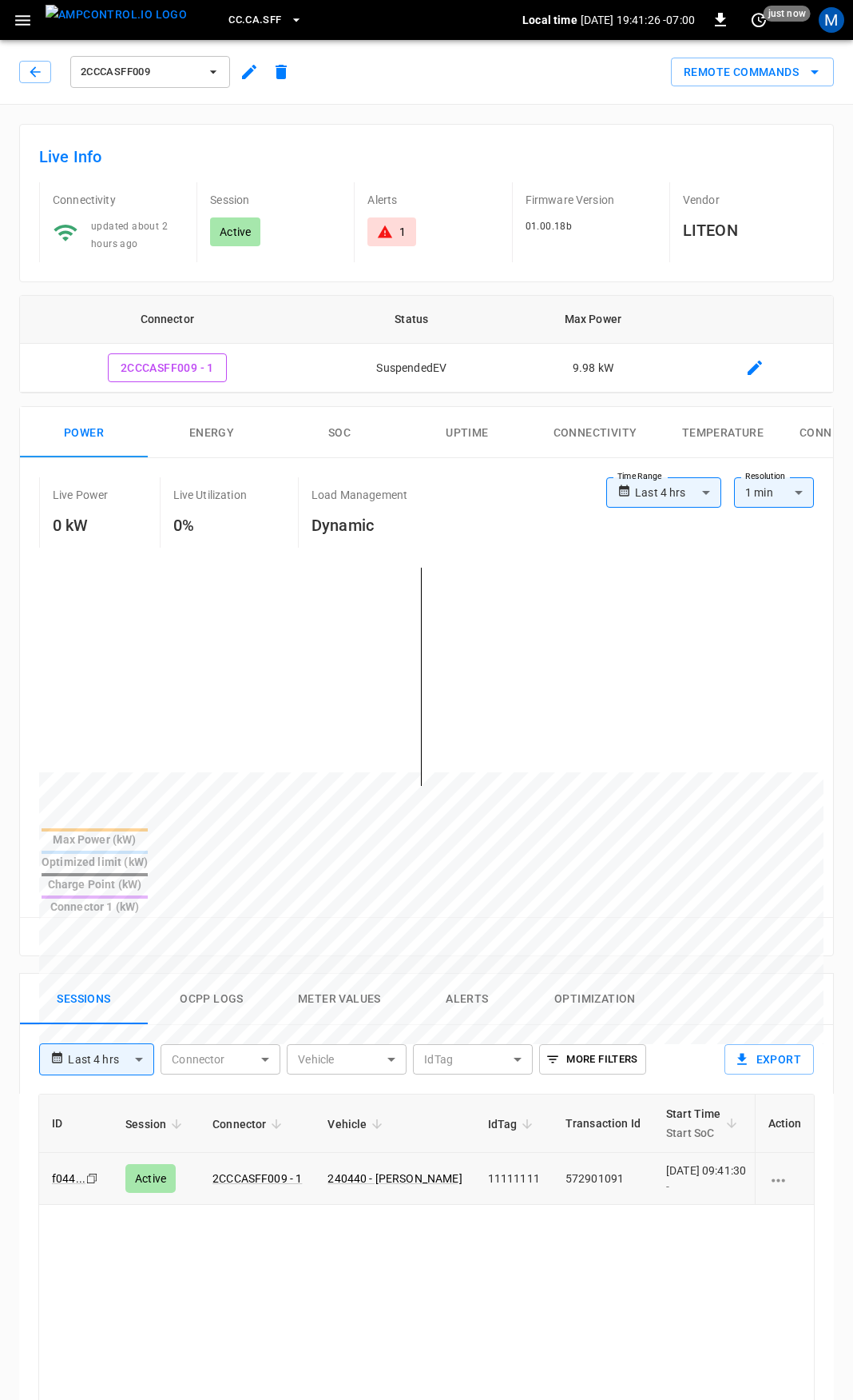
click at [360, 1152] on td "240440 - JAIME A PENATE" at bounding box center [394, 1178] width 160 height 52
click at [356, 1169] on link "240440 - JAIME A PENATE" at bounding box center [394, 1178] width 141 height 19
click at [346, 1169] on link "240457" at bounding box center [347, 1178] width 45 height 19
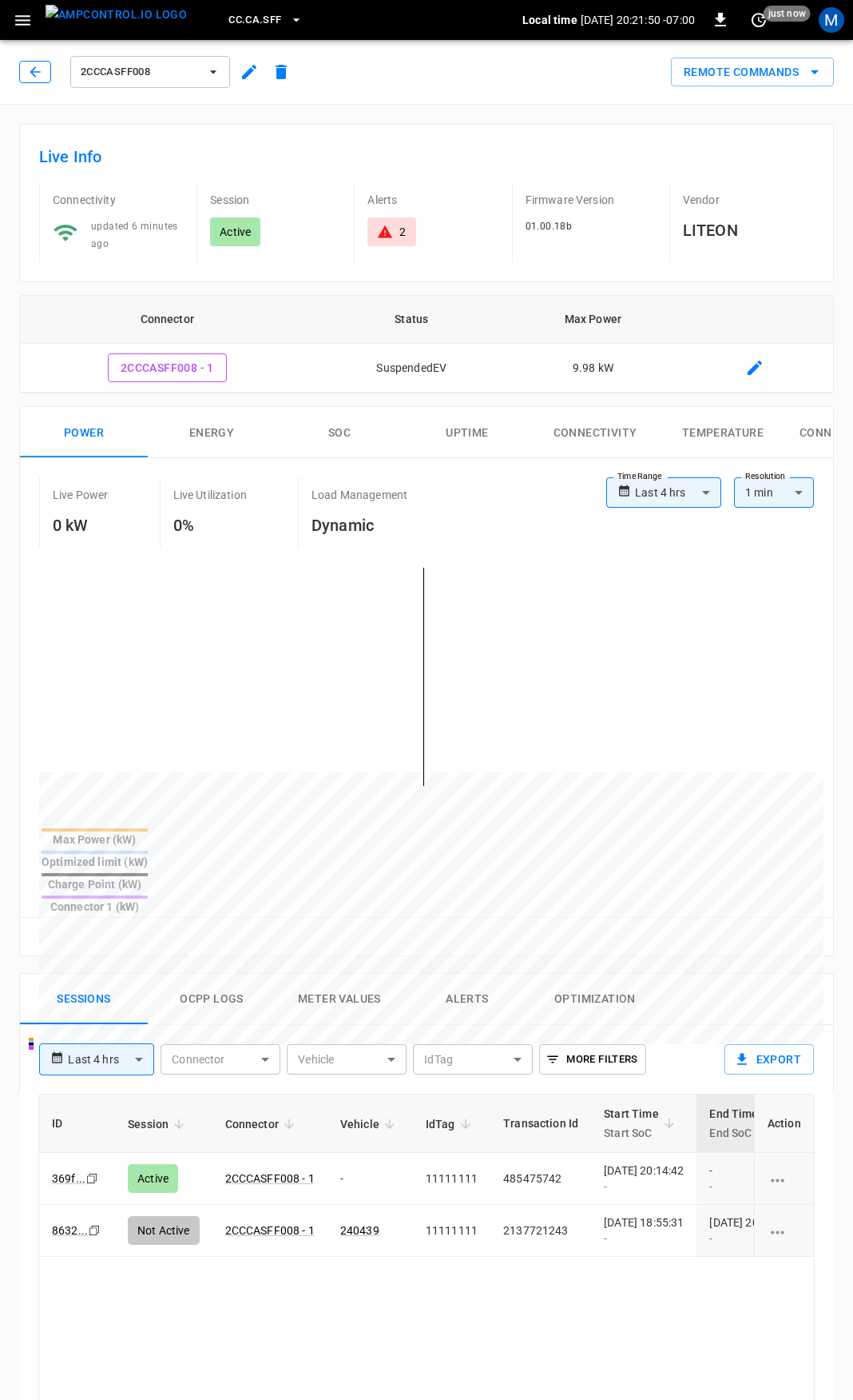
click at [28, 65] on icon "button" at bounding box center [35, 72] width 16 height 16
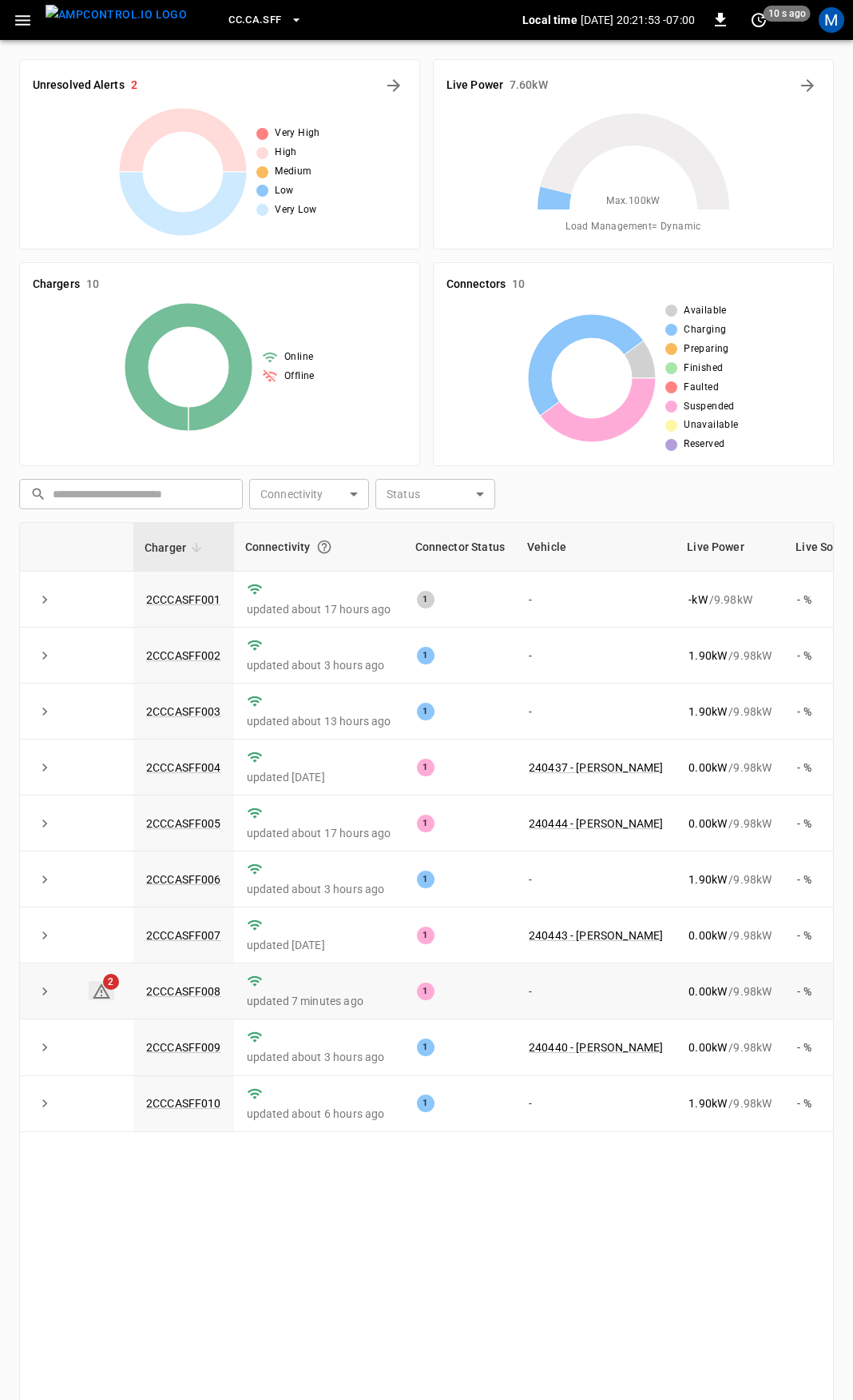
click at [105, 999] on icon at bounding box center [102, 992] width 19 height 19
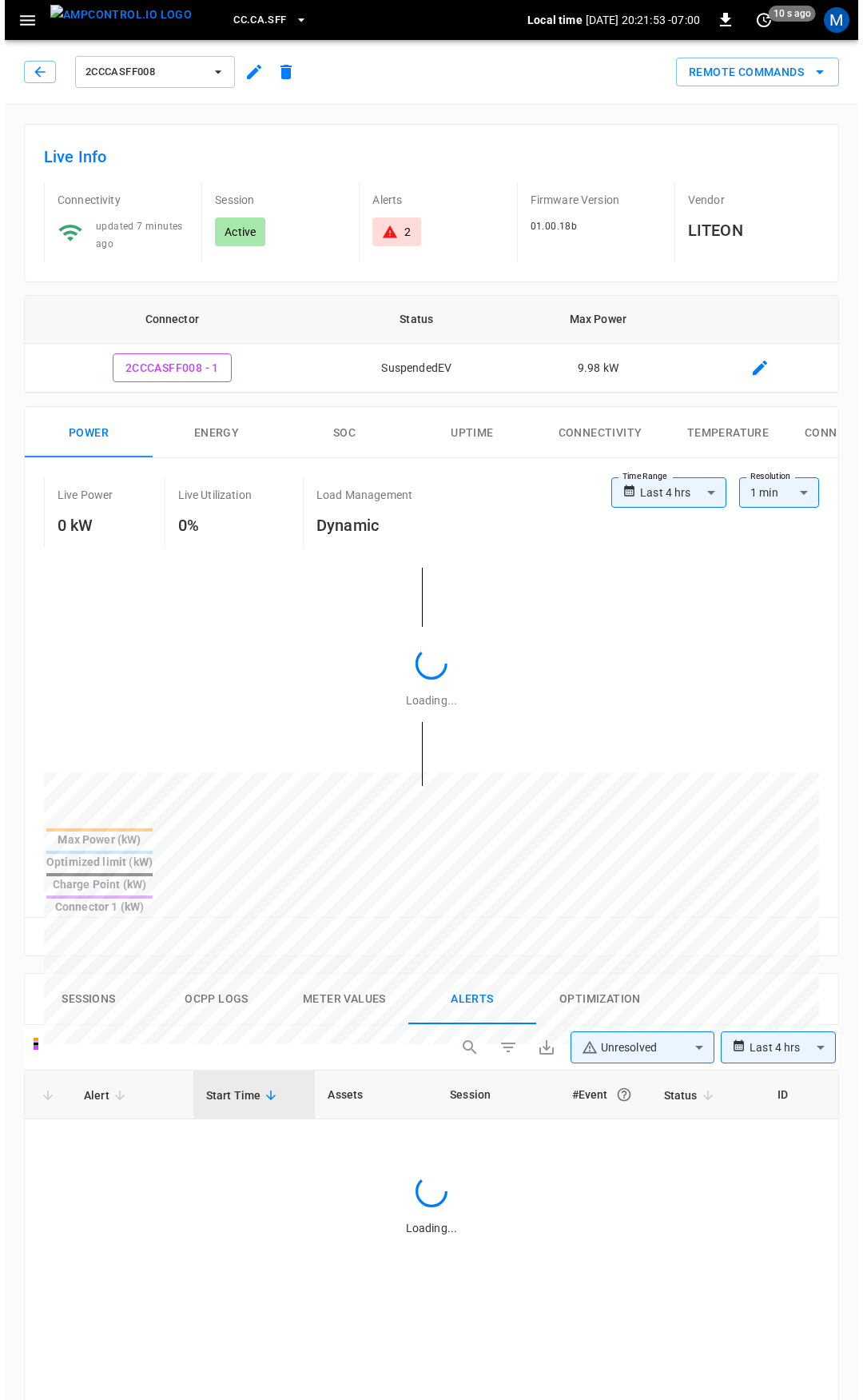
scroll to position [680, 0]
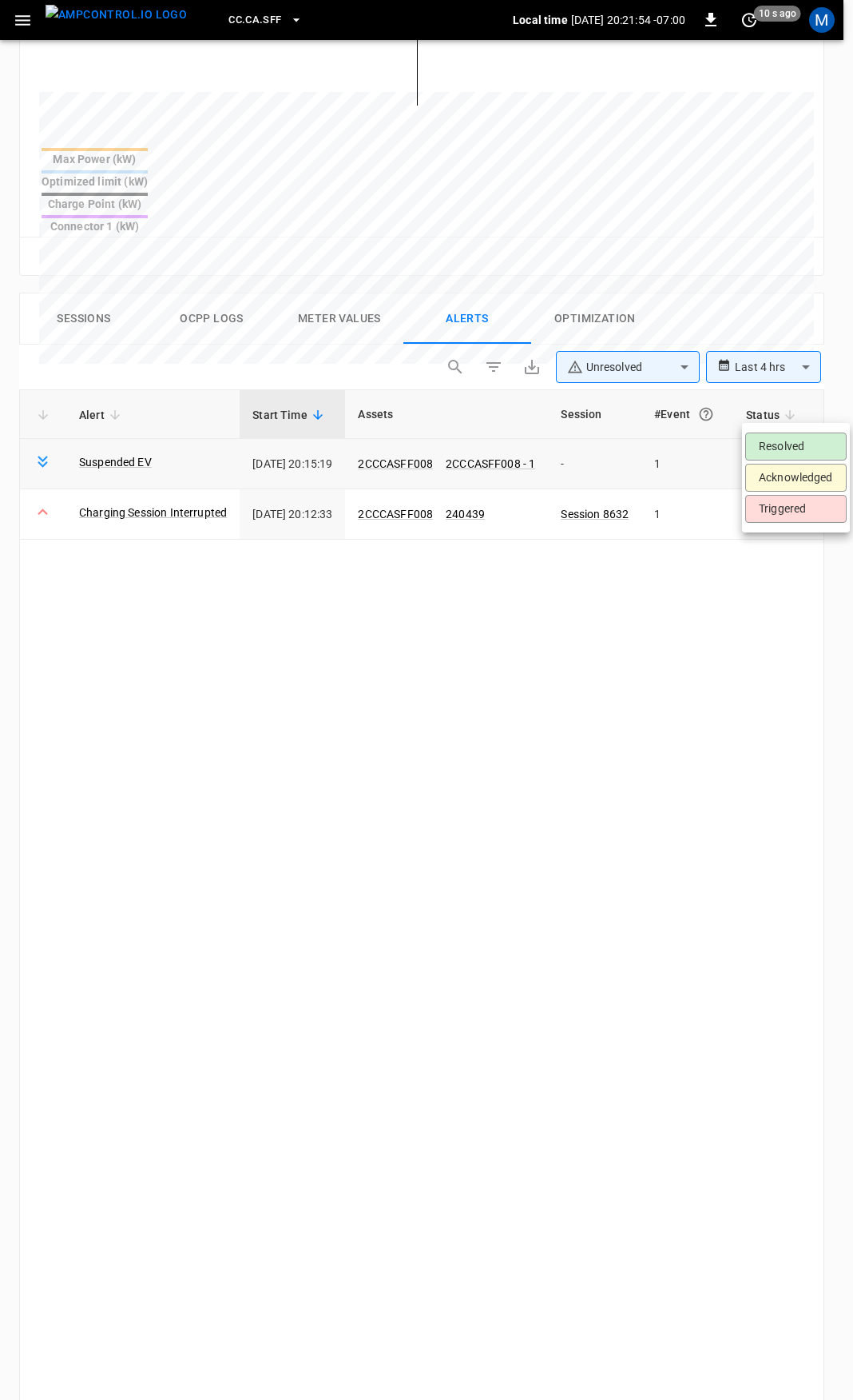
drag, startPoint x: 775, startPoint y: 411, endPoint x: 783, endPoint y: 433, distance: 23.4
click at [777, 411] on body "**********" at bounding box center [426, 495] width 853 height 2352
click at [789, 463] on ul "Resolved Acknowledged Triggered" at bounding box center [797, 478] width 108 height 109
click at [790, 448] on li "Resolved" at bounding box center [796, 447] width 102 height 28
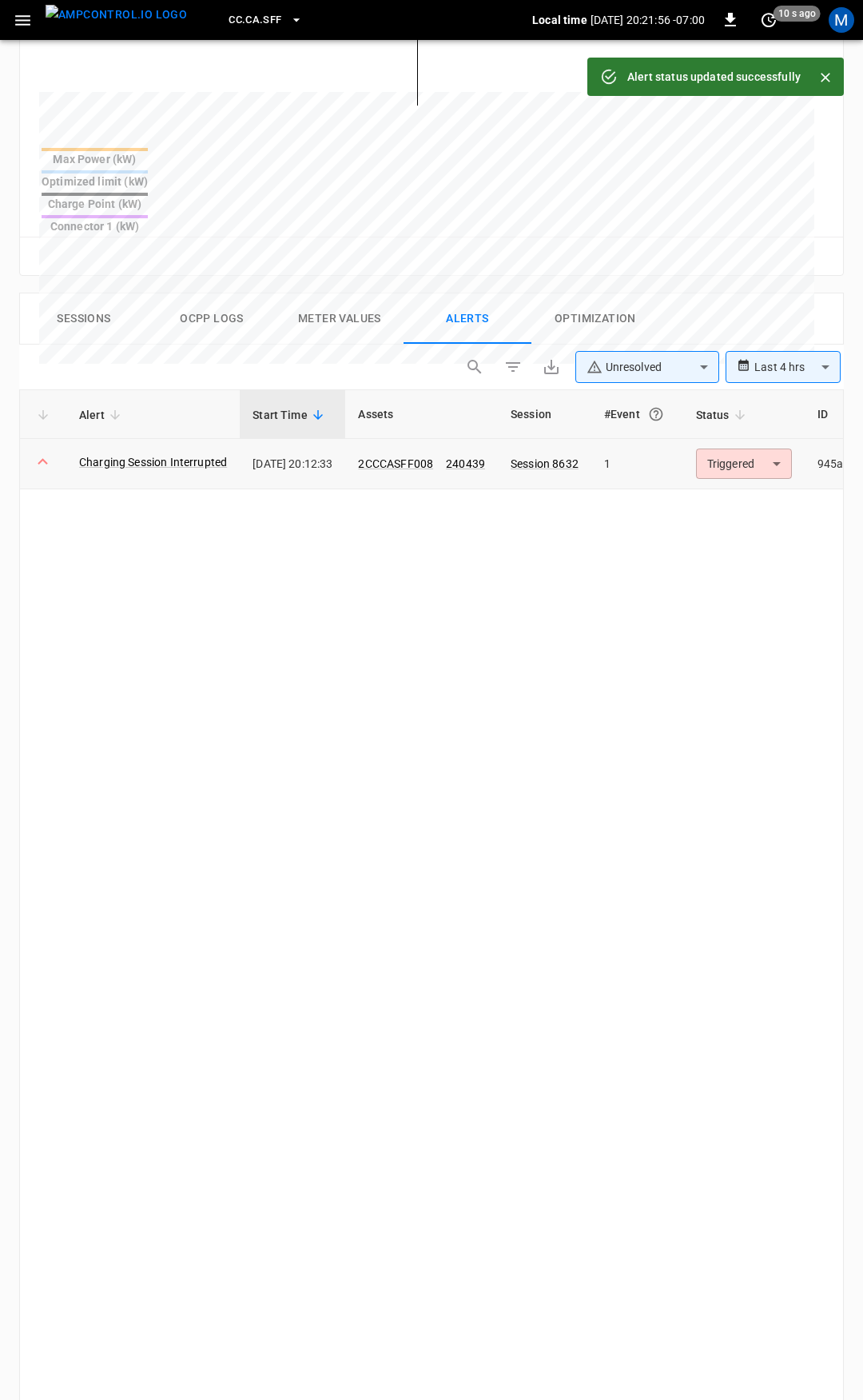
click at [797, 409] on body "**********" at bounding box center [431, 495] width 863 height 2352
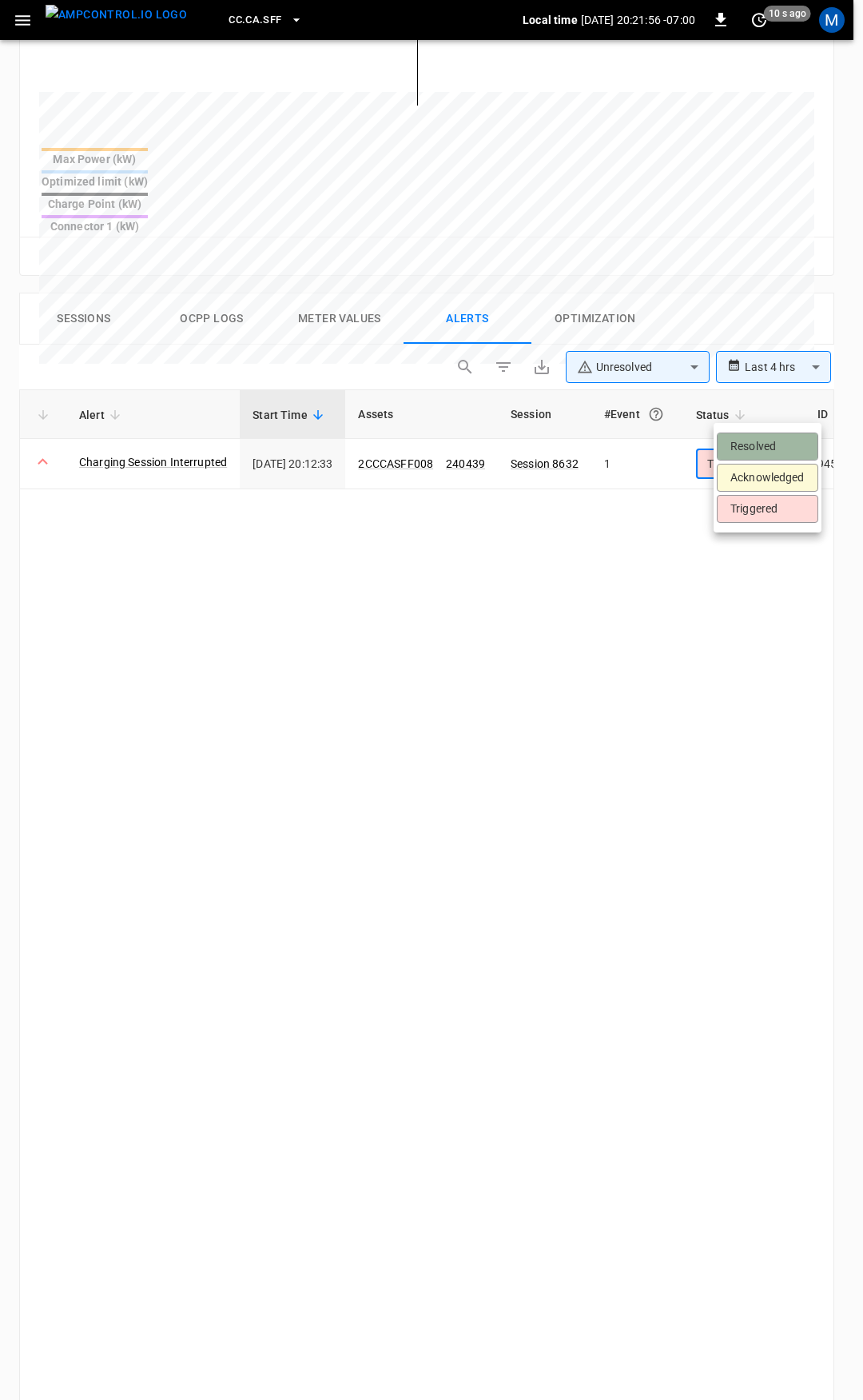
click at [783, 445] on li "Resolved" at bounding box center [767, 447] width 102 height 28
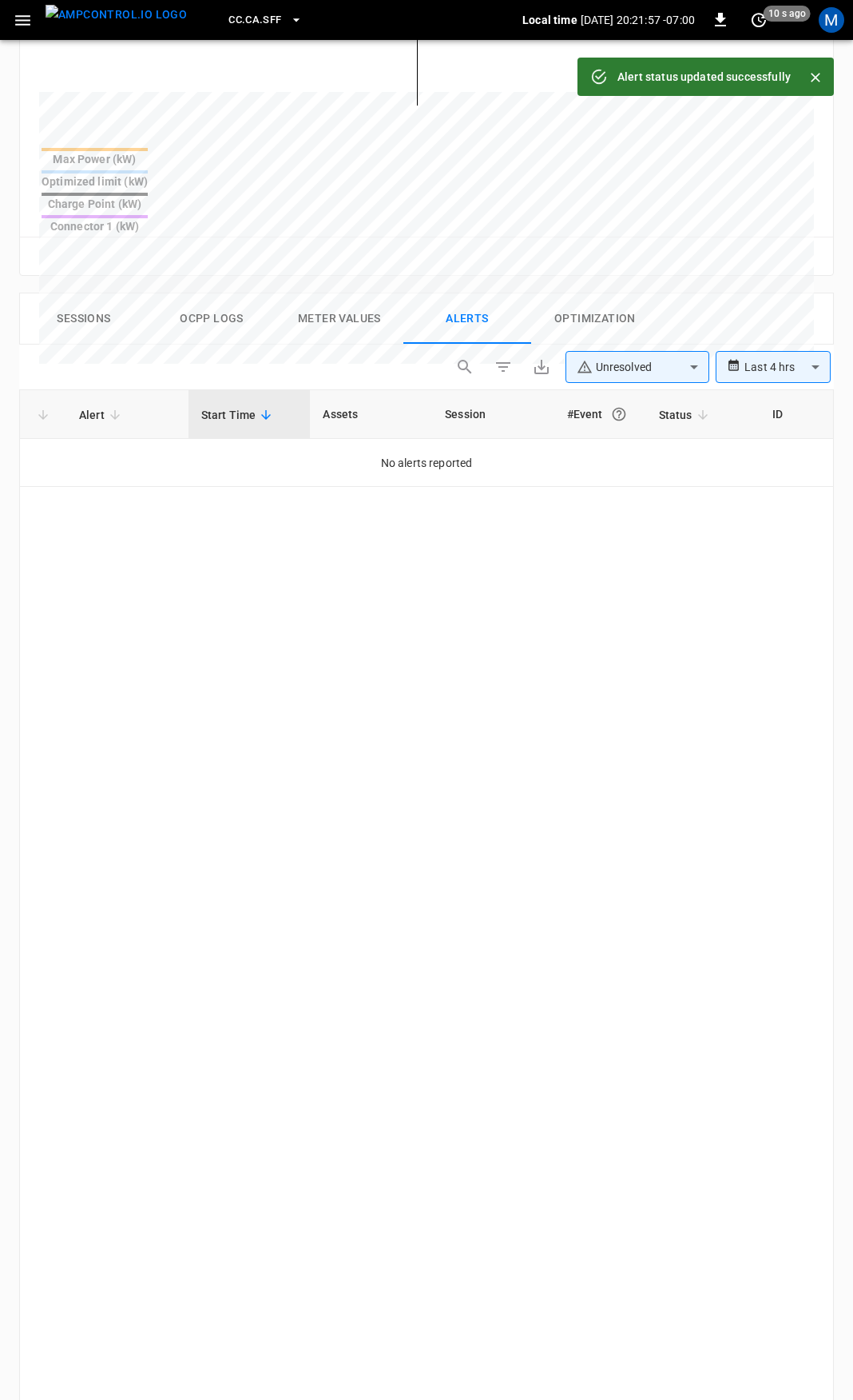
click at [19, 25] on icon "button" at bounding box center [22, 20] width 15 height 10
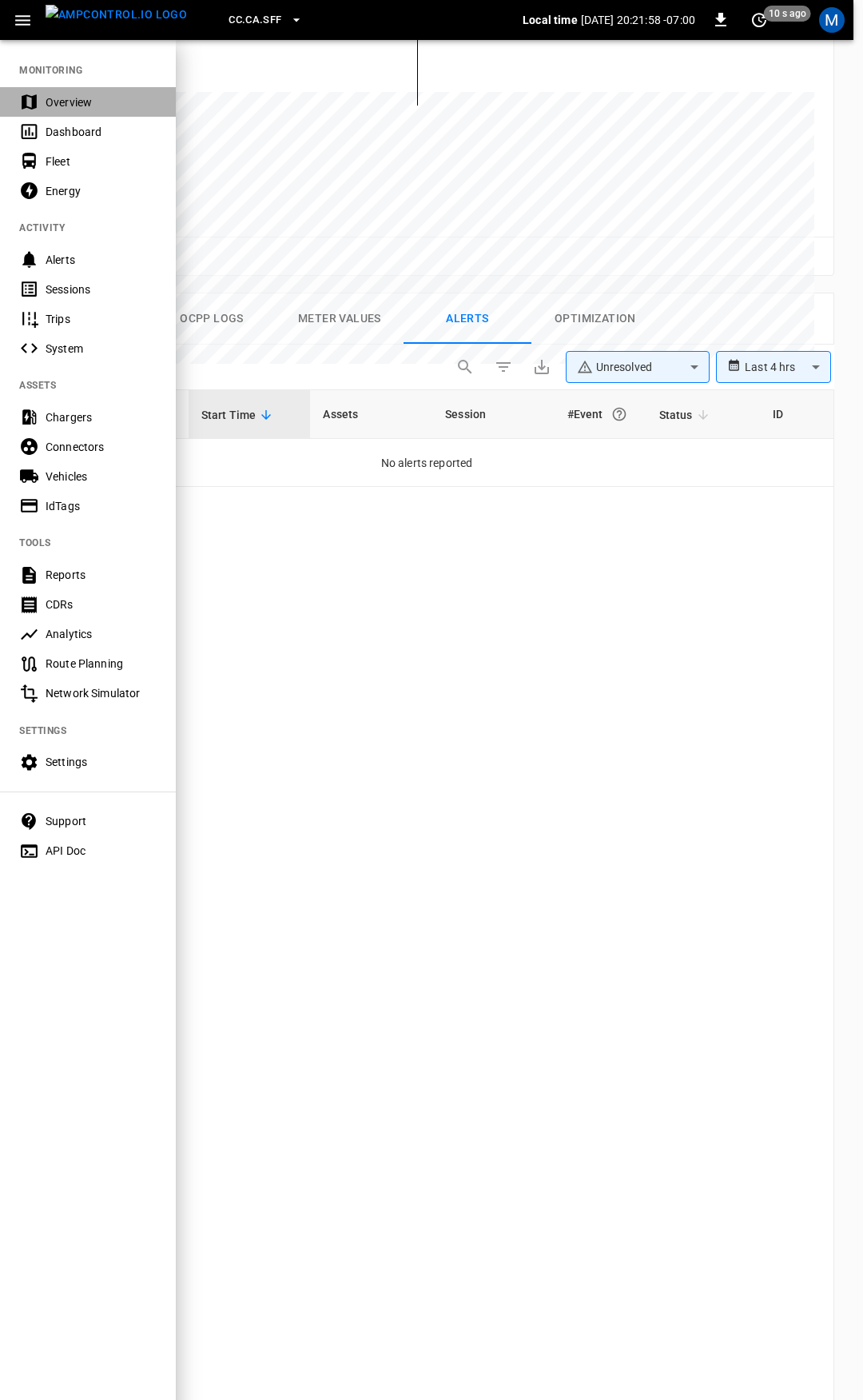
click at [61, 103] on div "Overview" at bounding box center [101, 103] width 111 height 16
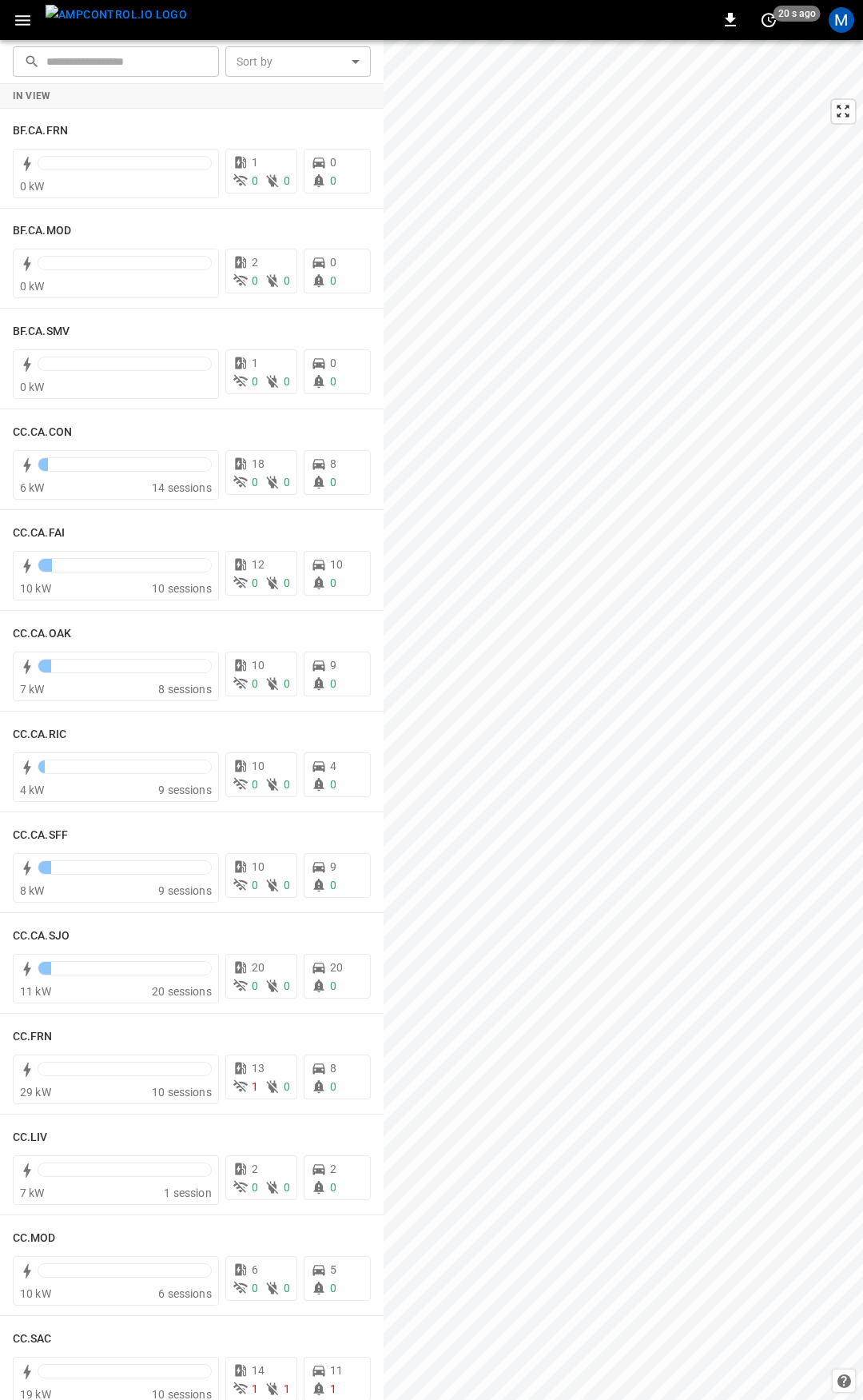
click at [17, 27] on icon "button" at bounding box center [23, 20] width 20 height 20
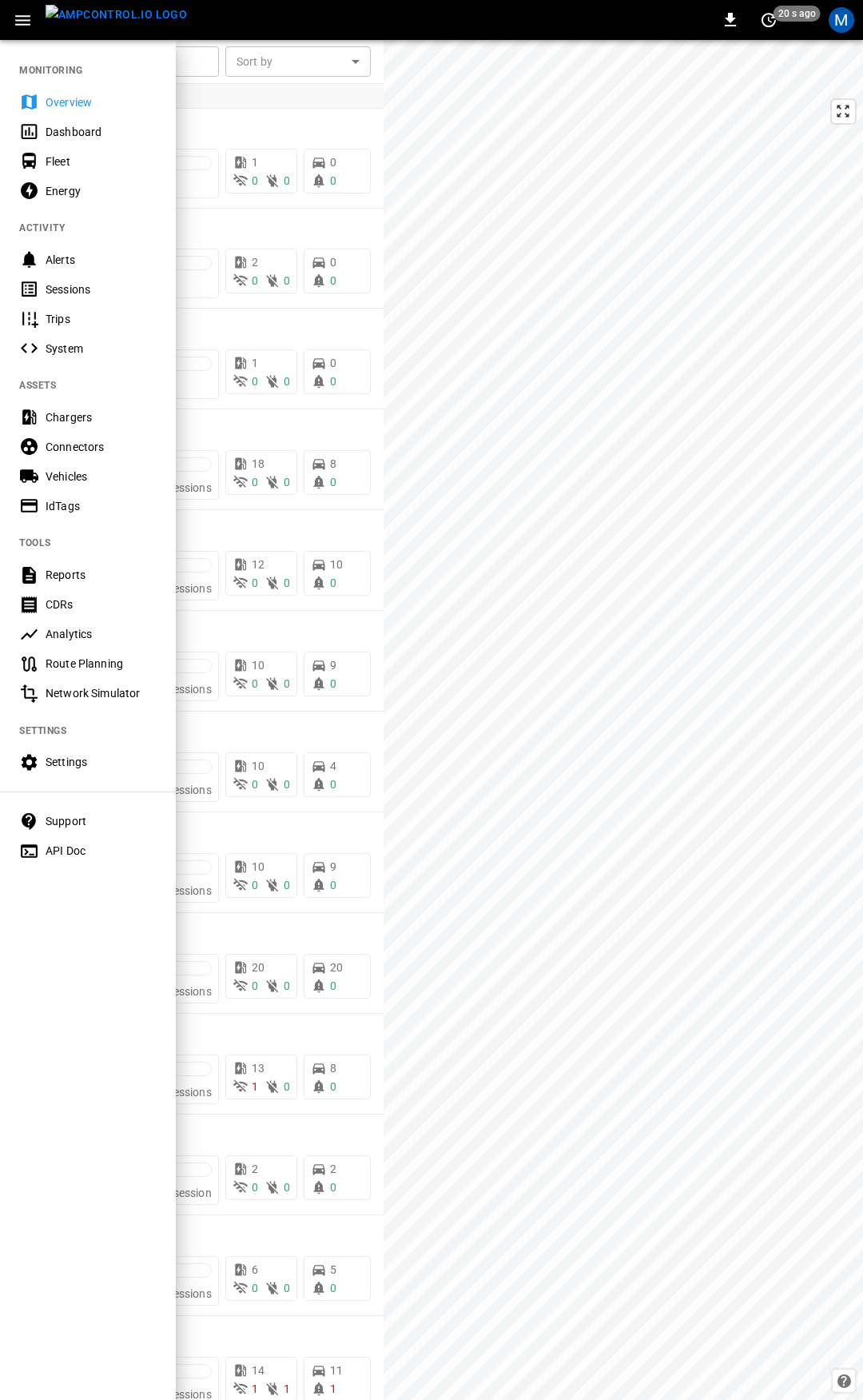
drag, startPoint x: 57, startPoint y: 103, endPoint x: 59, endPoint y: 88, distance: 15.1
click at [58, 102] on div "Overview" at bounding box center [101, 103] width 111 height 16
